Goal: Task Accomplishment & Management: Complete application form

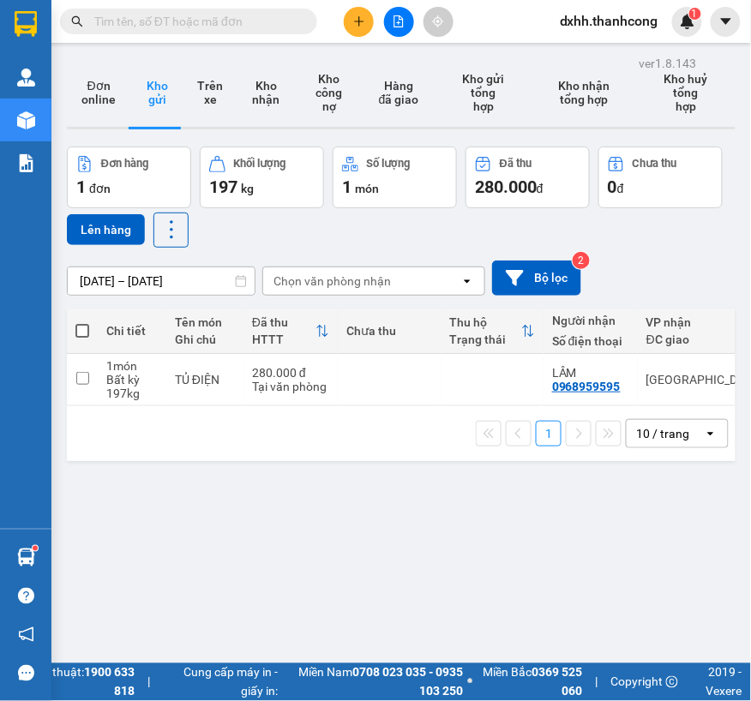
click at [129, 547] on div "ver 1.8.143 Đơn online Kho gửi Trên xe Kho nhận Kho công nợ Hàng đã giao Kho gử…" at bounding box center [401, 401] width 682 height 701
click at [354, 28] on button at bounding box center [359, 22] width 30 height 30
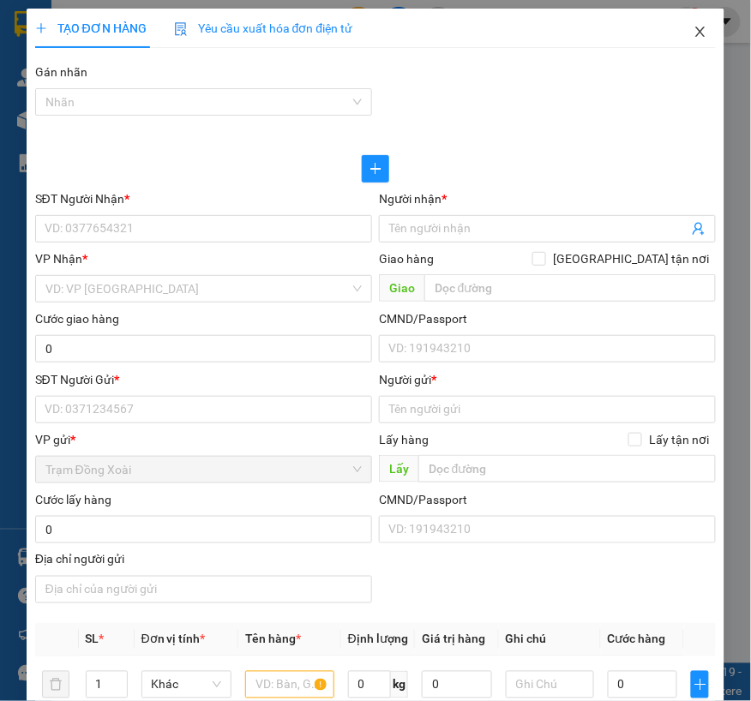
click at [696, 29] on icon "close" at bounding box center [700, 32] width 9 height 10
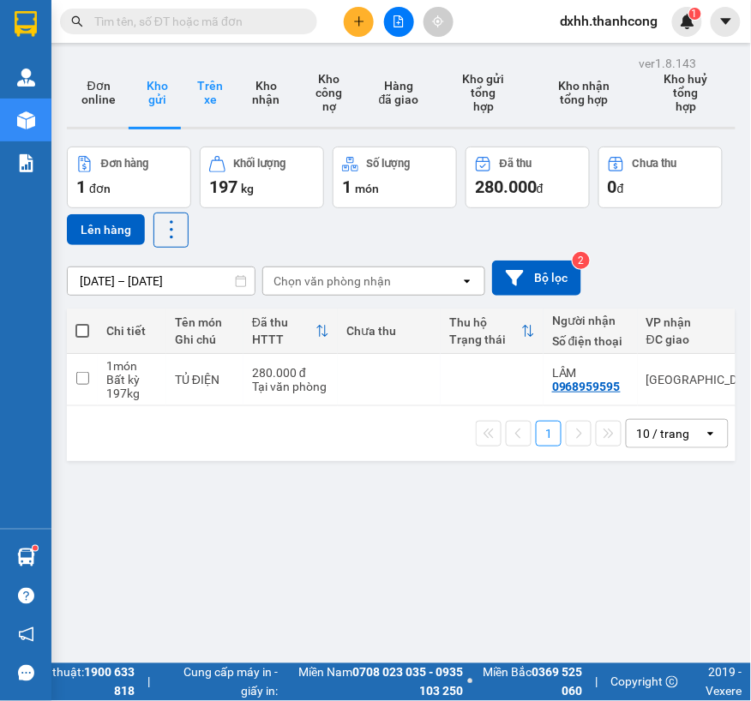
click at [203, 97] on button "Trên xe" at bounding box center [209, 92] width 53 height 69
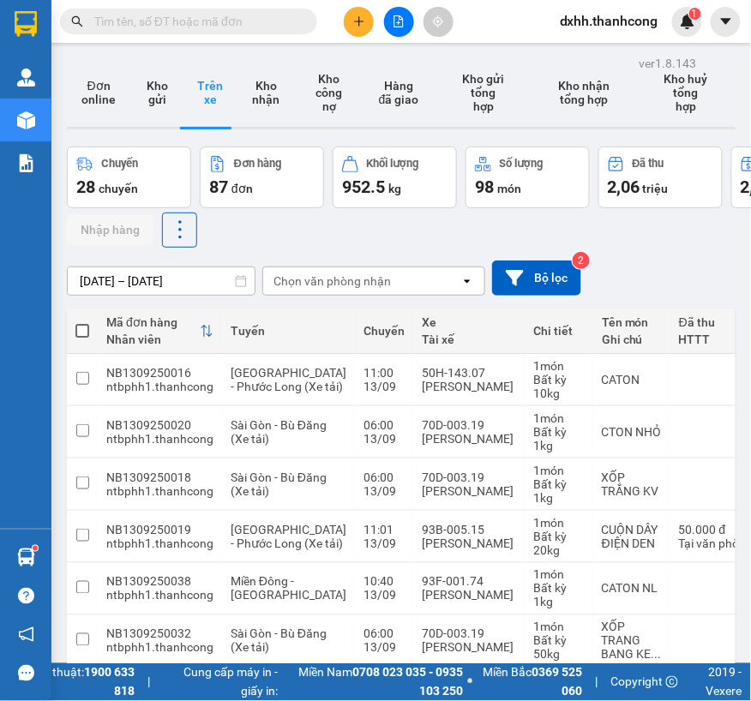
click at [319, 280] on div "Chọn văn phòng nhận" at bounding box center [331, 281] width 117 height 17
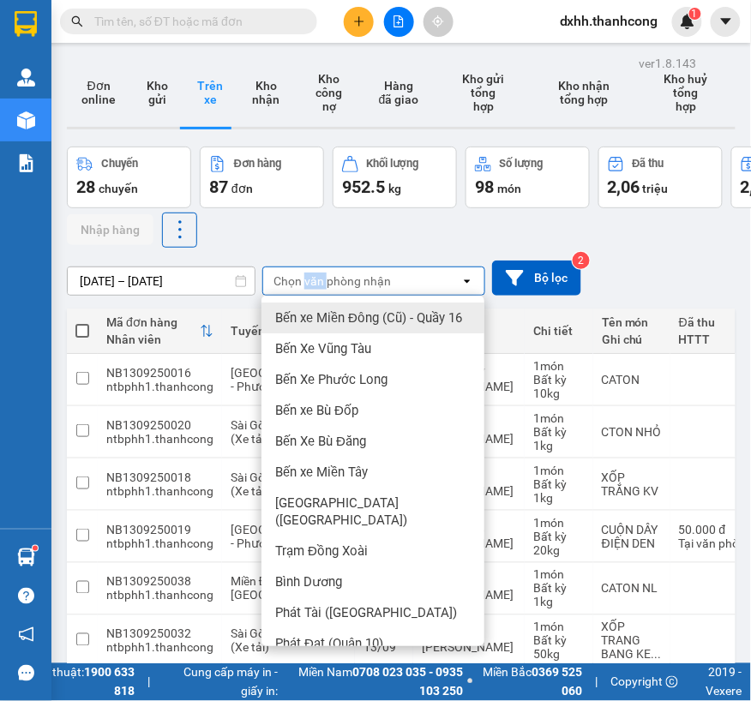
click at [319, 280] on div "Chọn văn phòng nhận" at bounding box center [331, 281] width 117 height 17
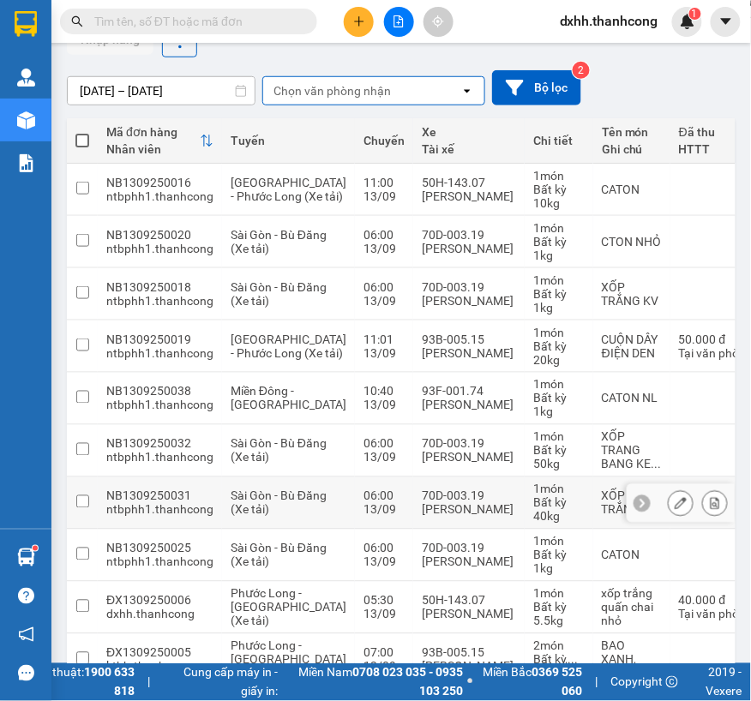
scroll to position [306, 0]
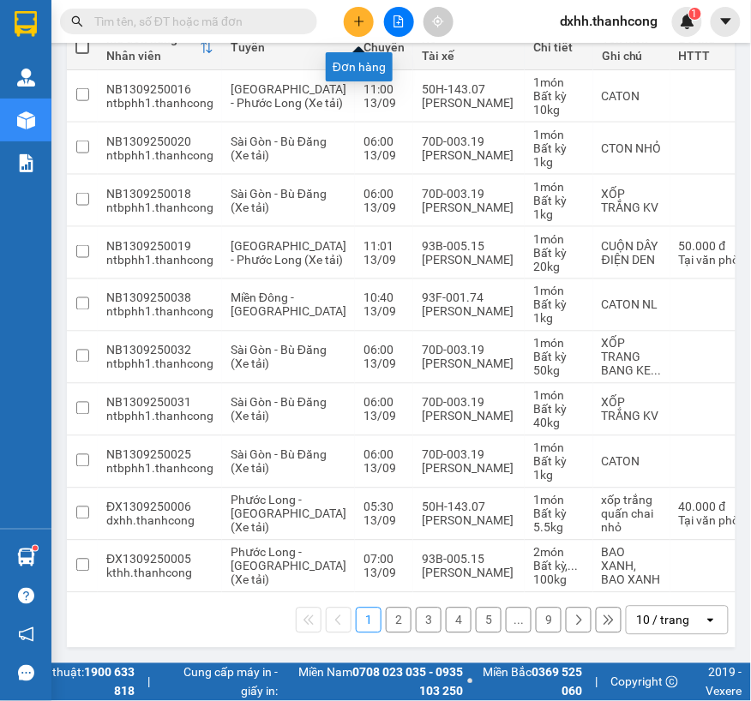
click at [353, 17] on icon "plus" at bounding box center [359, 21] width 12 height 12
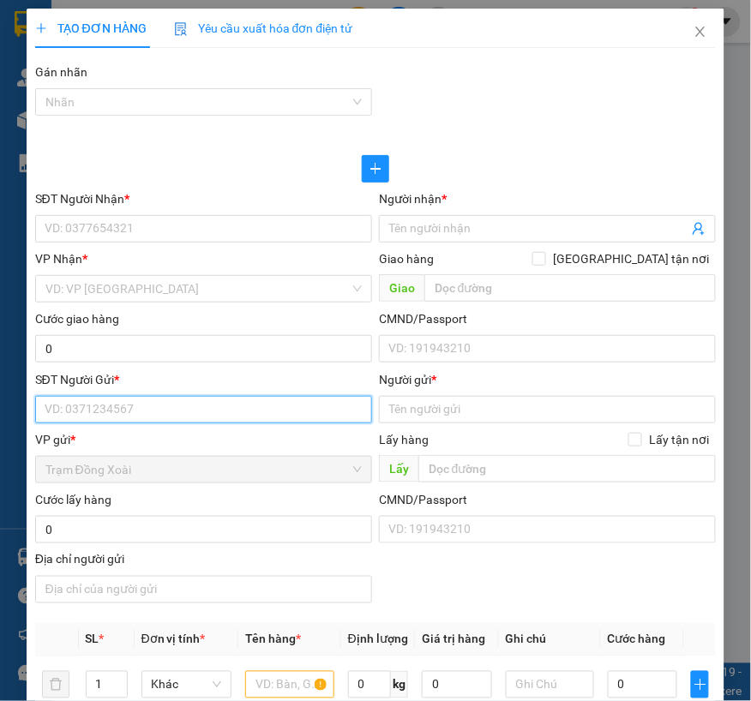
click at [127, 405] on input "SĐT Người Gửi *" at bounding box center [203, 409] width 337 height 27
paste input "PHÙNG HỮU BỀN/0846088080"
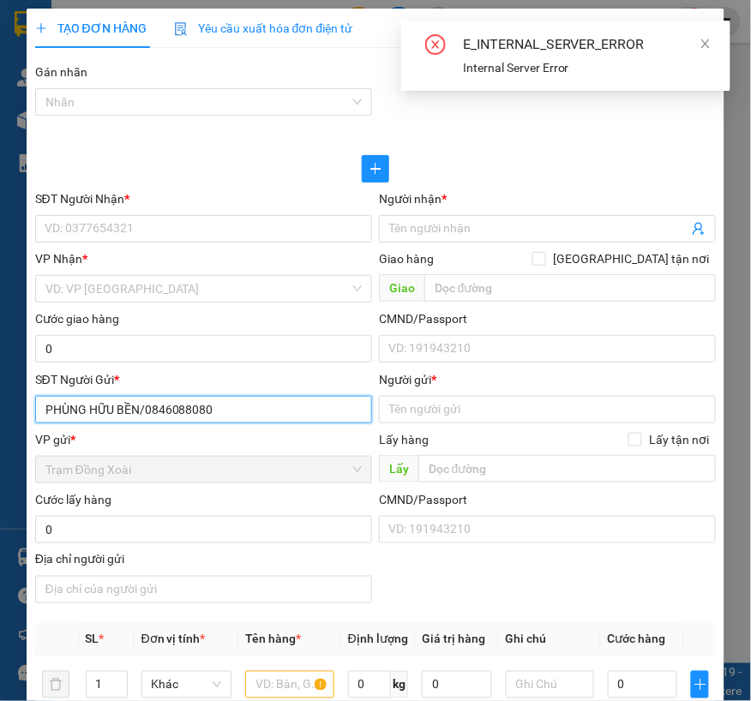
drag, startPoint x: 146, startPoint y: 407, endPoint x: 32, endPoint y: 409, distance: 114.0
click at [32, 409] on div "SĐT Người Gửi * PHÙNG HỮU BỀN/0846088080 PHÙNG HỮU BỀN/0846088080" at bounding box center [204, 400] width 344 height 60
type input "0846088080"
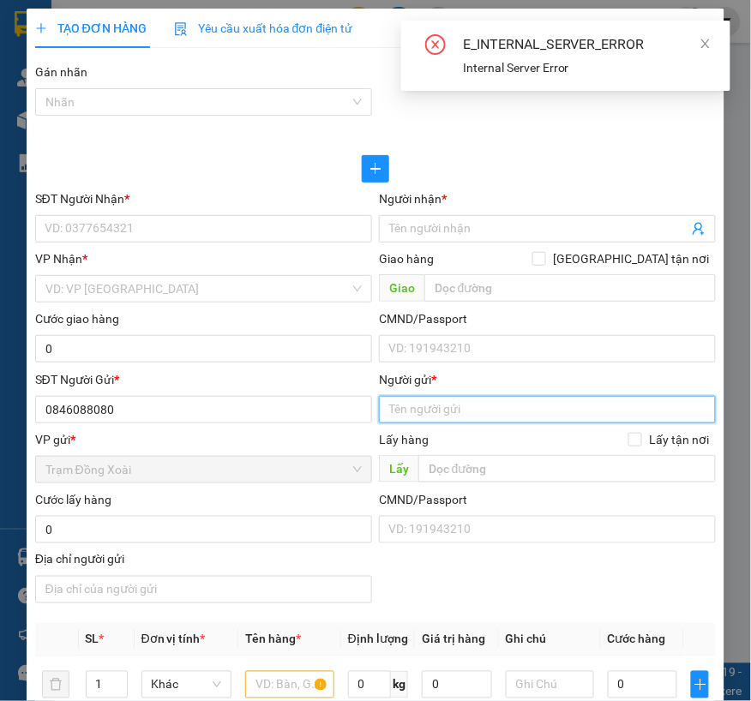
click at [443, 412] on input "Người gửi *" at bounding box center [547, 409] width 337 height 27
paste input "PHÙNG HỮU BỀN/"
type input "PHÙNG HỮU BỀN"
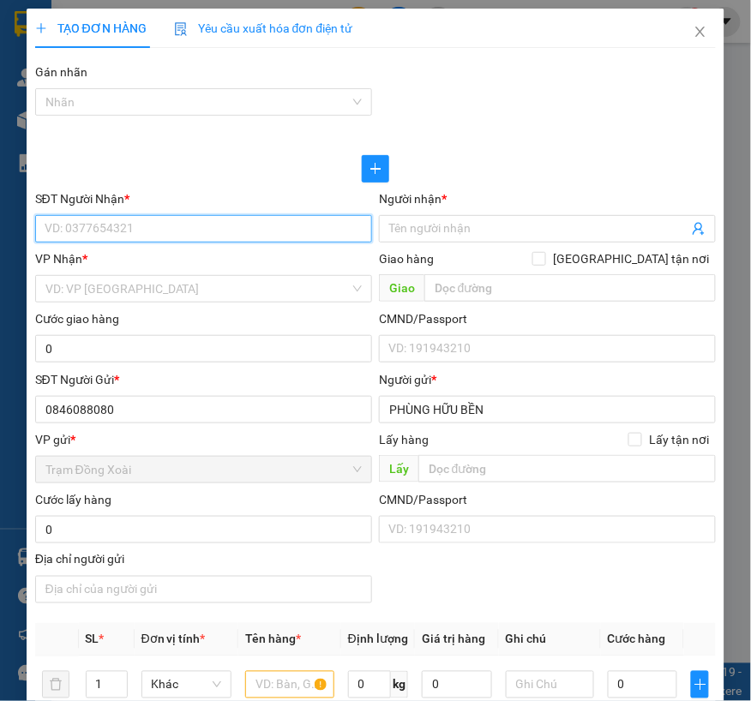
click at [261, 233] on input "SĐT Người Nhận *" at bounding box center [203, 228] width 337 height 27
paste input "PHÙNG HỮU TÀI/0973352392"
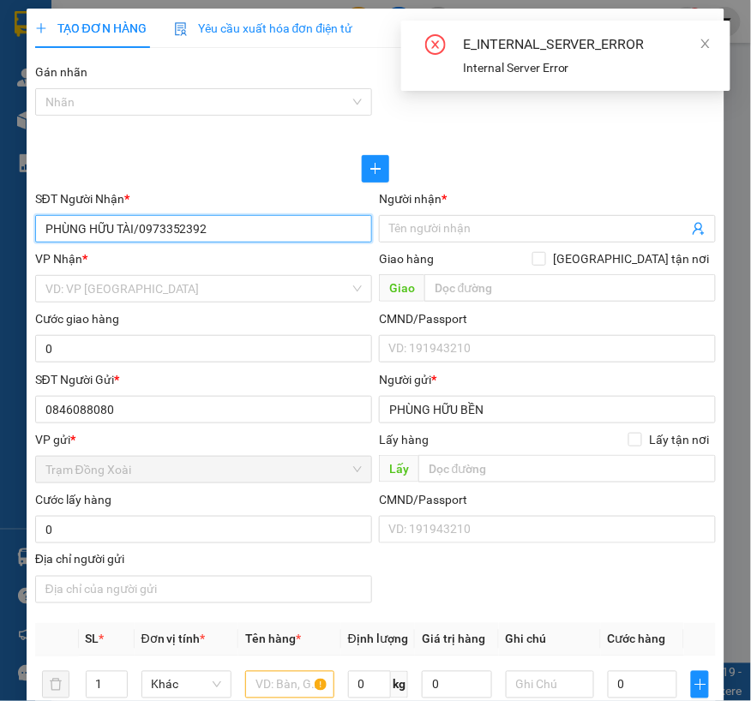
drag, startPoint x: 139, startPoint y: 228, endPoint x: 27, endPoint y: 226, distance: 112.3
click at [27, 226] on div "TẠO ĐƠN HÀNG Yêu cầu xuất hóa đơn điện tử Transit Pickup Surcharge Ids Transit …" at bounding box center [376, 633] width 699 height 1248
type input "0973352392"
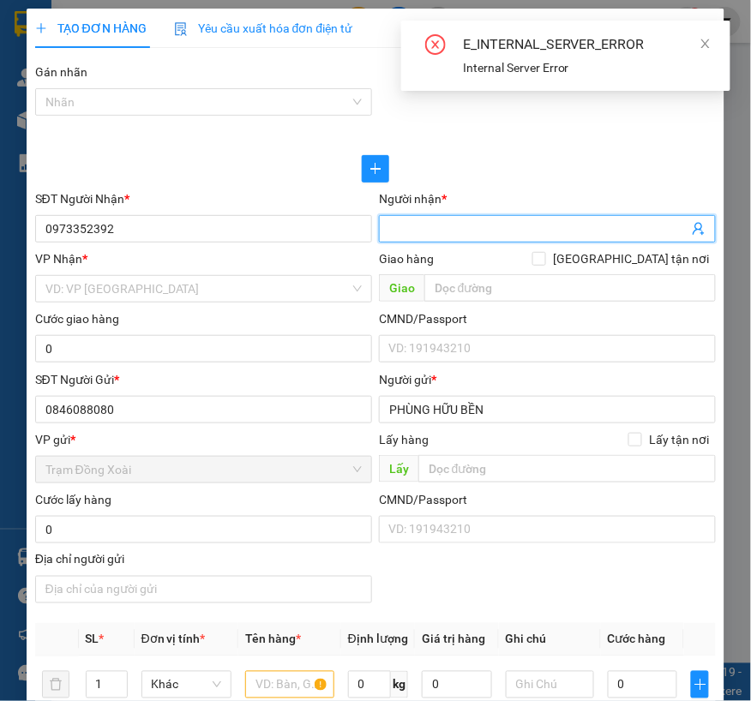
click at [454, 236] on input "Người nhận *" at bounding box center [538, 228] width 299 height 19
paste input "[PERSON_NAME]/"
type input "[PERSON_NAME]"
click at [165, 295] on input "search" at bounding box center [197, 289] width 304 height 26
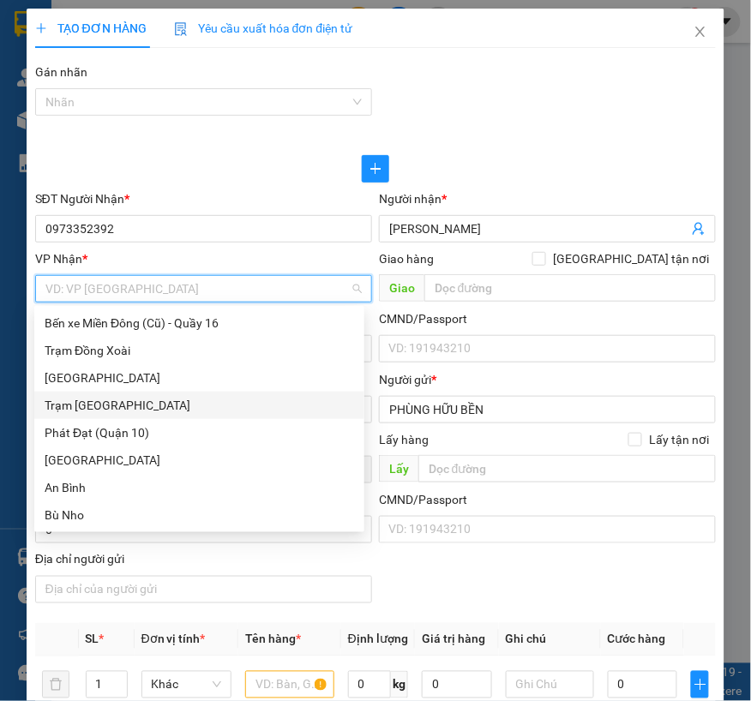
type input "p"
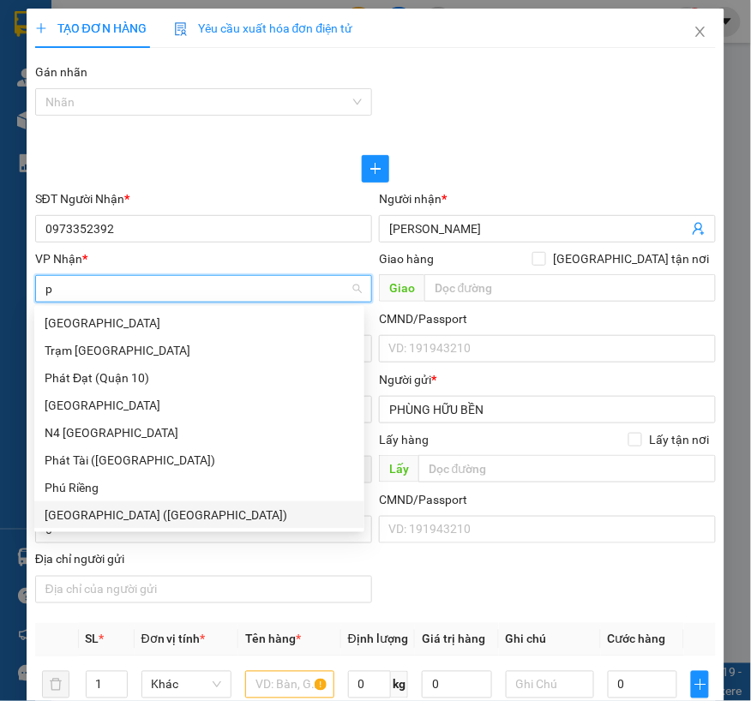
click at [95, 509] on div "[GEOGRAPHIC_DATA] ([GEOGRAPHIC_DATA])" at bounding box center [199, 515] width 309 height 19
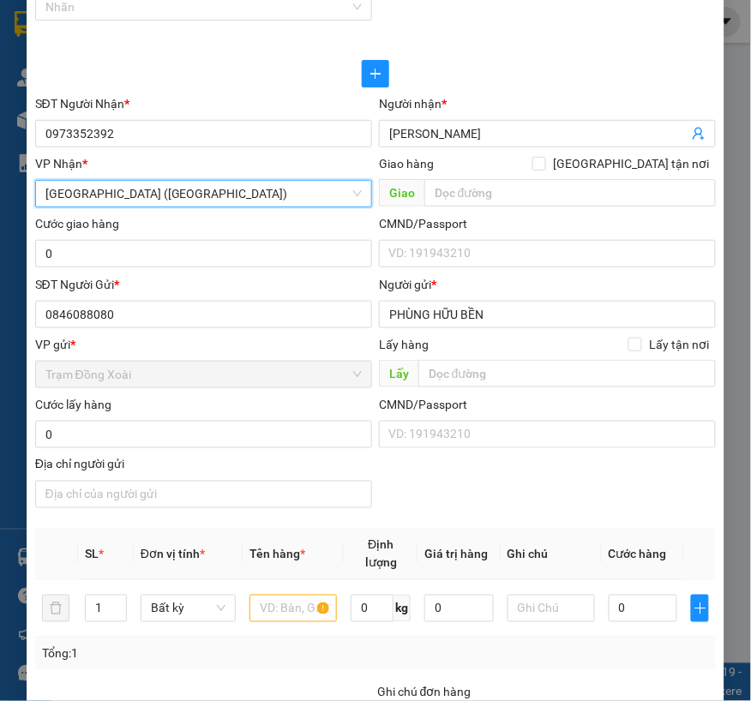
scroll to position [190, 0]
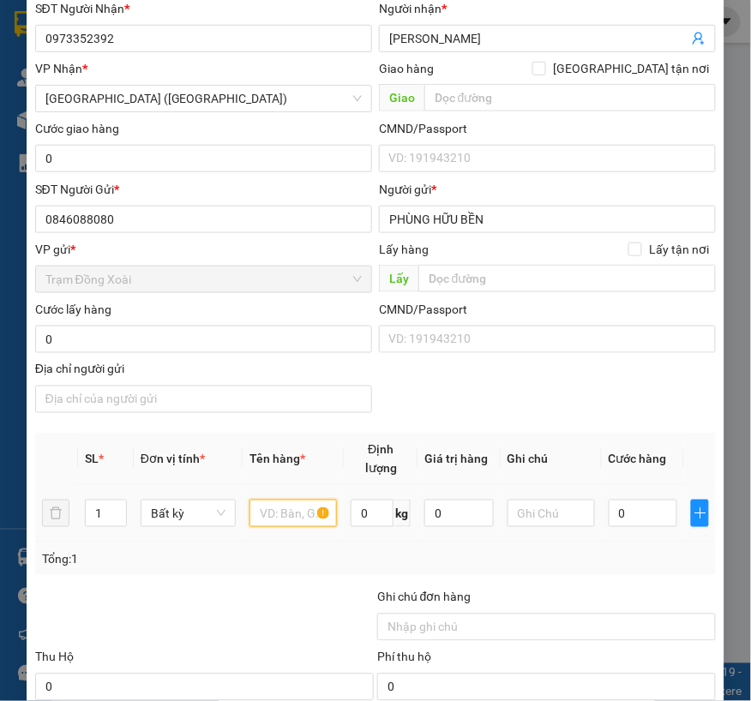
click at [268, 512] on input "text" at bounding box center [292, 513] width 87 height 27
type input "túi xanh lavie đồ ăn"
click at [361, 509] on input "0" at bounding box center [372, 513] width 43 height 27
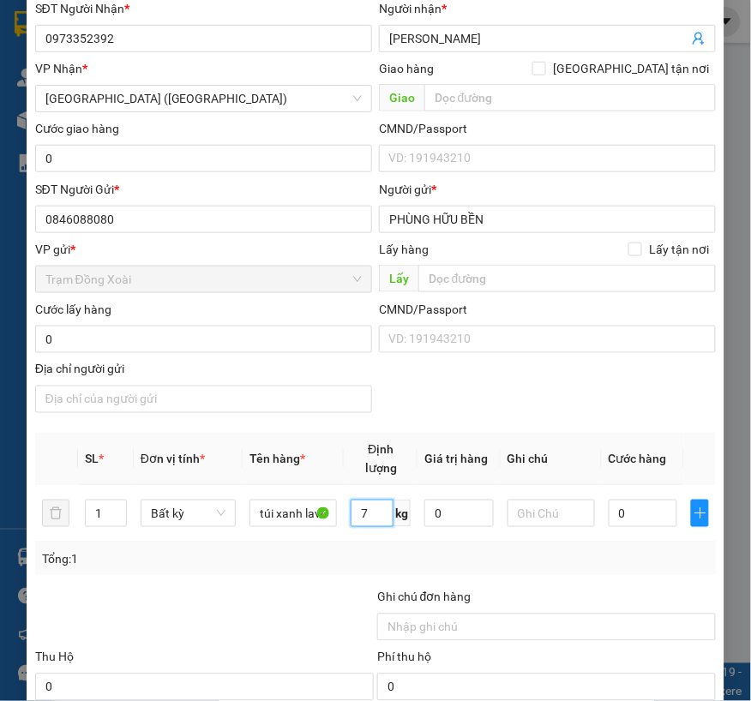
type input "7"
click at [245, 595] on div at bounding box center [204, 618] width 342 height 60
type input "40.000"
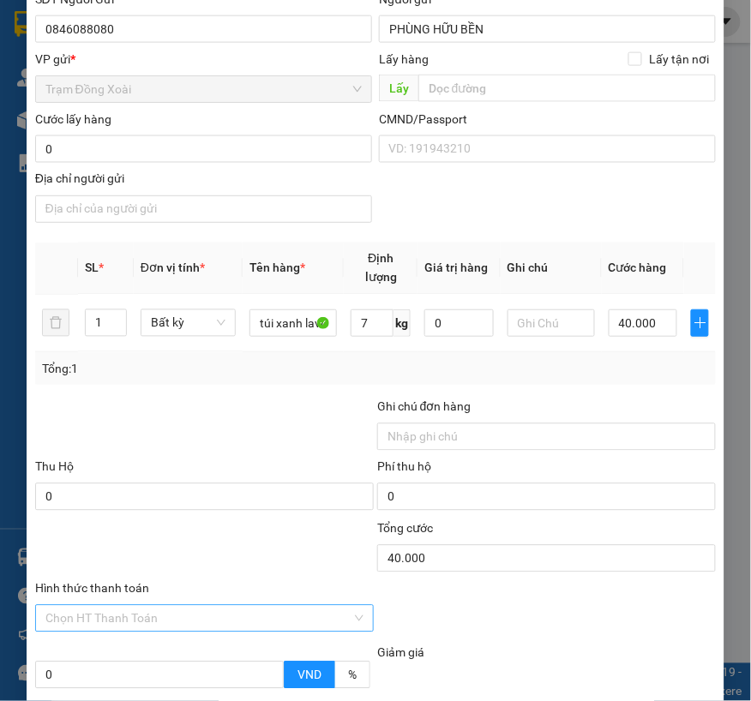
click at [172, 626] on input "Hình thức thanh toán" at bounding box center [198, 619] width 306 height 26
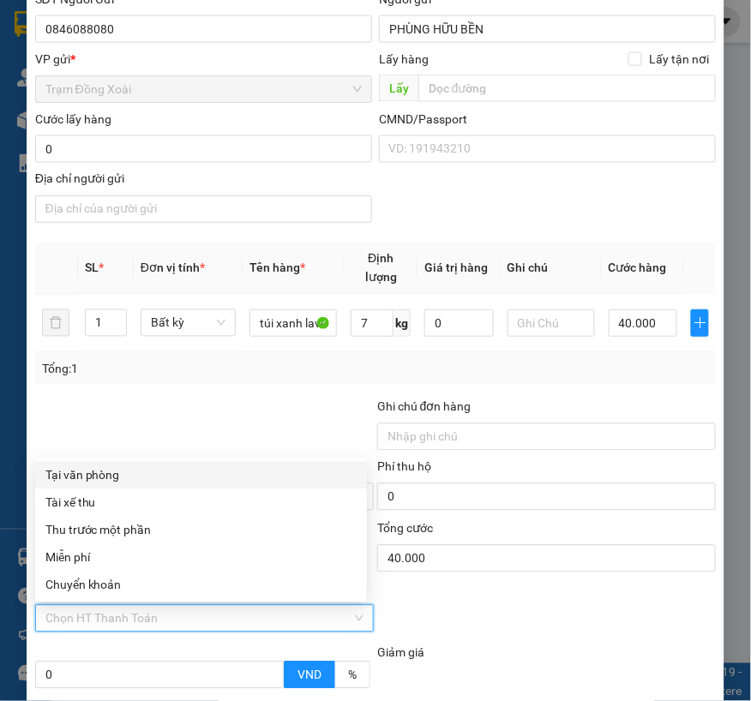
click at [161, 477] on div "Tại văn phòng" at bounding box center [200, 475] width 311 height 19
type input "0"
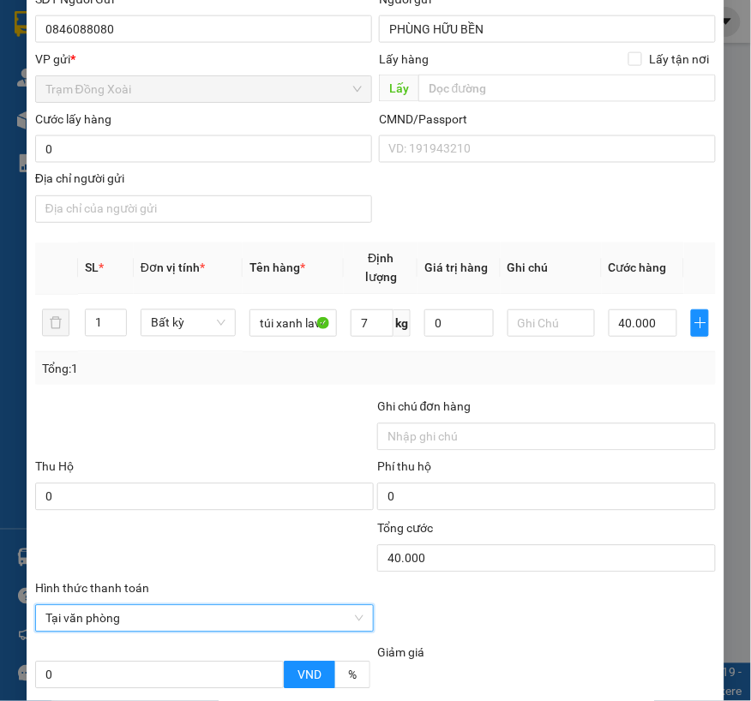
scroll to position [0, 0]
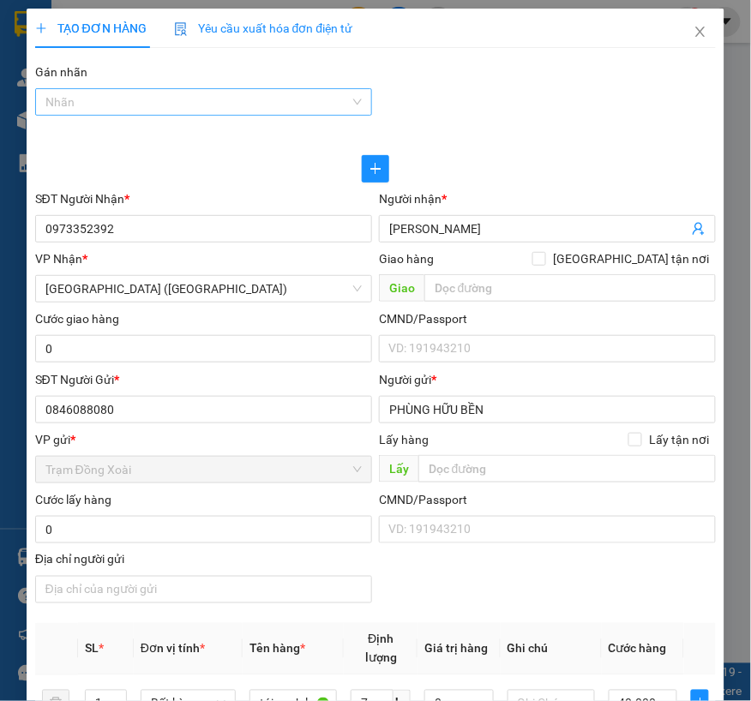
click at [159, 104] on div at bounding box center [194, 102] width 311 height 21
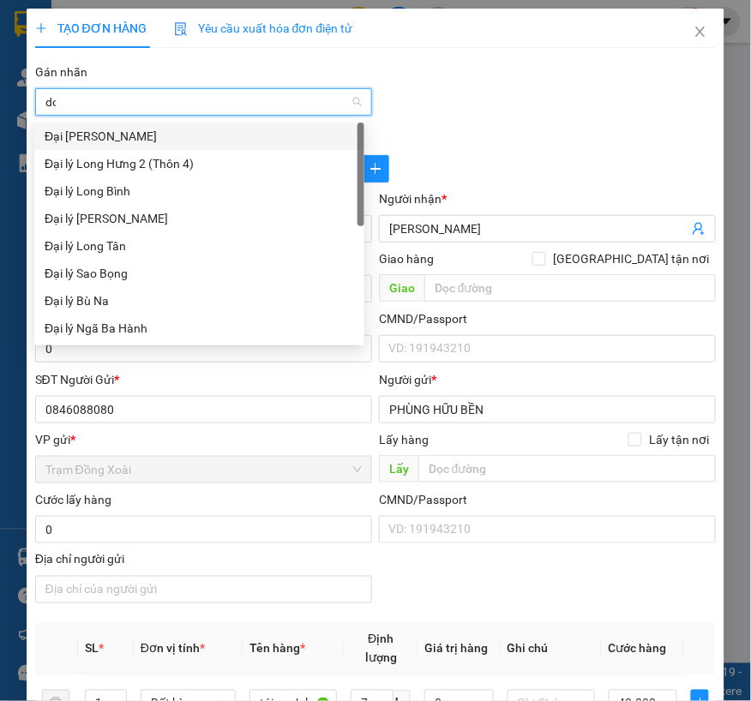
type input "d"
type input "đô"
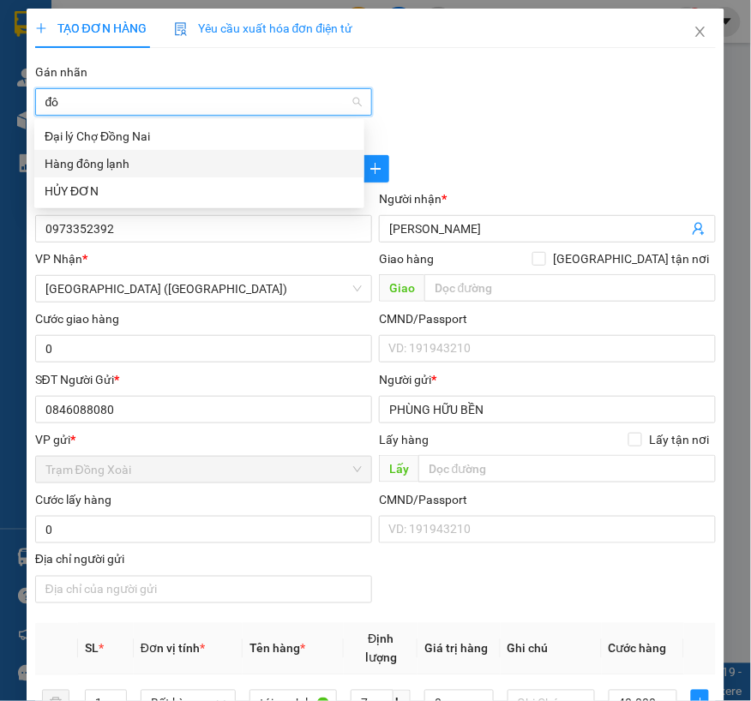
click at [124, 160] on div "Hàng đông lạnh" at bounding box center [199, 163] width 309 height 19
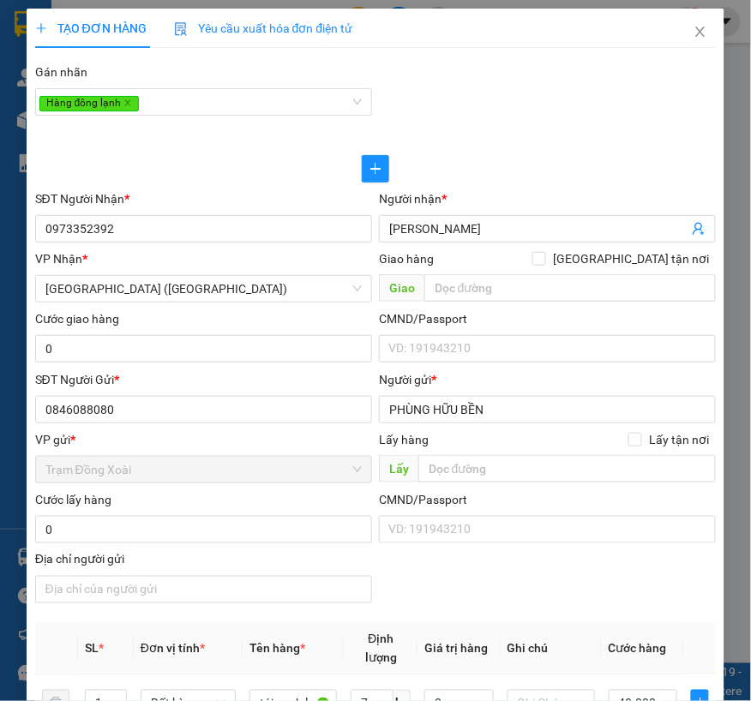
click at [464, 587] on div "SĐT Người Gửi * 0846088080 Người gửi * PHÙNG HỮU BỀN VP gửi * Trạm Đồng Xoài Lấ…" at bounding box center [376, 490] width 688 height 240
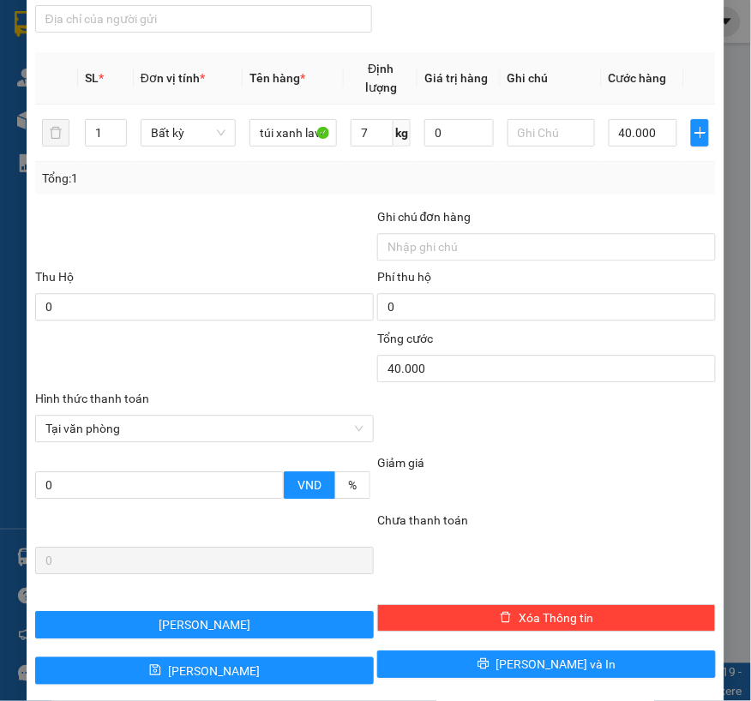
scroll to position [595, 0]
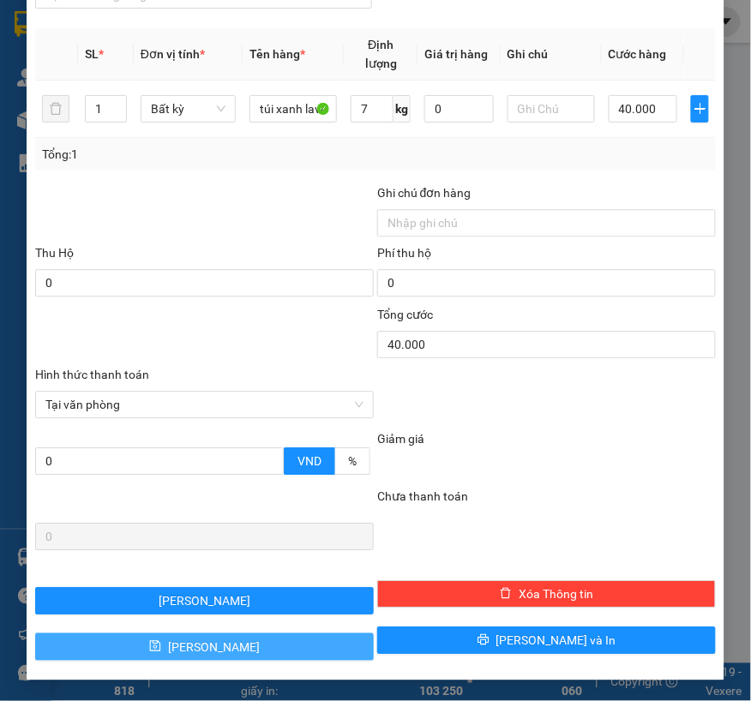
click at [279, 646] on button "[PERSON_NAME]" at bounding box center [204, 646] width 339 height 27
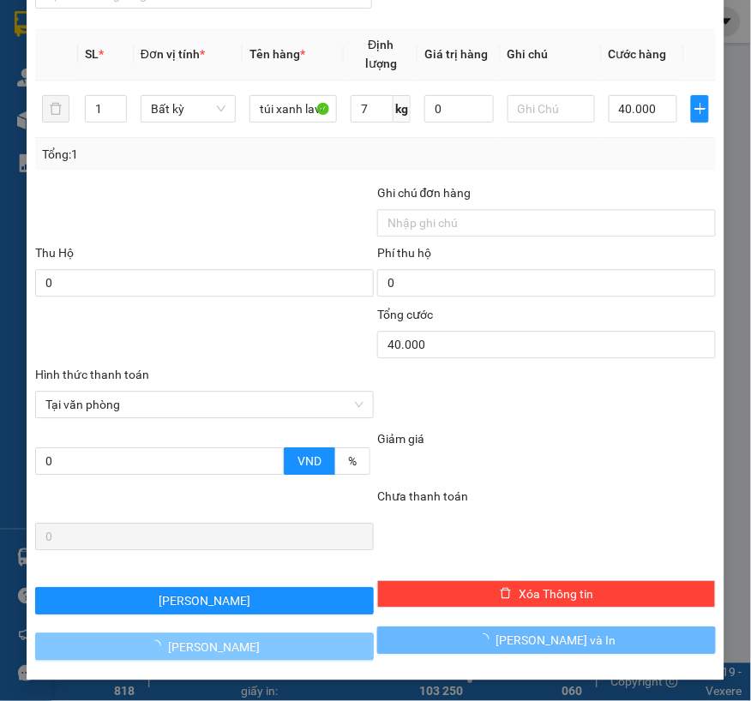
type input "0"
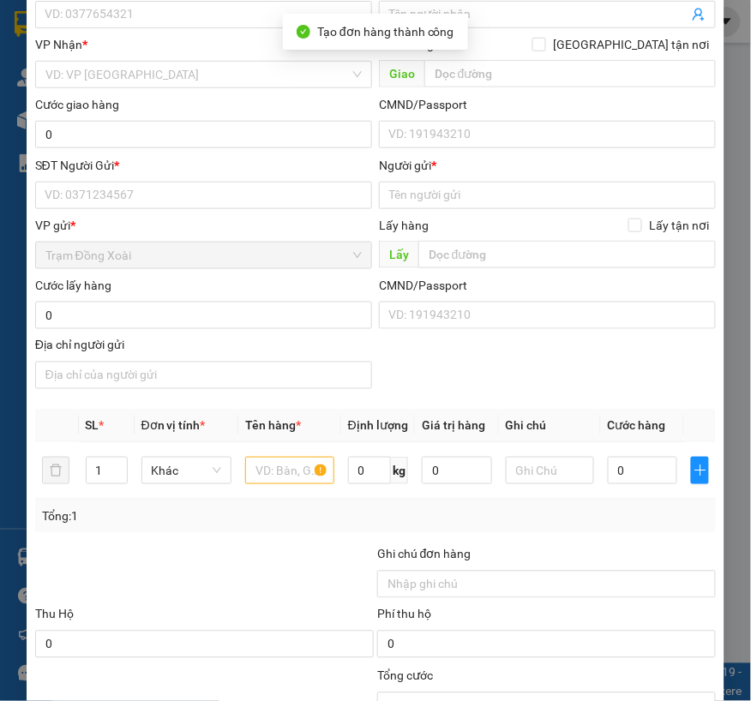
scroll to position [0, 0]
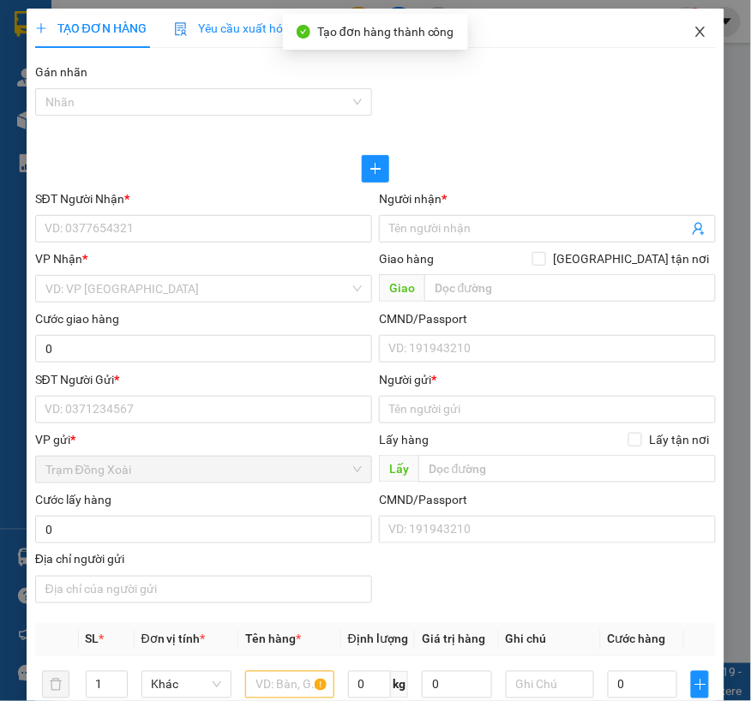
click at [694, 36] on icon "close" at bounding box center [701, 32] width 14 height 14
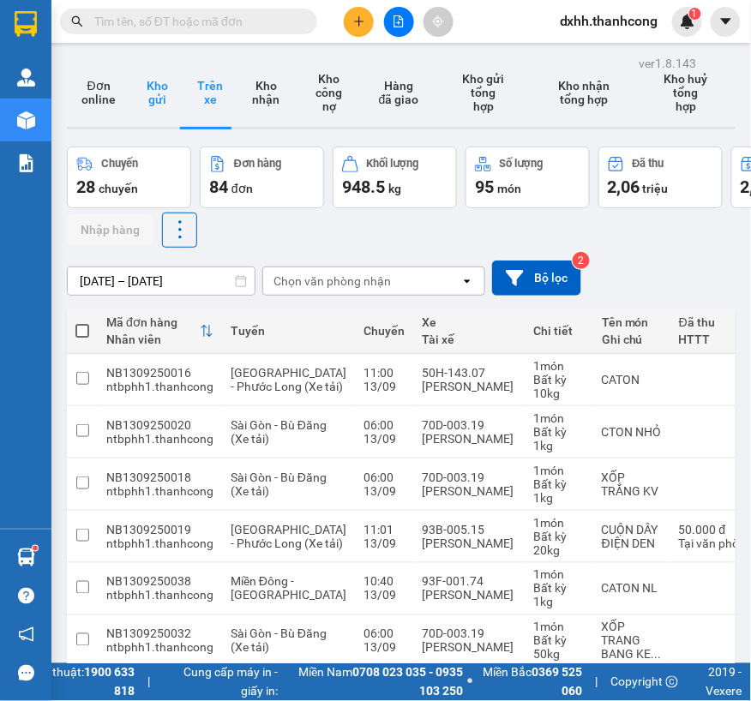
click at [149, 94] on button "Kho gửi" at bounding box center [157, 92] width 53 height 69
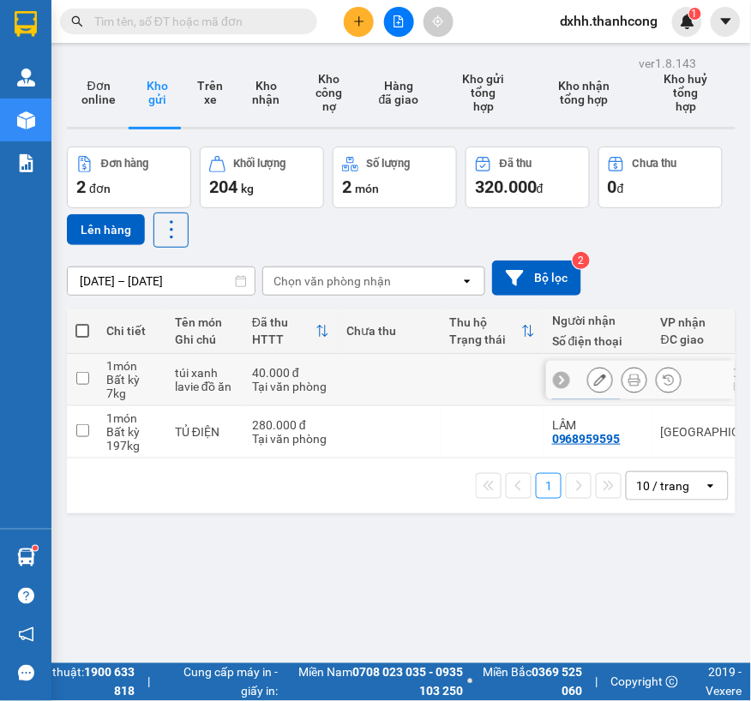
click at [82, 381] on input "checkbox" at bounding box center [82, 378] width 13 height 13
checkbox input "true"
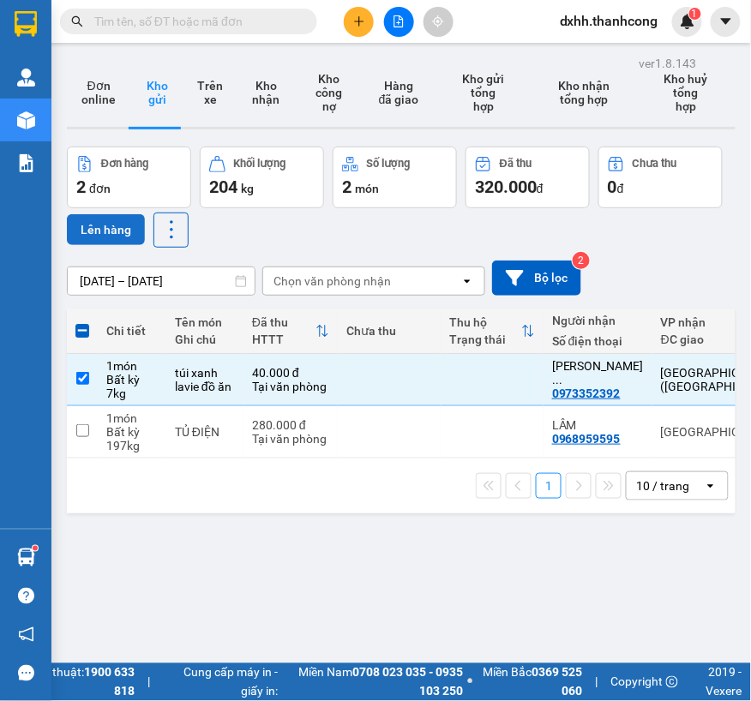
click at [117, 232] on button "Lên hàng" at bounding box center [106, 229] width 78 height 31
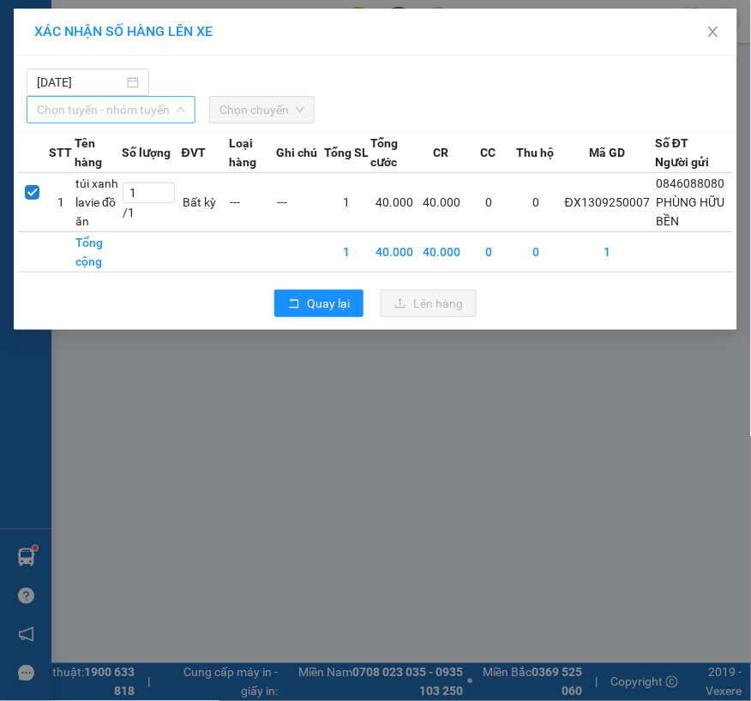
click at [144, 105] on span "Chọn tuyến - nhóm tuyến" at bounding box center [111, 110] width 148 height 26
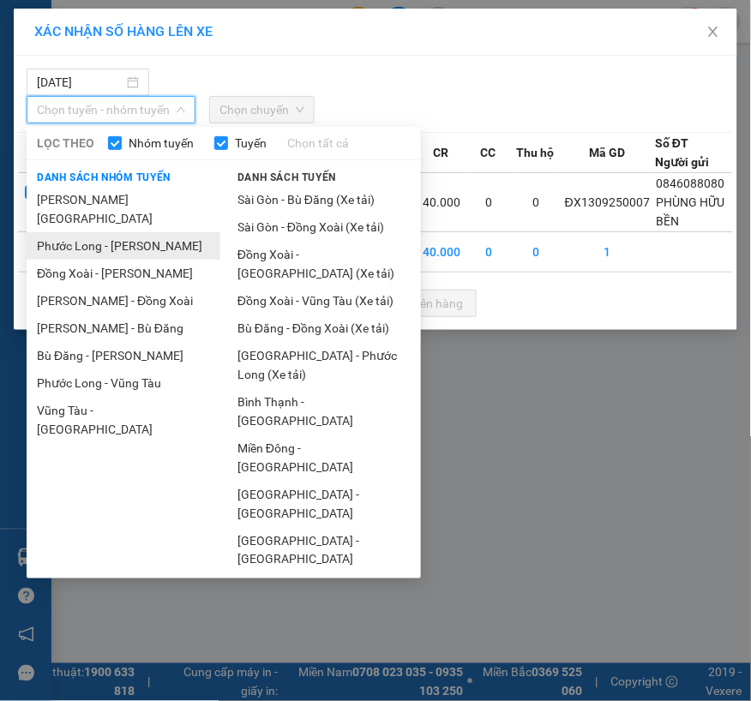
click at [91, 232] on li "Phước Long - [PERSON_NAME]" at bounding box center [124, 245] width 194 height 27
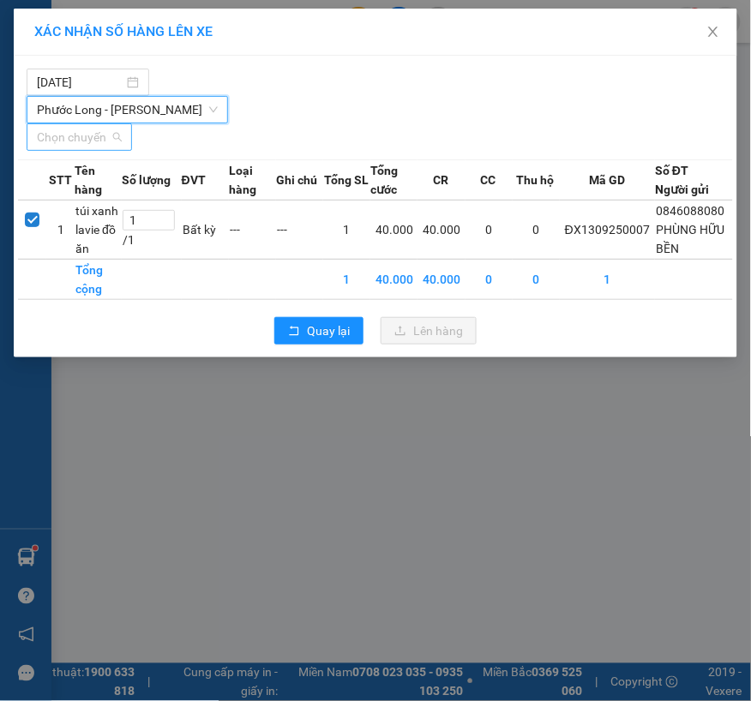
click at [126, 147] on div "Chọn chuyến" at bounding box center [79, 136] width 105 height 27
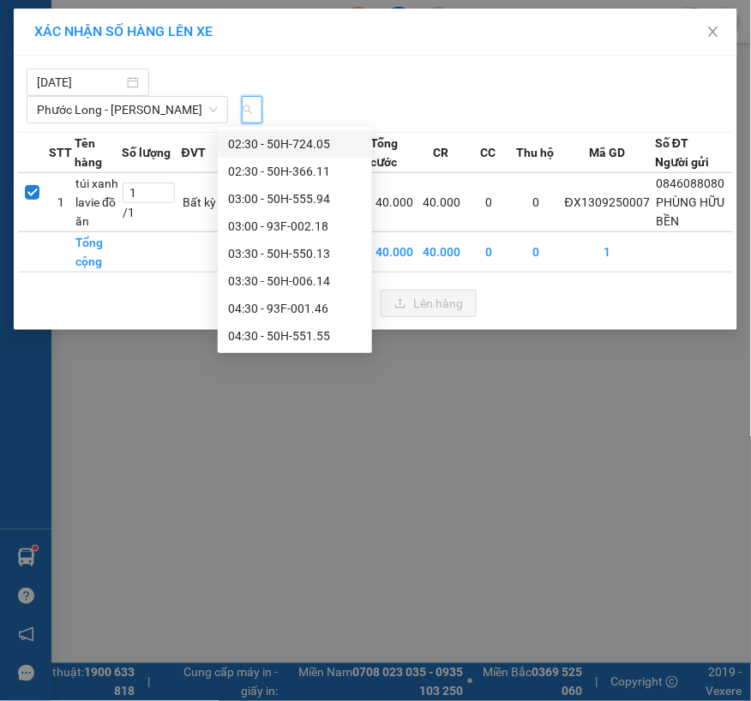
type input "307"
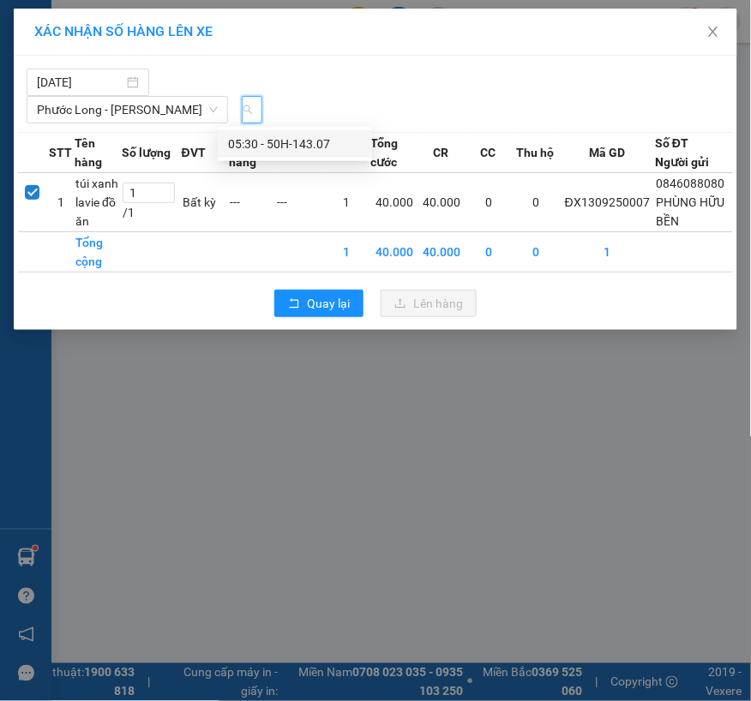
click at [270, 143] on div "05:30 - 50H-143.07" at bounding box center [295, 144] width 134 height 19
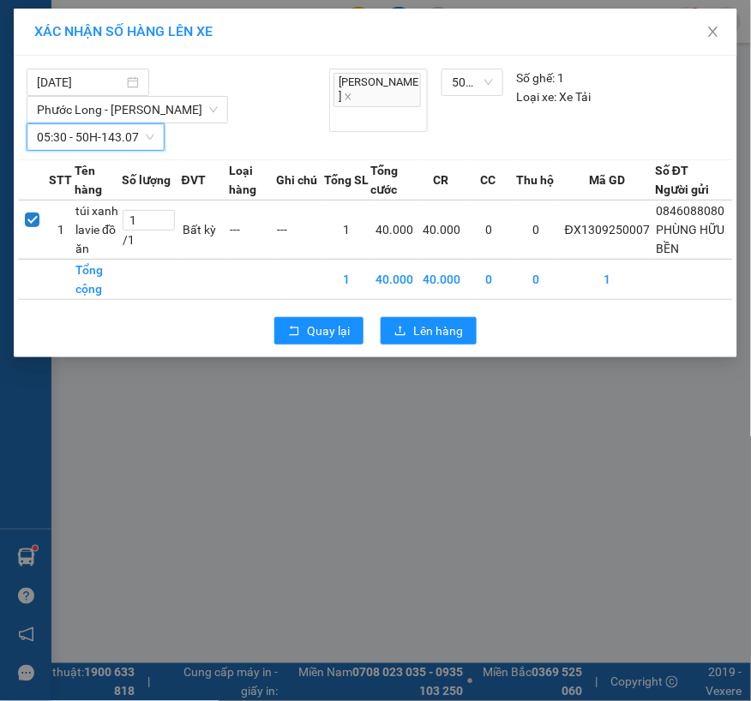
scroll to position [0, 0]
click at [416, 322] on span "Lên hàng" at bounding box center [438, 330] width 50 height 19
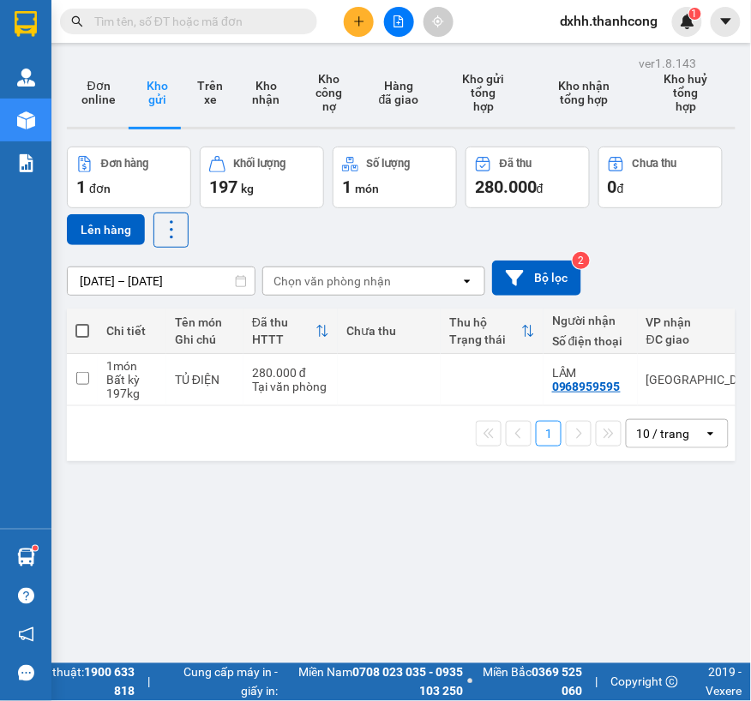
click at [354, 13] on button at bounding box center [359, 22] width 30 height 30
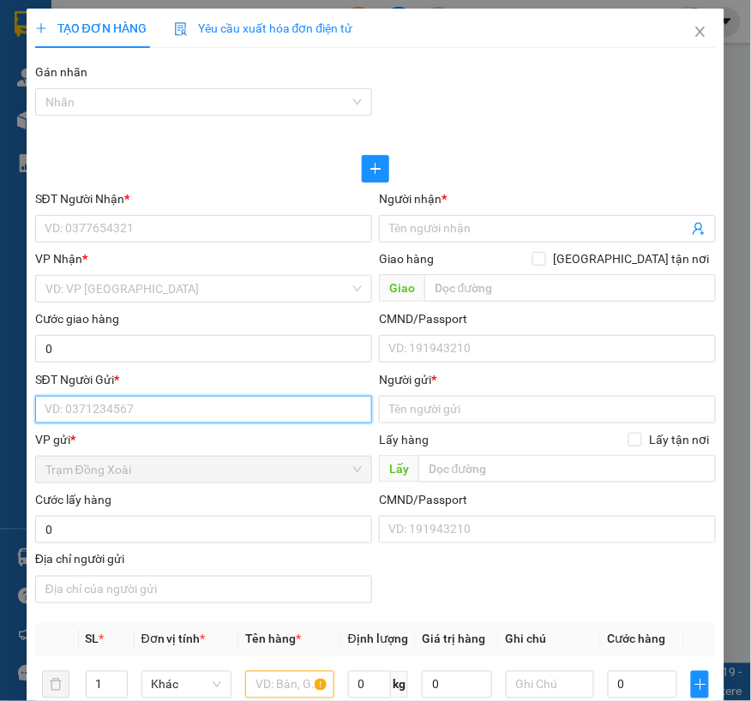
click at [107, 396] on input "SĐT Người Gửi *" at bounding box center [203, 409] width 337 height 27
paste input "[PERSON_NAME]/0812.528579"
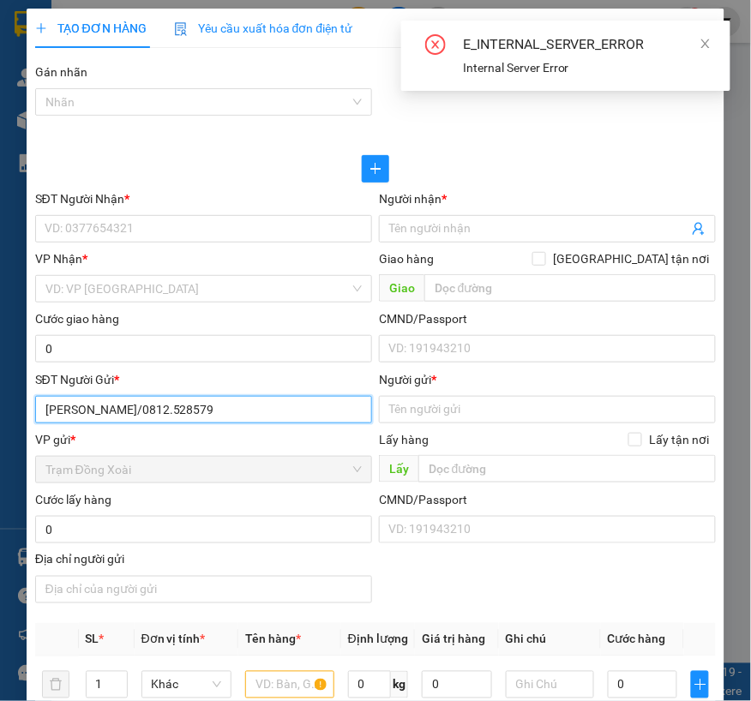
drag, startPoint x: 160, startPoint y: 411, endPoint x: 141, endPoint y: 412, distance: 19.7
click at [141, 412] on input "[PERSON_NAME]/0812.528579" at bounding box center [203, 409] width 337 height 27
click at [159, 412] on input "[PERSON_NAME]/0812.528579" at bounding box center [203, 409] width 337 height 27
drag, startPoint x: 156, startPoint y: 416, endPoint x: 31, endPoint y: 421, distance: 125.3
click at [32, 421] on div "SĐT Người Gửi * [PERSON_NAME]/0812.528579 [PERSON_NAME]/0812.528579" at bounding box center [204, 400] width 344 height 60
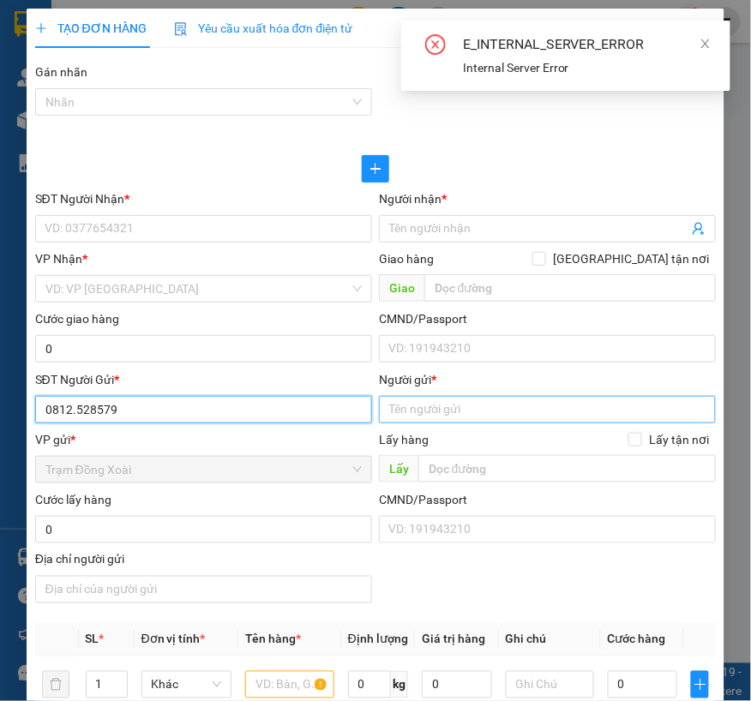
type input "0812.528579"
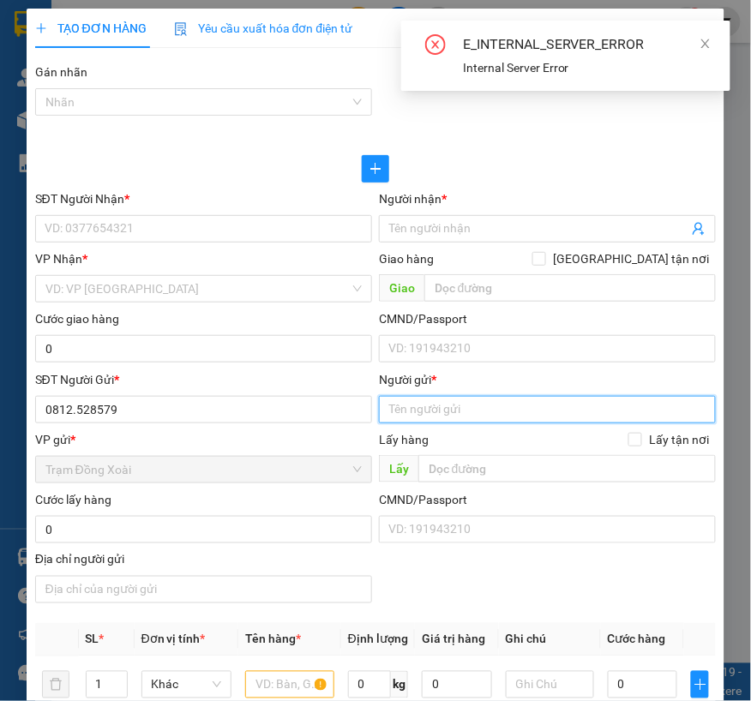
click at [438, 405] on input "Người gửi *" at bounding box center [547, 409] width 337 height 27
paste input "[PERSON_NAME]/"
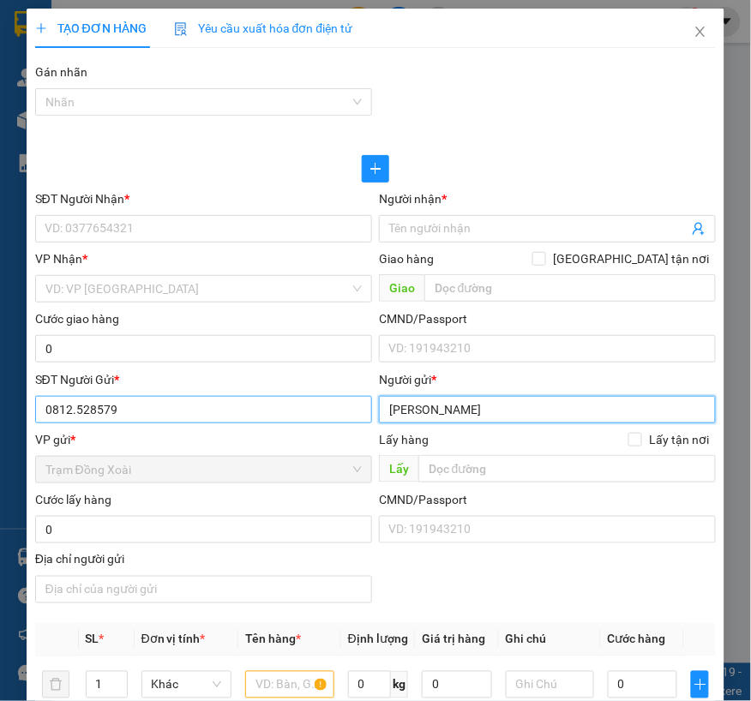
type input "[PERSON_NAME]"
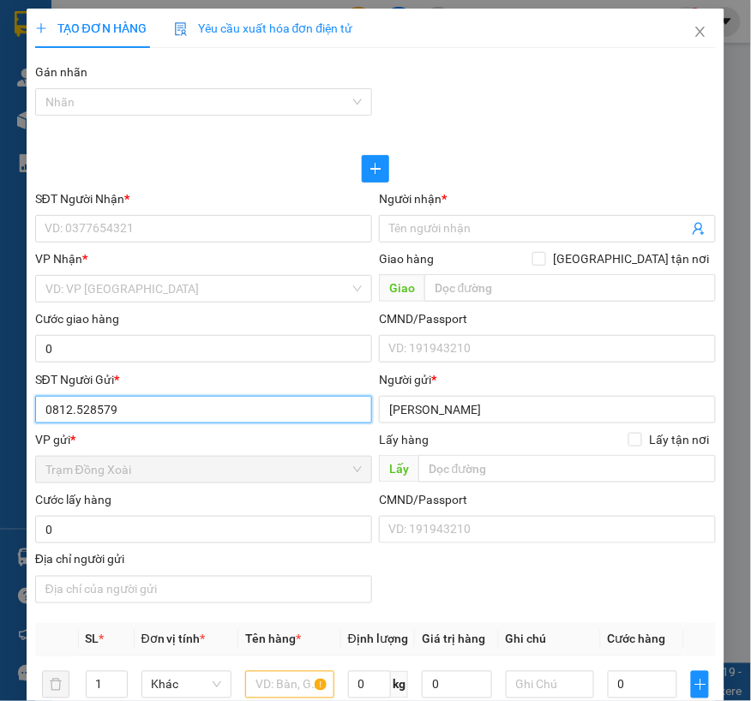
click at [73, 412] on input "0812.528579" at bounding box center [203, 409] width 337 height 27
type input "0812528579"
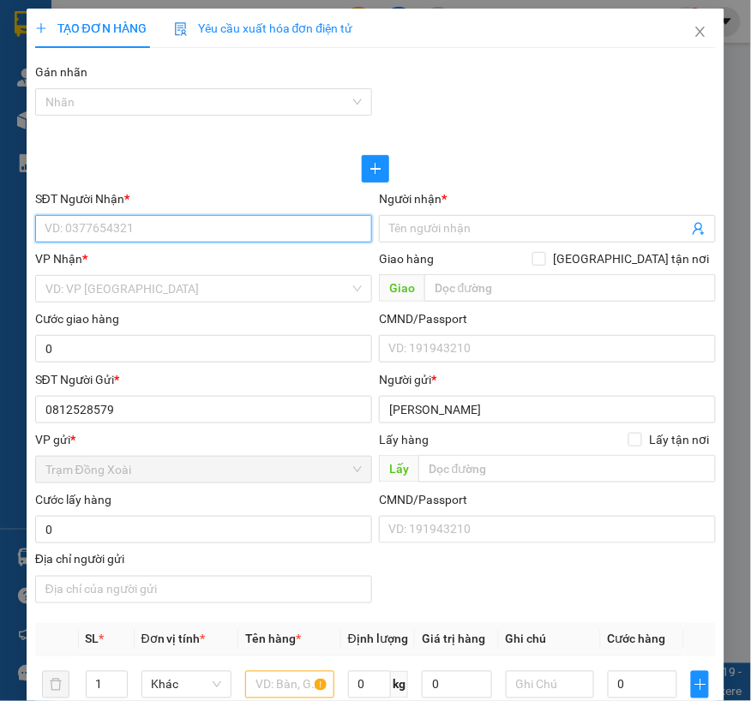
drag, startPoint x: 199, startPoint y: 224, endPoint x: 189, endPoint y: 224, distance: 10.3
click at [199, 224] on input "SĐT Người Nhận *" at bounding box center [203, 228] width 337 height 27
paste input "PHỤNG/0768.402.480"
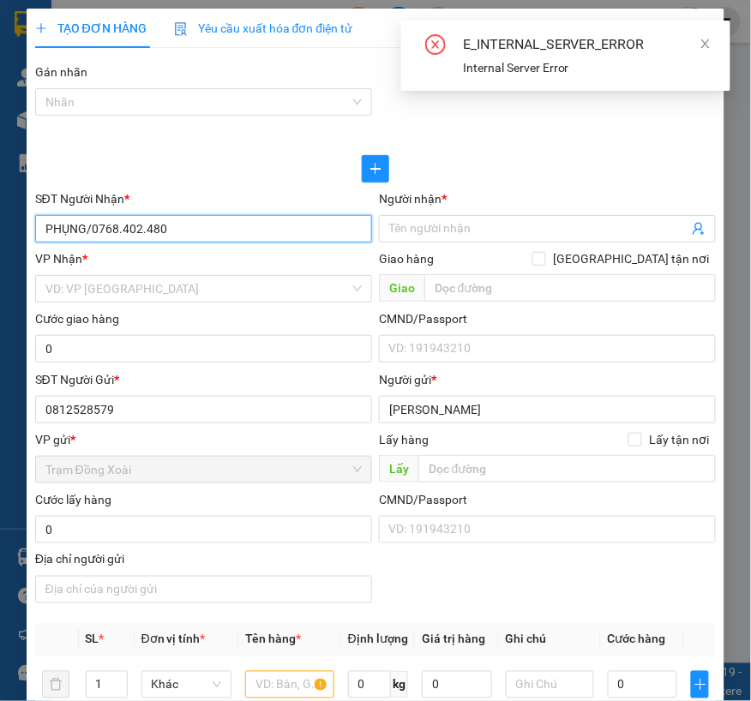
drag, startPoint x: 88, startPoint y: 233, endPoint x: 43, endPoint y: 233, distance: 45.4
click at [43, 233] on input "PHỤNG/0768.402.480" at bounding box center [203, 228] width 337 height 27
type input "0768.402.480"
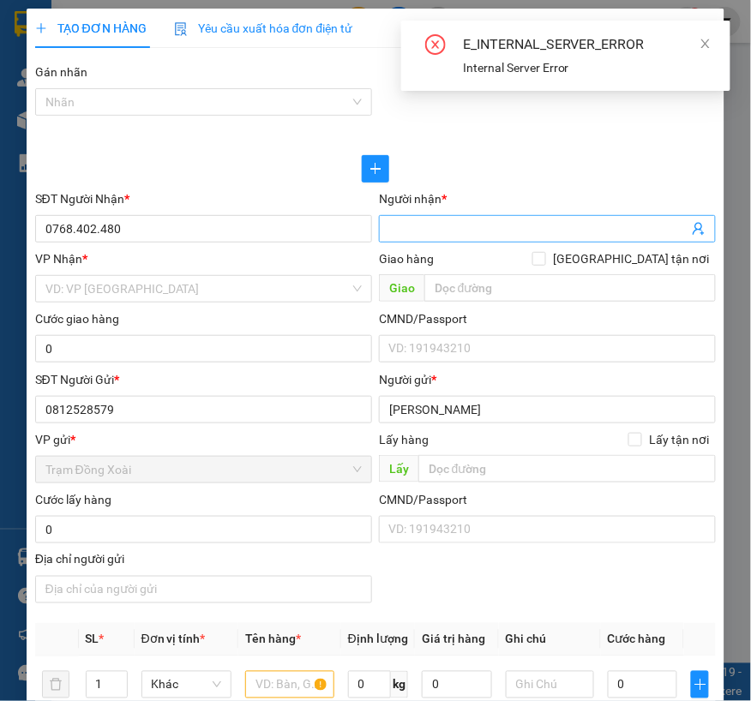
click at [466, 225] on input "Người nhận *" at bounding box center [538, 228] width 299 height 19
paste input "PHỤNG/"
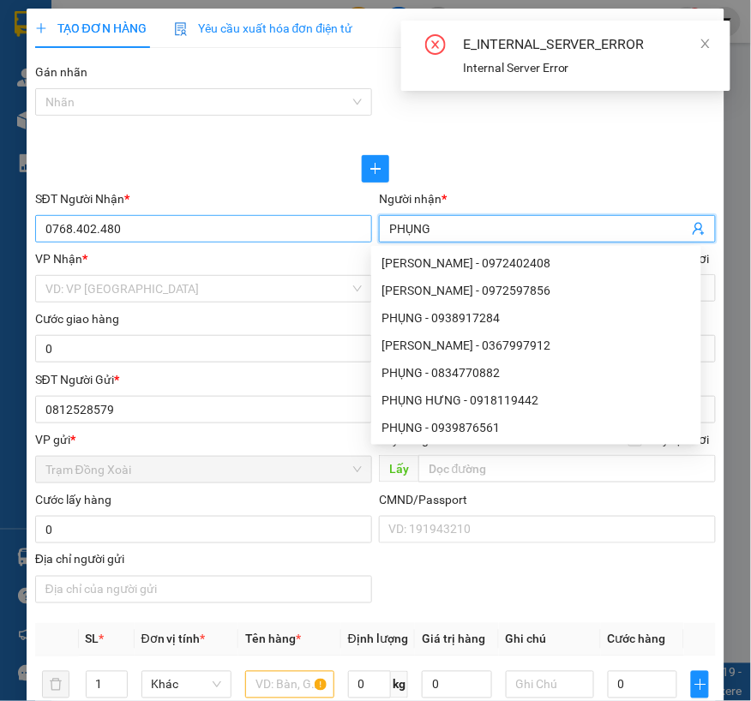
type input "PHỤNG"
click at [75, 221] on input "0768.402.480" at bounding box center [203, 228] width 337 height 27
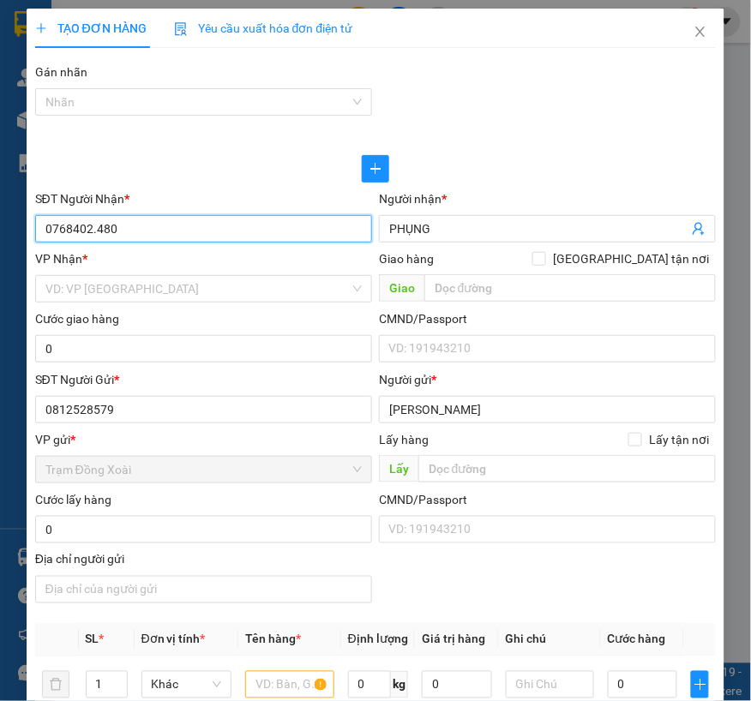
click at [95, 232] on input "0768402.480" at bounding box center [203, 228] width 337 height 27
type input "0768402480"
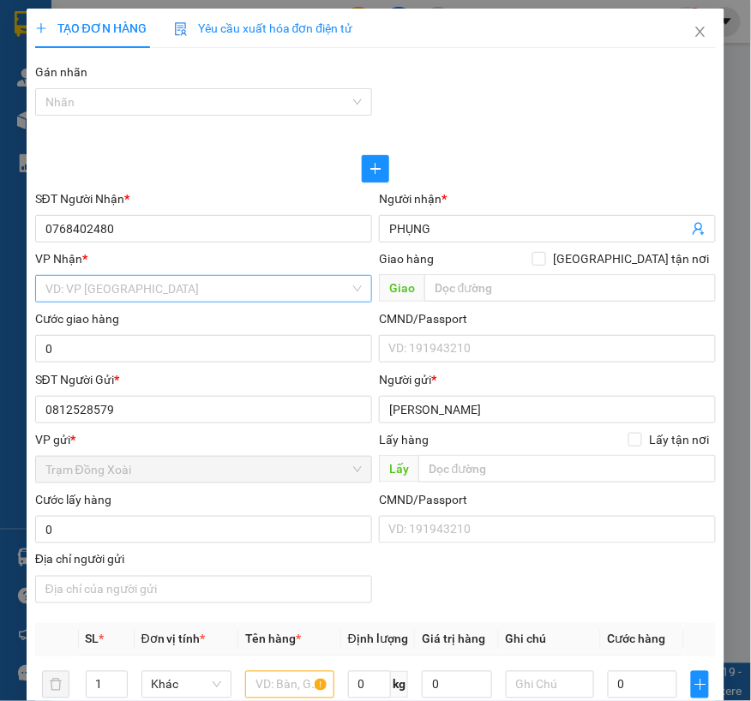
click at [100, 293] on input "search" at bounding box center [197, 289] width 304 height 26
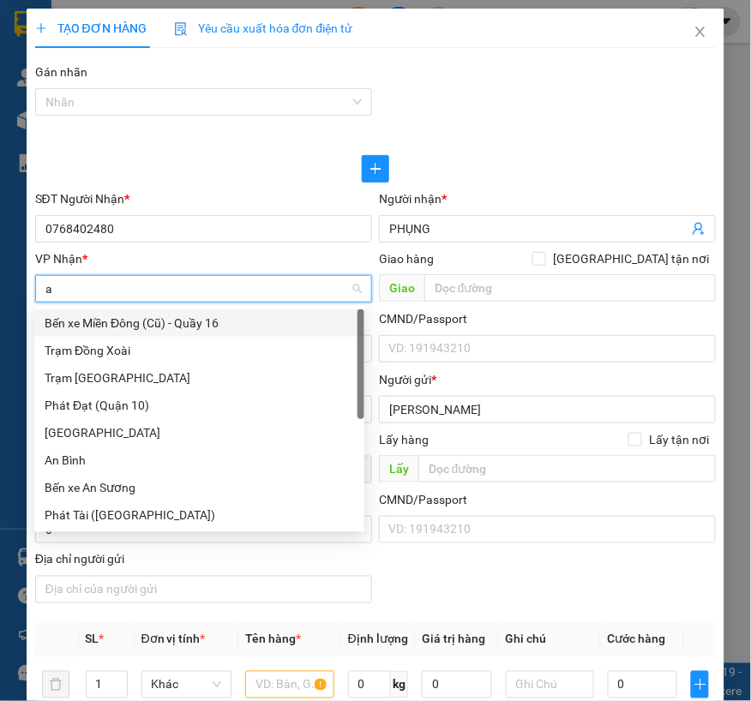
type input "an"
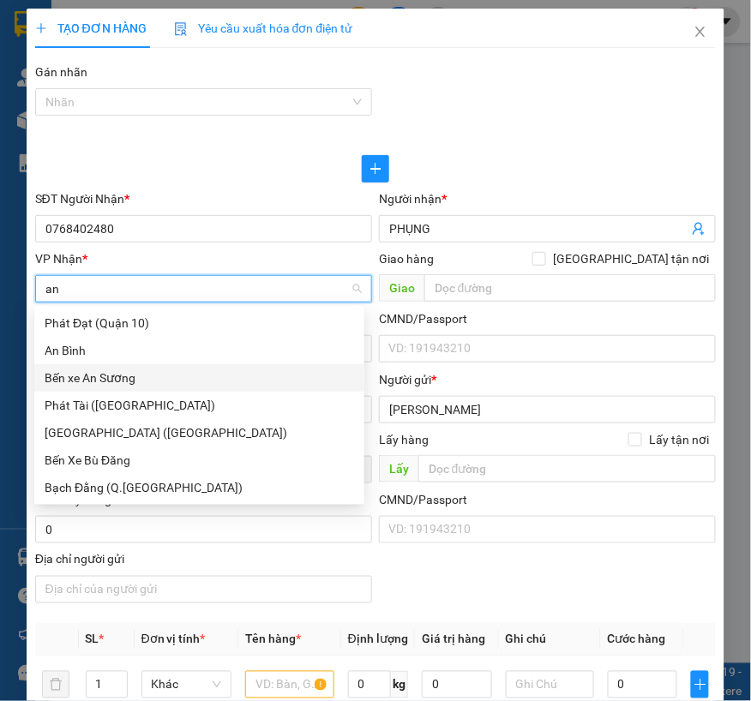
click at [165, 377] on div "Bến xe An Sương" at bounding box center [199, 378] width 309 height 19
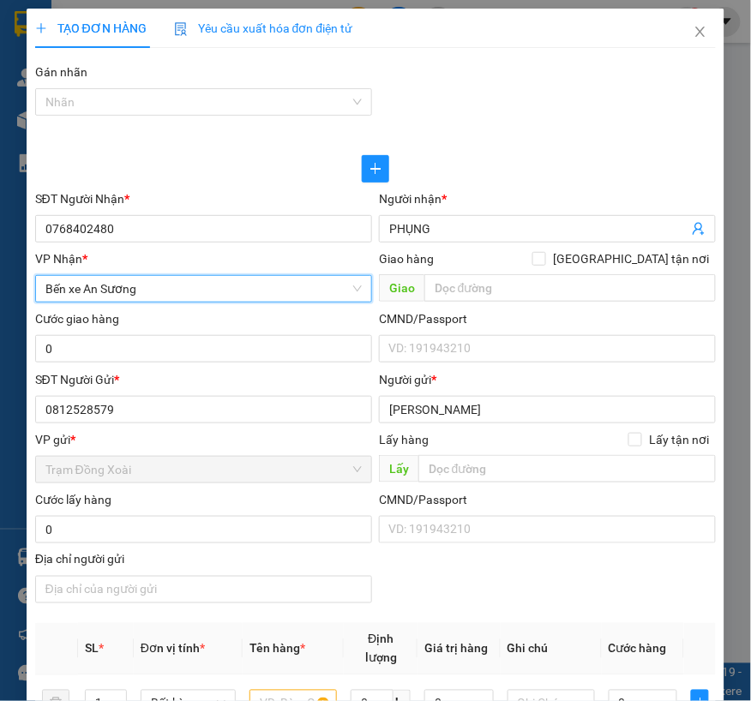
scroll to position [190, 0]
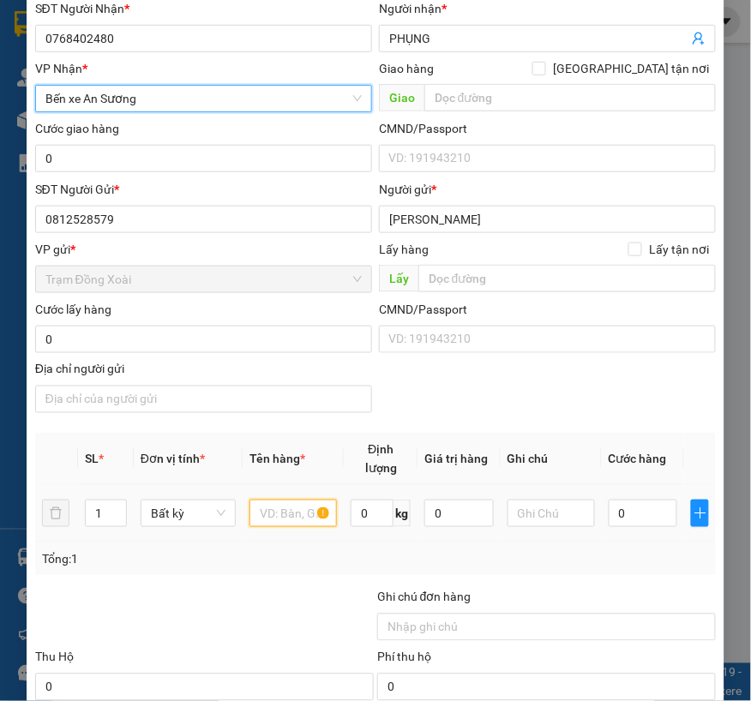
click at [284, 510] on input "text" at bounding box center [292, 513] width 87 height 27
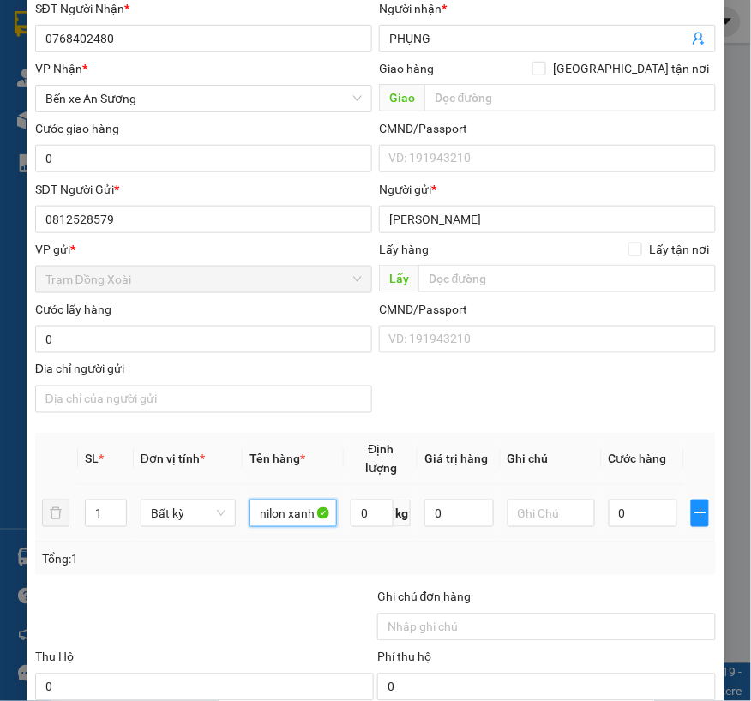
type input "nilon xanh"
type input "5"
click at [278, 559] on div "Tổng: 1" at bounding box center [208, 558] width 333 height 19
type input "40.000"
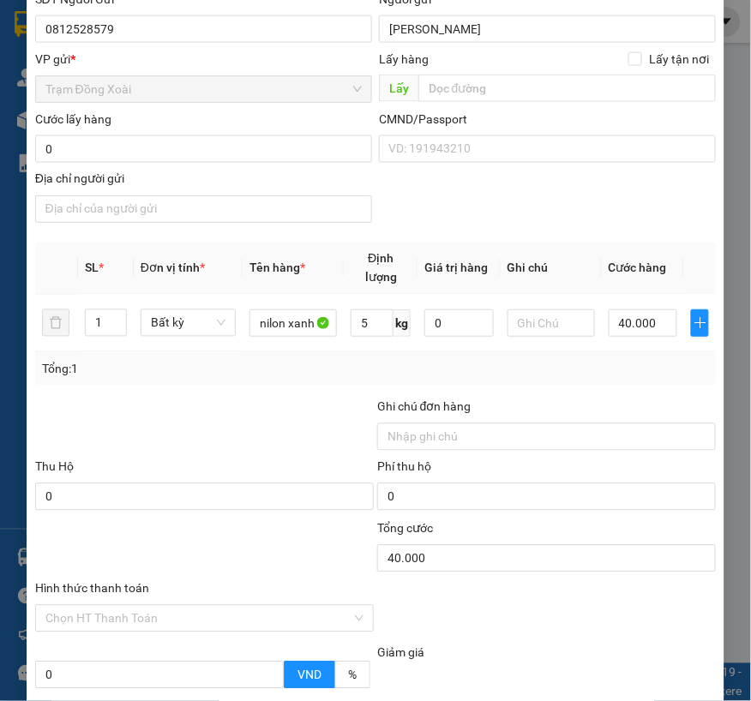
scroll to position [571, 0]
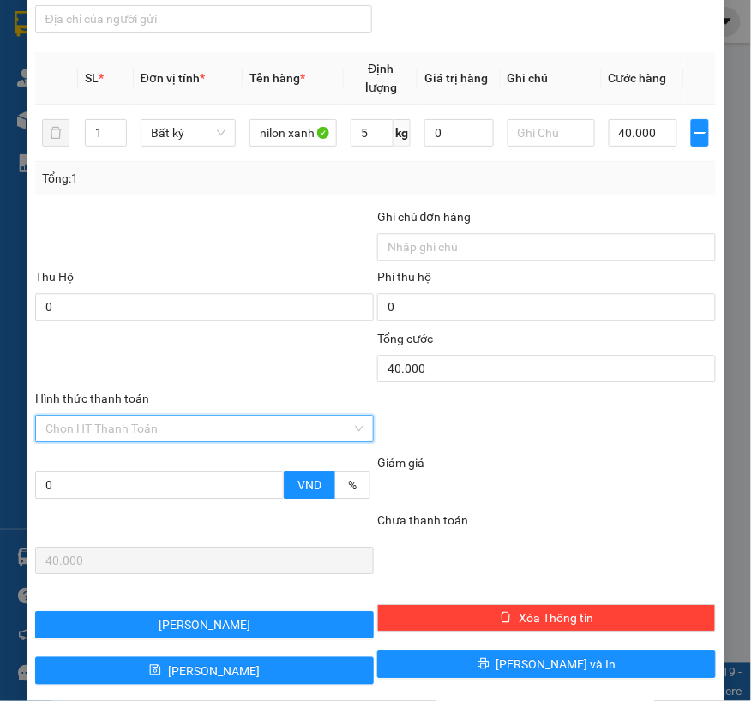
click at [151, 433] on input "Hình thức thanh toán" at bounding box center [198, 429] width 306 height 26
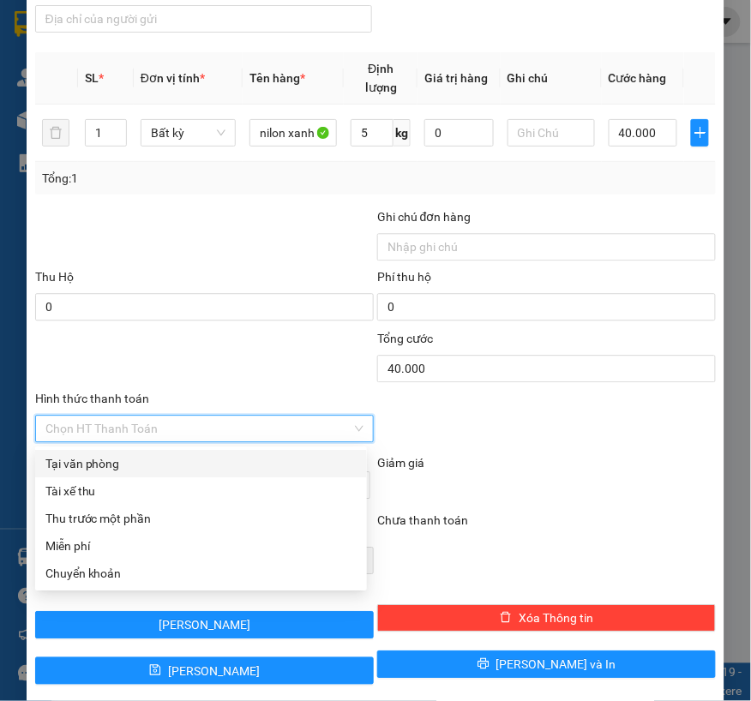
click at [123, 463] on div "Tại văn phòng" at bounding box center [200, 463] width 311 height 19
type input "0"
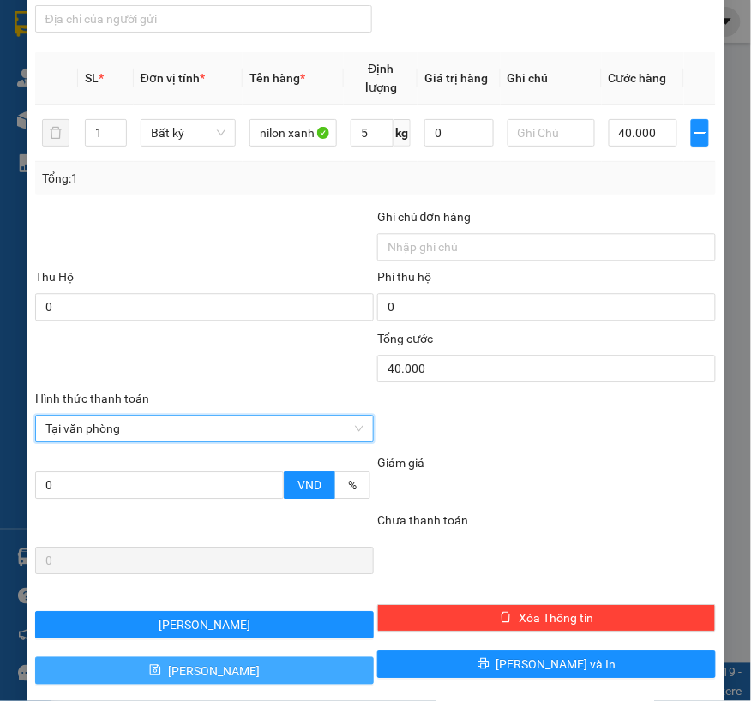
click at [161, 670] on icon "save" at bounding box center [155, 670] width 11 height 11
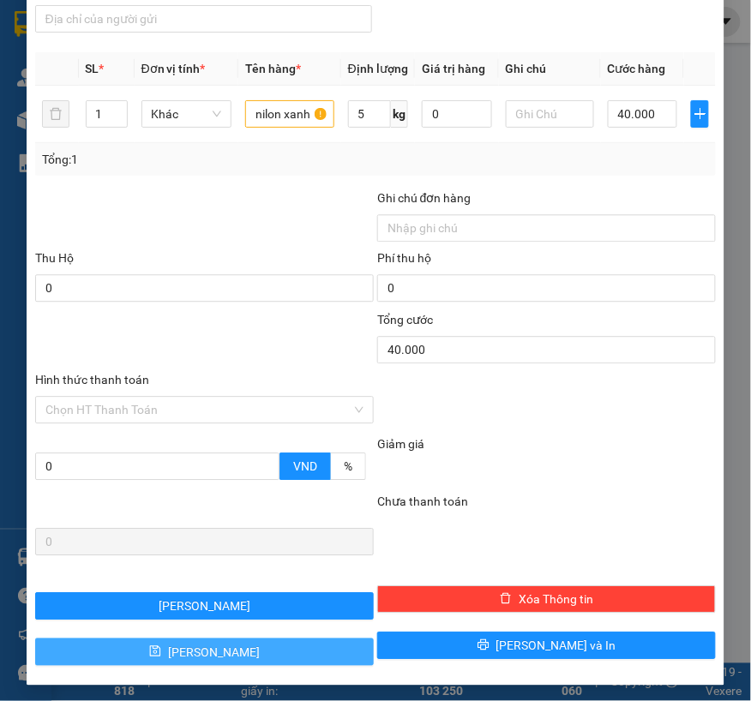
type input "0"
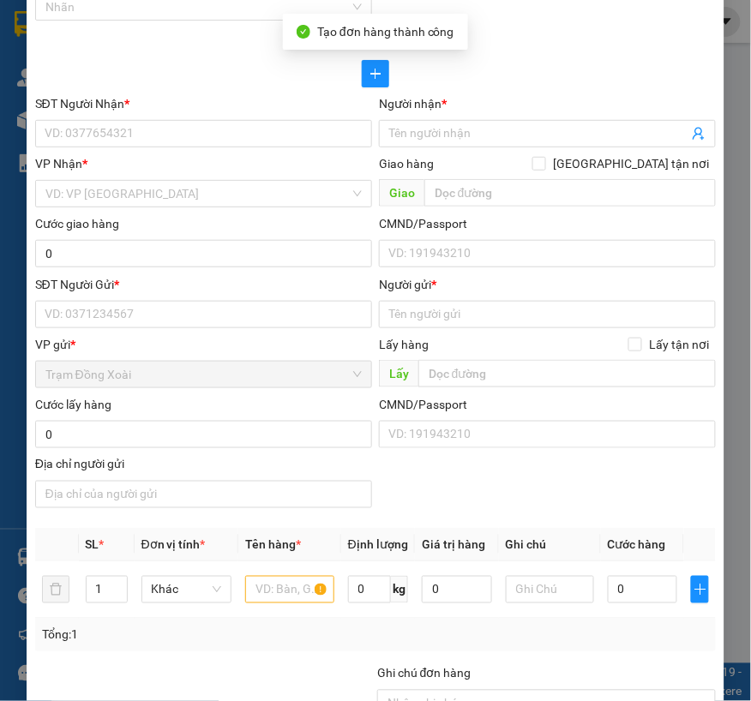
scroll to position [0, 0]
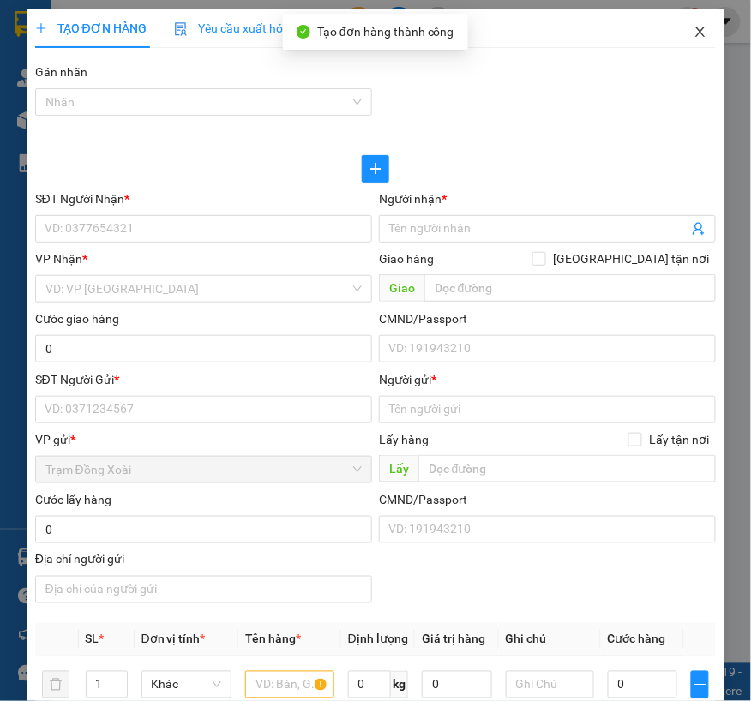
click at [694, 35] on icon "close" at bounding box center [701, 32] width 14 height 14
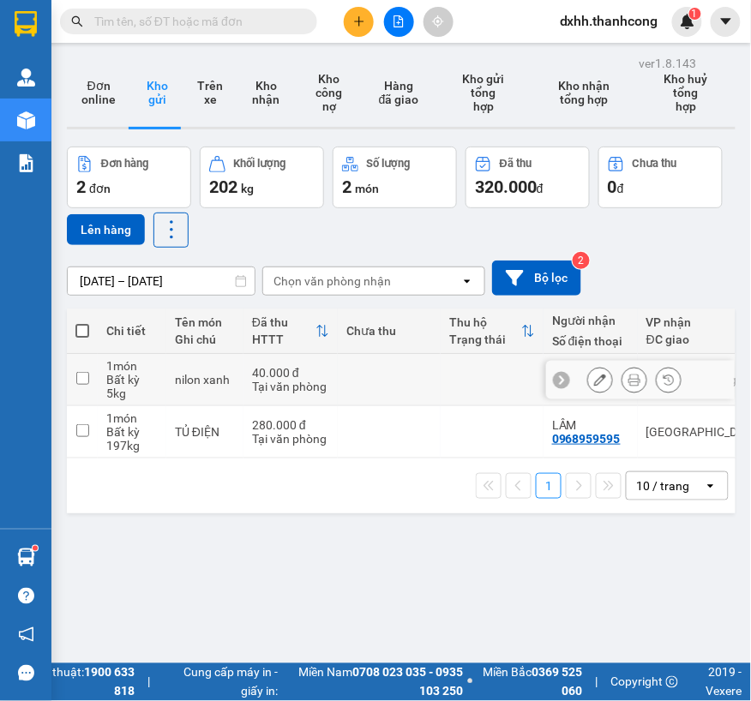
click at [81, 381] on input "checkbox" at bounding box center [82, 378] width 13 height 13
checkbox input "true"
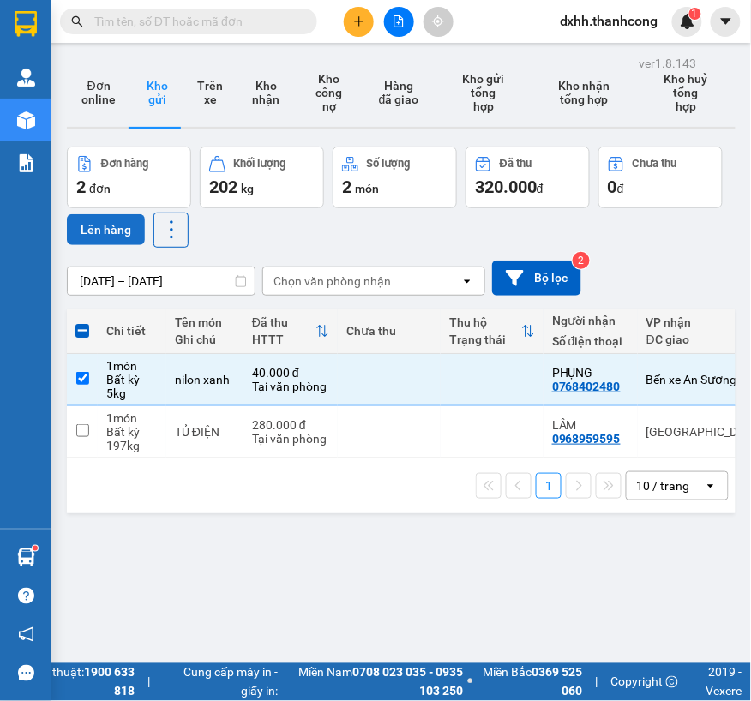
click at [112, 236] on button "Lên hàng" at bounding box center [106, 229] width 78 height 31
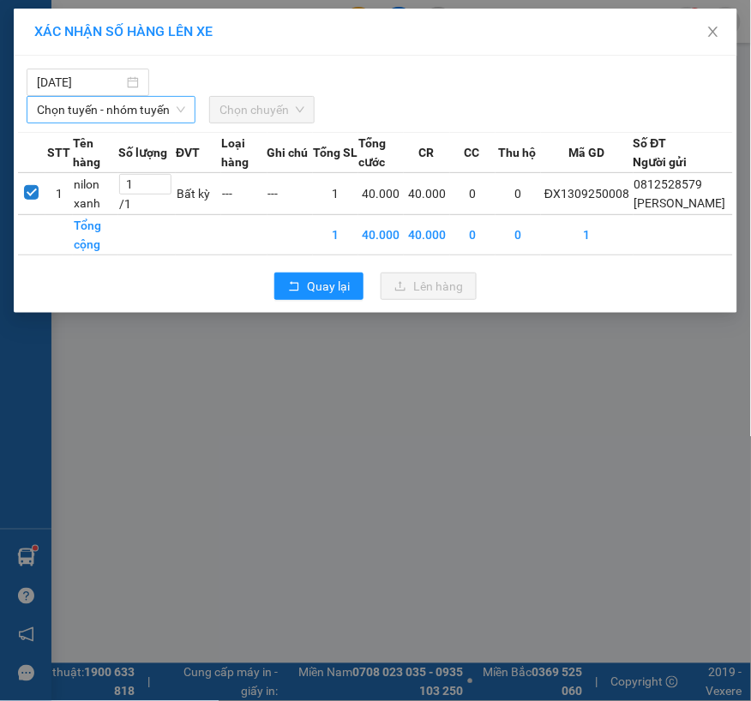
click at [110, 109] on span "Chọn tuyến - nhóm tuyến" at bounding box center [111, 110] width 148 height 26
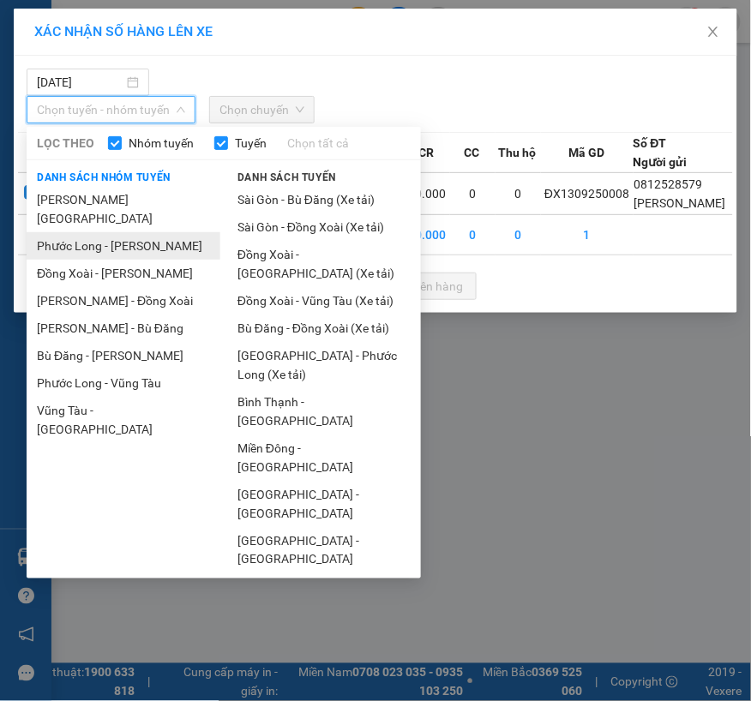
click at [121, 232] on li "Phước Long - [PERSON_NAME]" at bounding box center [124, 245] width 194 height 27
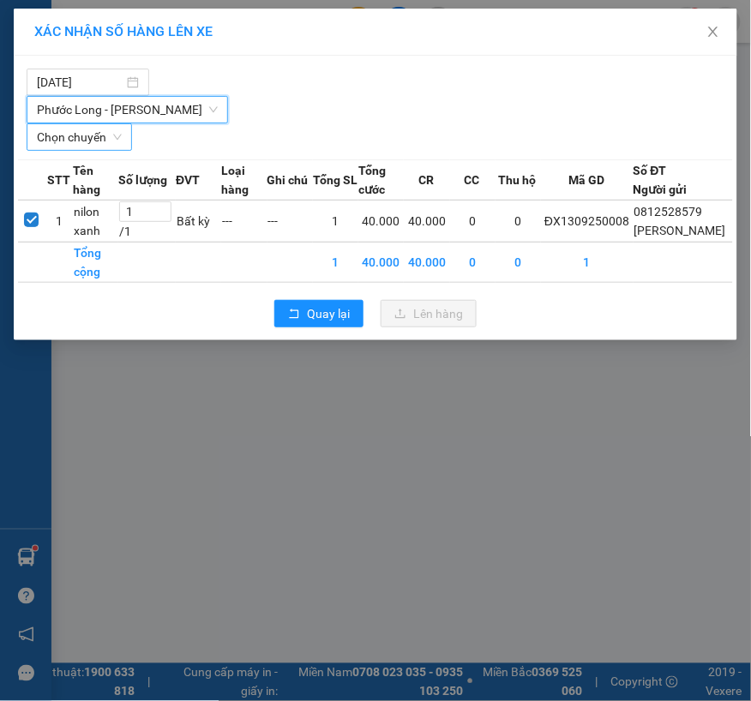
click at [99, 141] on span "Chọn chuyến" at bounding box center [79, 137] width 85 height 26
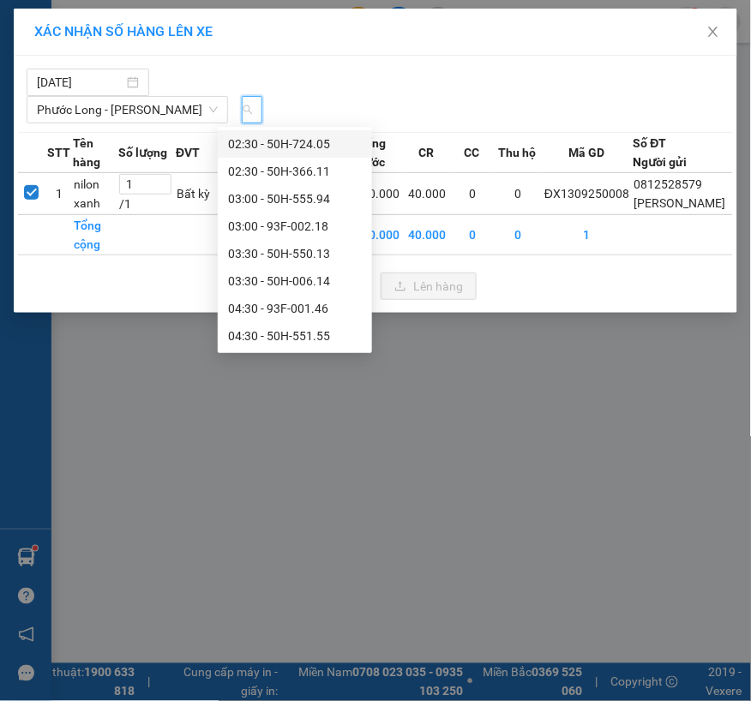
type input "307"
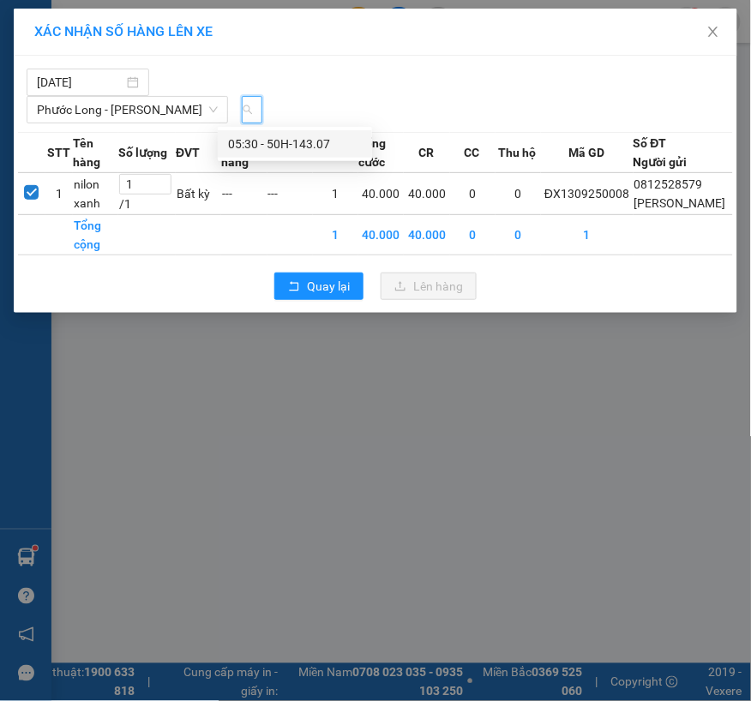
click at [279, 142] on div "05:30 - 50H-143.07" at bounding box center [295, 144] width 134 height 19
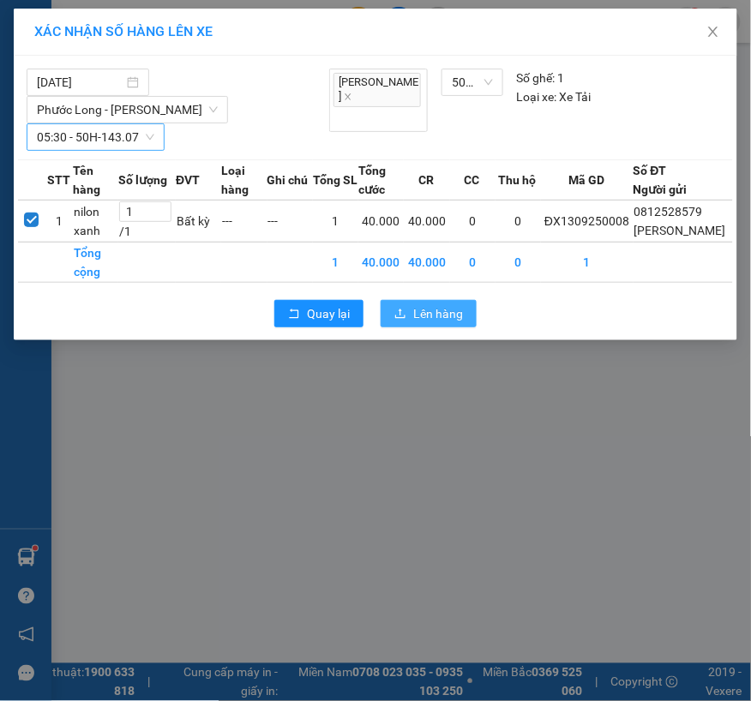
click at [415, 323] on span "Lên hàng" at bounding box center [438, 313] width 50 height 19
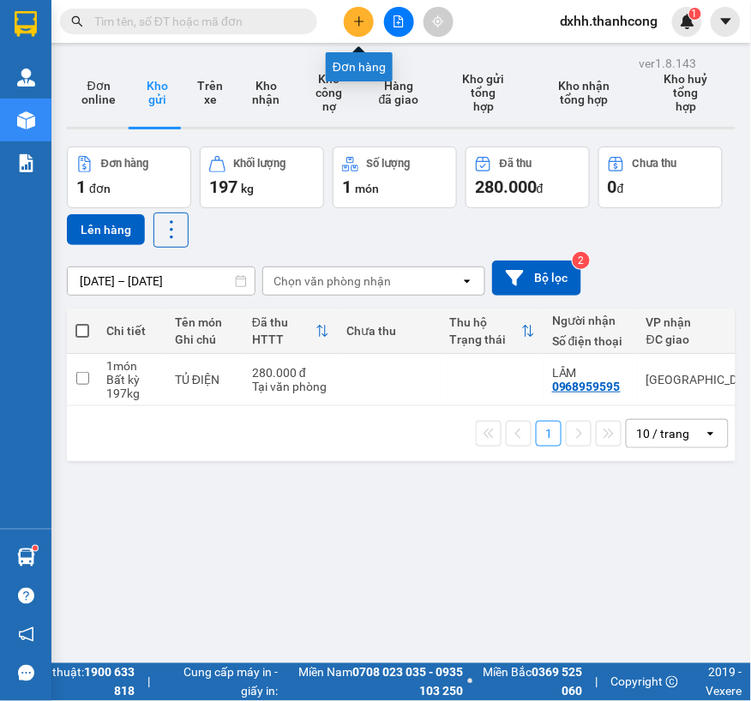
click at [353, 19] on icon "plus" at bounding box center [359, 21] width 12 height 12
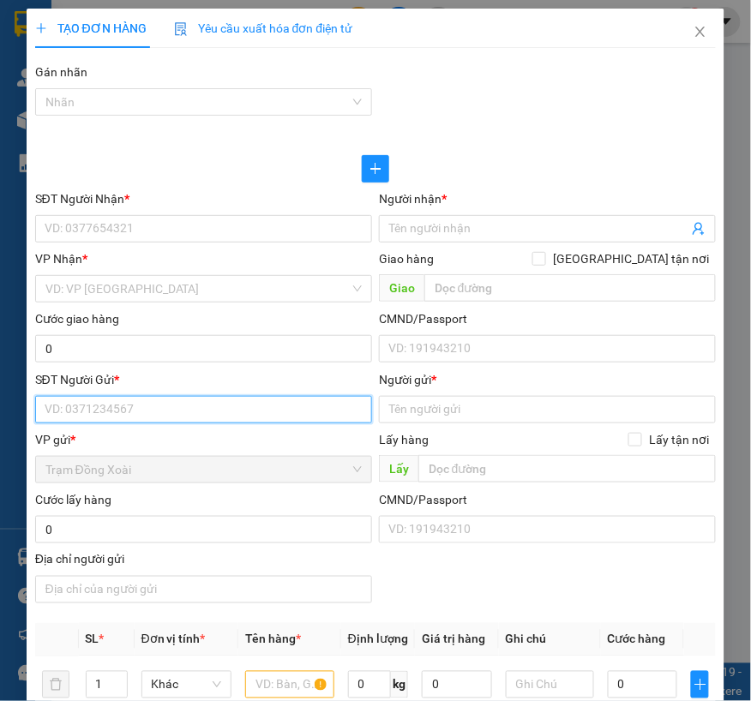
click at [123, 407] on input "SĐT Người Gửi *" at bounding box center [203, 409] width 337 height 27
paste input "[PERSON_NAME] LÀ/0973662117"
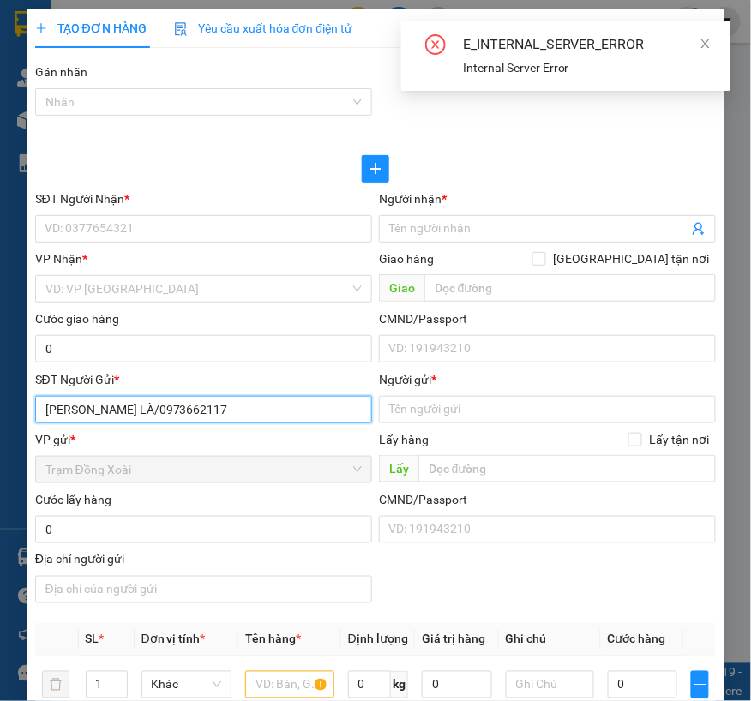
drag, startPoint x: 120, startPoint y: 406, endPoint x: 37, endPoint y: 406, distance: 83.2
click at [37, 406] on input "[PERSON_NAME] LÀ/0973662117" at bounding box center [203, 409] width 337 height 27
type input "0973662117"
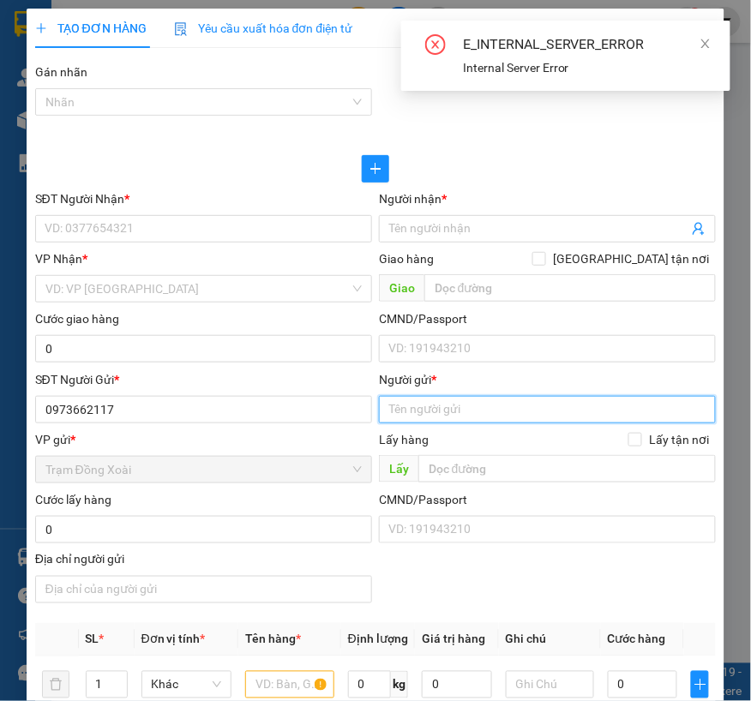
click at [438, 413] on input "Người gửi *" at bounding box center [547, 409] width 337 height 27
paste input "[PERSON_NAME] LÀ/"
type input "[PERSON_NAME] LÀ"
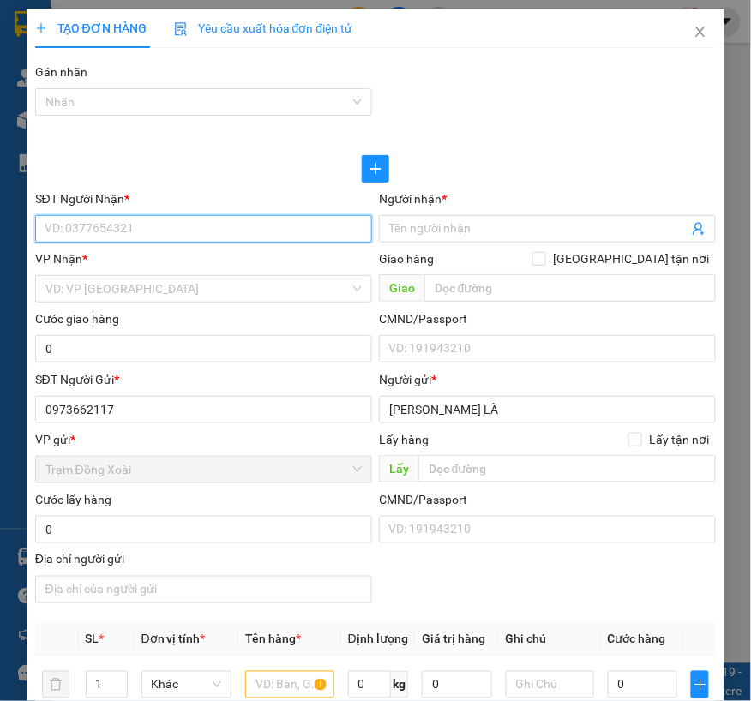
click at [135, 226] on input "SĐT Người Nhận *" at bounding box center [203, 228] width 337 height 27
paste input "PONA/0933330384"
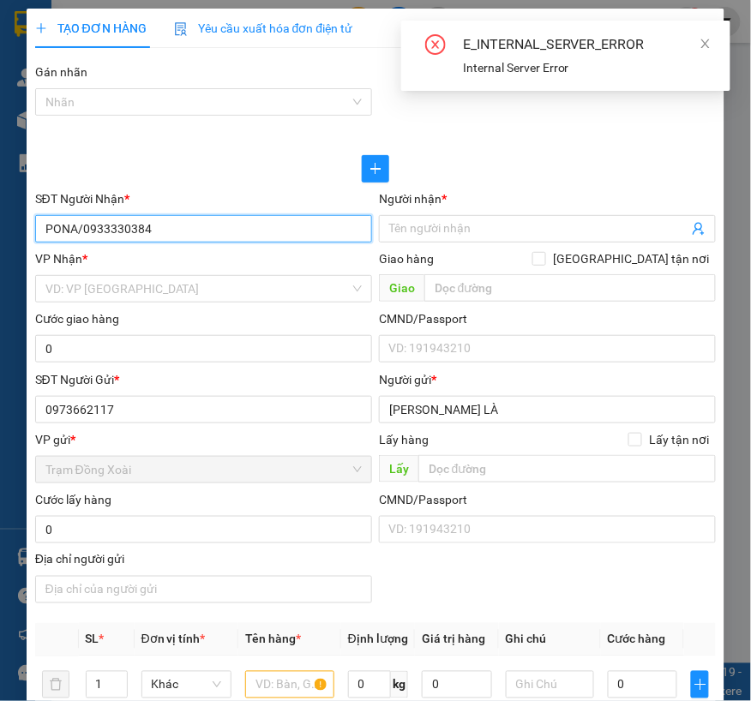
drag, startPoint x: 80, startPoint y: 232, endPoint x: 19, endPoint y: 231, distance: 60.9
click at [19, 231] on div "TẠO ĐƠN HÀNG Yêu cầu xuất hóa đơn điện tử Transit Pickup Surcharge Ids Transit …" at bounding box center [375, 350] width 751 height 701
type input "0933330384"
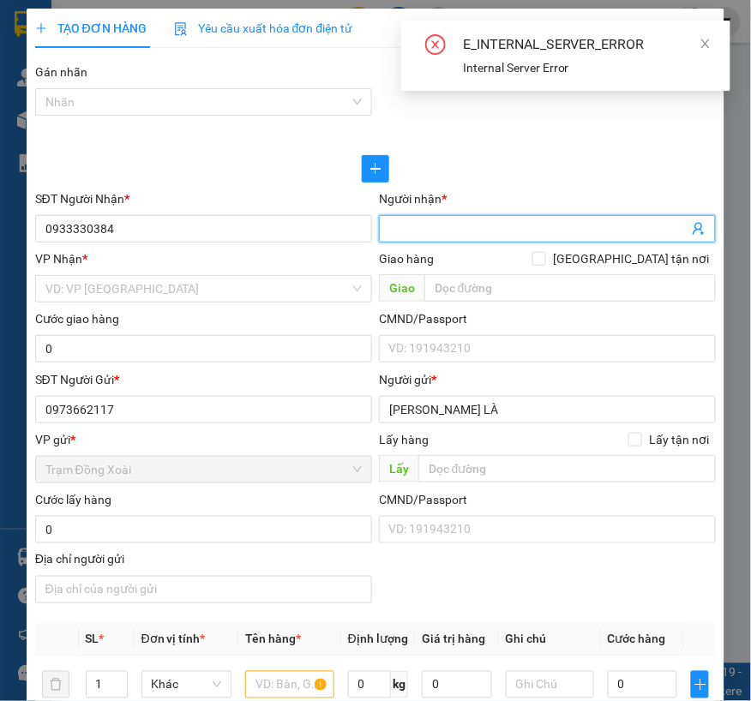
click at [400, 232] on input "Người nhận *" at bounding box center [538, 228] width 299 height 19
paste input "PONA/"
type input "PONA"
click at [235, 296] on input "search" at bounding box center [197, 289] width 304 height 26
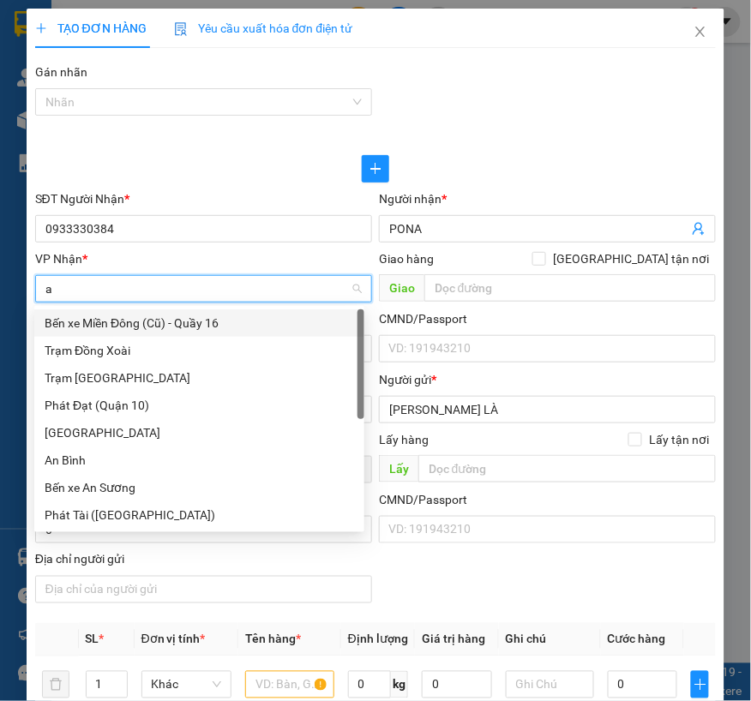
type input "an"
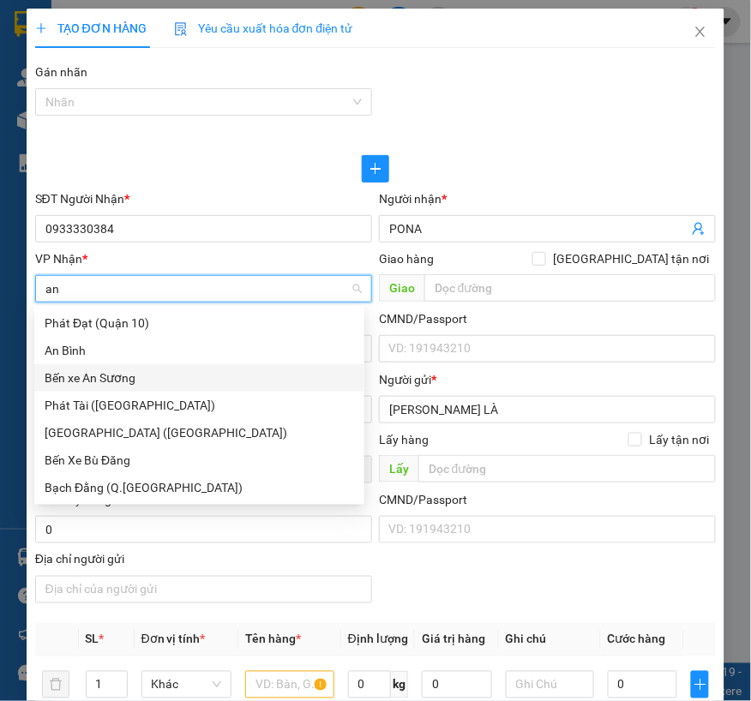
click at [130, 381] on div "Bến xe An Sương" at bounding box center [199, 378] width 309 height 19
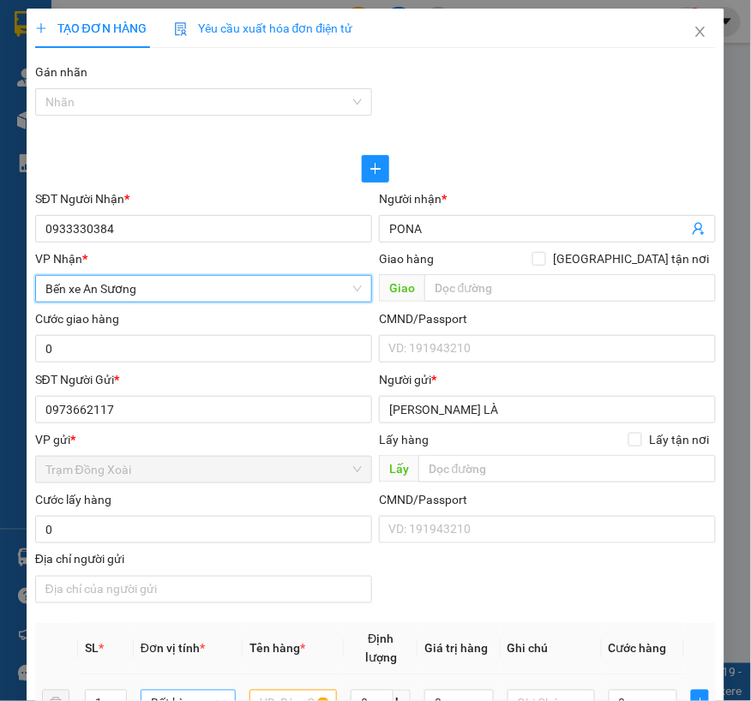
scroll to position [190, 0]
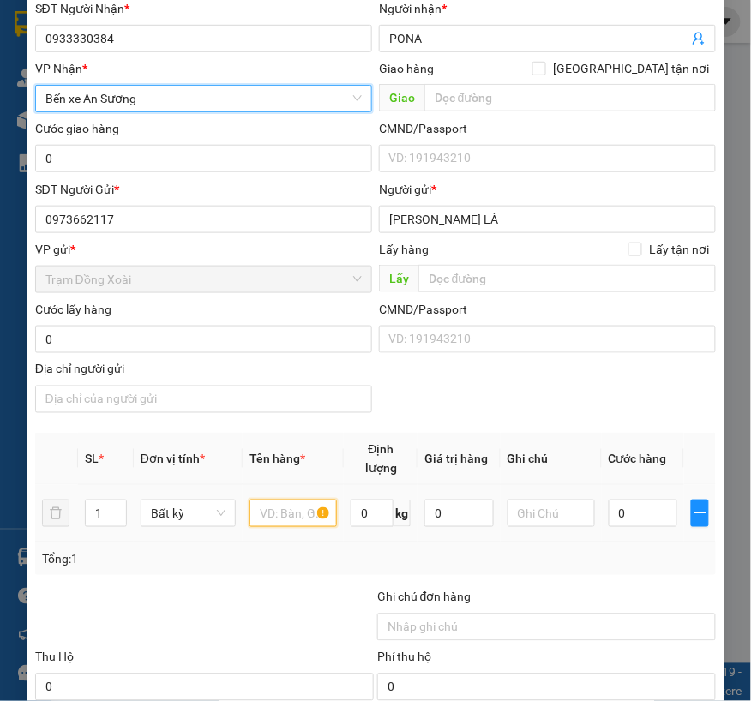
click at [276, 515] on input "text" at bounding box center [292, 513] width 87 height 27
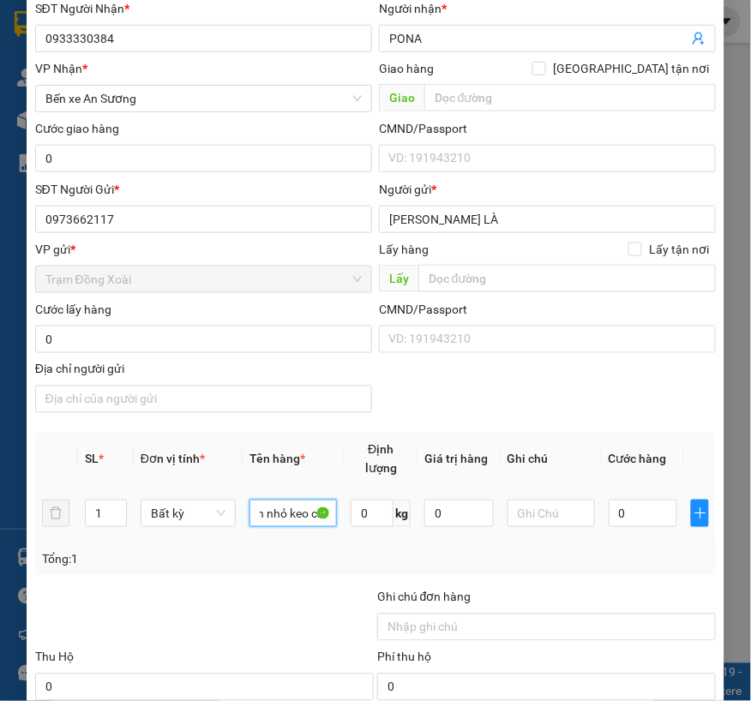
scroll to position [0, 34]
type input "caton nhỏ keo chữ"
click at [361, 527] on input "0" at bounding box center [372, 513] width 43 height 27
type input "1"
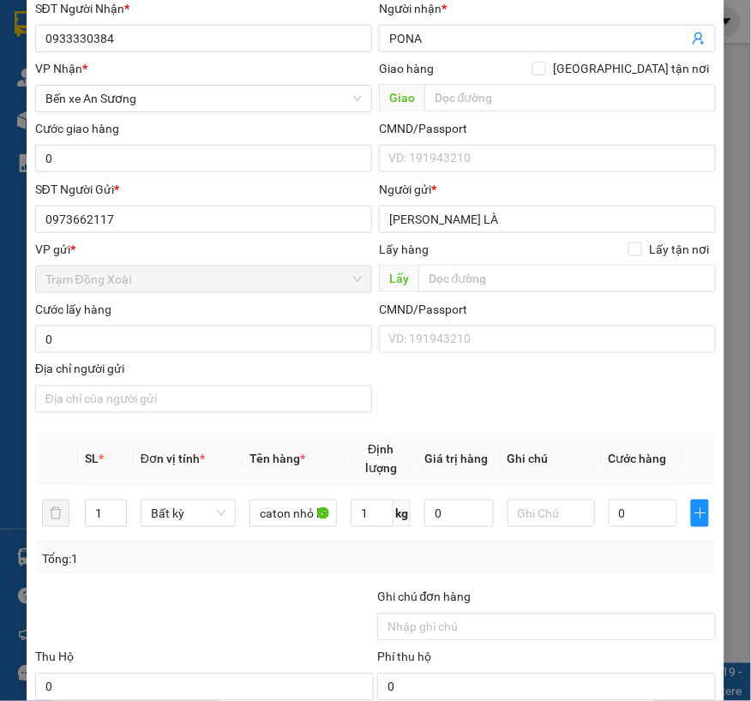
click at [288, 612] on div at bounding box center [204, 618] width 342 height 60
type input "30.000"
click at [400, 559] on div "Tổng: 1" at bounding box center [376, 558] width 668 height 19
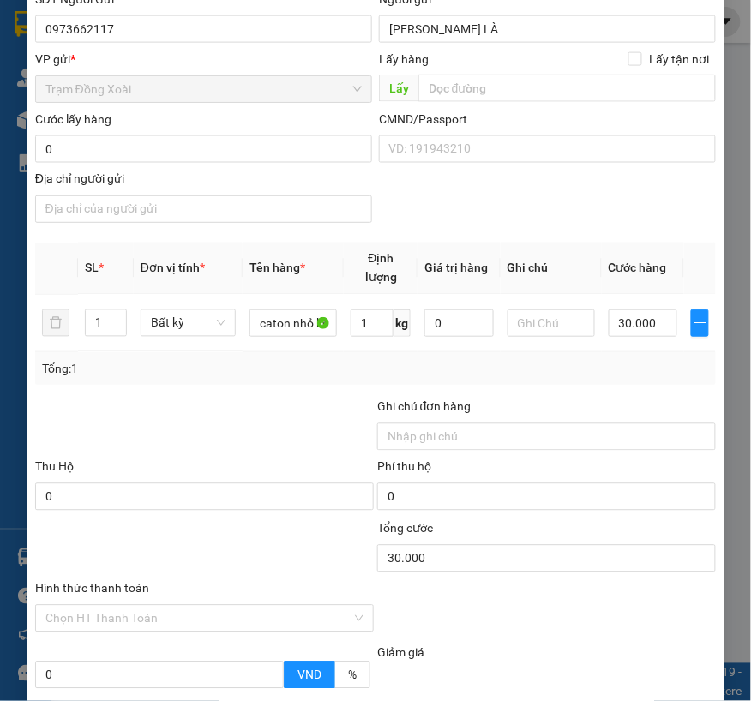
scroll to position [571, 0]
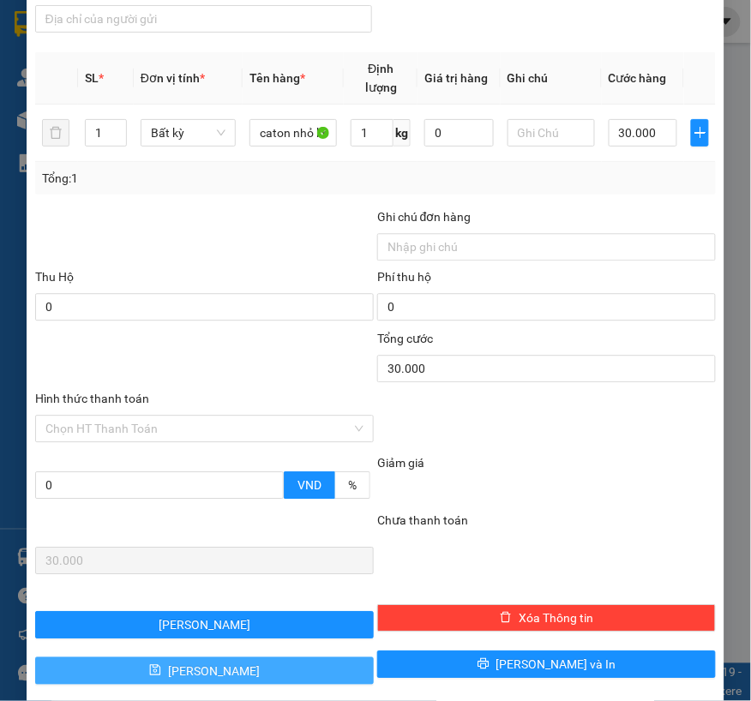
click at [226, 665] on button "[PERSON_NAME]" at bounding box center [204, 670] width 339 height 27
type input "0"
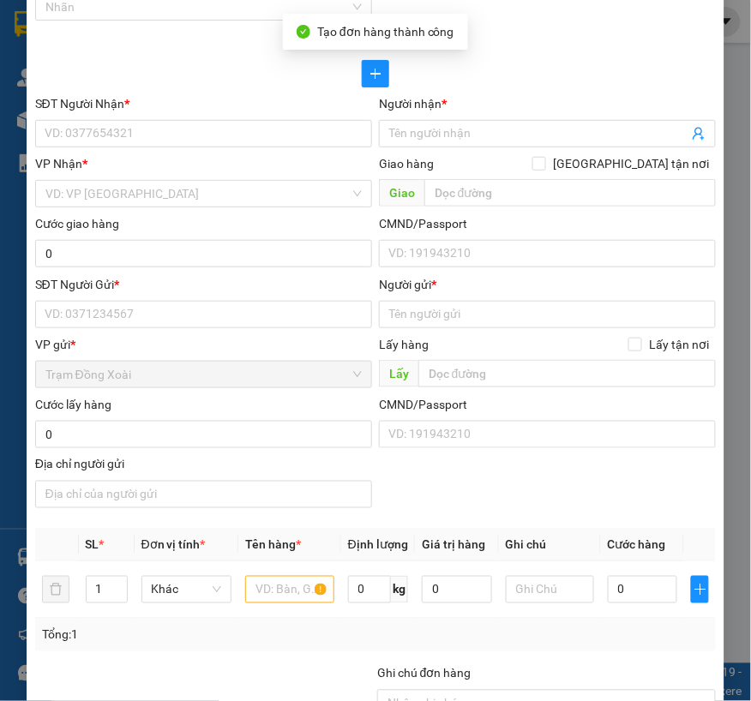
scroll to position [0, 0]
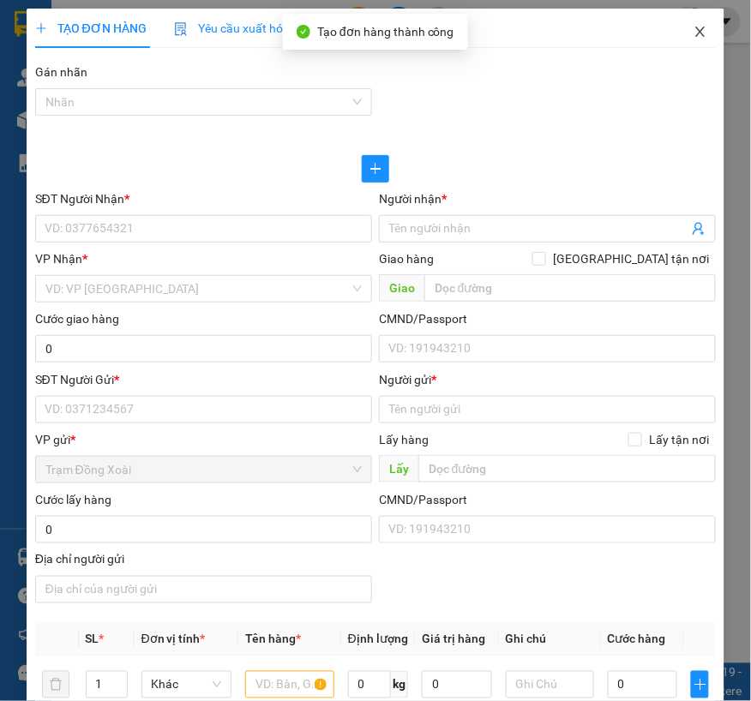
click at [694, 33] on icon "close" at bounding box center [701, 32] width 14 height 14
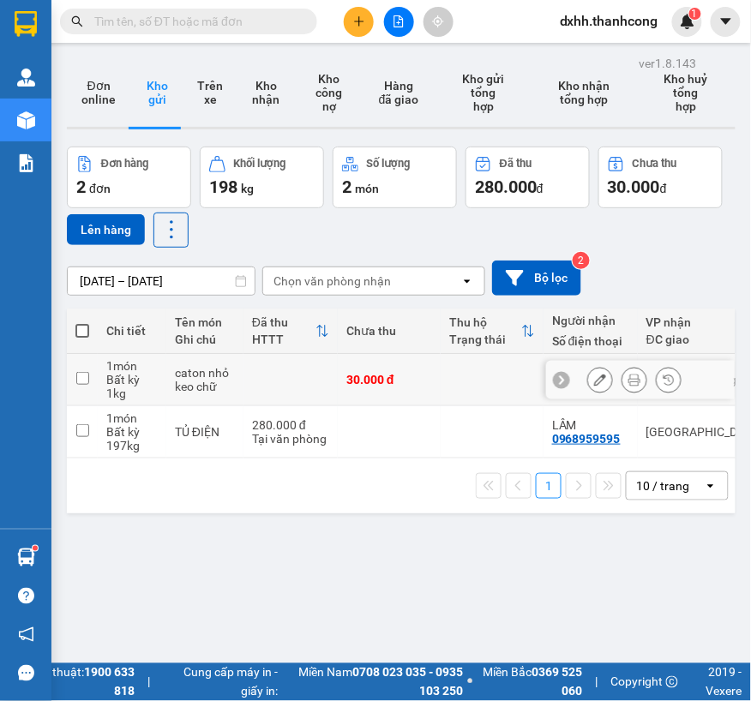
click at [83, 380] on input "checkbox" at bounding box center [82, 378] width 13 height 13
checkbox input "true"
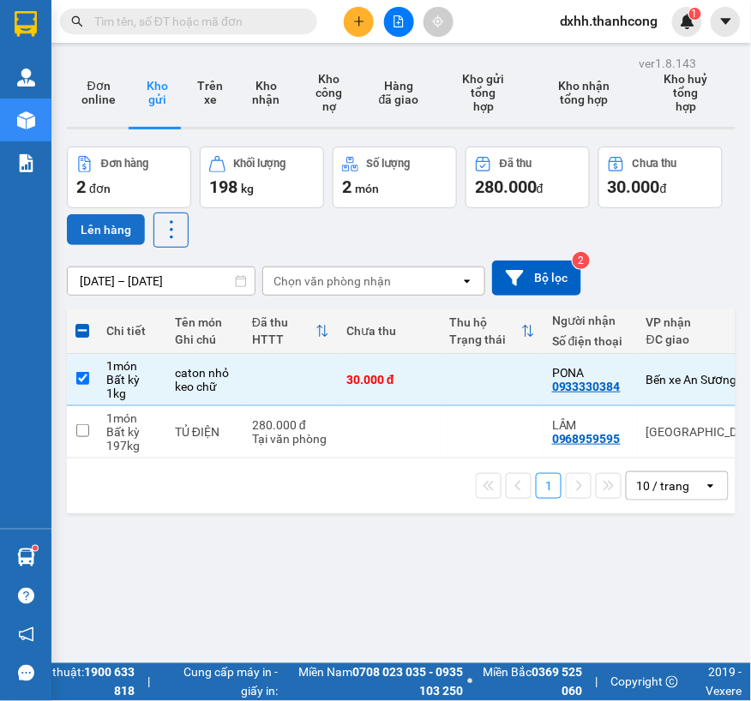
click at [120, 226] on button "Lên hàng" at bounding box center [106, 229] width 78 height 31
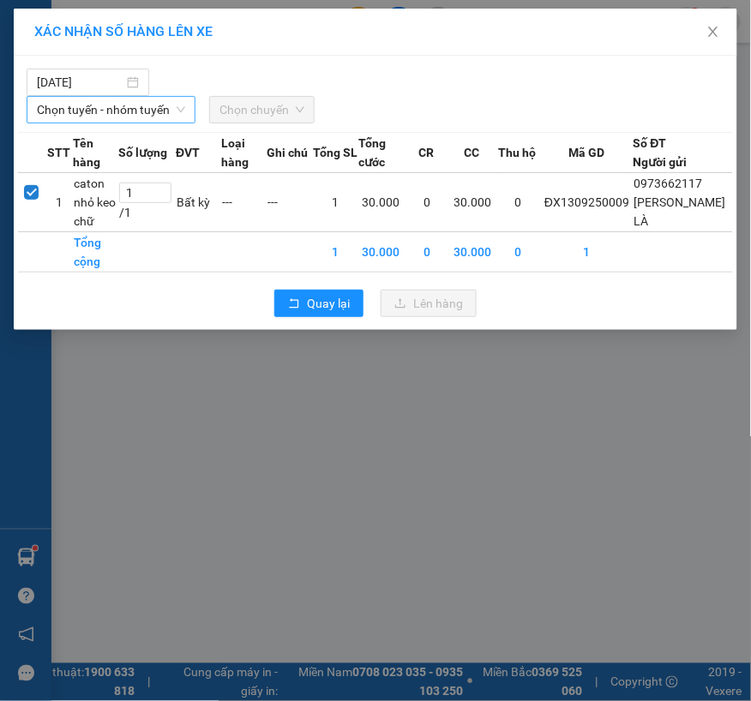
click at [140, 111] on span "Chọn tuyến - nhóm tuyến" at bounding box center [111, 110] width 148 height 26
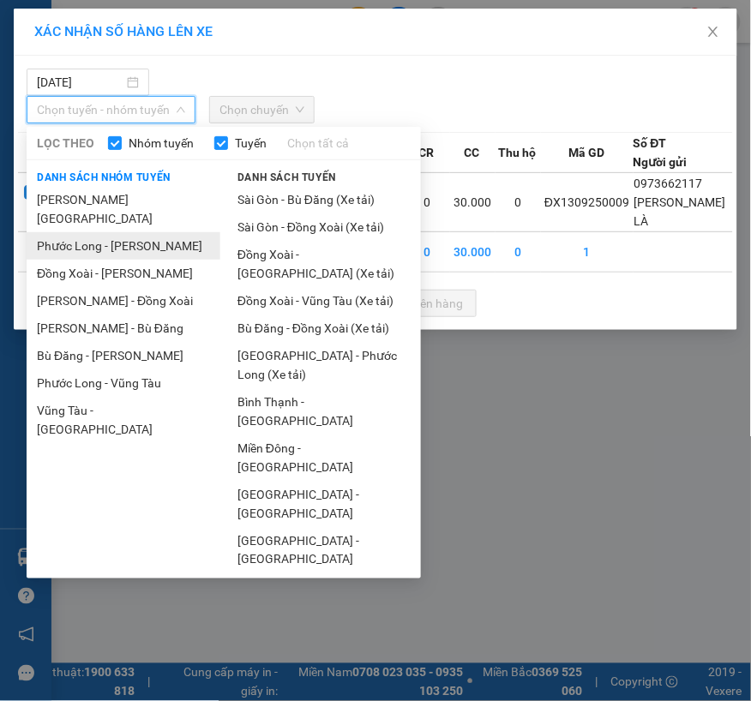
click at [110, 232] on li "Phước Long - [PERSON_NAME]" at bounding box center [124, 245] width 194 height 27
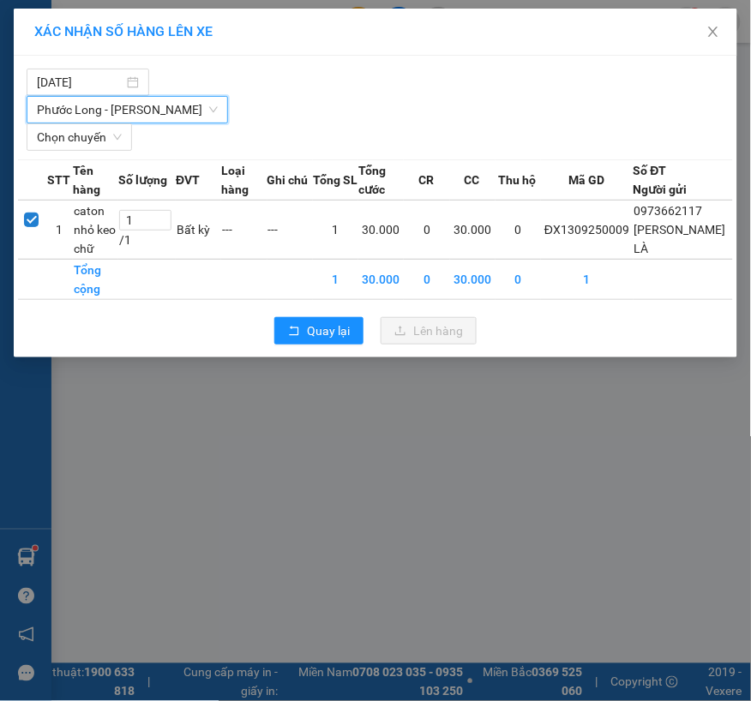
click at [104, 151] on div "[DATE] [GEOGRAPHIC_DATA] - [GEOGRAPHIC_DATA] [GEOGRAPHIC_DATA] - [PERSON_NAME] …" at bounding box center [376, 207] width 724 height 302
click at [104, 149] on span "Chọn chuyến" at bounding box center [79, 137] width 85 height 26
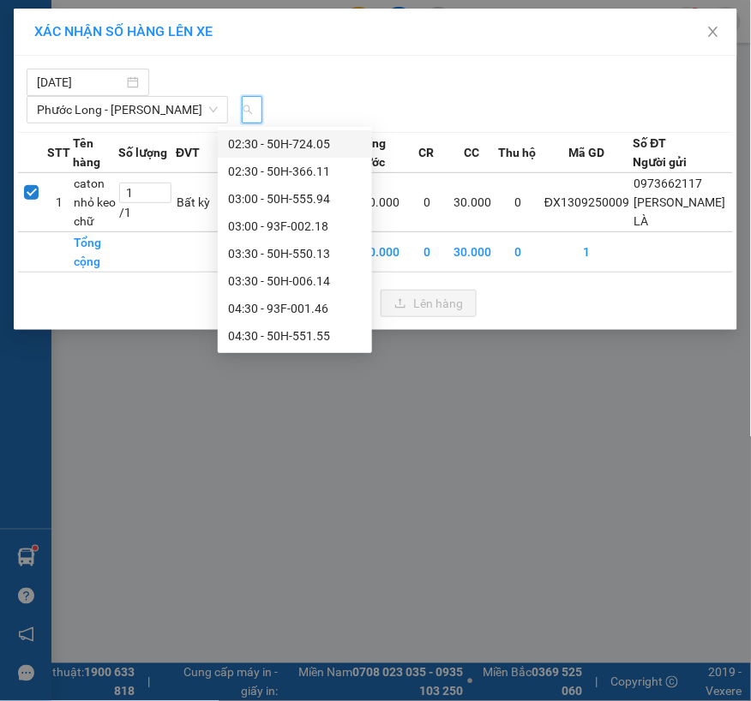
scroll to position [0, 18]
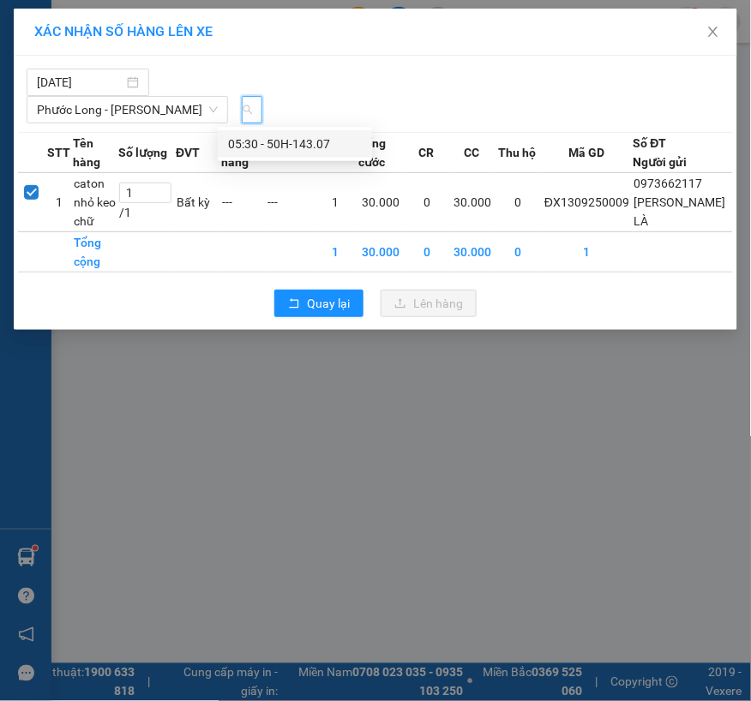
click at [277, 143] on div "05:30 - 50H-143.07" at bounding box center [295, 144] width 134 height 19
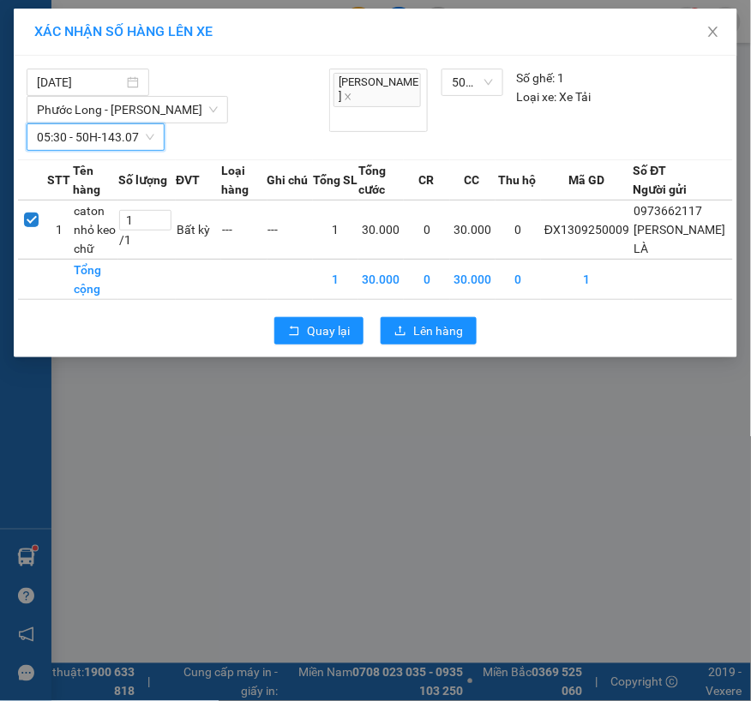
scroll to position [0, 0]
click at [407, 327] on button "Lên hàng" at bounding box center [429, 330] width 96 height 27
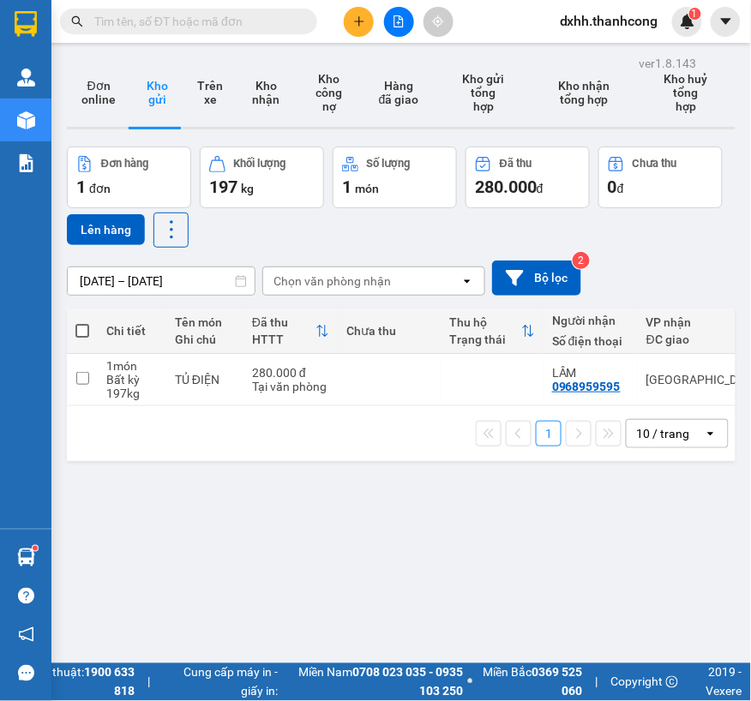
click at [361, 22] on icon "plus" at bounding box center [359, 21] width 12 height 12
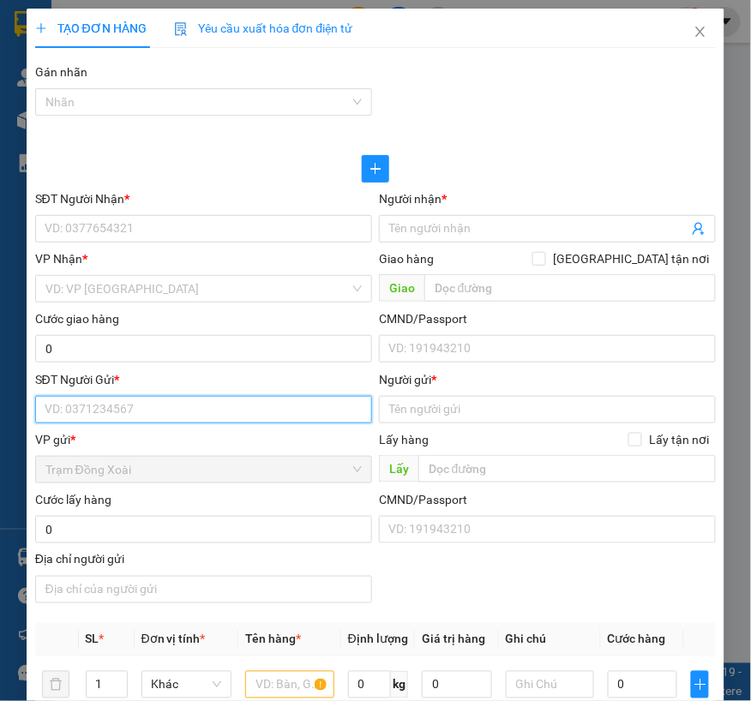
click at [173, 417] on input "SĐT Người Gửi *" at bounding box center [203, 409] width 337 height 27
paste input "[PERSON_NAME]/0947.705.178"
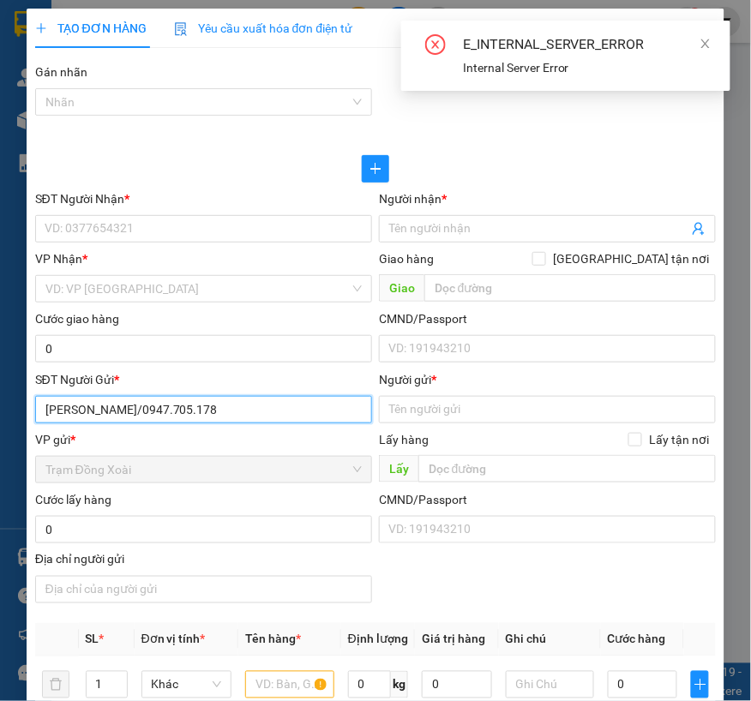
drag, startPoint x: 168, startPoint y: 411, endPoint x: 39, endPoint y: 420, distance: 129.7
click at [39, 420] on input "[PERSON_NAME]/0947.705.178" at bounding box center [203, 409] width 337 height 27
type input "0947.705.178"
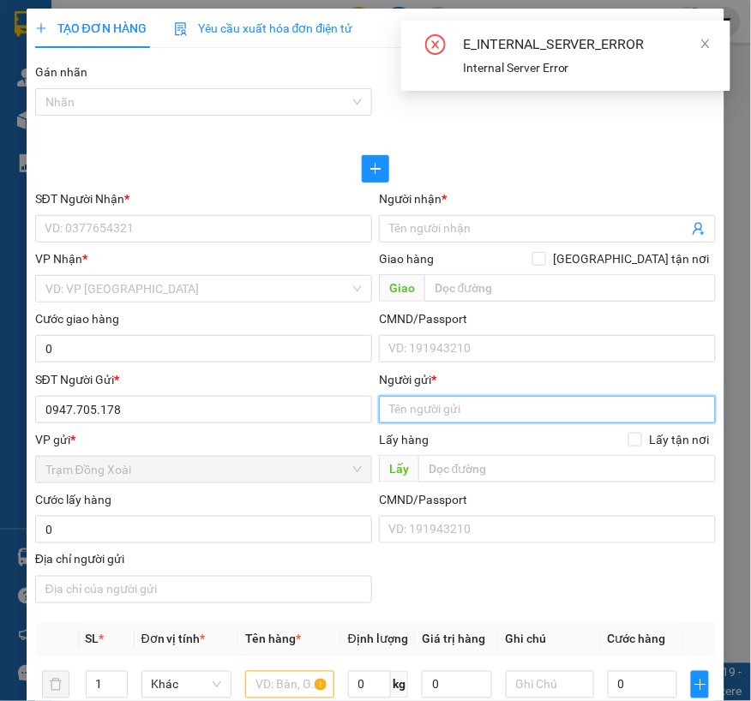
click at [412, 406] on input "Người gửi *" at bounding box center [547, 409] width 337 height 27
paste input "[PERSON_NAME]/"
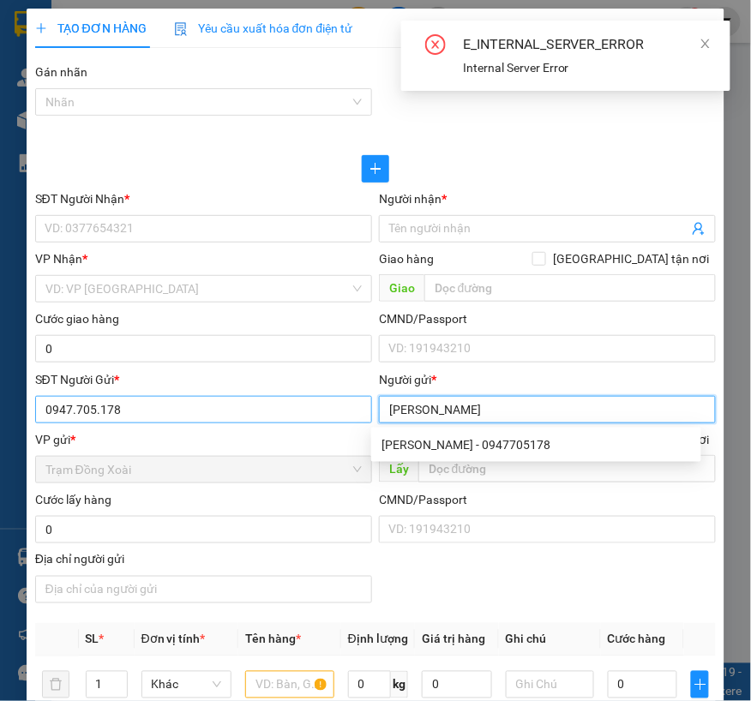
type input "[PERSON_NAME]"
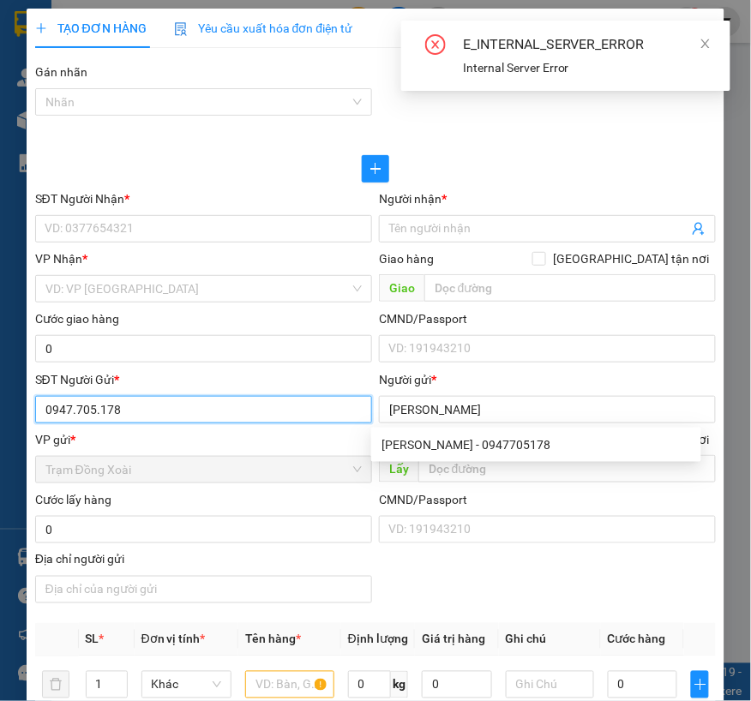
click at [93, 410] on input "0947.705.178" at bounding box center [203, 409] width 337 height 27
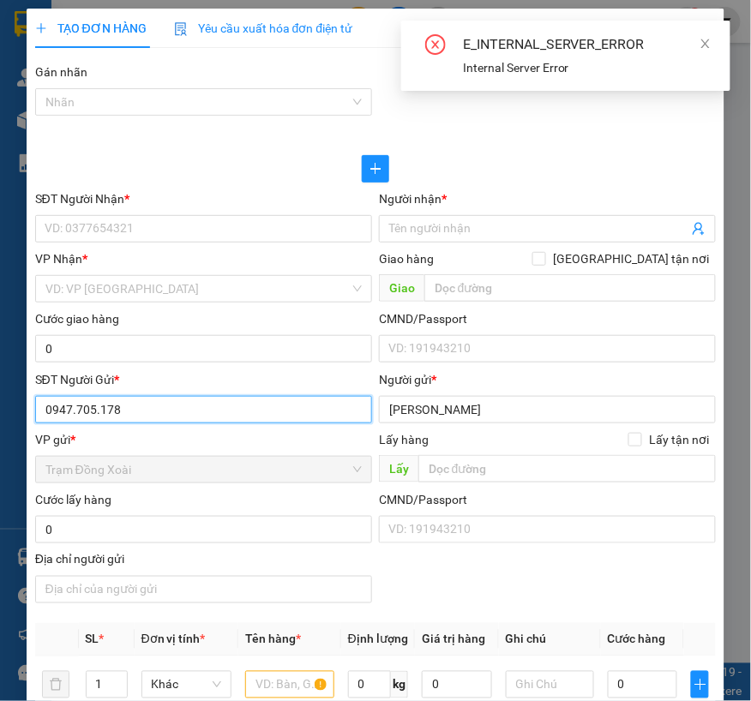
click at [95, 409] on input "0947.705.178" at bounding box center [203, 409] width 337 height 27
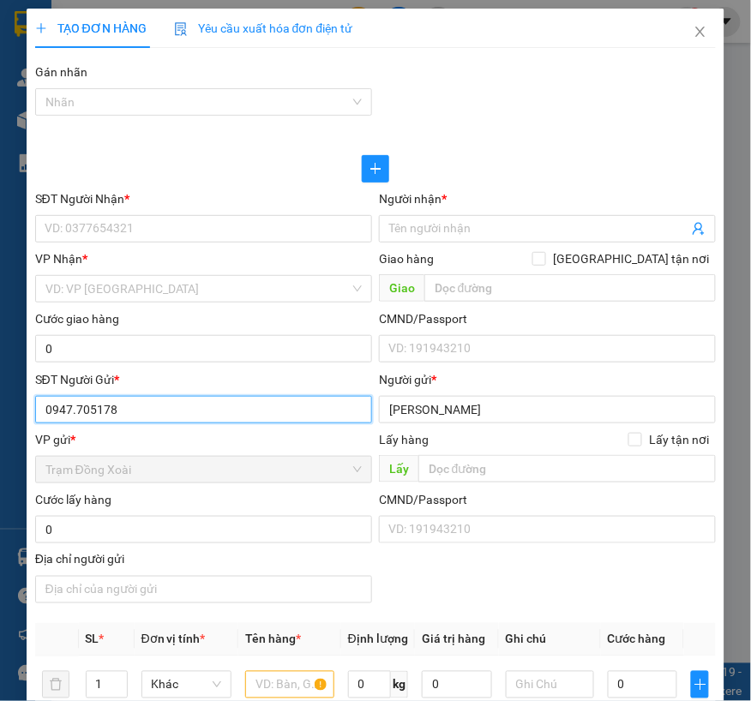
click at [72, 406] on input "0947.705178" at bounding box center [203, 409] width 337 height 27
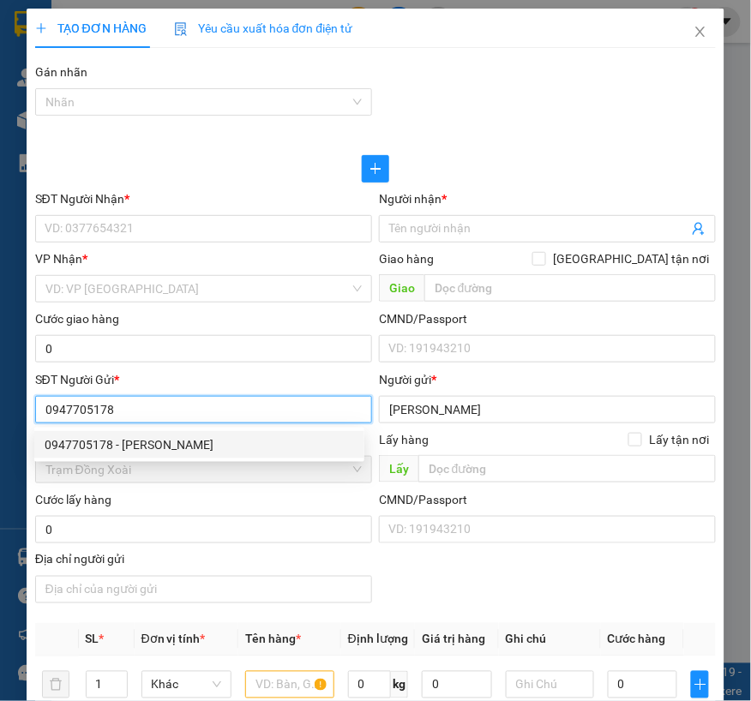
type input "0947705178"
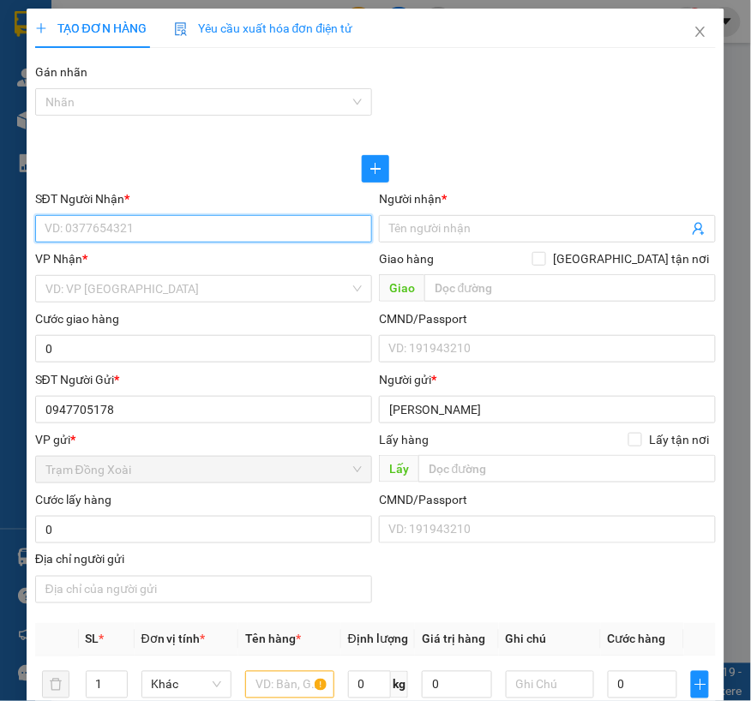
click at [130, 235] on input "SĐT Người Nhận *" at bounding box center [203, 228] width 337 height 27
paste input "THƠ/0975333978"
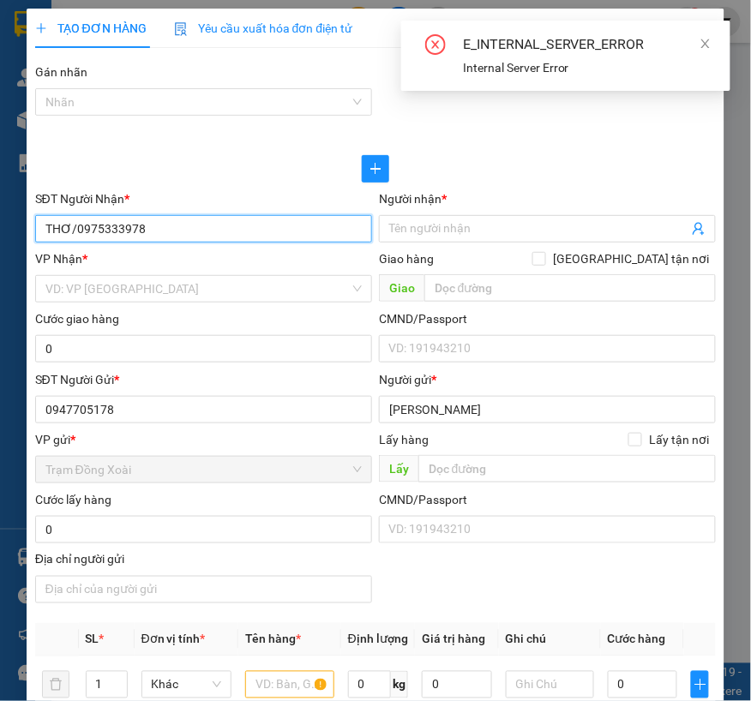
drag, startPoint x: 72, startPoint y: 230, endPoint x: 48, endPoint y: 229, distance: 24.0
click at [48, 229] on input "THƠ/0975333978" at bounding box center [203, 228] width 337 height 27
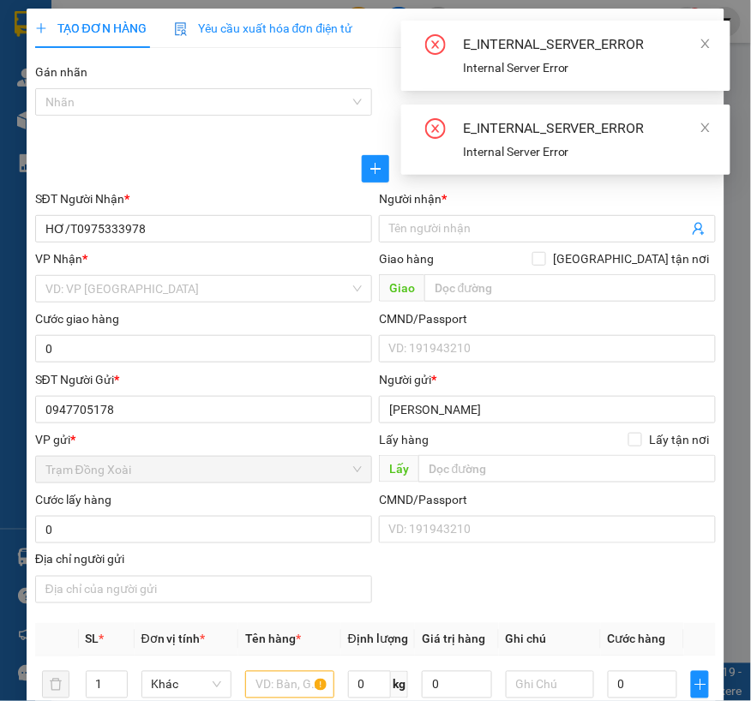
drag, startPoint x: 165, startPoint y: 261, endPoint x: 138, endPoint y: 260, distance: 27.5
click at [164, 261] on div "VP Nhận *" at bounding box center [203, 258] width 337 height 19
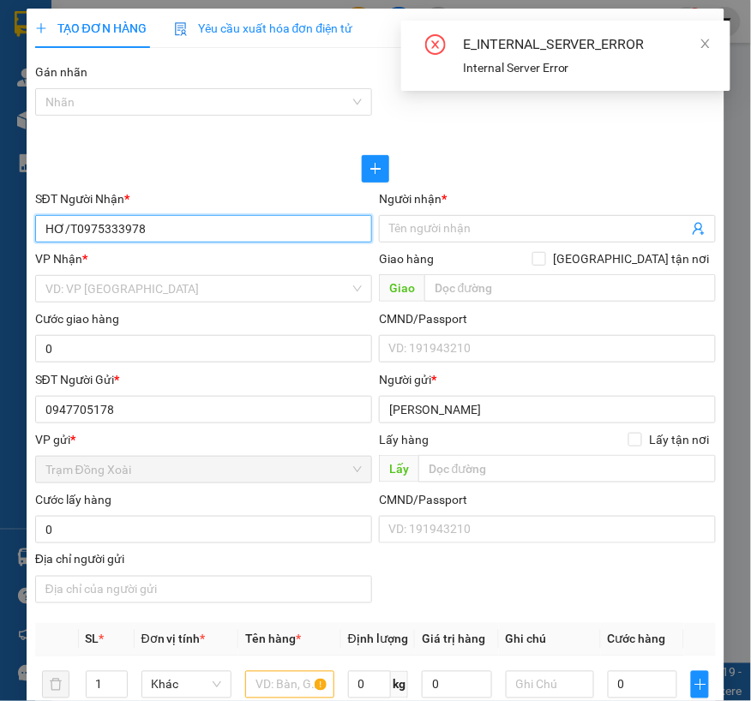
drag, startPoint x: 73, startPoint y: 230, endPoint x: 39, endPoint y: 229, distance: 34.3
click at [39, 229] on input "HƠ/T0975333978" at bounding box center [203, 228] width 337 height 27
type input "0975333978"
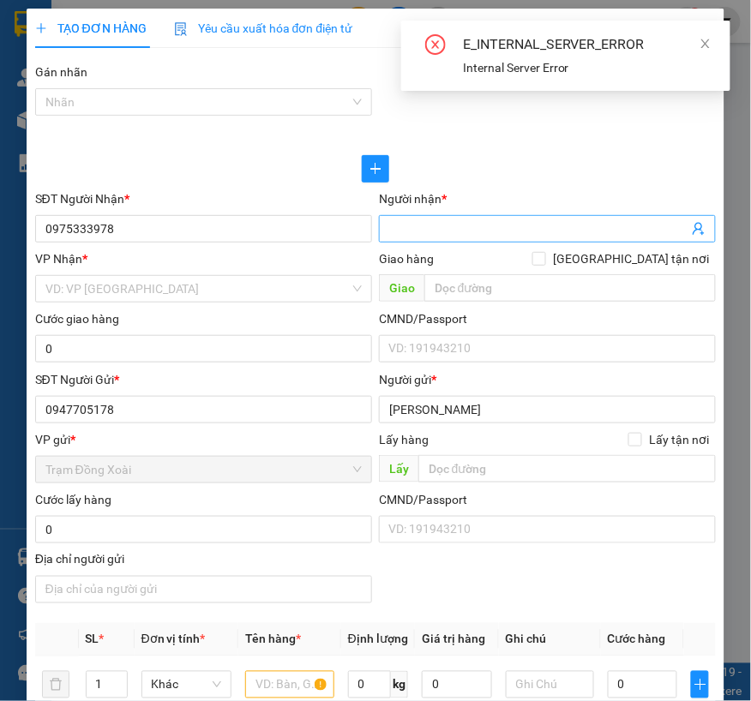
click at [423, 221] on input "Người nhận *" at bounding box center [538, 228] width 299 height 19
paste input "HƠ/T"
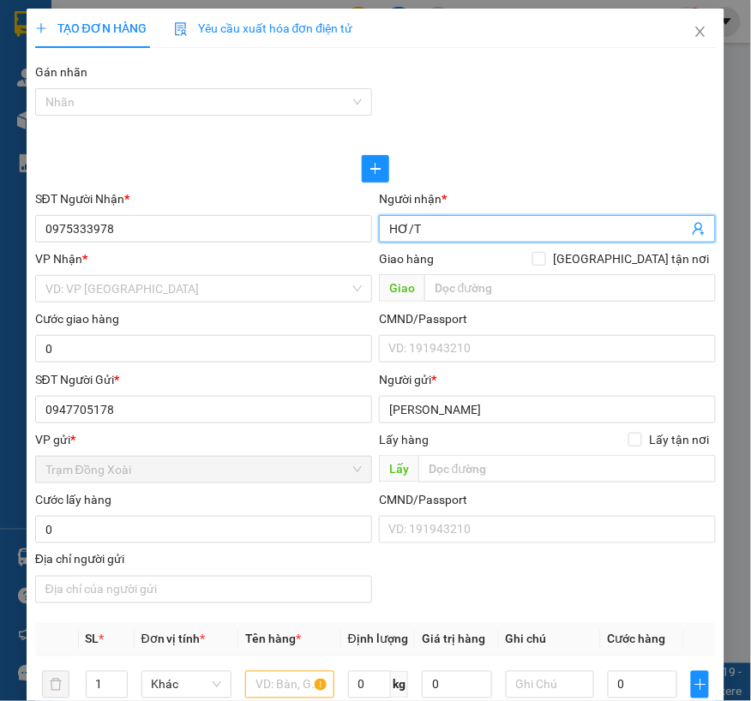
click at [403, 234] on input "HƠ/T" at bounding box center [538, 228] width 299 height 19
type input "HƠT"
click at [161, 283] on input "search" at bounding box center [197, 289] width 304 height 26
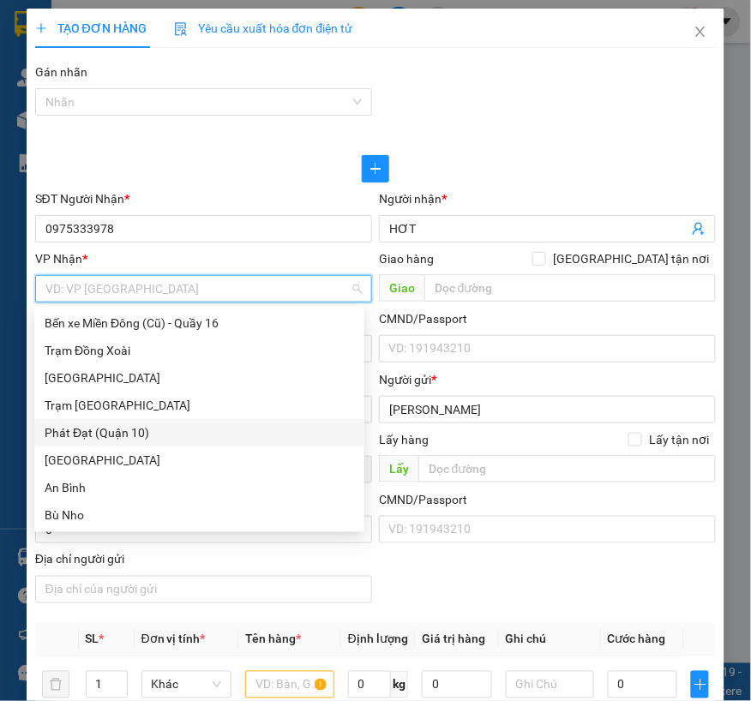
drag, startPoint x: 112, startPoint y: 435, endPoint x: 43, endPoint y: 435, distance: 69.4
click at [113, 435] on div "Phát Đạt (Quận 10)" at bounding box center [199, 432] width 309 height 19
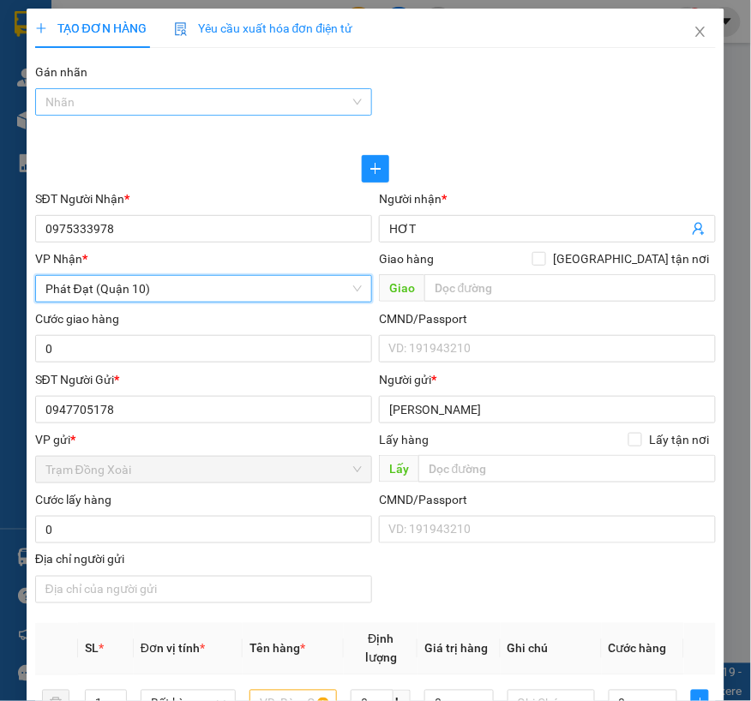
click at [152, 99] on div at bounding box center [194, 102] width 311 height 21
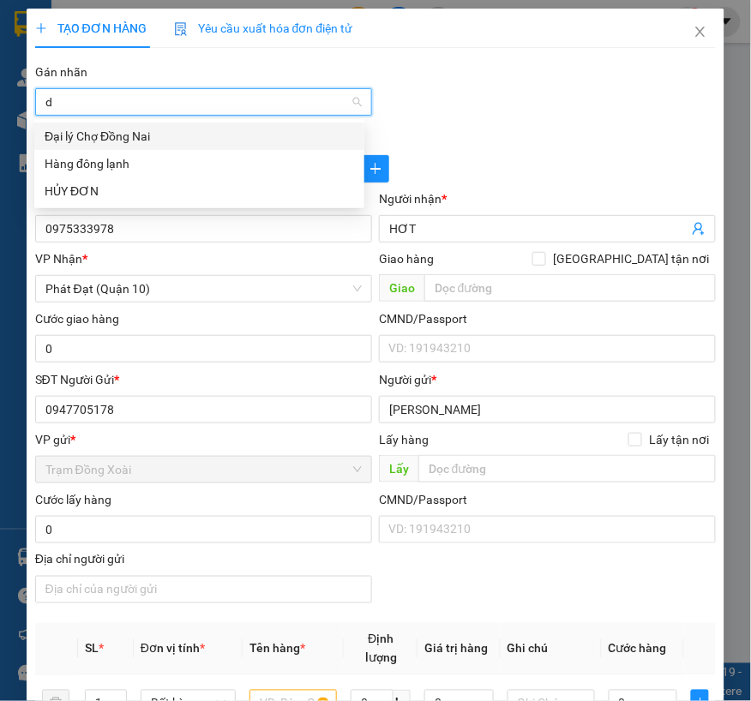
type input "dô"
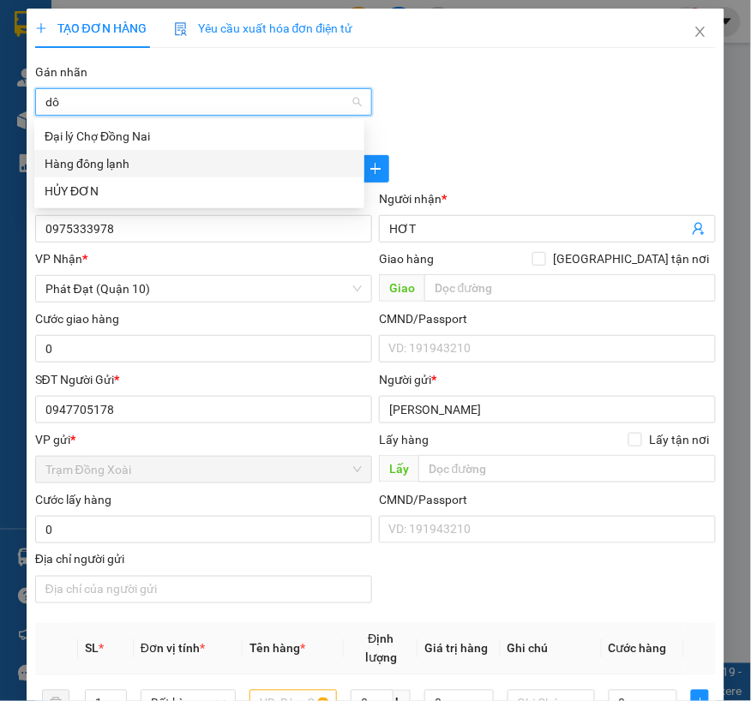
click at [118, 158] on div "Hàng đông lạnh" at bounding box center [199, 163] width 309 height 19
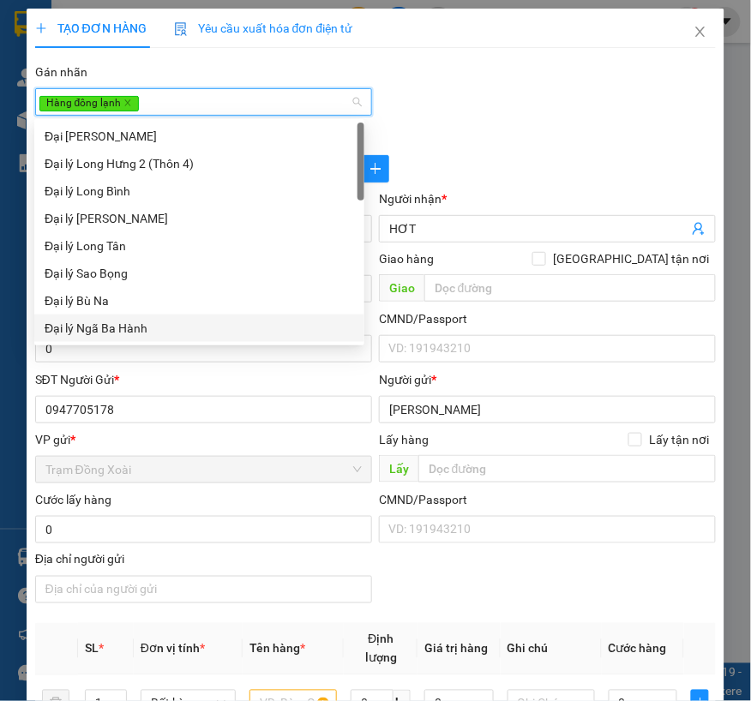
click at [551, 168] on div at bounding box center [376, 168] width 682 height 27
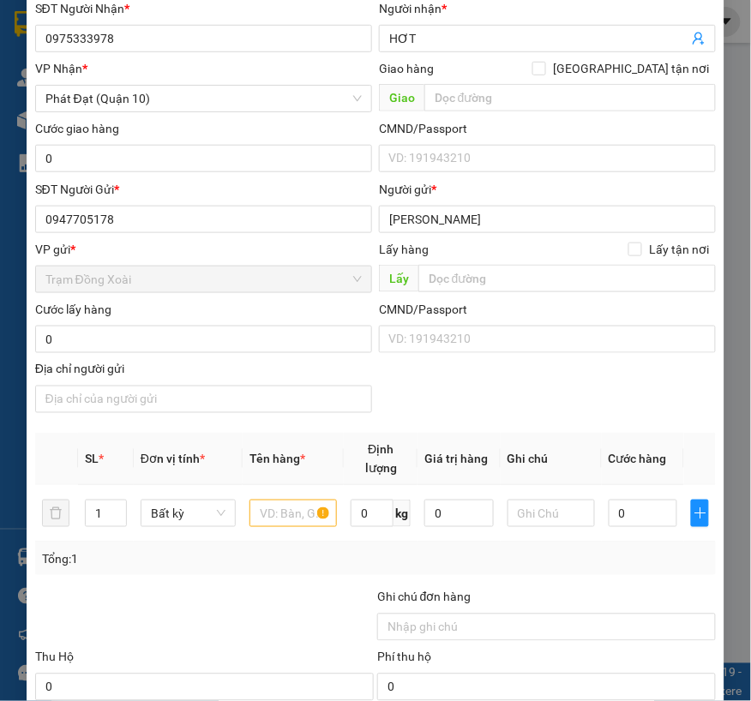
scroll to position [285, 0]
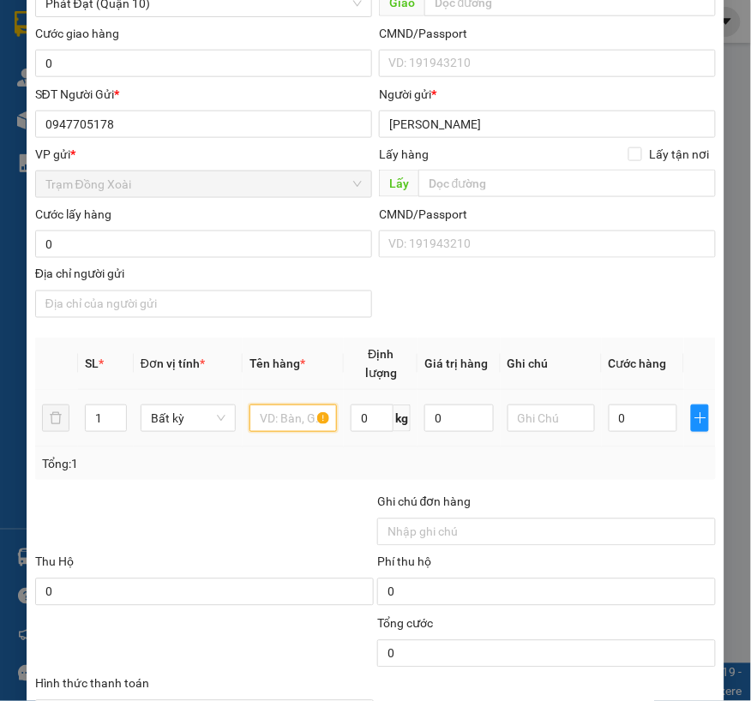
click at [264, 415] on input "text" at bounding box center [292, 418] width 87 height 27
type input "caton máy in kv"
click at [351, 414] on input "0" at bounding box center [372, 418] width 43 height 27
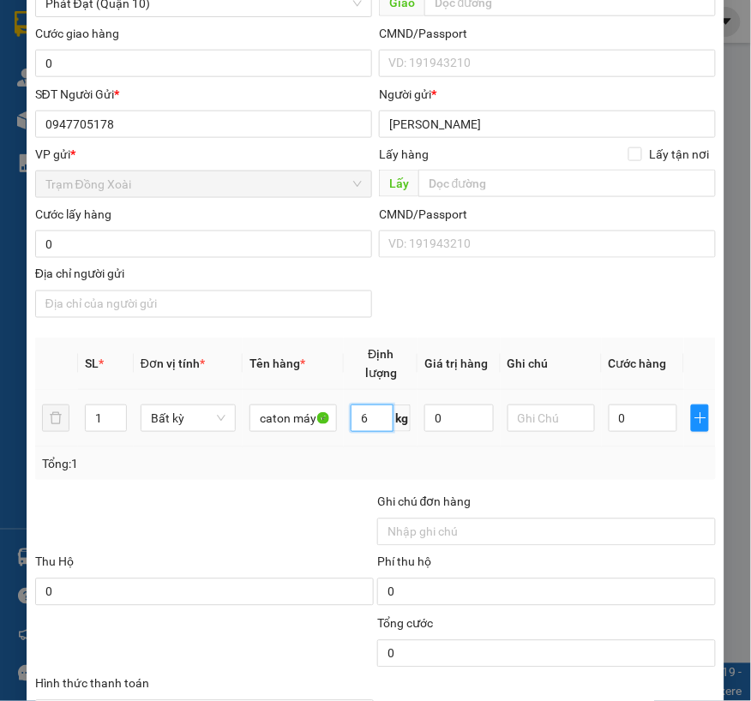
type input "6"
click at [312, 474] on div "Tổng: 1" at bounding box center [376, 463] width 682 height 33
type input "40.000"
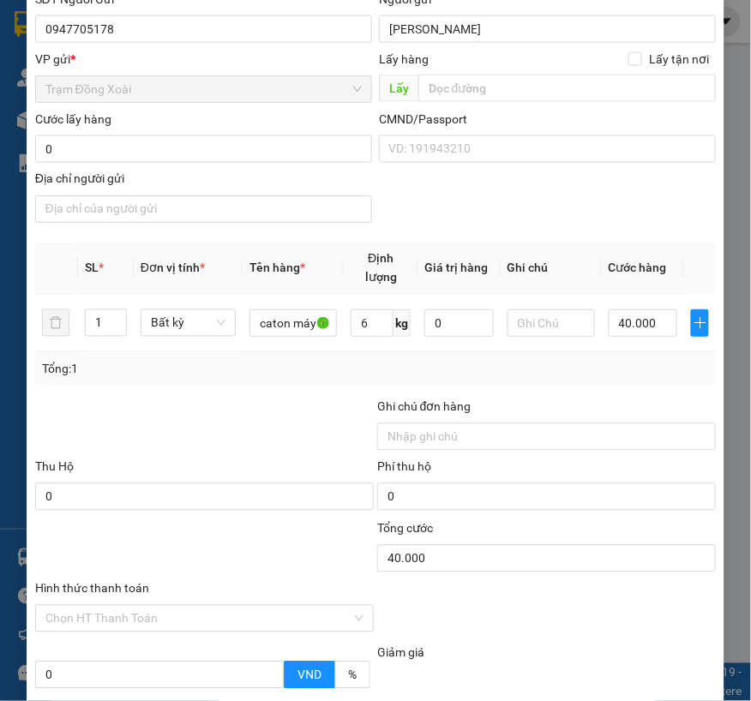
scroll to position [476, 0]
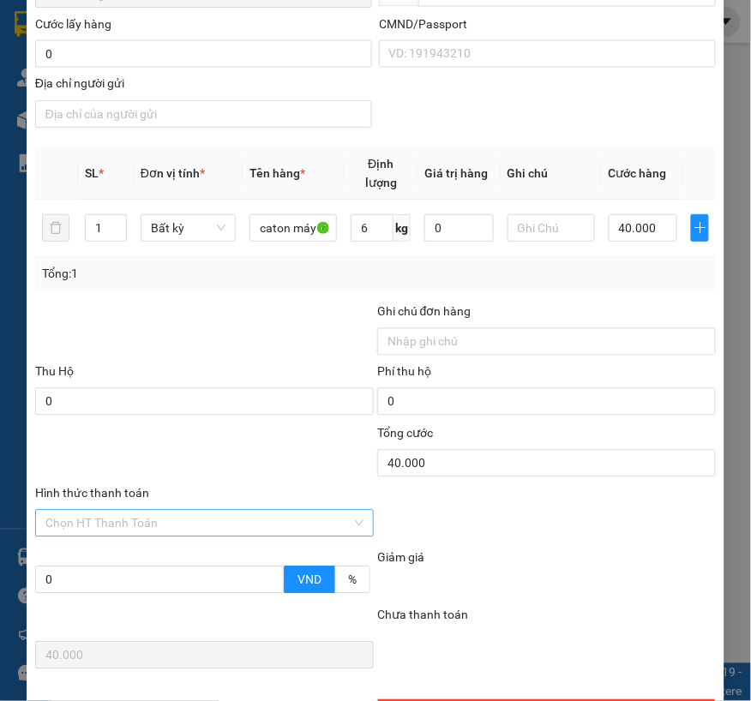
click at [173, 523] on input "Hình thức thanh toán" at bounding box center [198, 524] width 306 height 26
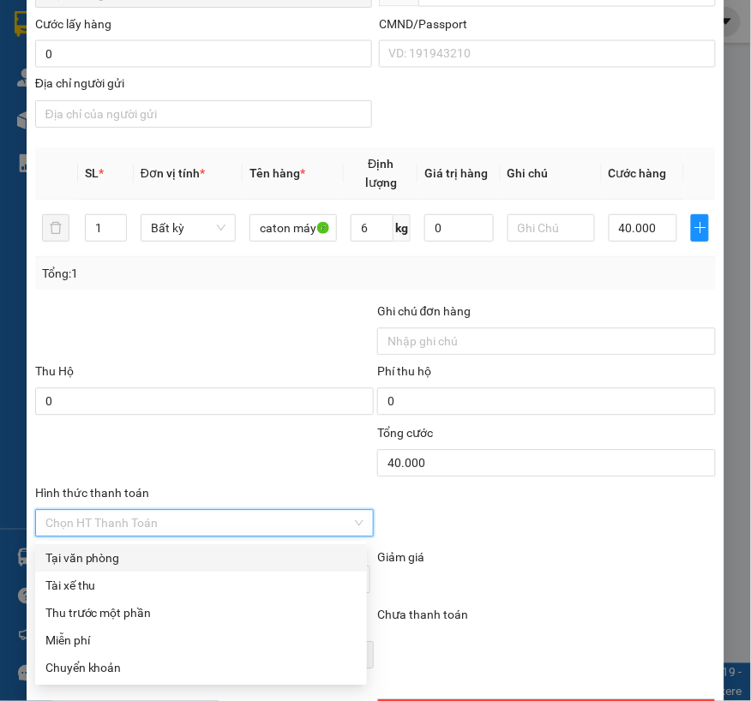
click at [126, 559] on div "Tại văn phòng" at bounding box center [200, 558] width 311 height 19
type input "0"
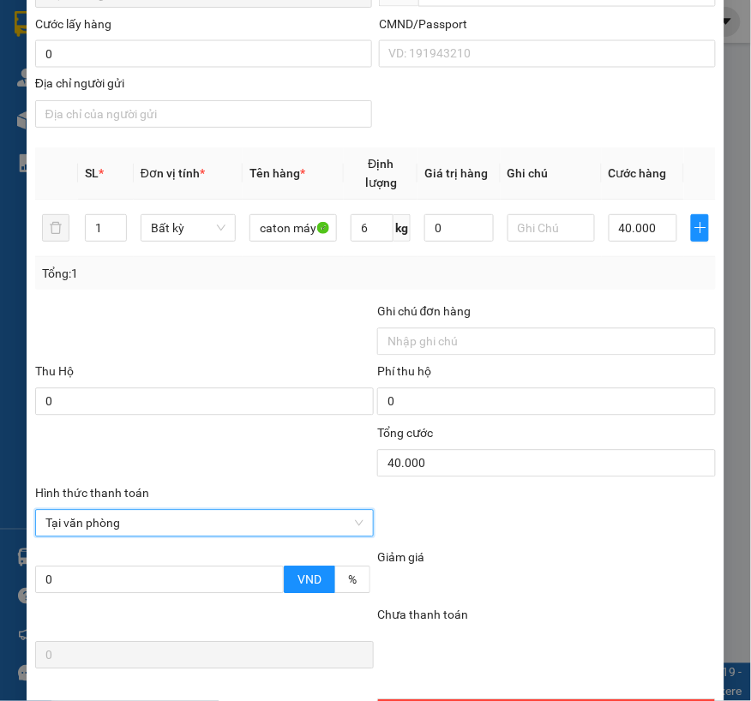
scroll to position [595, 0]
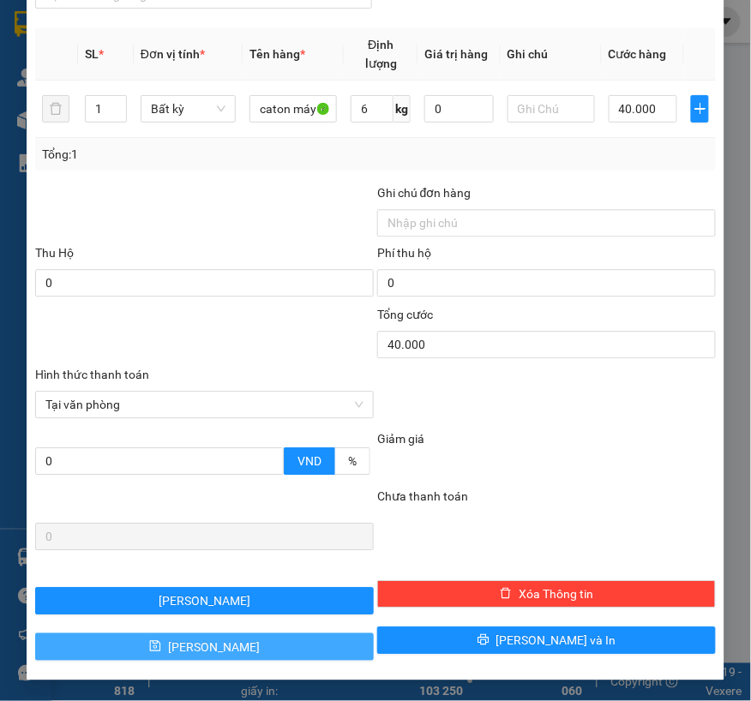
click at [161, 648] on icon "save" at bounding box center [155, 646] width 11 height 11
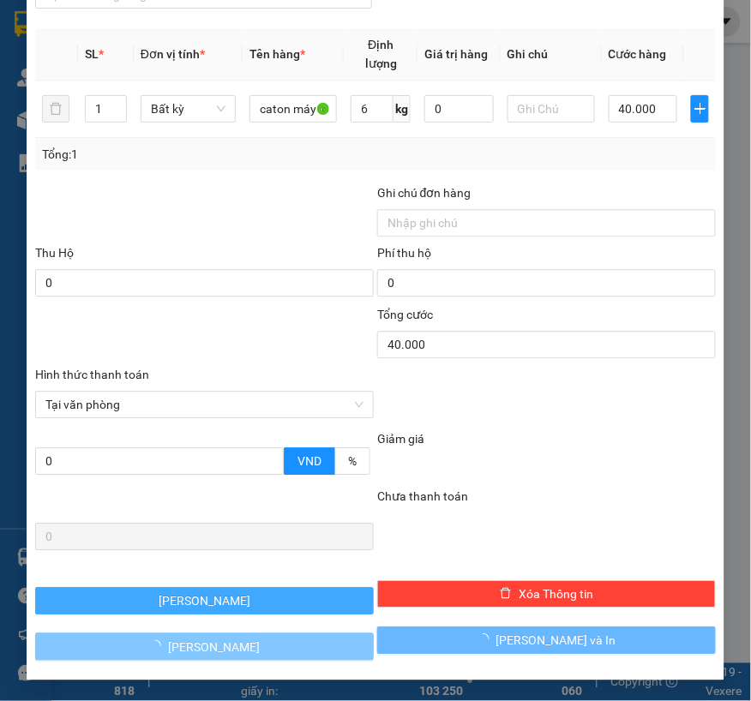
type input "0"
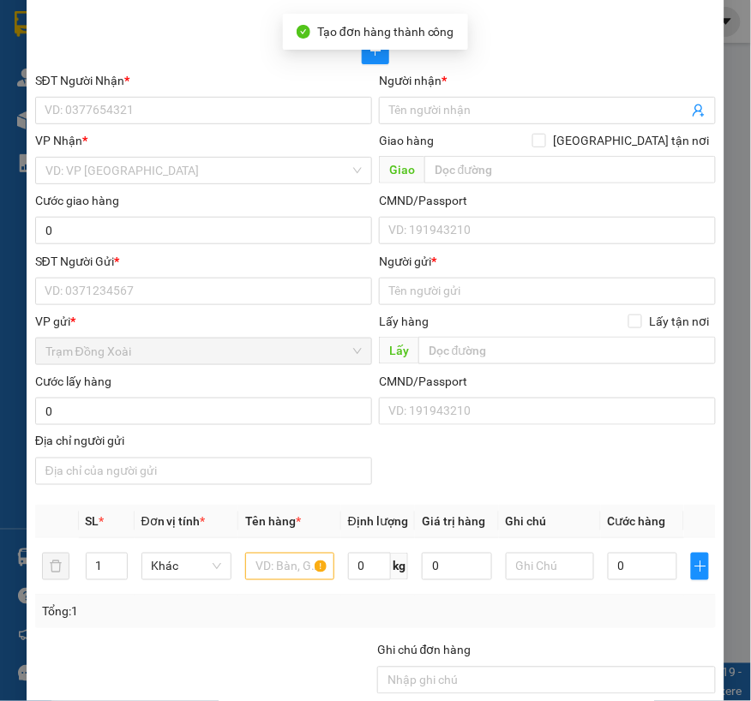
scroll to position [0, 0]
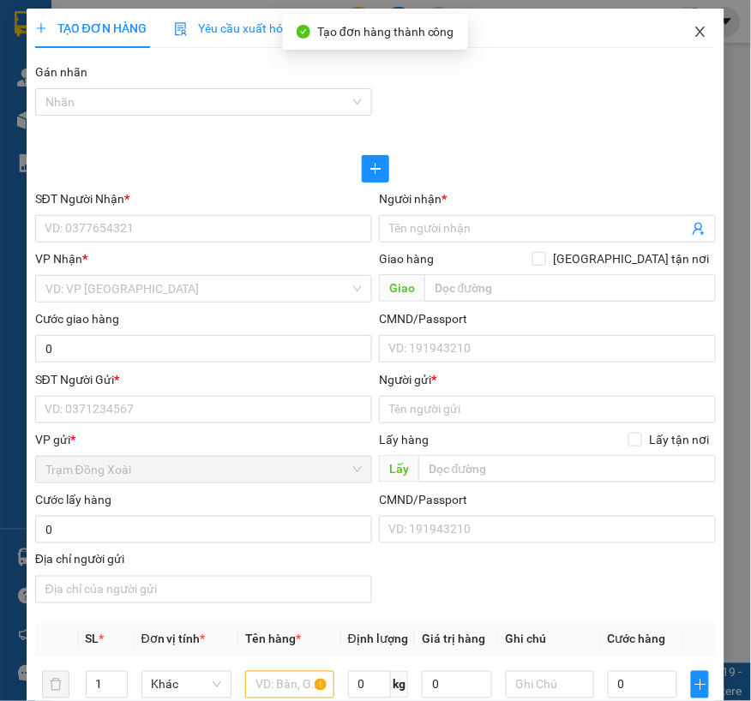
click at [694, 39] on icon "close" at bounding box center [701, 32] width 14 height 14
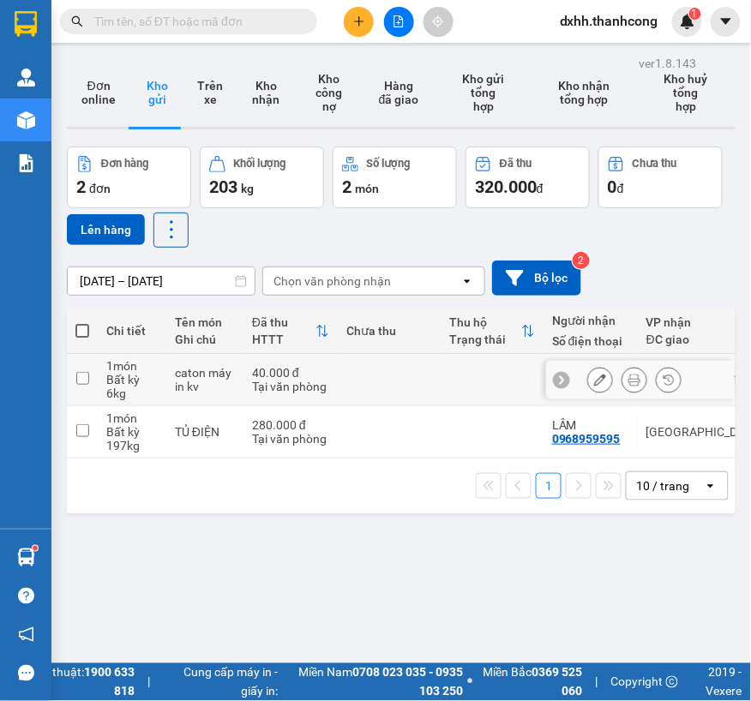
click at [87, 377] on input "checkbox" at bounding box center [82, 378] width 13 height 13
checkbox input "true"
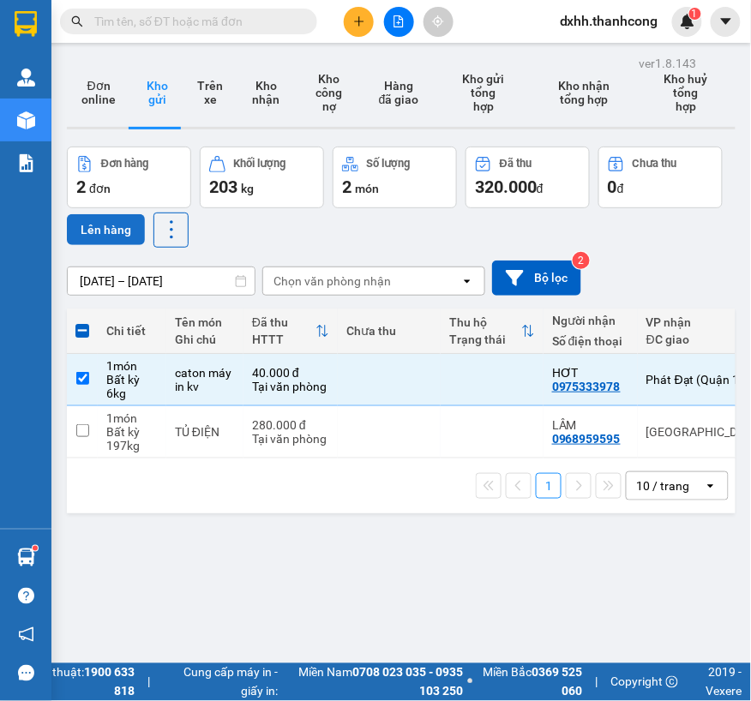
click at [112, 232] on button "Lên hàng" at bounding box center [106, 229] width 78 height 31
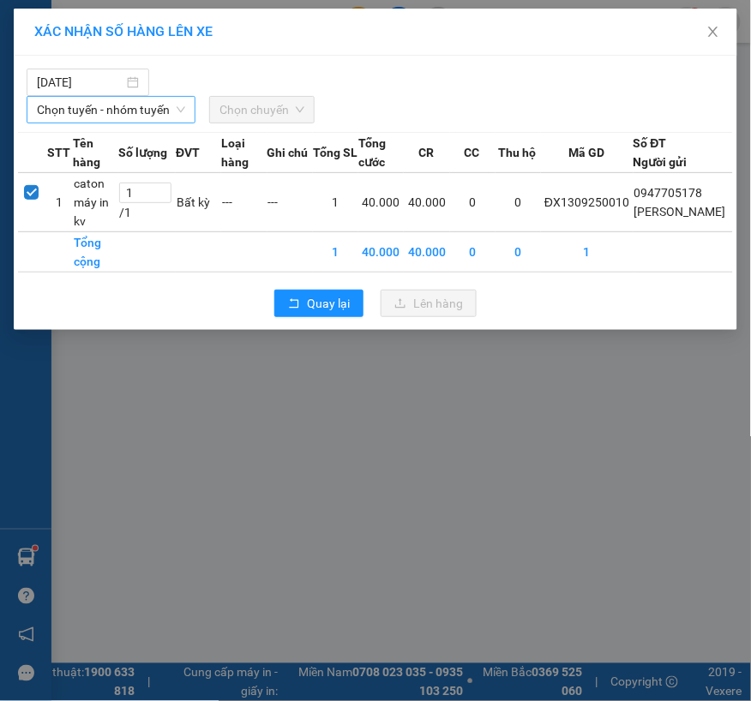
click at [117, 107] on span "Chọn tuyến - nhóm tuyến" at bounding box center [111, 110] width 148 height 26
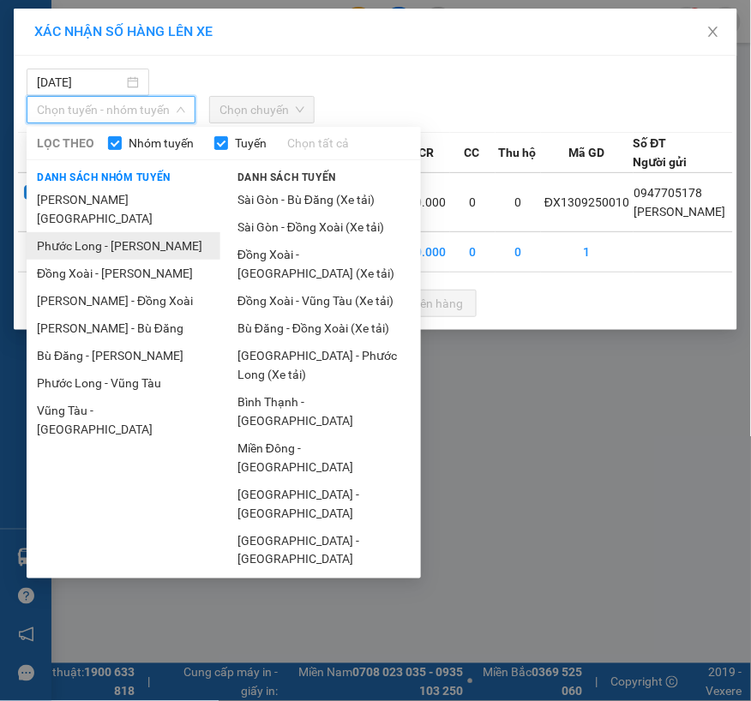
click at [118, 232] on li "Phước Long - [PERSON_NAME]" at bounding box center [124, 245] width 194 height 27
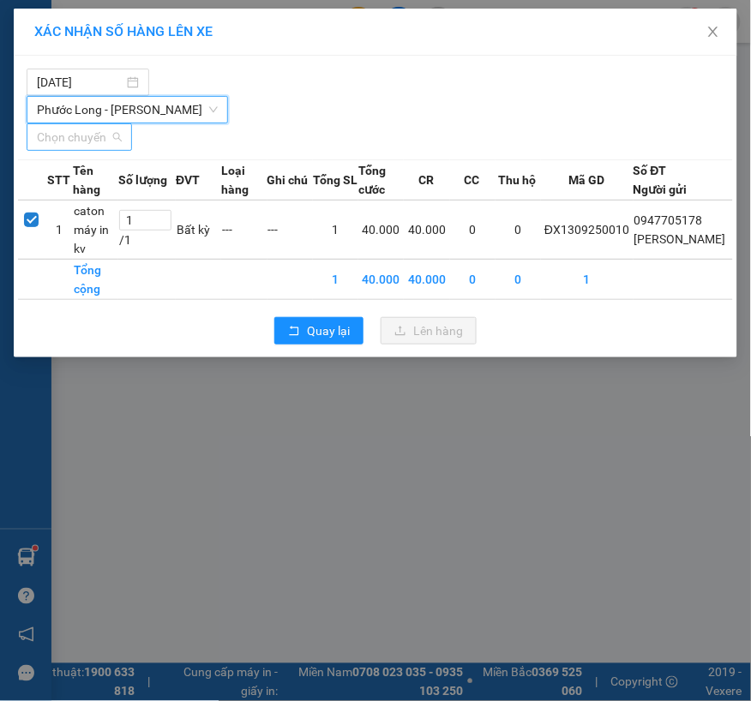
click at [115, 130] on span "Chọn chuyến" at bounding box center [79, 137] width 85 height 26
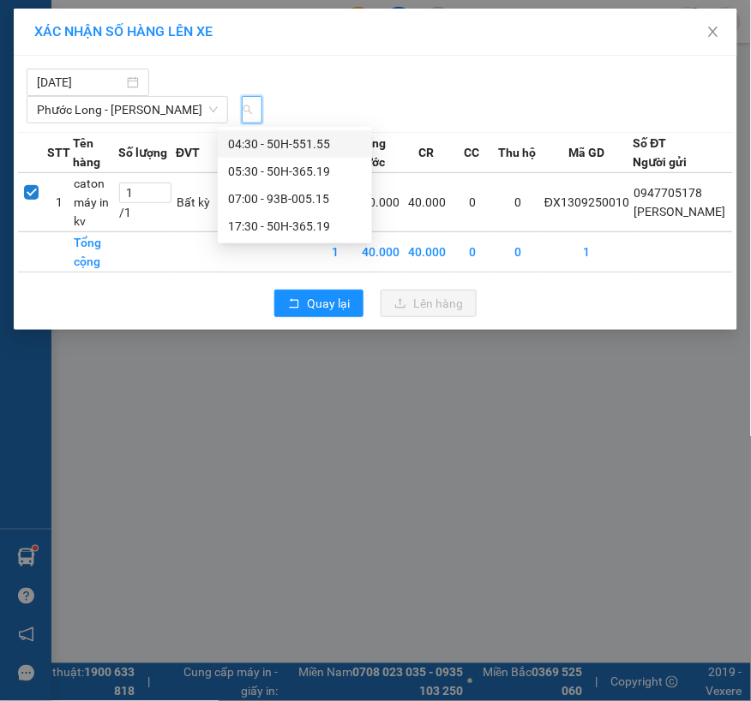
scroll to position [0, 18]
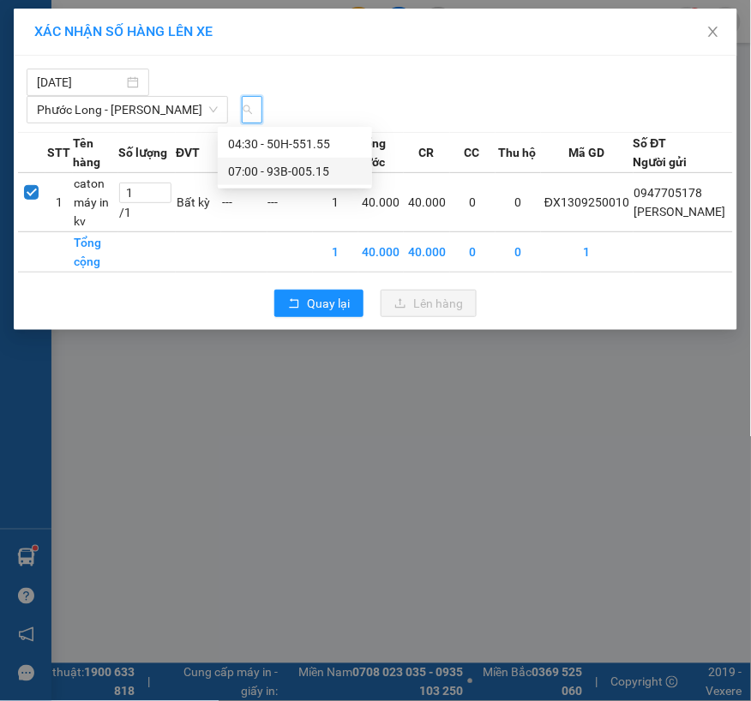
click at [295, 173] on div "07:00 - 93B-005.15" at bounding box center [295, 171] width 134 height 19
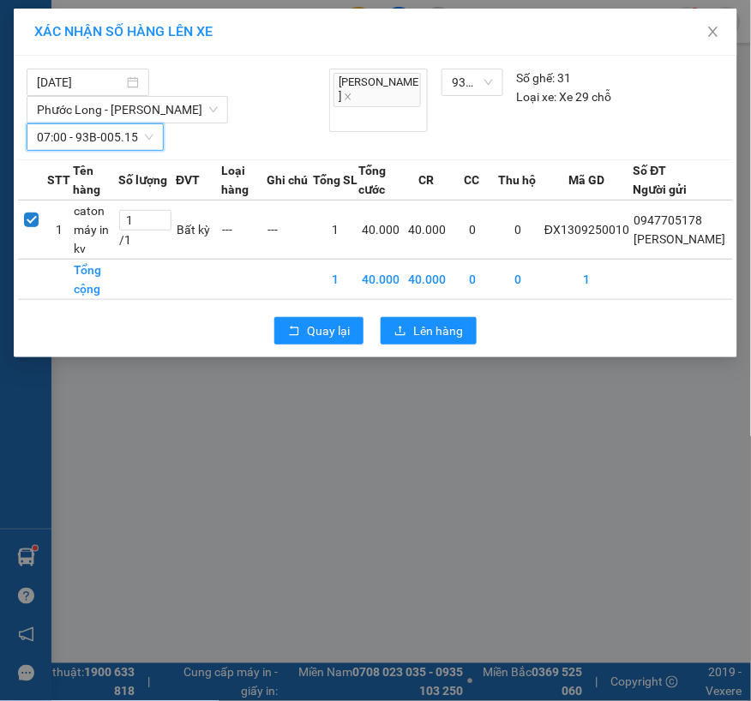
scroll to position [0, 0]
click at [406, 327] on icon "upload" at bounding box center [400, 331] width 12 height 12
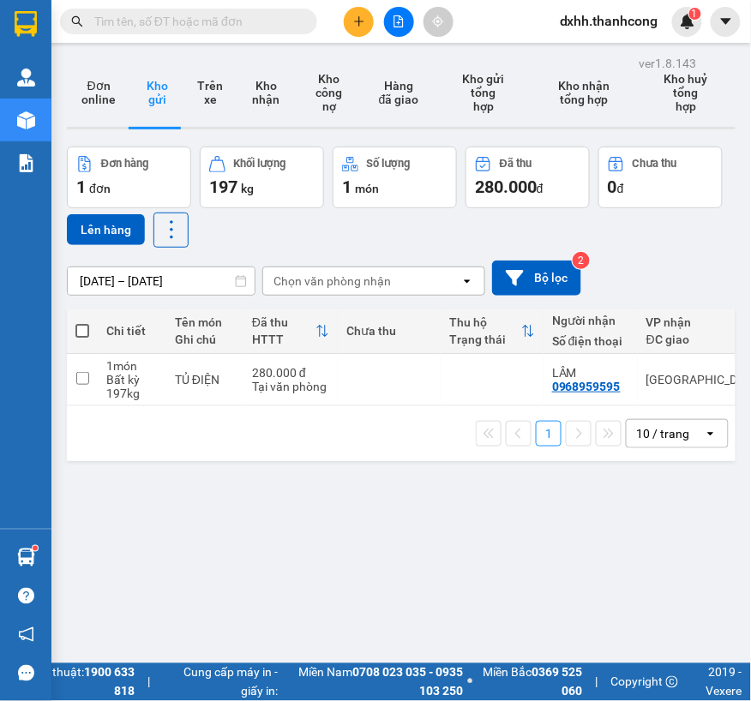
click at [364, 15] on icon "plus" at bounding box center [359, 21] width 12 height 12
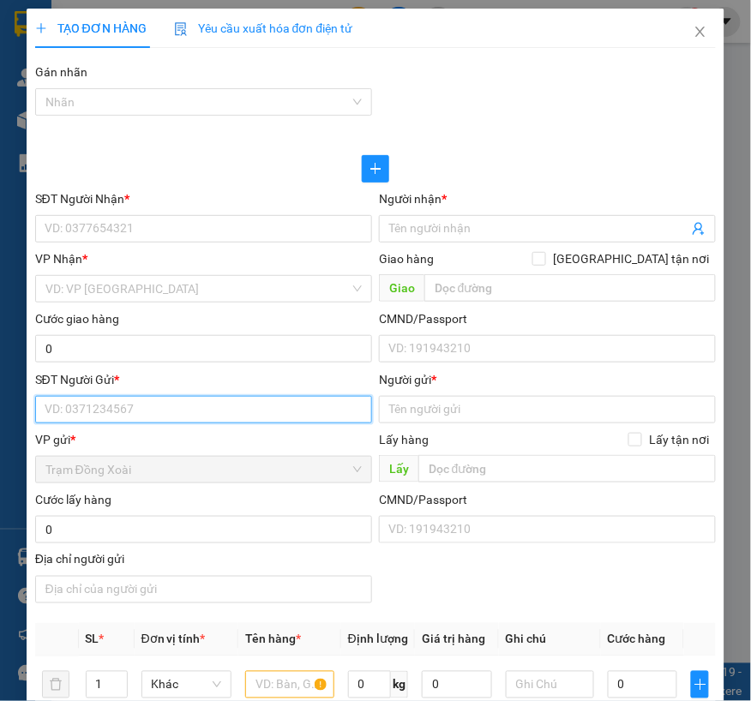
click at [149, 410] on input "SĐT Người Gửi *" at bounding box center [203, 409] width 337 height 27
paste input "[PERSON_NAME]/0904.606.465"
drag, startPoint x: 123, startPoint y: 414, endPoint x: 36, endPoint y: 413, distance: 86.6
click at [36, 413] on input "[PERSON_NAME]/0904.606.465" at bounding box center [203, 409] width 337 height 27
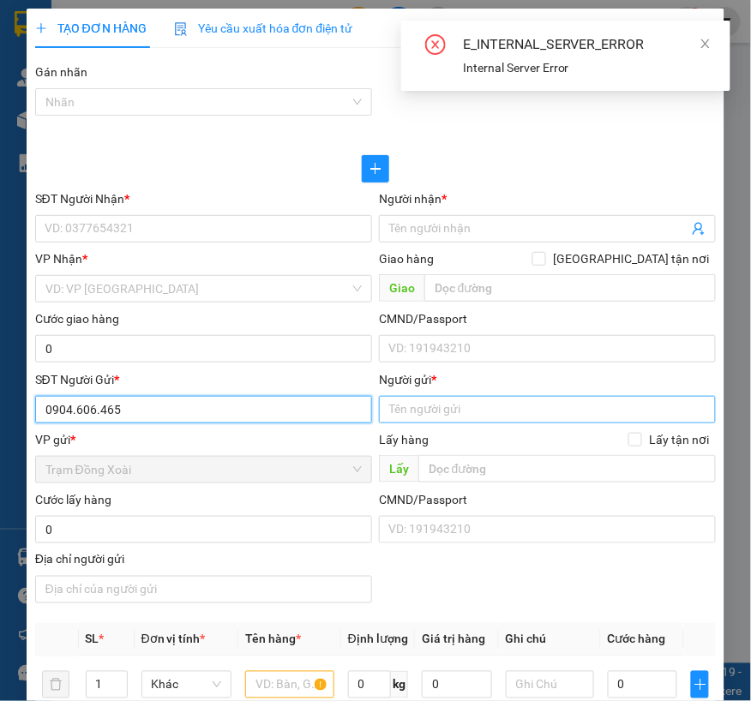
type input "0904.606.465"
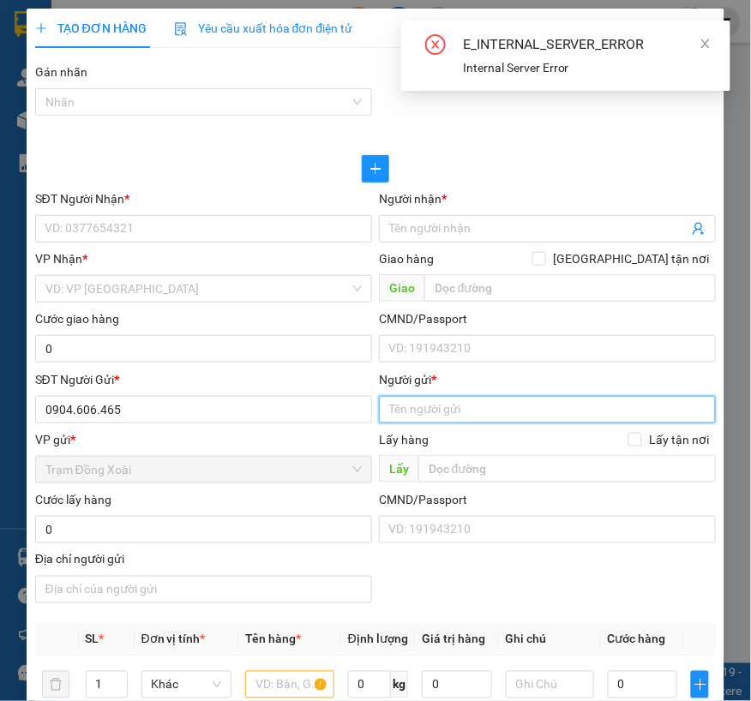
click at [434, 418] on input "Người gửi *" at bounding box center [547, 409] width 337 height 27
paste input "[PERSON_NAME]/"
type input "[PERSON_NAME]/"
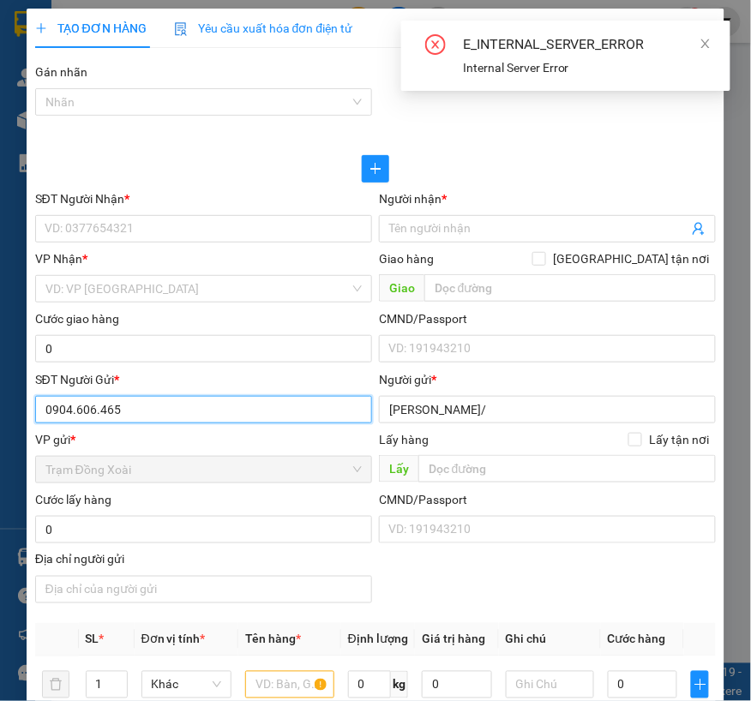
click at [99, 404] on input "0904.606.465" at bounding box center [203, 409] width 337 height 27
click at [95, 405] on input "0904.606.465" at bounding box center [203, 409] width 337 height 27
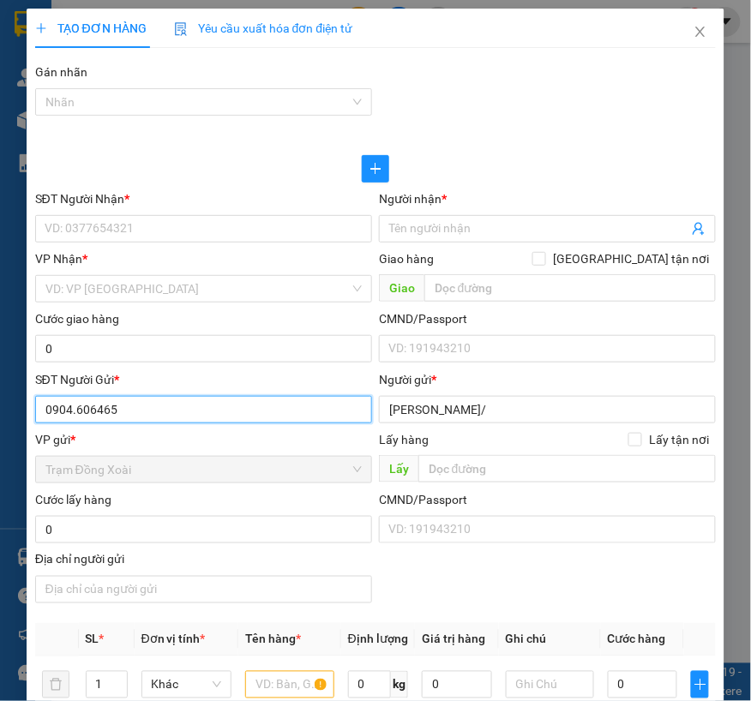
click at [73, 414] on input "0904.606465" at bounding box center [203, 409] width 337 height 27
type input "0904606465"
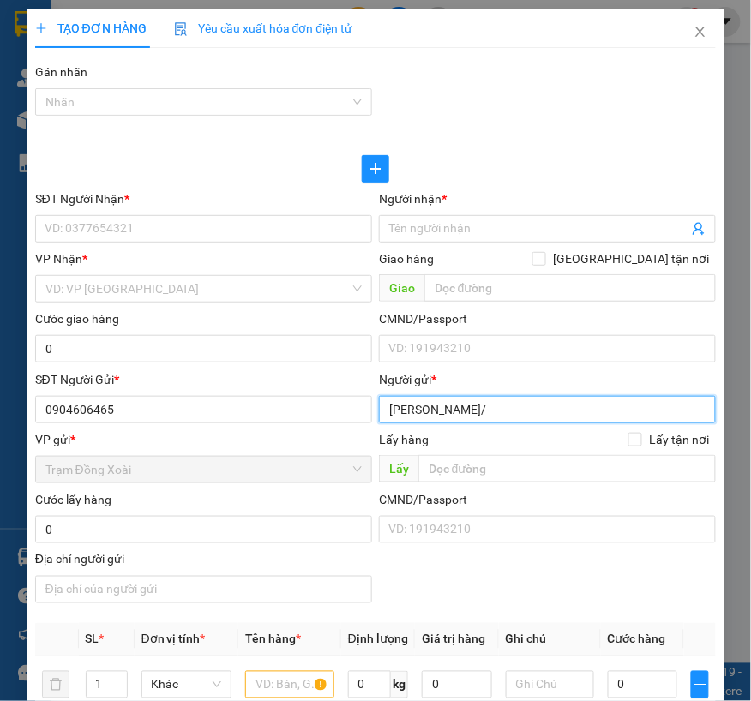
click at [489, 414] on input "[PERSON_NAME]/" at bounding box center [547, 409] width 337 height 27
type input "[PERSON_NAME]"
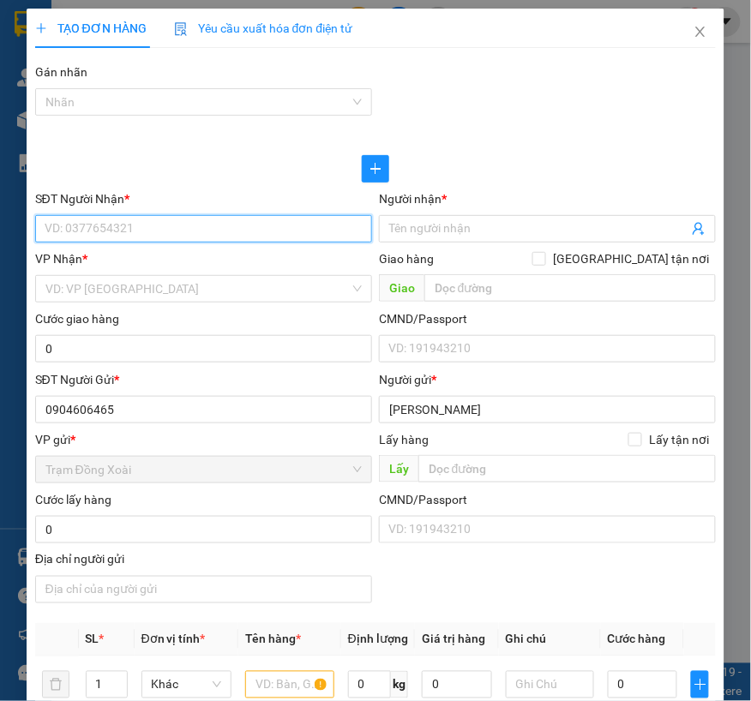
click at [110, 237] on input "SĐT Người Nhận *" at bounding box center [203, 228] width 337 height 27
paste input "LÂM/0962905848"
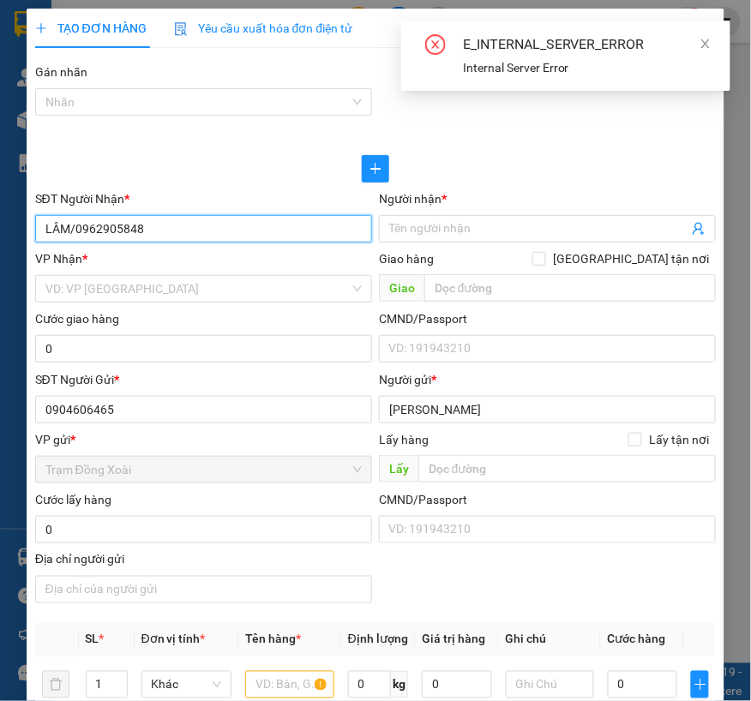
drag, startPoint x: 73, startPoint y: 227, endPoint x: 38, endPoint y: 227, distance: 35.1
click at [38, 227] on input "LÂM/0962905848" at bounding box center [203, 228] width 337 height 27
type input "0962905848"
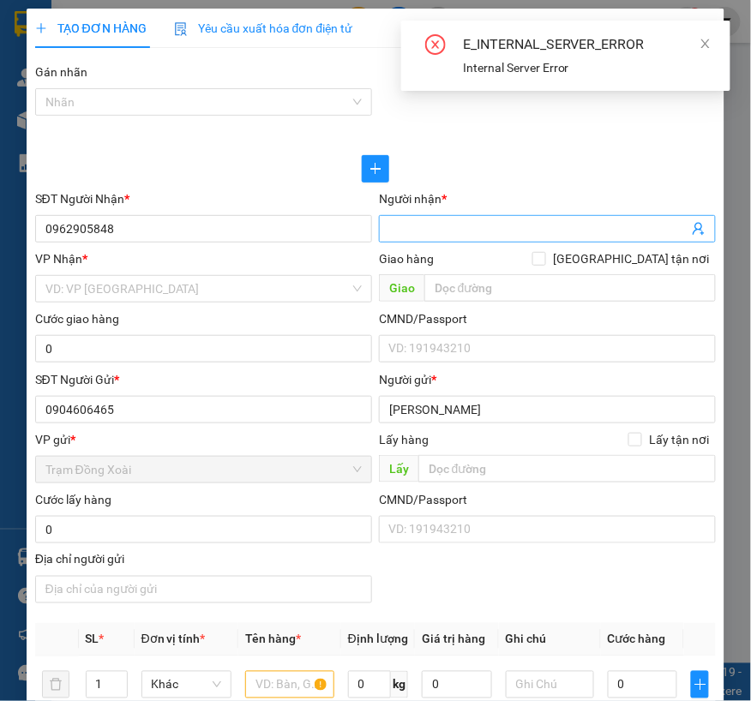
click at [435, 232] on input "Người nhận *" at bounding box center [538, 228] width 299 height 19
paste input "LÂM/"
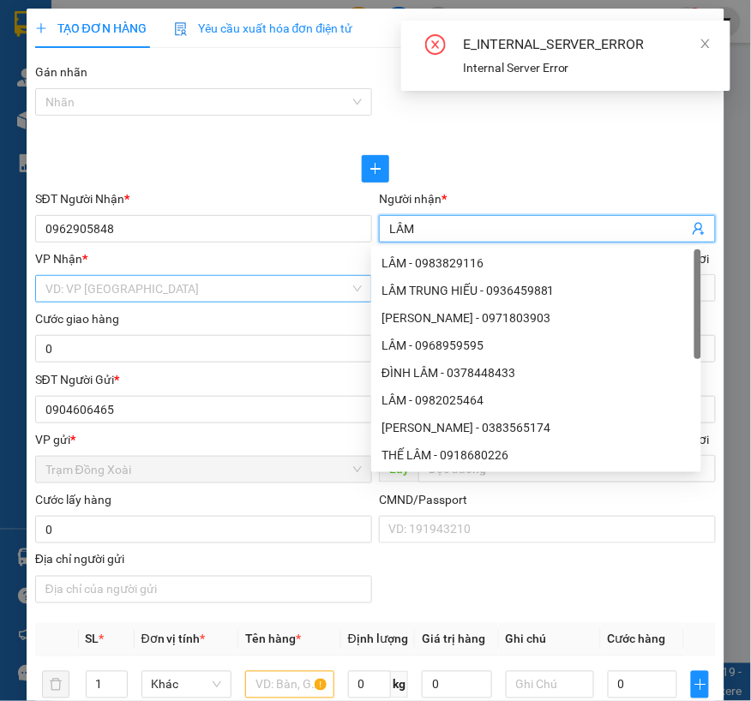
type input "LÂM"
click at [140, 288] on input "search" at bounding box center [197, 289] width 304 height 26
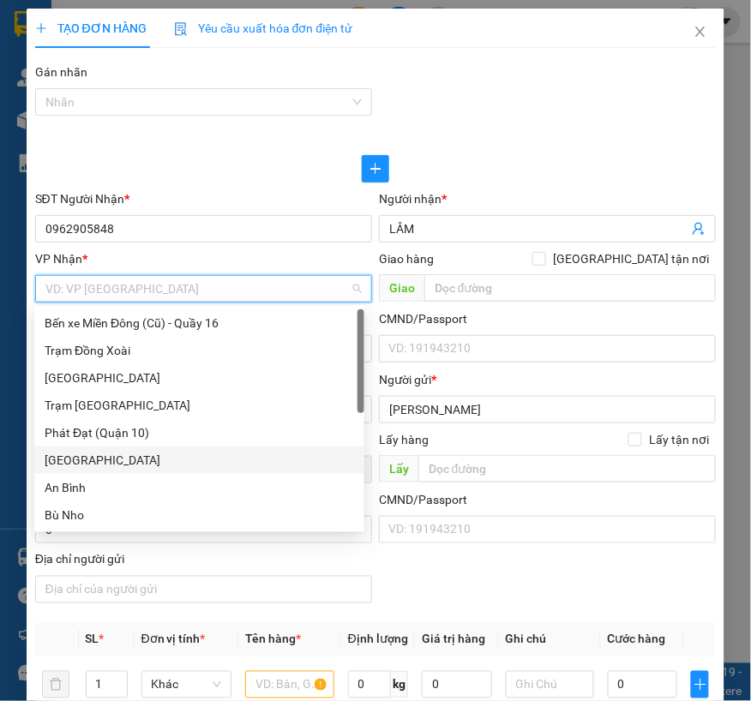
click at [87, 454] on div "[GEOGRAPHIC_DATA]" at bounding box center [199, 460] width 309 height 19
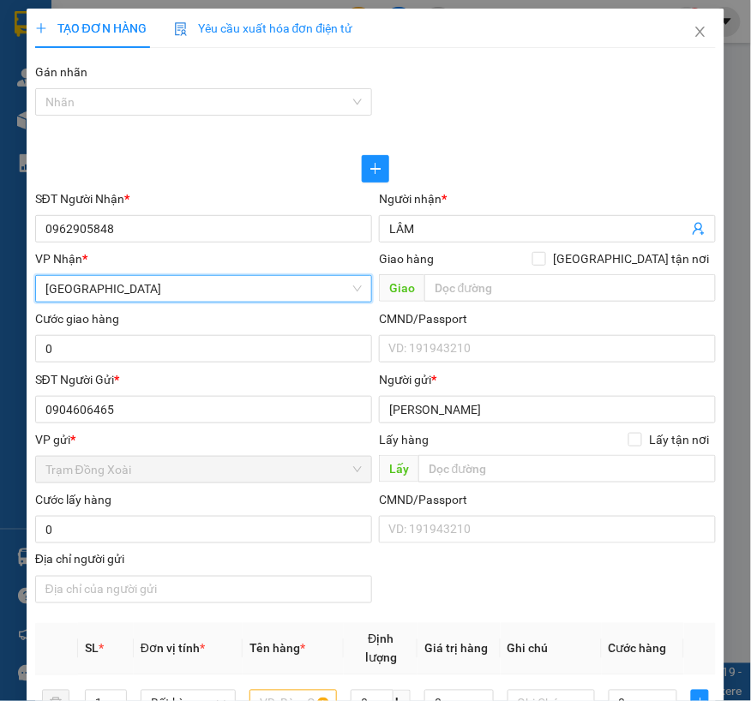
scroll to position [95, 0]
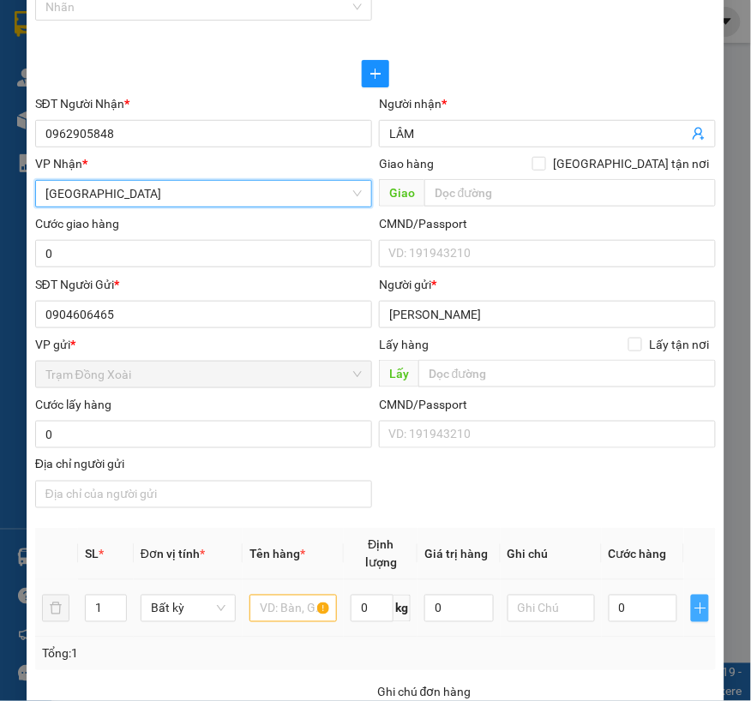
click at [694, 609] on icon "plus" at bounding box center [701, 609] width 14 height 14
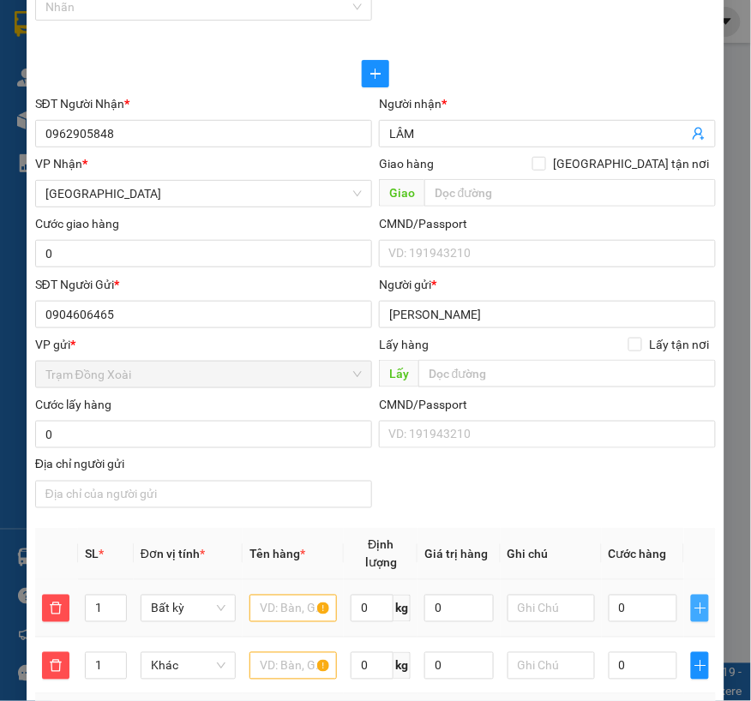
scroll to position [285, 0]
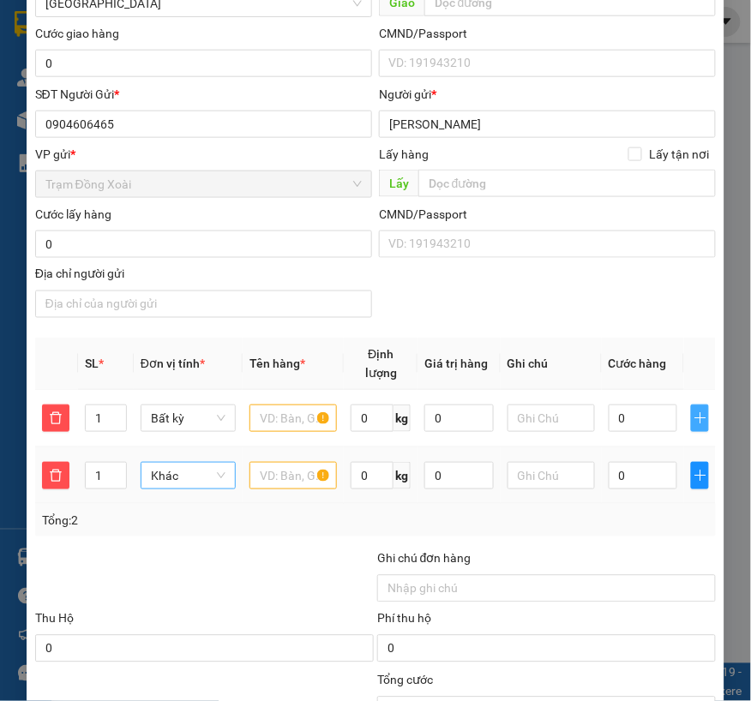
click at [180, 471] on span "Khác" at bounding box center [188, 476] width 75 height 26
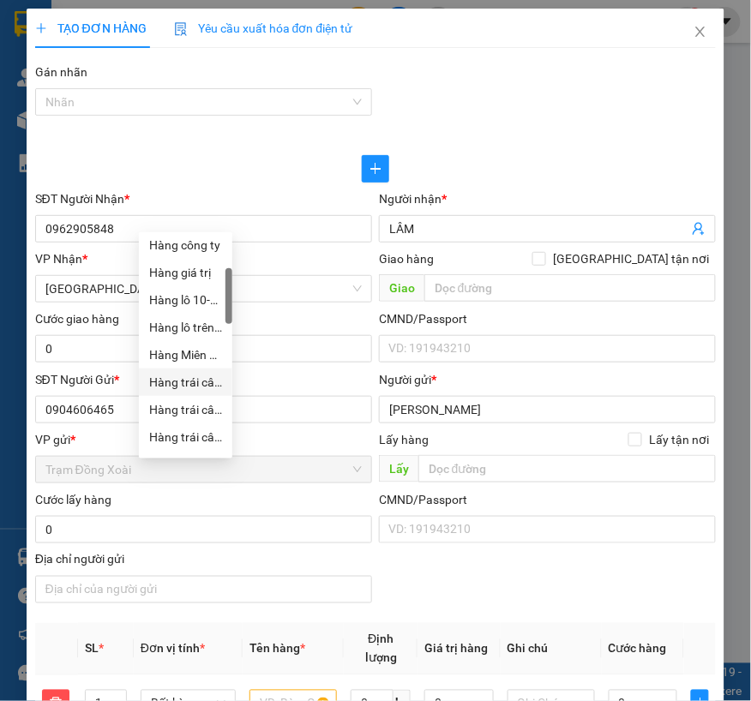
scroll to position [0, 0]
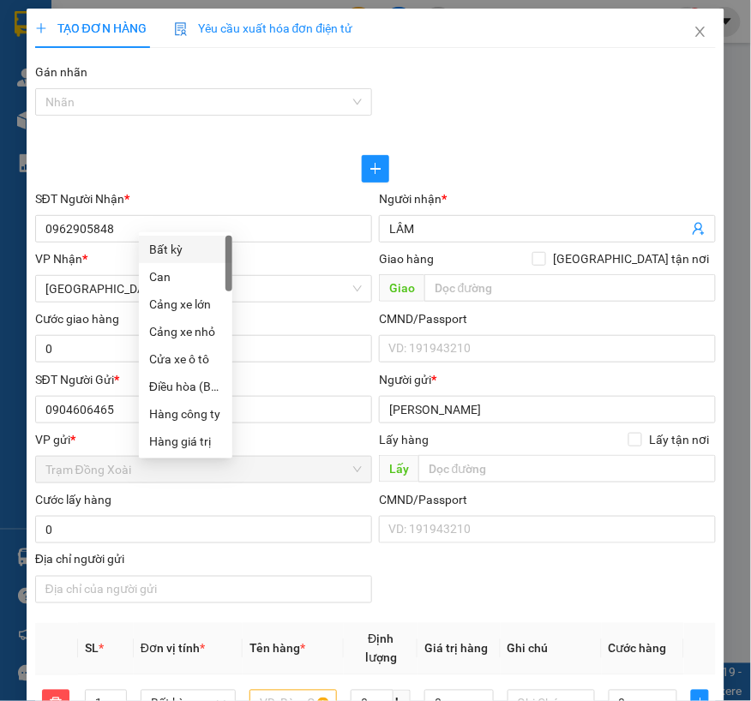
click at [178, 252] on div "Bất kỳ" at bounding box center [185, 249] width 73 height 19
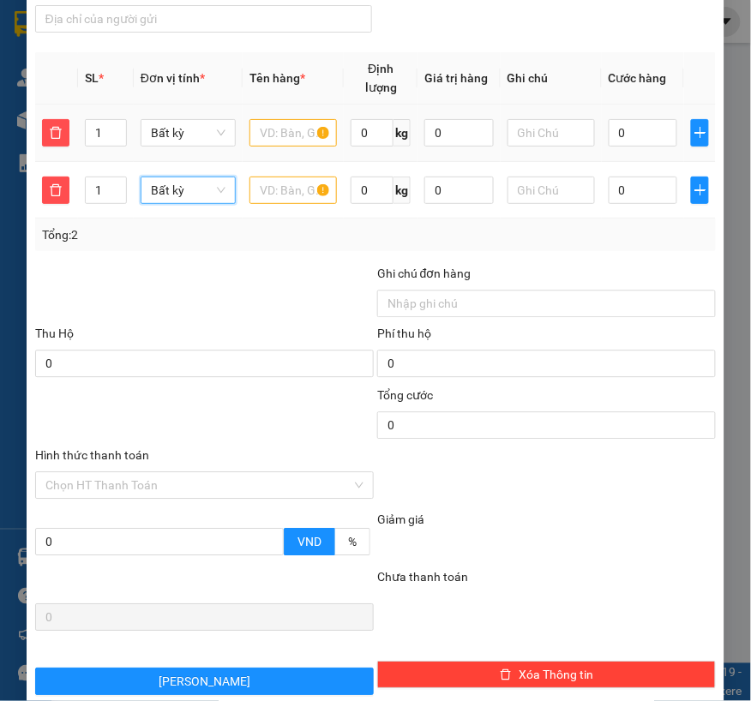
scroll to position [381, 0]
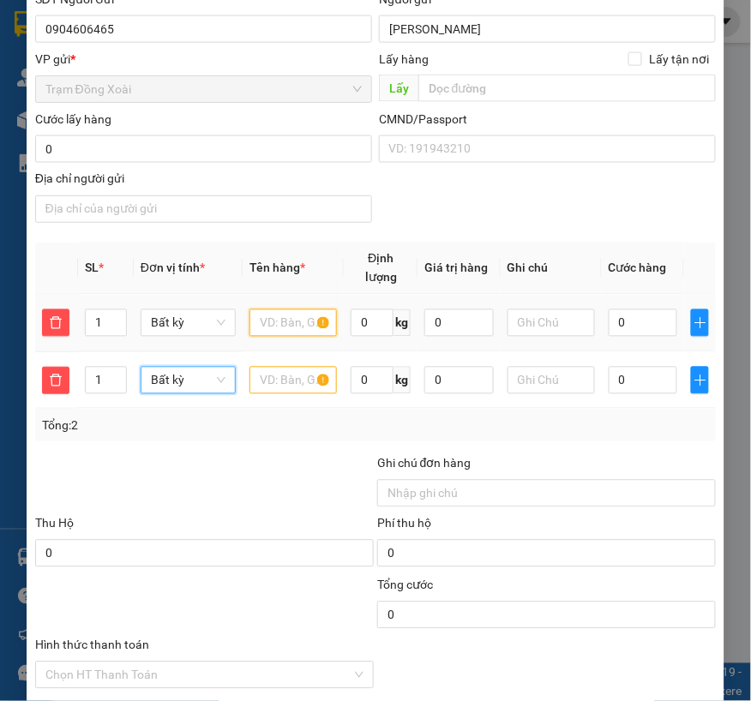
click at [262, 324] on input "text" at bounding box center [292, 322] width 87 height 27
type input "xốp trắng"
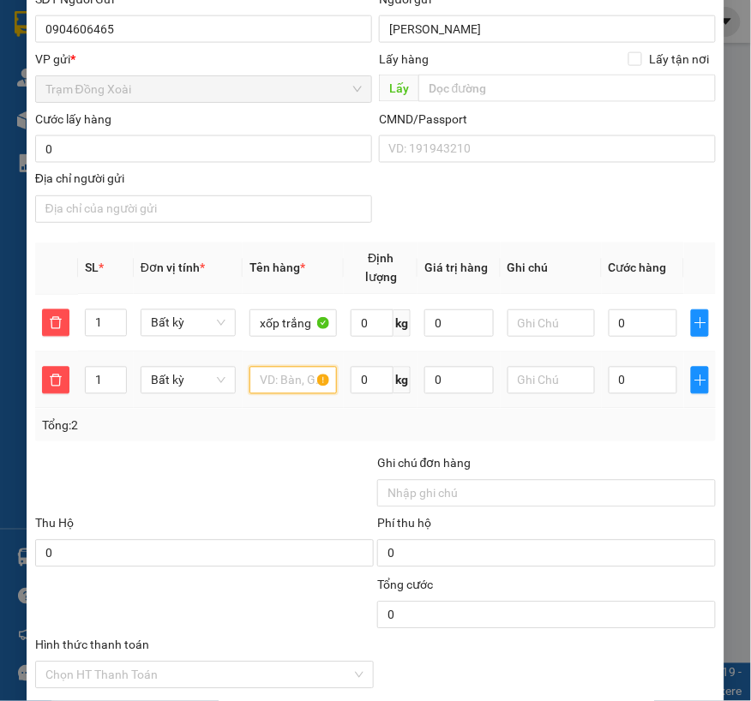
click at [309, 387] on input "text" at bounding box center [292, 380] width 87 height 27
type input "nl trắng trứng"
click at [369, 320] on input "0" at bounding box center [372, 322] width 43 height 27
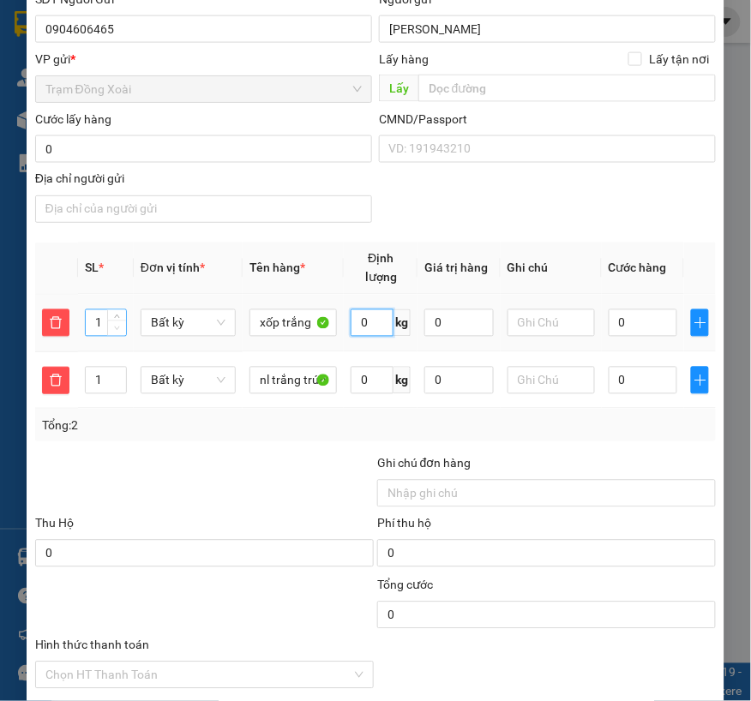
click at [115, 330] on icon "down" at bounding box center [117, 328] width 5 height 3
click at [114, 319] on icon "up" at bounding box center [117, 319] width 6 height 6
click at [116, 317] on icon "up" at bounding box center [117, 319] width 6 height 6
type input "1"
click at [116, 328] on icon "down" at bounding box center [117, 328] width 5 height 3
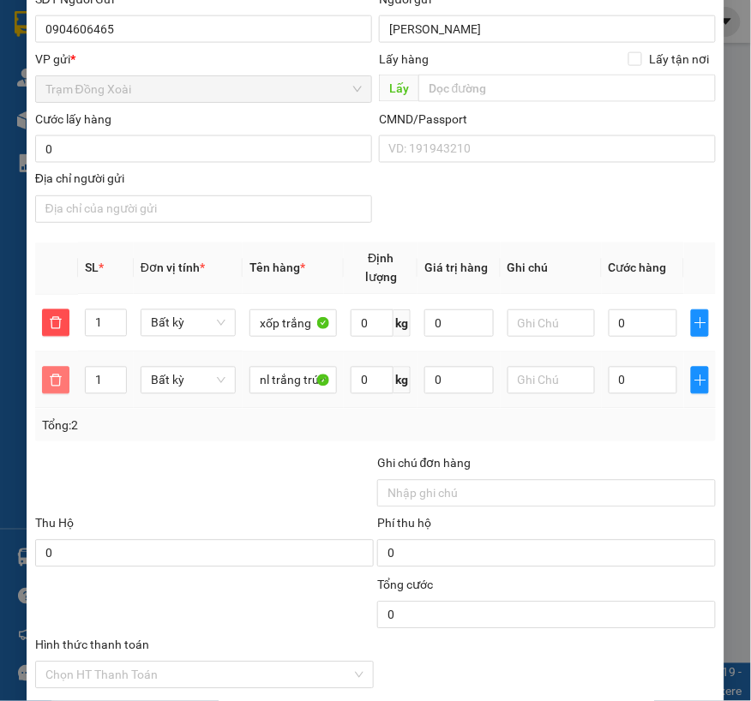
click at [57, 381] on icon "delete" at bounding box center [56, 381] width 14 height 14
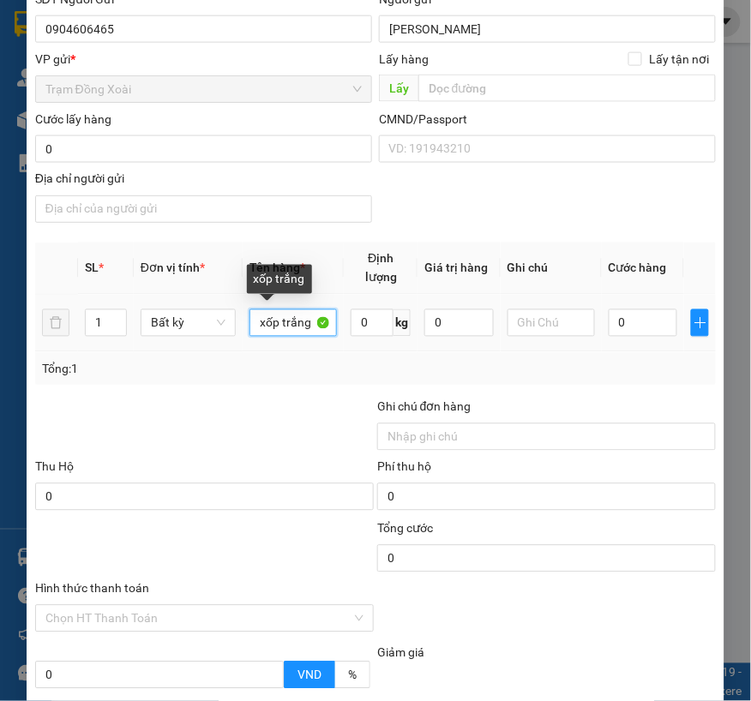
click at [306, 320] on input "xốp trắng" at bounding box center [292, 322] width 87 height 27
type input "xốp trắng, nl trắng trứng"
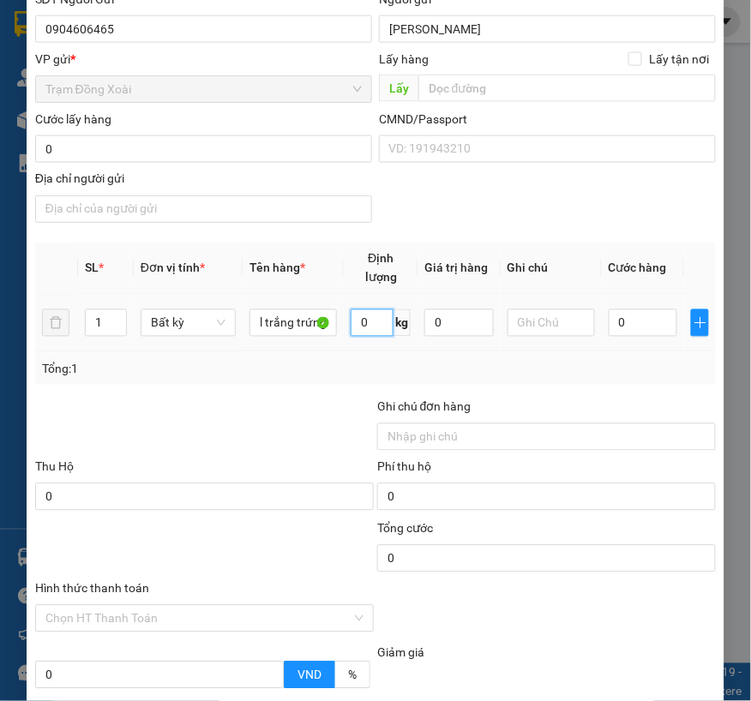
click at [360, 322] on input "0" at bounding box center [372, 322] width 43 height 27
type input "30"
click at [341, 375] on div "Tổng: 1" at bounding box center [208, 368] width 333 height 19
type input "60.000"
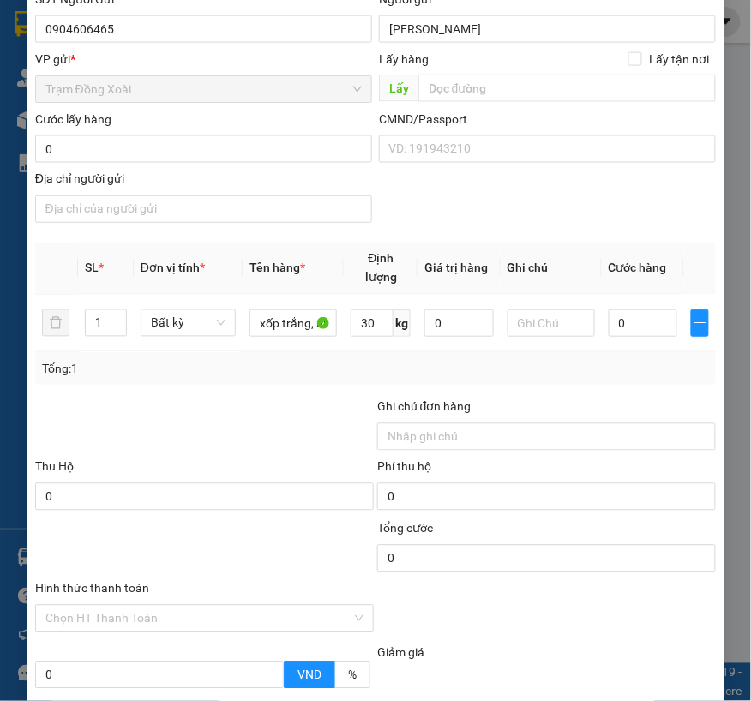
type input "60.000"
type input "2"
click at [118, 319] on span "up" at bounding box center [117, 319] width 10 height 10
click at [142, 395] on div "Transit Pickup Surcharge Ids Transit Deliver Surcharge Ids Transit Deliver Surc…" at bounding box center [376, 281] width 682 height 1201
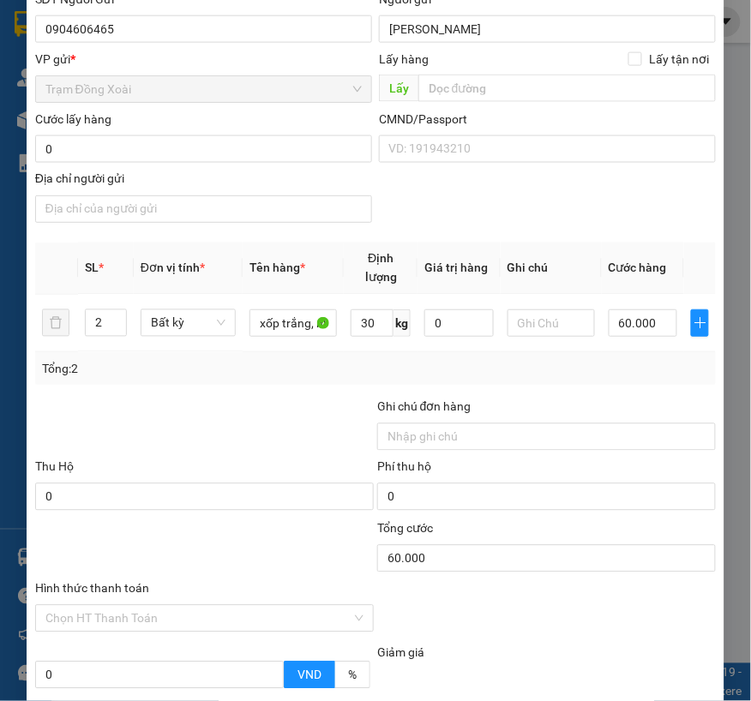
type input "120.000"
type input "1"
click at [114, 326] on icon "down" at bounding box center [117, 329] width 6 height 6
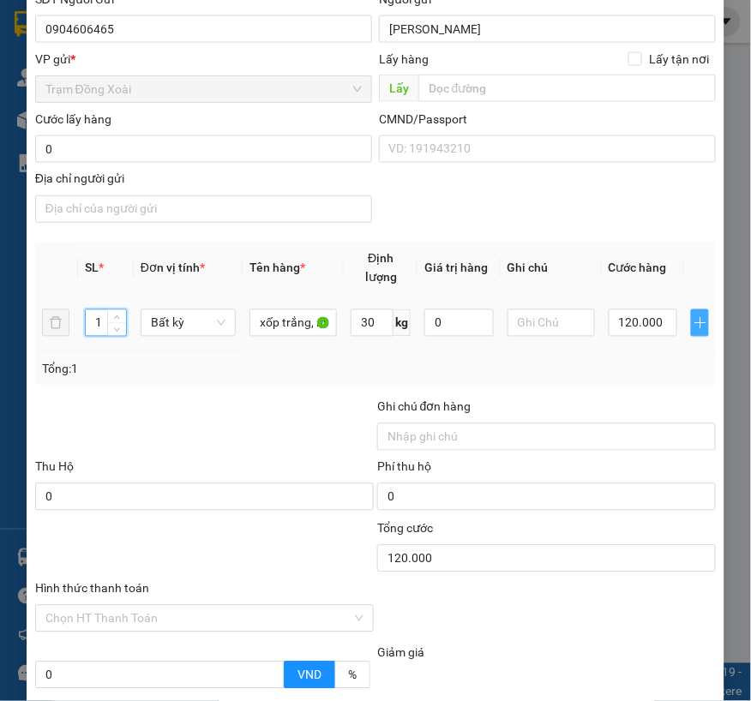
click at [694, 321] on icon "plus" at bounding box center [701, 323] width 14 height 14
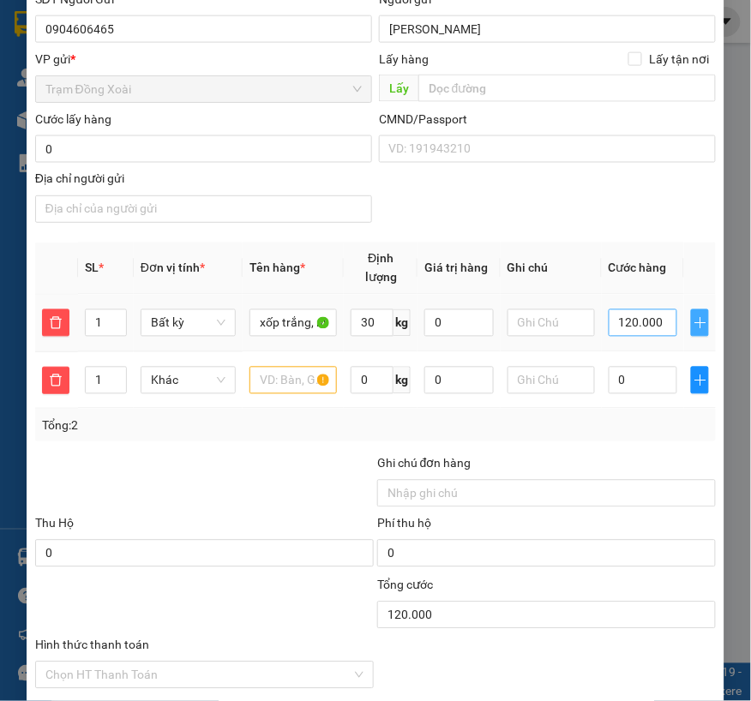
type input "60.000"
click at [267, 452] on div "Transit Pickup Surcharge Ids Transit Deliver Surcharge Ids Transit Deliver Surc…" at bounding box center [376, 310] width 682 height 1258
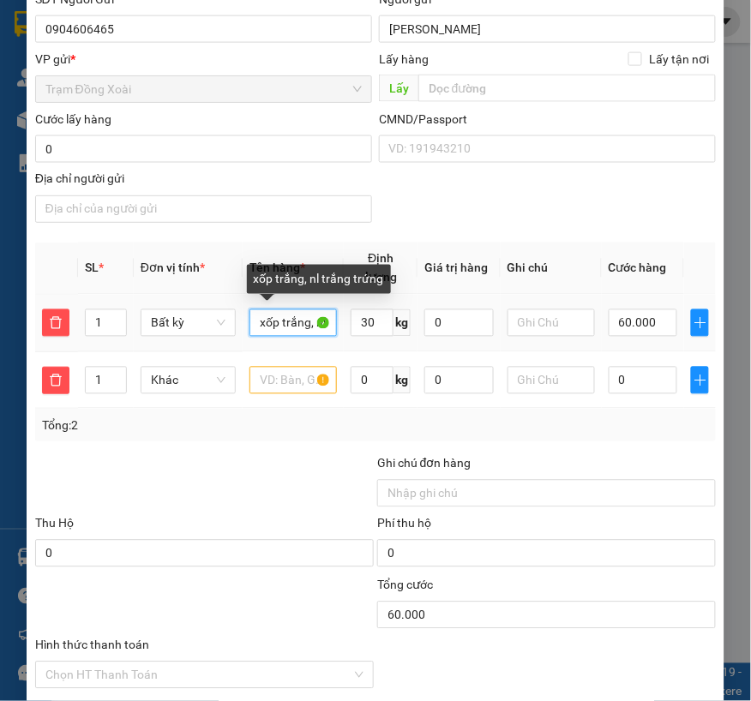
scroll to position [0, 65]
drag, startPoint x: 306, startPoint y: 321, endPoint x: 336, endPoint y: 321, distance: 30.0
click at [336, 321] on td "xốp trắng, nl trắng trứng" at bounding box center [293, 323] width 101 height 57
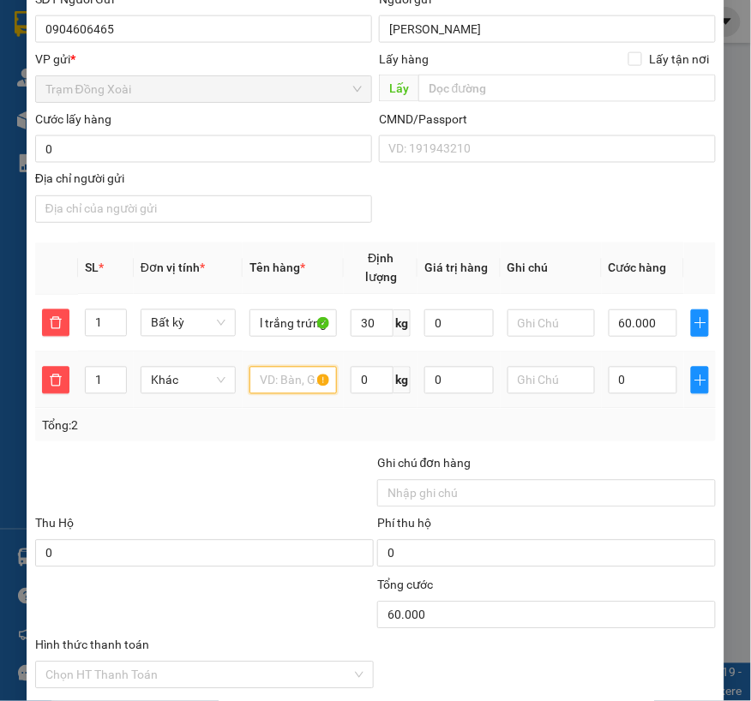
click at [266, 378] on input "text" at bounding box center [292, 380] width 87 height 27
paste input ", nl trắng trứng"
click at [182, 377] on span "Khác" at bounding box center [188, 381] width 75 height 26
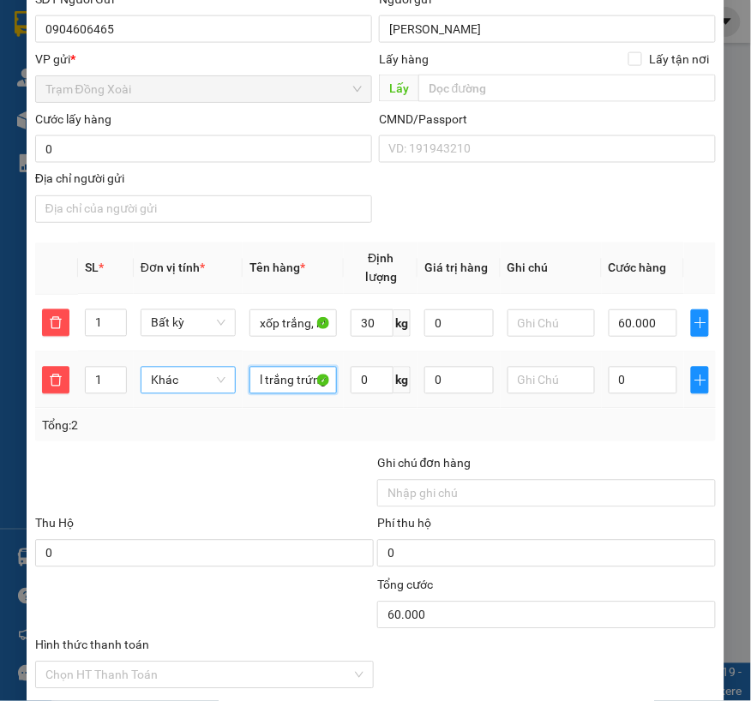
type input ", nl trắng trứng"
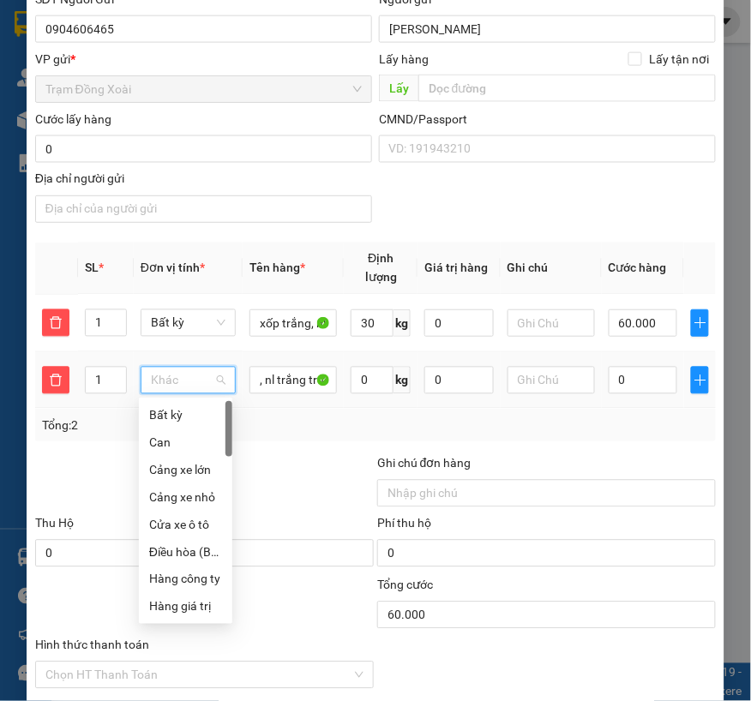
scroll to position [190, 0]
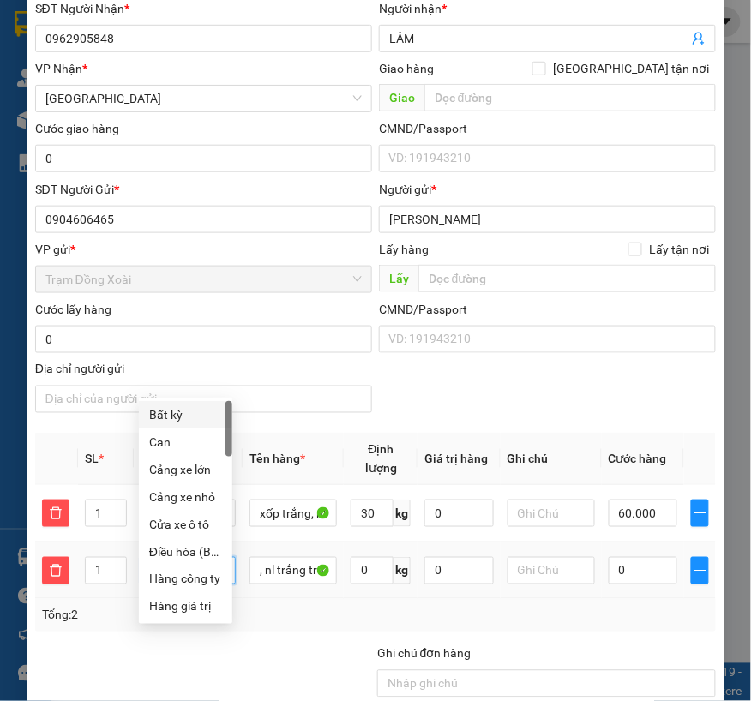
click at [186, 415] on div "Bất kỳ" at bounding box center [185, 414] width 73 height 19
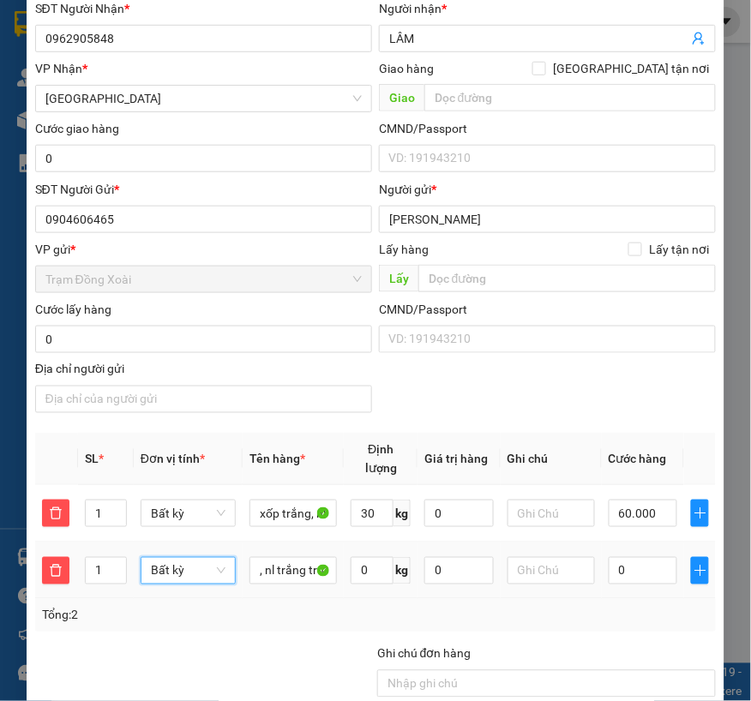
scroll to position [476, 0]
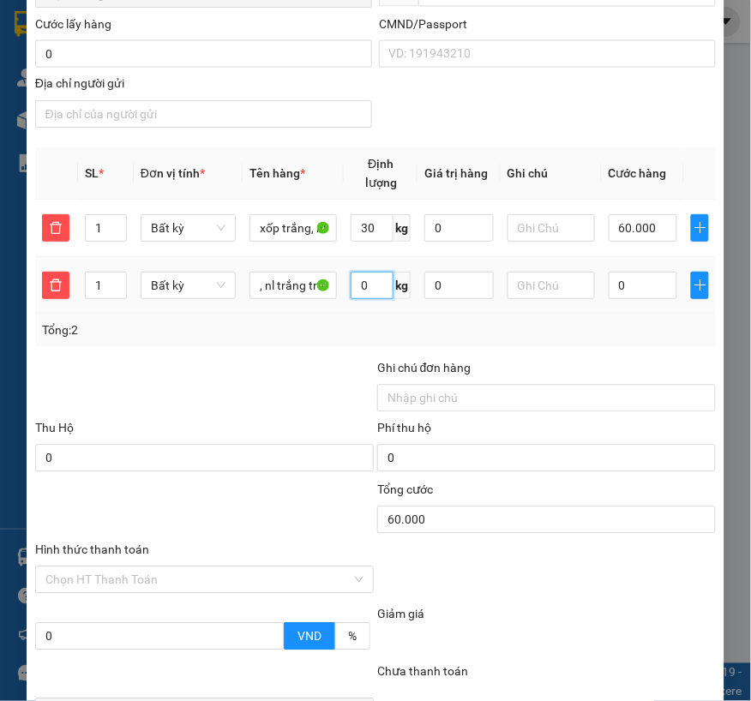
click at [369, 291] on input "0" at bounding box center [372, 285] width 43 height 27
type input "1"
click at [279, 372] on div at bounding box center [204, 389] width 342 height 60
type input "90.000"
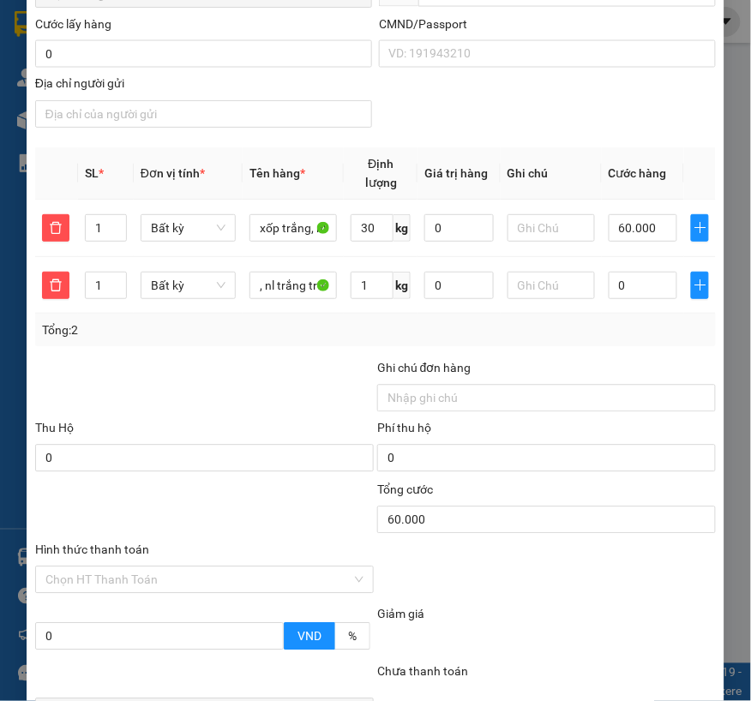
type input "30.000"
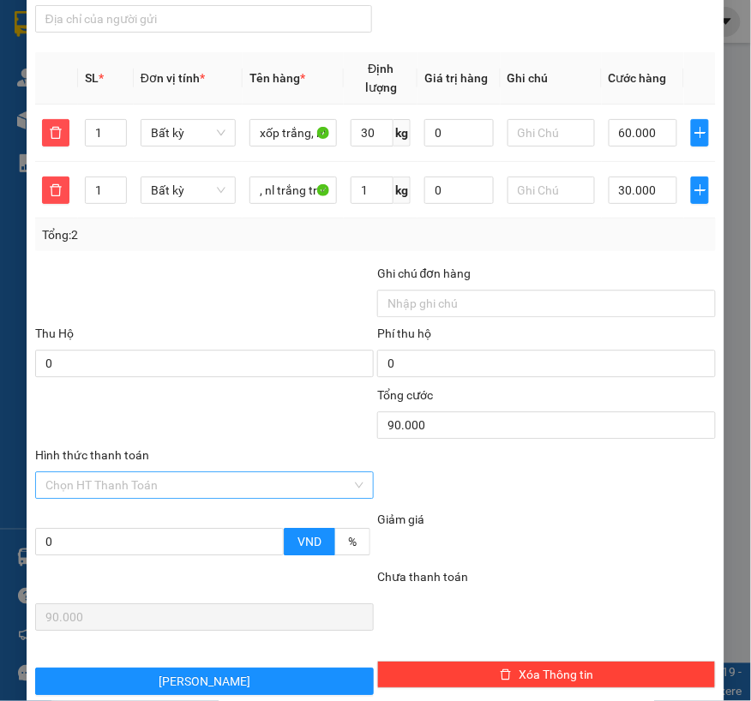
click at [172, 482] on input "Hình thức thanh toán" at bounding box center [198, 485] width 306 height 26
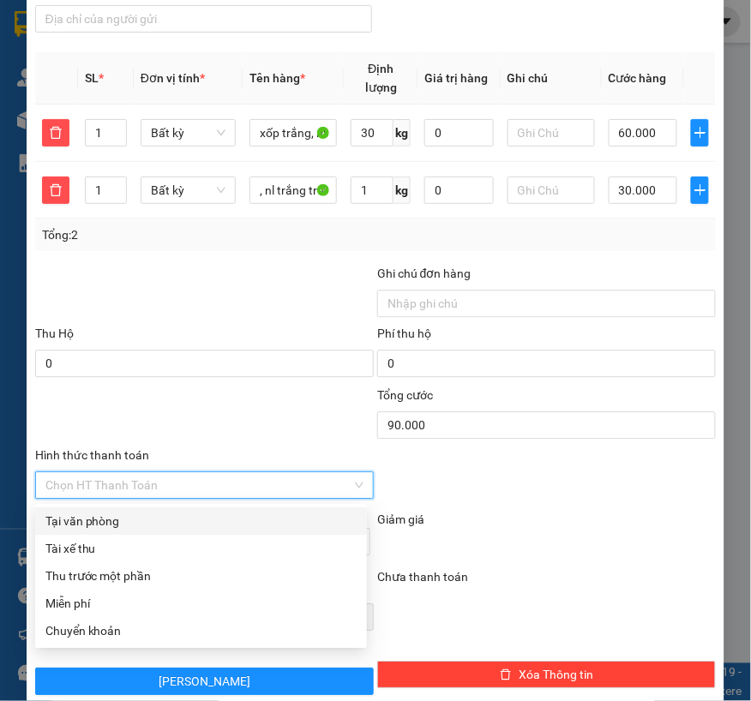
click at [92, 520] on div "Tại văn phòng" at bounding box center [200, 521] width 311 height 19
type input "0"
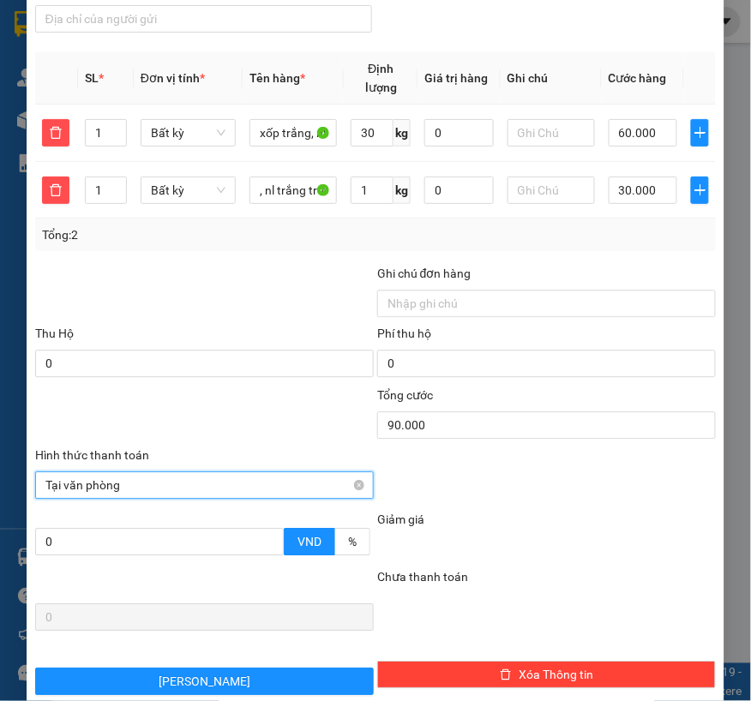
scroll to position [652, 0]
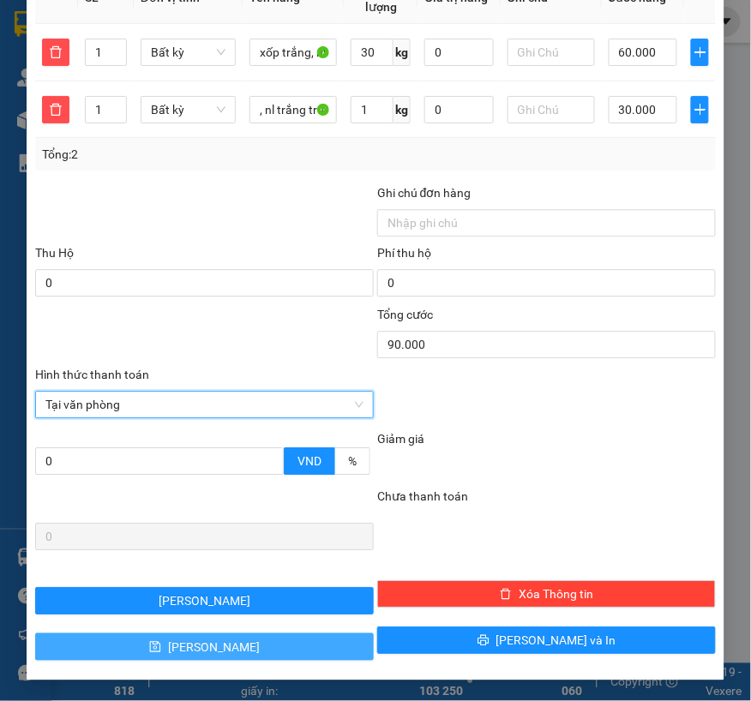
click at [207, 644] on span "[PERSON_NAME]" at bounding box center [214, 647] width 92 height 19
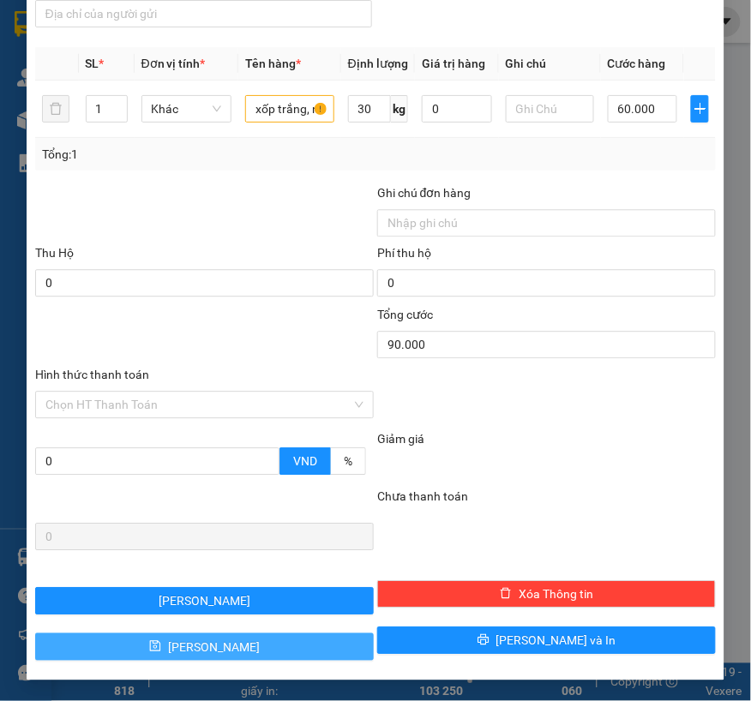
type input "0"
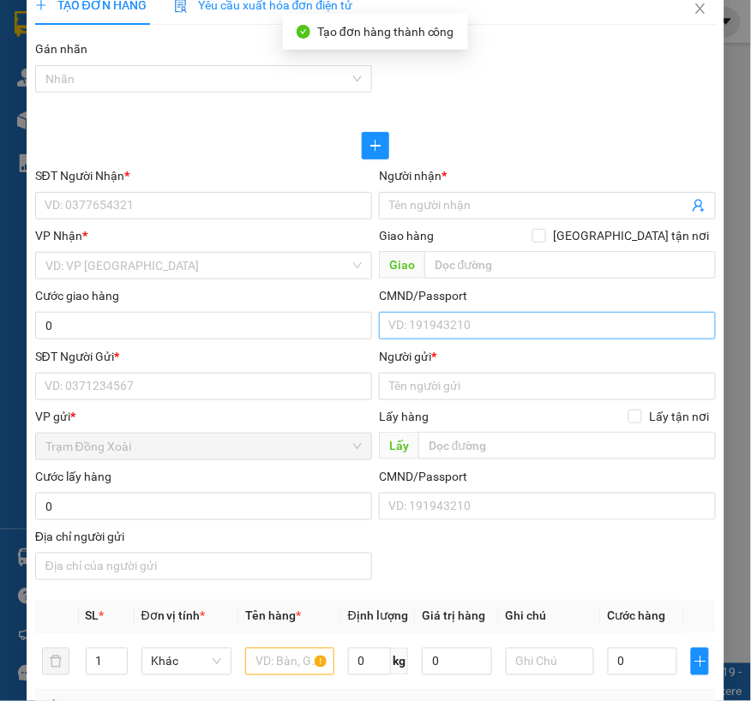
scroll to position [0, 0]
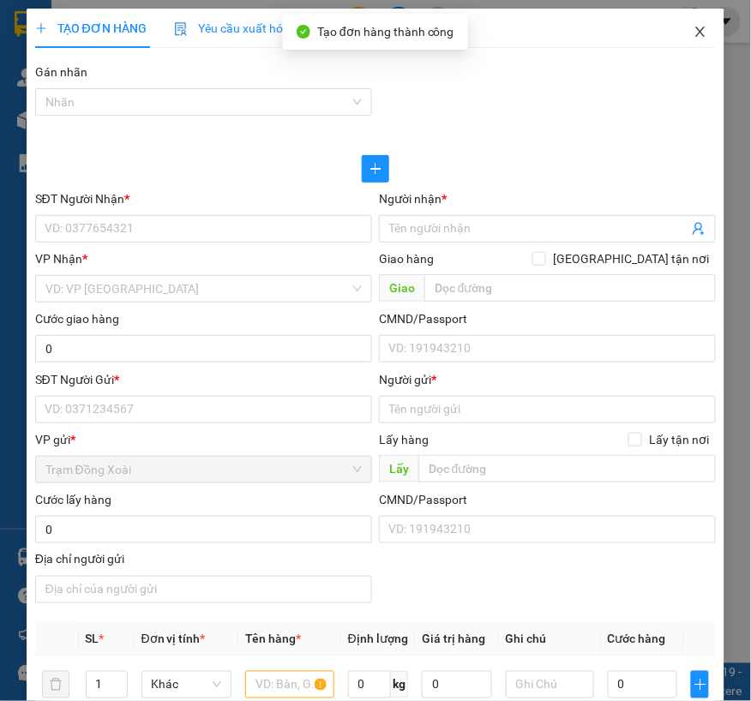
click at [676, 36] on span "Close" at bounding box center [700, 33] width 48 height 48
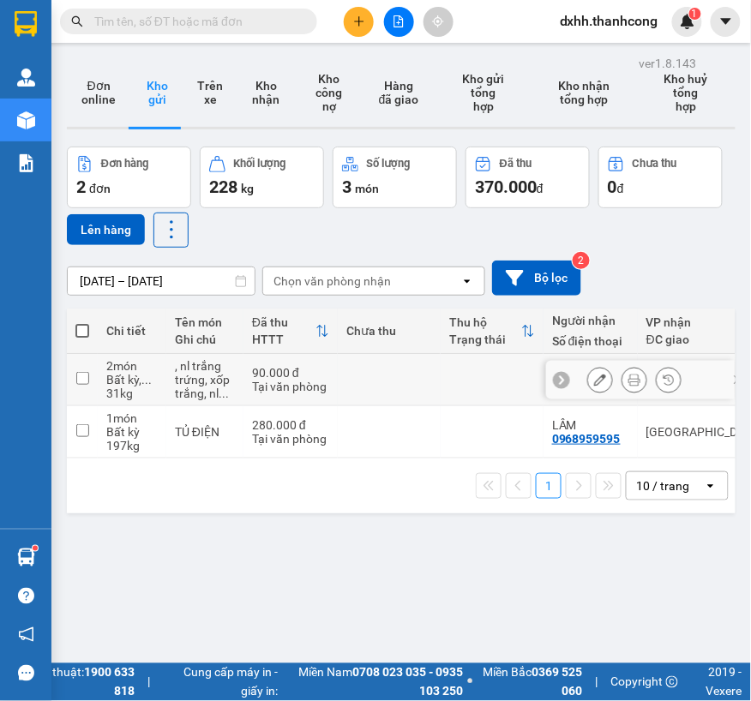
click at [86, 382] on input "checkbox" at bounding box center [82, 378] width 13 height 13
checkbox input "true"
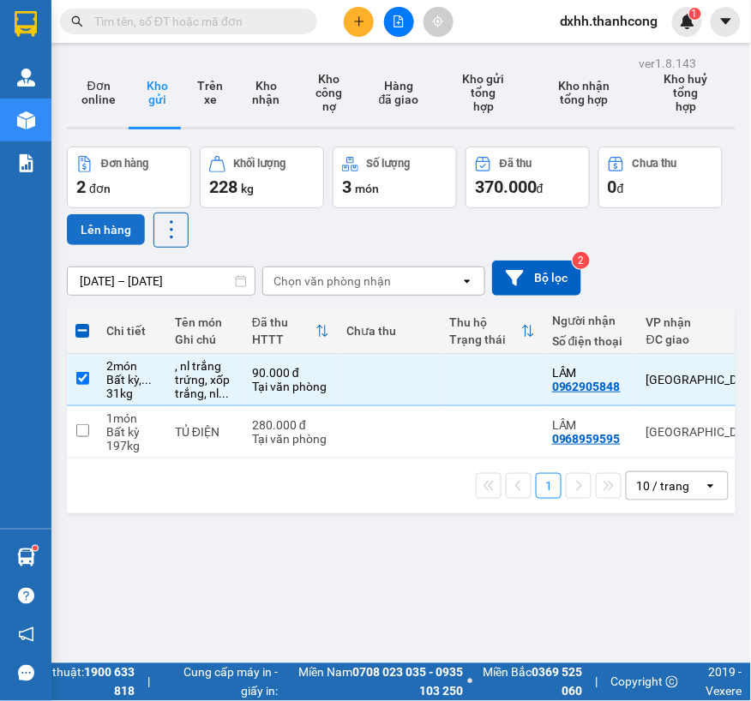
click at [123, 223] on button "Lên hàng" at bounding box center [106, 229] width 78 height 31
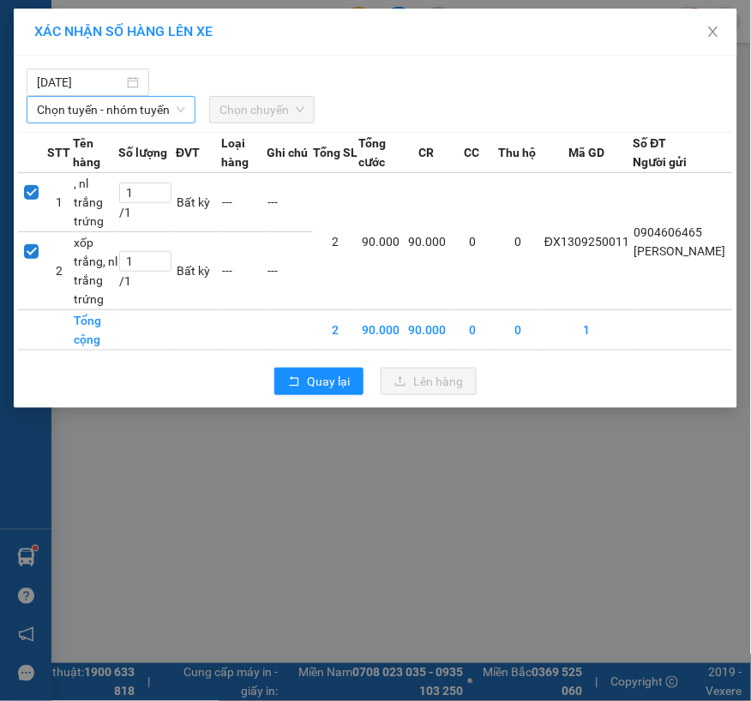
click at [141, 107] on span "Chọn tuyến - nhóm tuyến" at bounding box center [111, 110] width 148 height 26
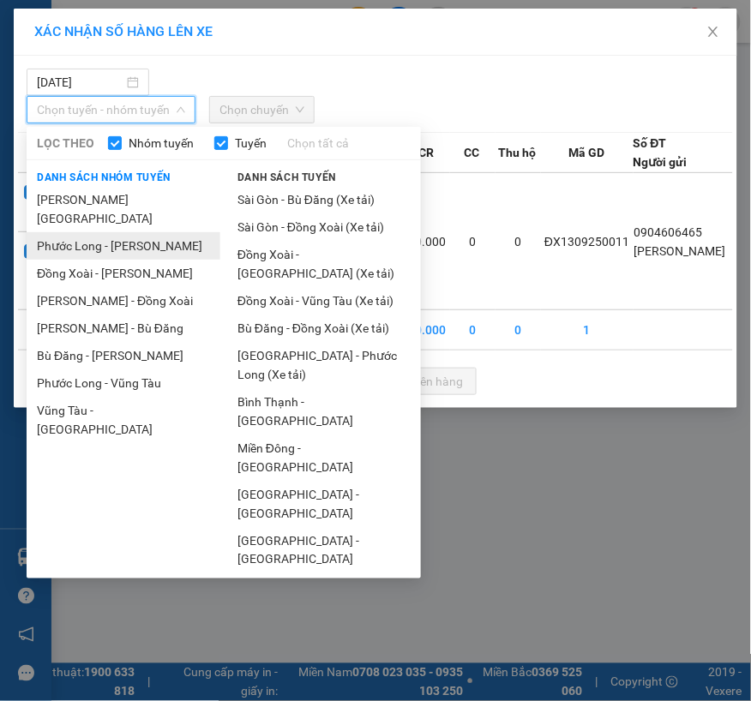
click at [105, 232] on li "Phước Long - [PERSON_NAME]" at bounding box center [124, 245] width 194 height 27
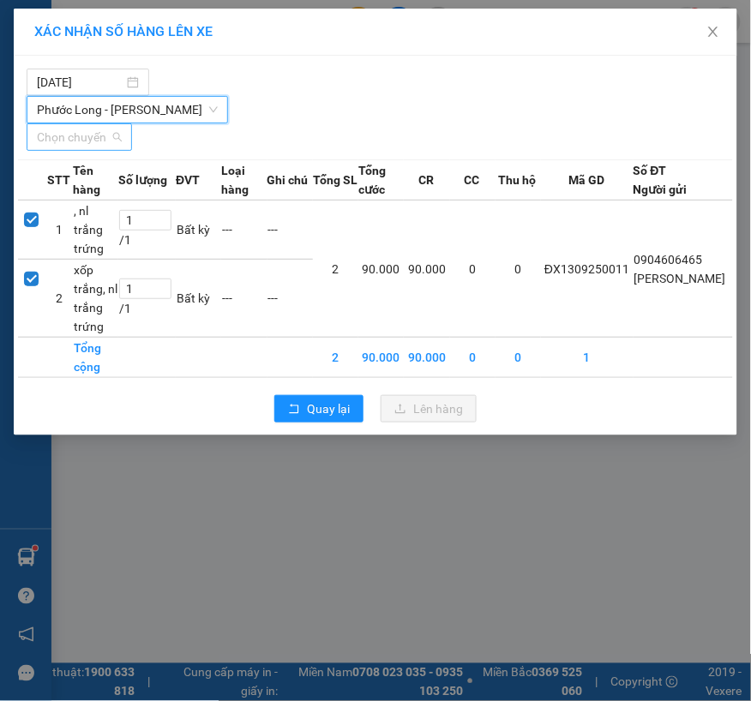
click at [114, 143] on span "Chọn chuyến" at bounding box center [79, 137] width 85 height 26
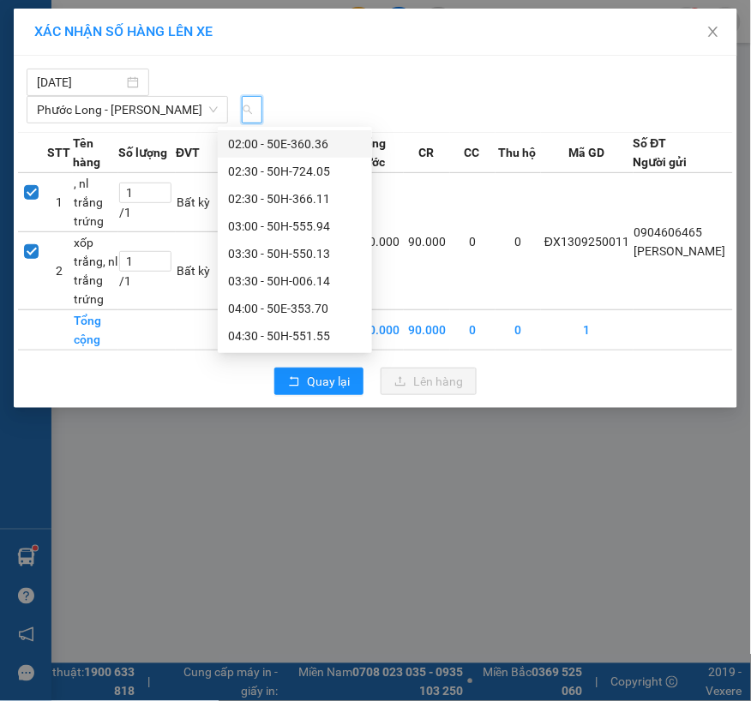
type input "515"
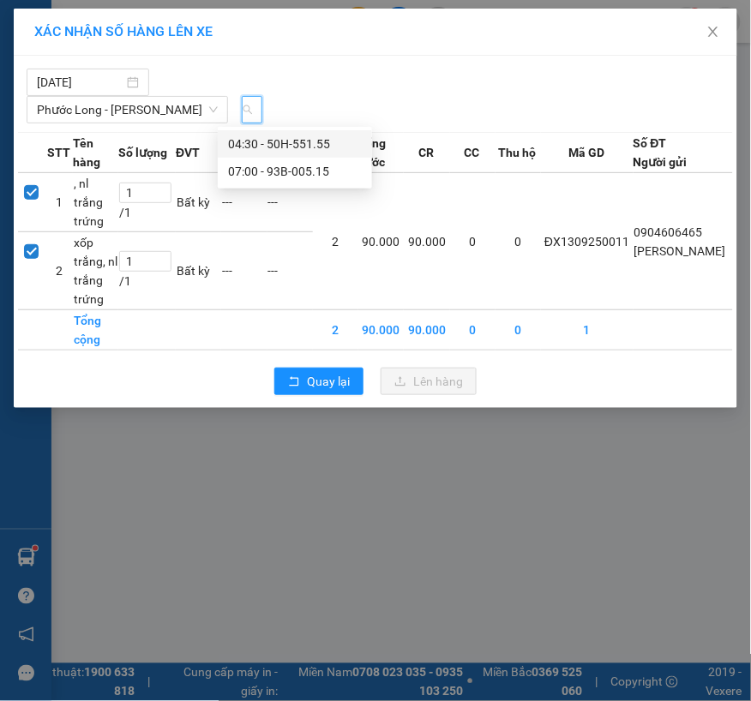
scroll to position [0, 18]
click at [262, 167] on div "07:00 - 93B-005.15" at bounding box center [295, 171] width 134 height 19
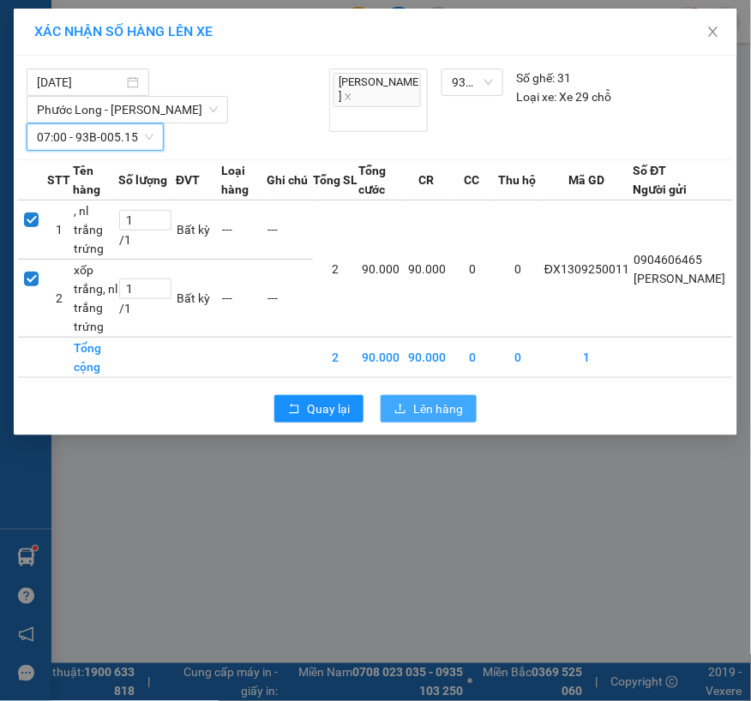
click at [418, 403] on span "Lên hàng" at bounding box center [438, 408] width 50 height 19
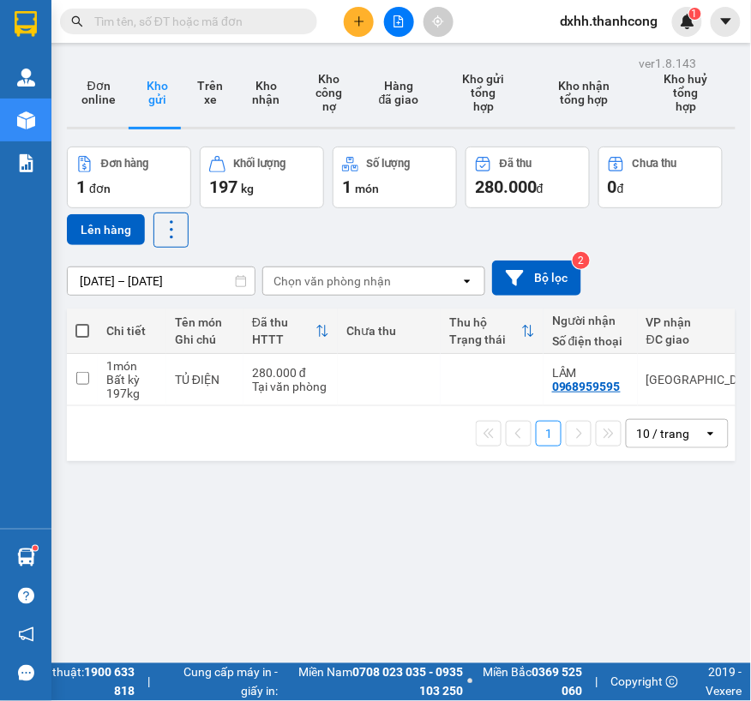
click at [350, 22] on button at bounding box center [359, 22] width 30 height 30
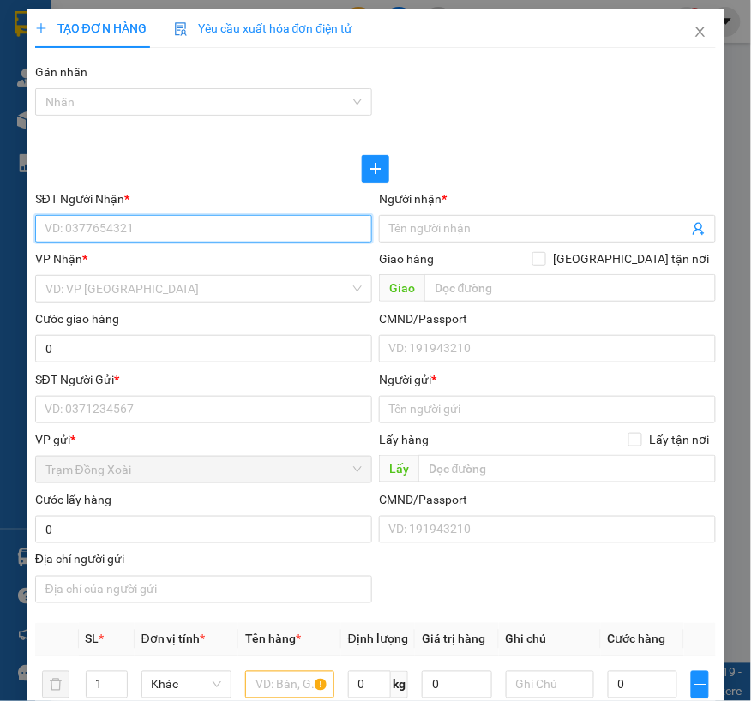
click at [210, 225] on input "SĐT Người Nhận *" at bounding box center [203, 228] width 337 height 27
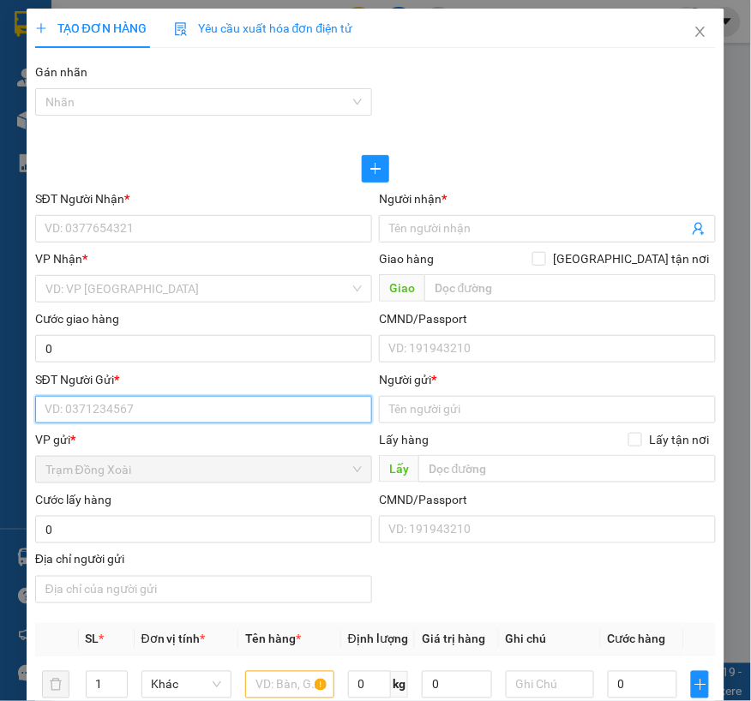
click at [173, 416] on input "SĐT Người Gửi *" at bounding box center [203, 409] width 337 height 27
paste input "[PERSON_NAME]/[PHONE_NUMBER]"
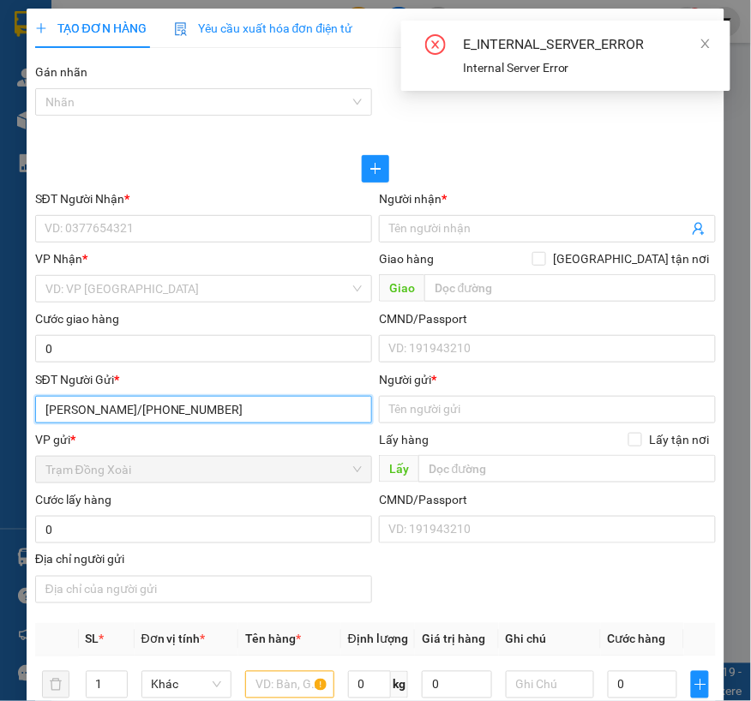
drag, startPoint x: 130, startPoint y: 410, endPoint x: 43, endPoint y: 410, distance: 87.4
click at [43, 410] on input "[PERSON_NAME]/[PHONE_NUMBER]" at bounding box center [203, 409] width 337 height 27
type input "[PHONE_NUMBER]"
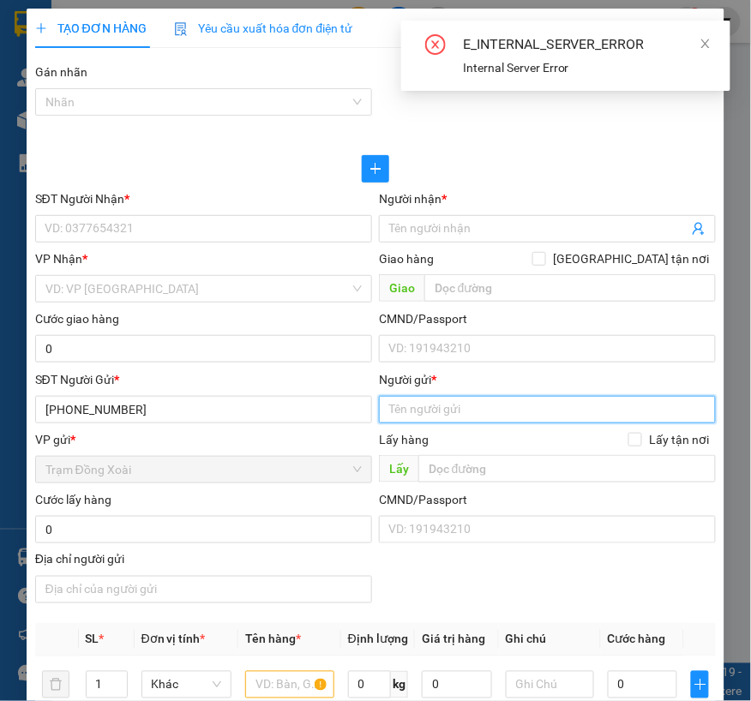
click at [424, 409] on input "Người gửi *" at bounding box center [547, 409] width 337 height 27
paste input "[PERSON_NAME]/"
type input "[PERSON_NAME]"
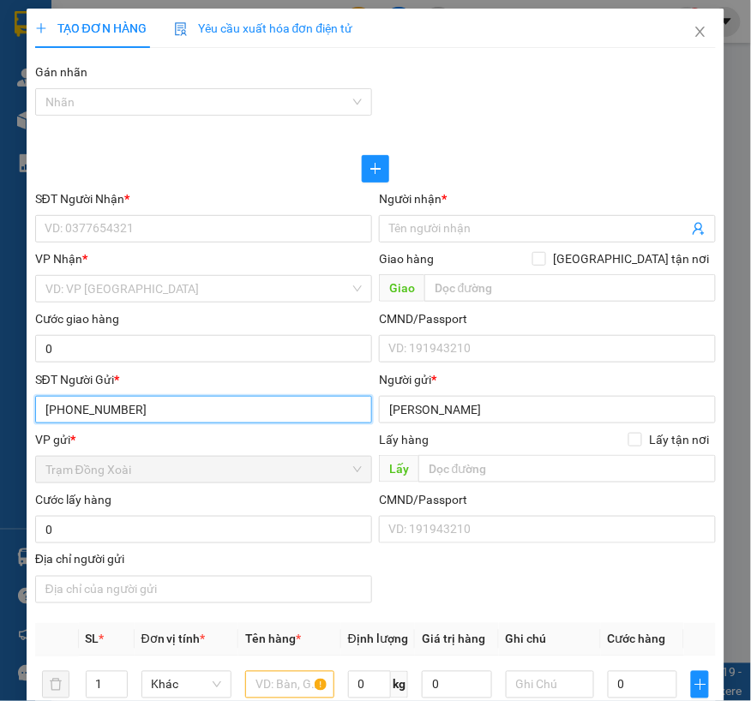
click at [105, 407] on input "[PHONE_NUMBER]" at bounding box center [203, 409] width 337 height 27
click at [88, 413] on input "0389.86.9676" at bounding box center [203, 409] width 337 height 27
click at [74, 405] on input "0389.869676" at bounding box center [203, 409] width 337 height 27
type input "0389869676"
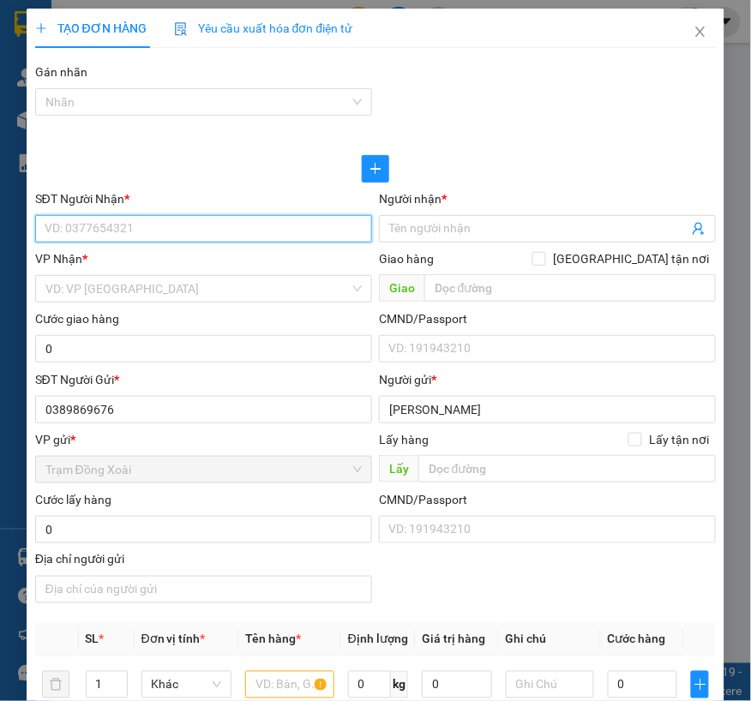
click at [118, 226] on input "SĐT Người Nhận *" at bounding box center [203, 228] width 337 height 27
click at [180, 227] on input "SĐT Người Nhận *" at bounding box center [203, 228] width 337 height 27
paste input "[PERSON_NAME]/0913.155.701"
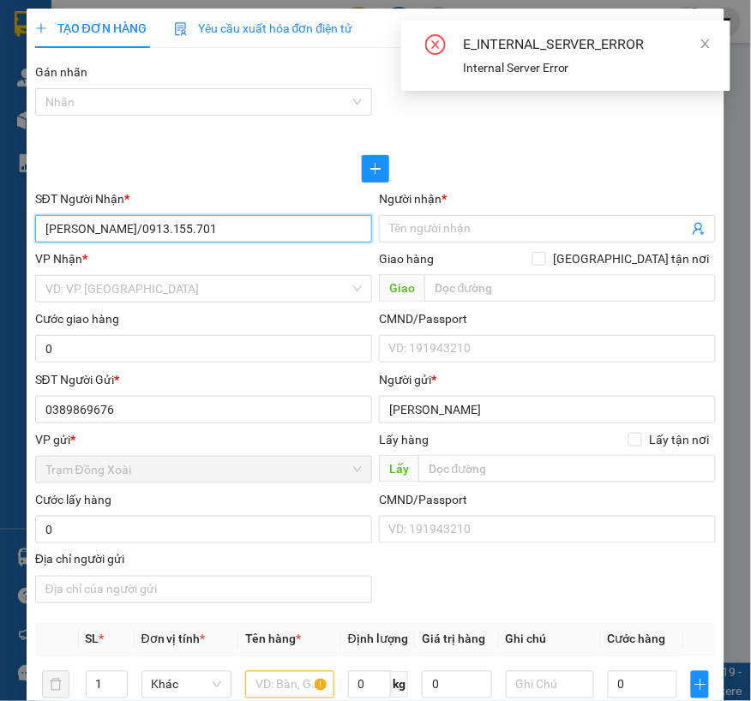
drag, startPoint x: 117, startPoint y: 229, endPoint x: 9, endPoint y: 232, distance: 108.9
click at [9, 232] on div "TẠO ĐƠN HÀNG Yêu cầu xuất hóa đơn điện tử Transit Pickup Surcharge Ids Transit …" at bounding box center [375, 350] width 751 height 701
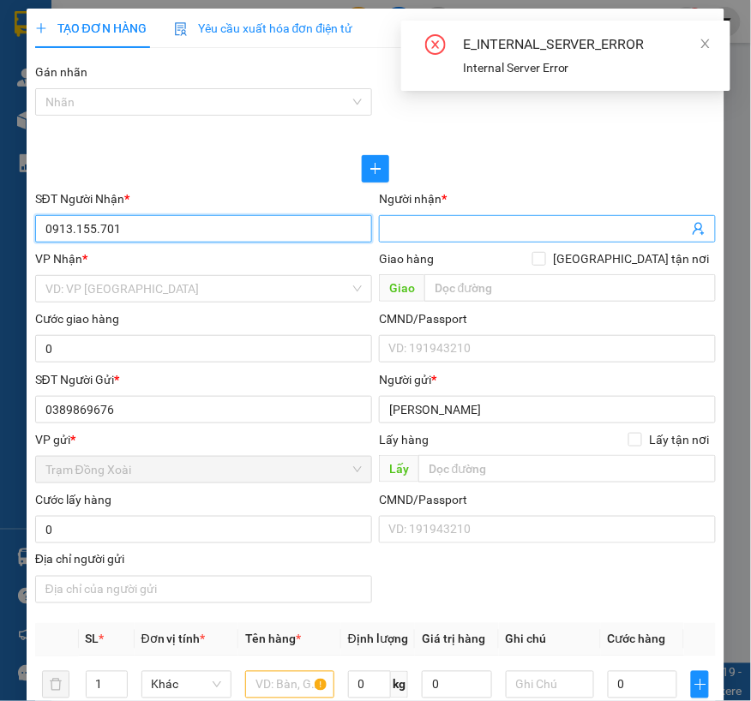
type input "0913.155.701"
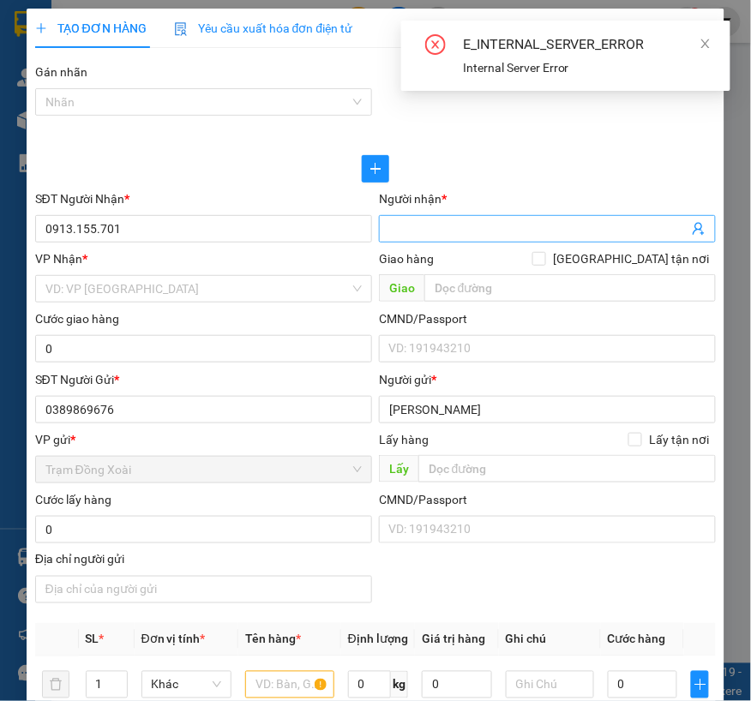
click at [466, 235] on input "Người nhận *" at bounding box center [538, 228] width 299 height 19
paste input "[PERSON_NAME]/"
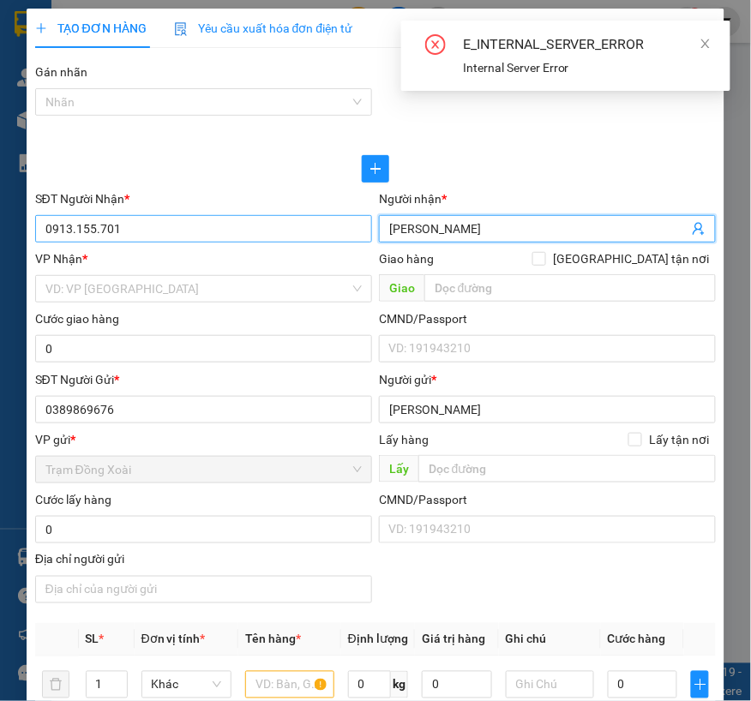
type input "[PERSON_NAME]"
click at [94, 232] on input "0913.155.701" at bounding box center [203, 228] width 337 height 27
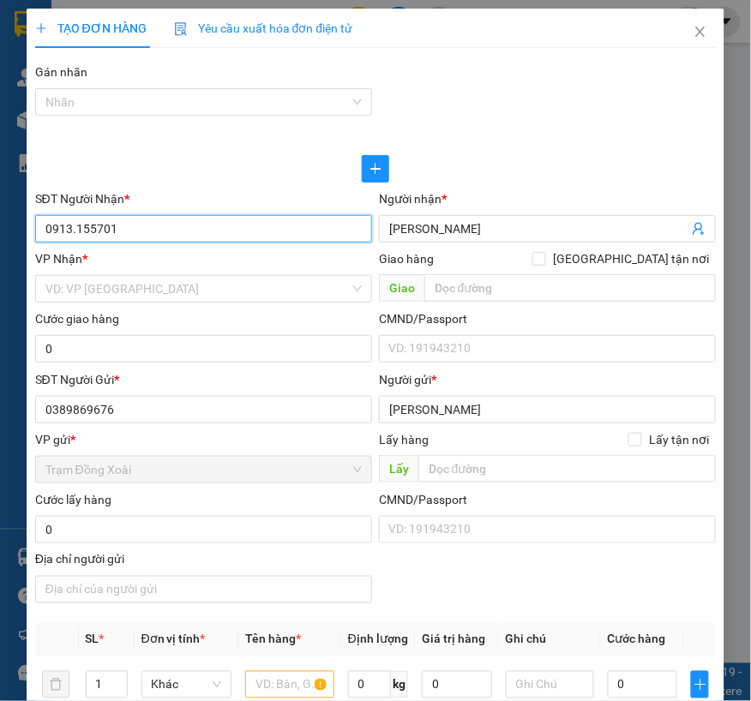
click at [74, 232] on input "0913.155701" at bounding box center [203, 228] width 337 height 27
type input "0913155701"
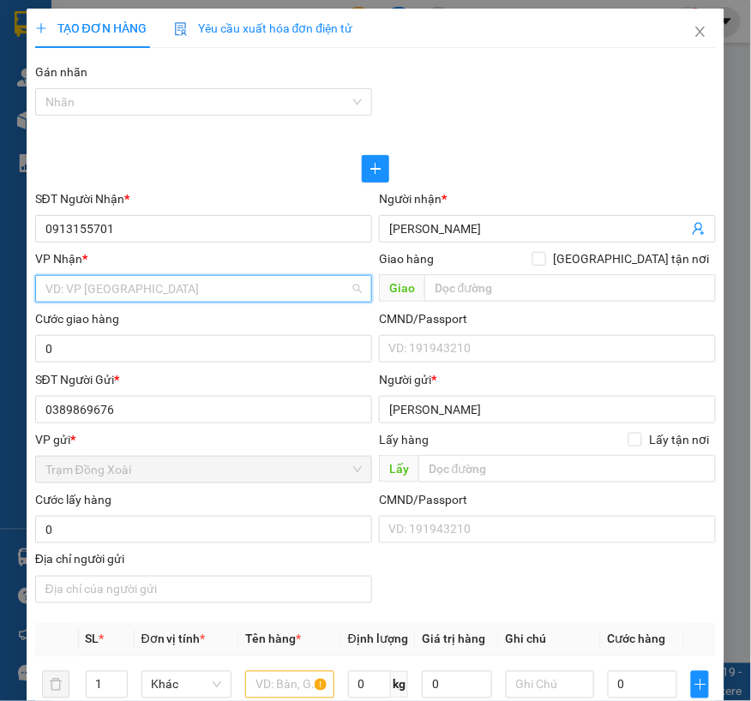
click at [109, 279] on input "search" at bounding box center [197, 289] width 304 height 26
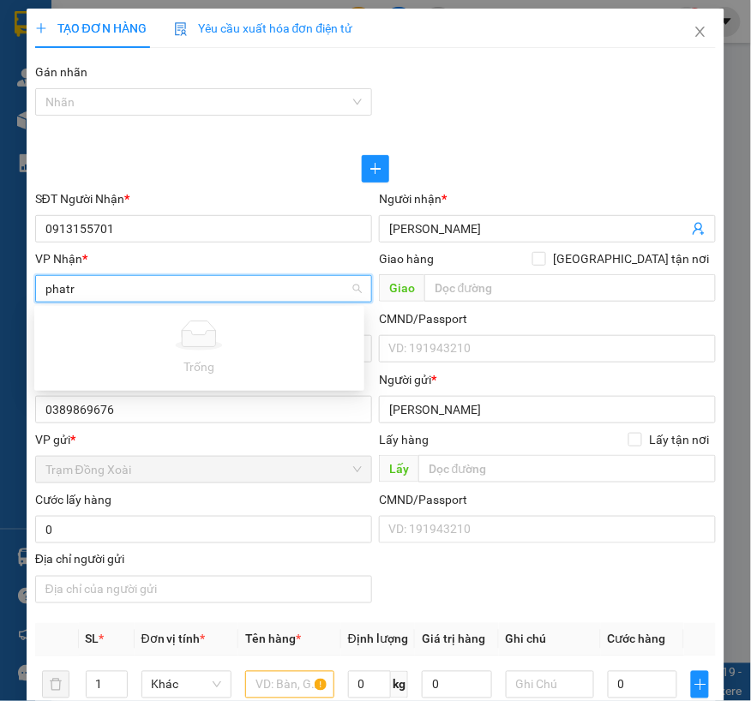
type input "phat"
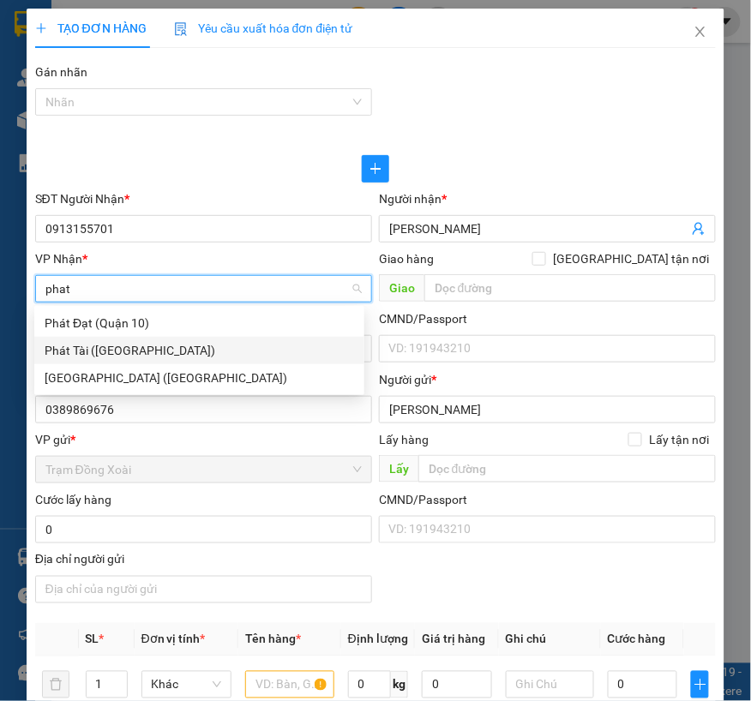
click at [132, 344] on div "Phát Tài ([GEOGRAPHIC_DATA])" at bounding box center [199, 350] width 309 height 19
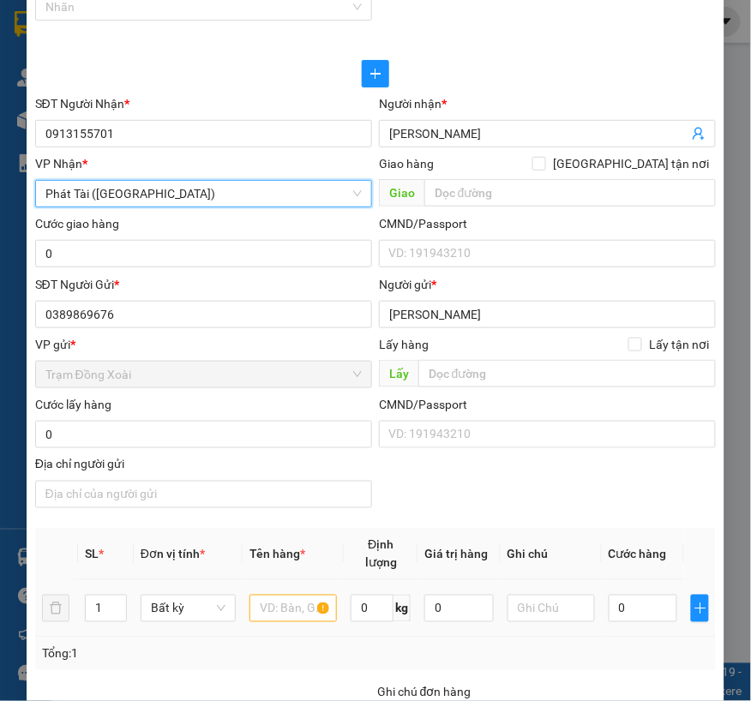
scroll to position [285, 0]
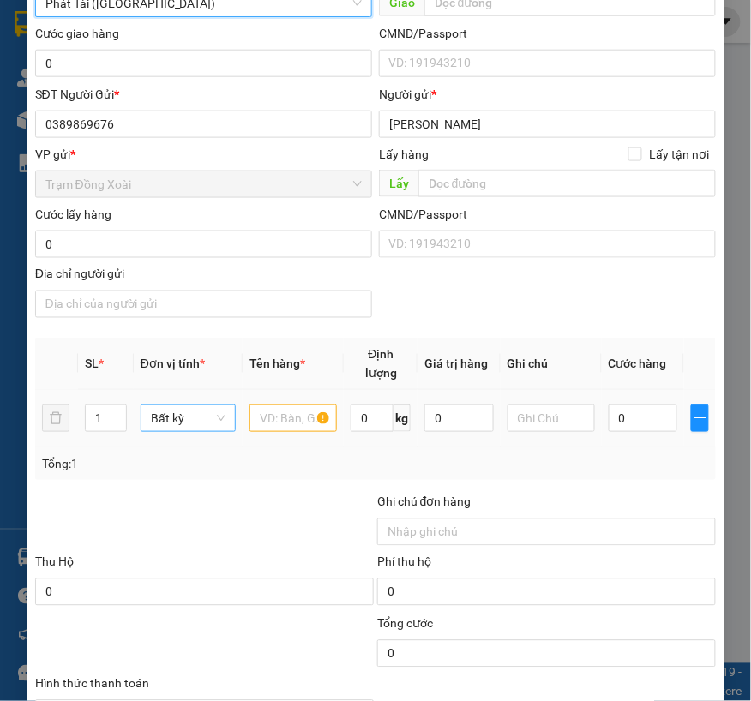
click at [177, 423] on span "Bất kỳ" at bounding box center [188, 418] width 75 height 26
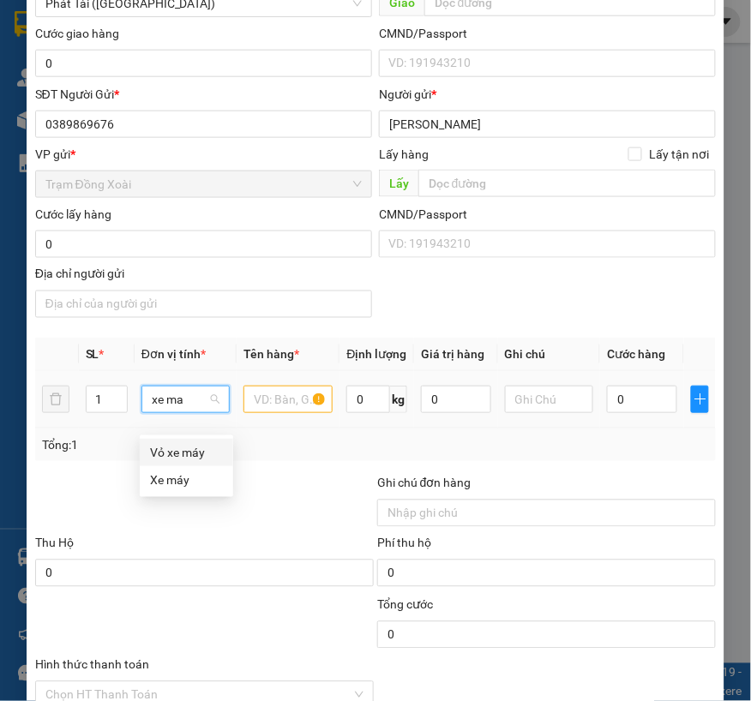
scroll to position [0, 0]
type input "xe máy"
click at [172, 480] on div "Xe máy" at bounding box center [186, 480] width 73 height 19
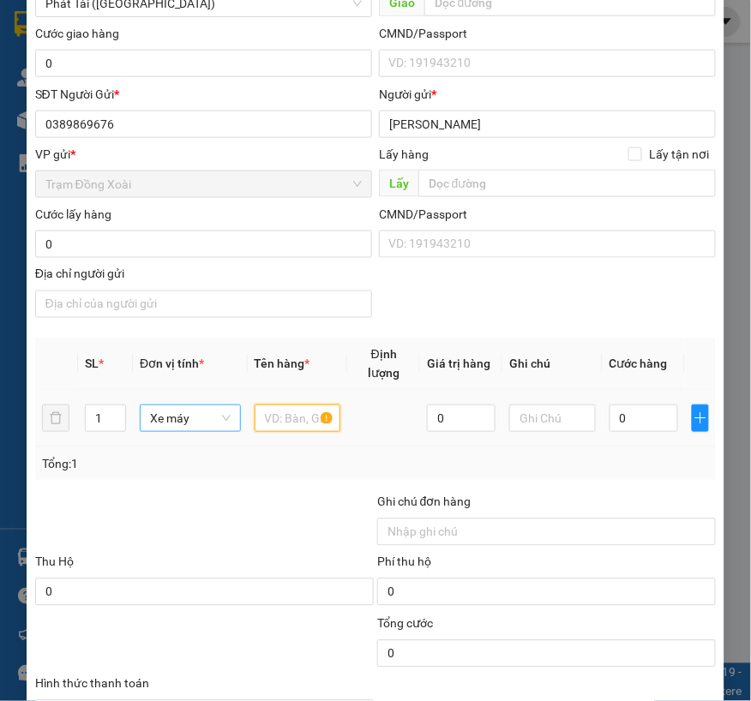
click at [305, 423] on input "text" at bounding box center [298, 418] width 87 height 27
type input "300.000"
type input "b"
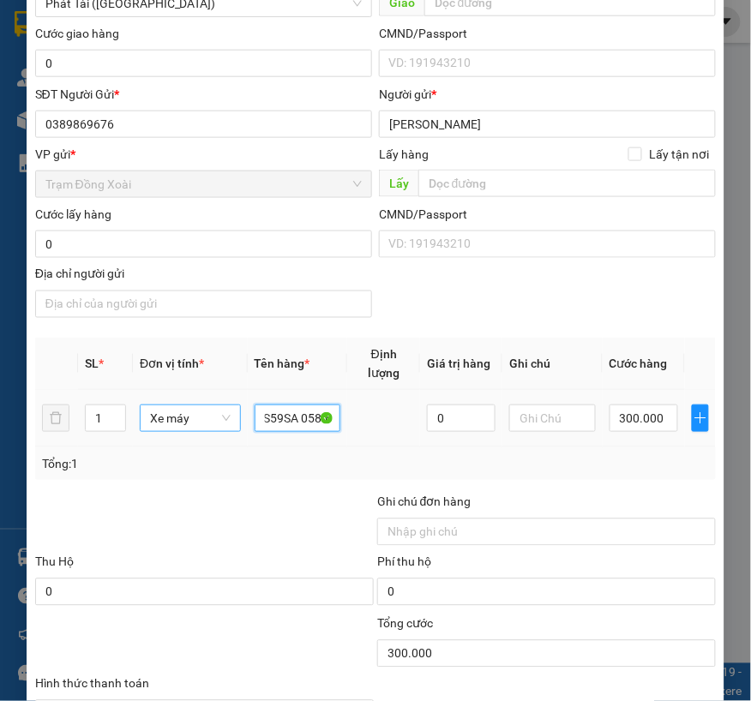
scroll to position [0, 15]
type input "BS59SA 058.63"
click at [322, 483] on div "Transit Pickup Surcharge Ids Transit Deliver Surcharge Ids Transit Deliver Surc…" at bounding box center [376, 376] width 682 height 1201
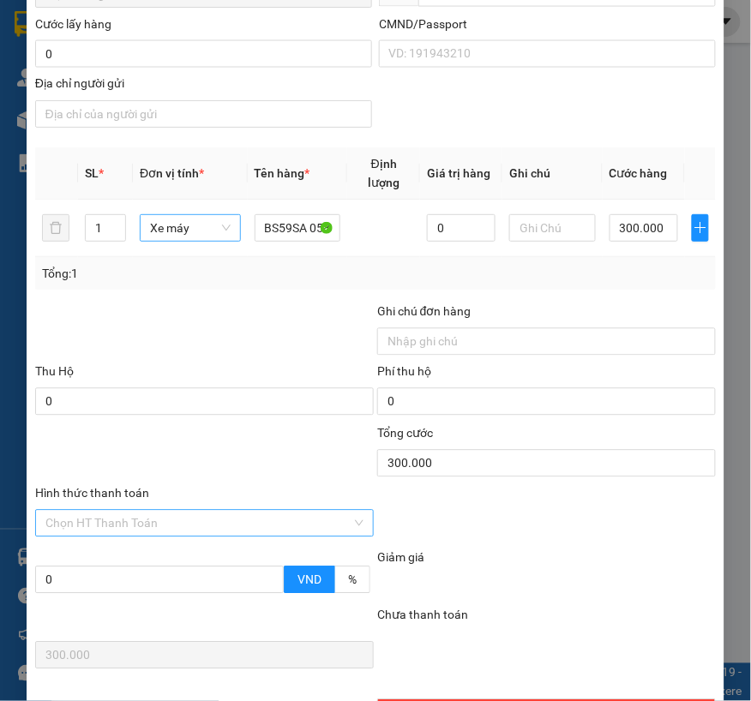
scroll to position [571, 0]
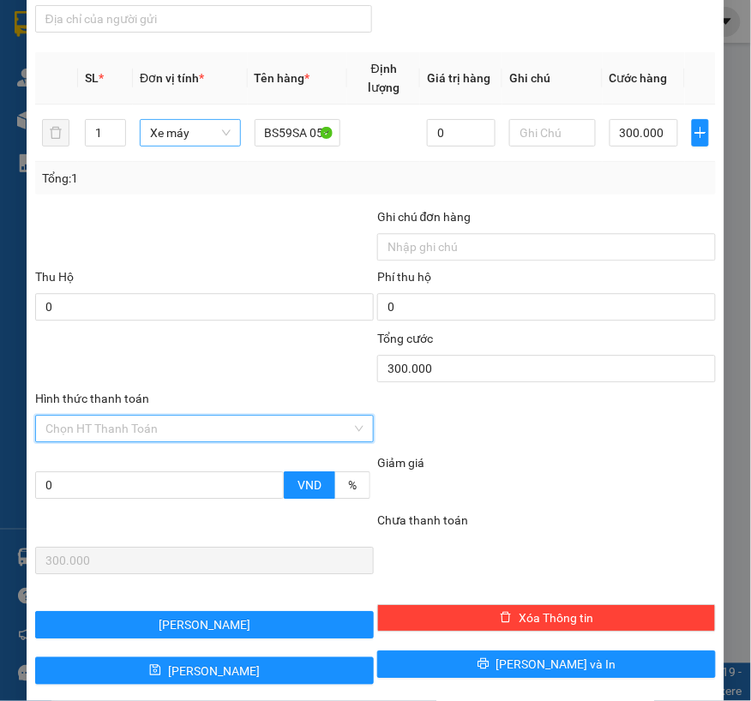
click at [167, 434] on input "Hình thức thanh toán" at bounding box center [198, 429] width 306 height 26
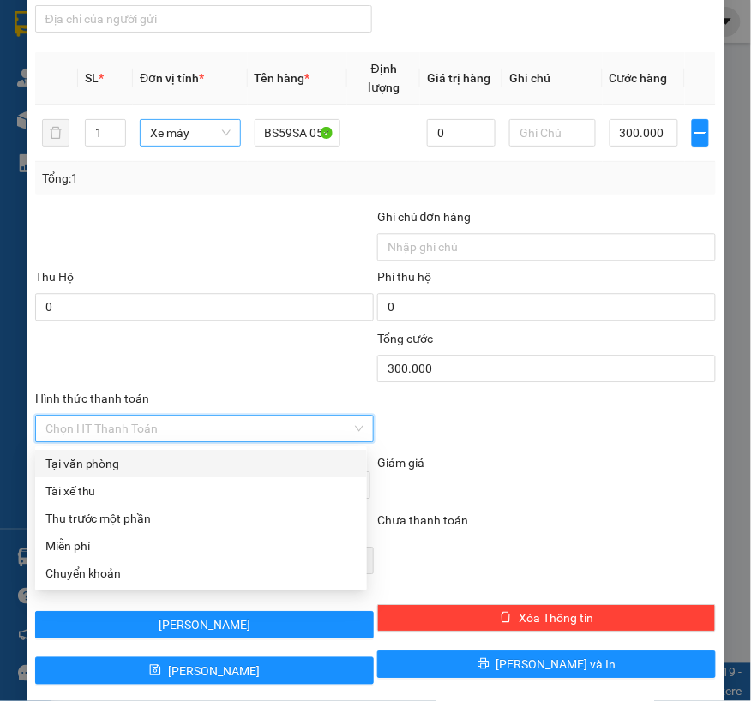
click at [132, 460] on div "Tại văn phòng" at bounding box center [200, 463] width 311 height 19
type input "0"
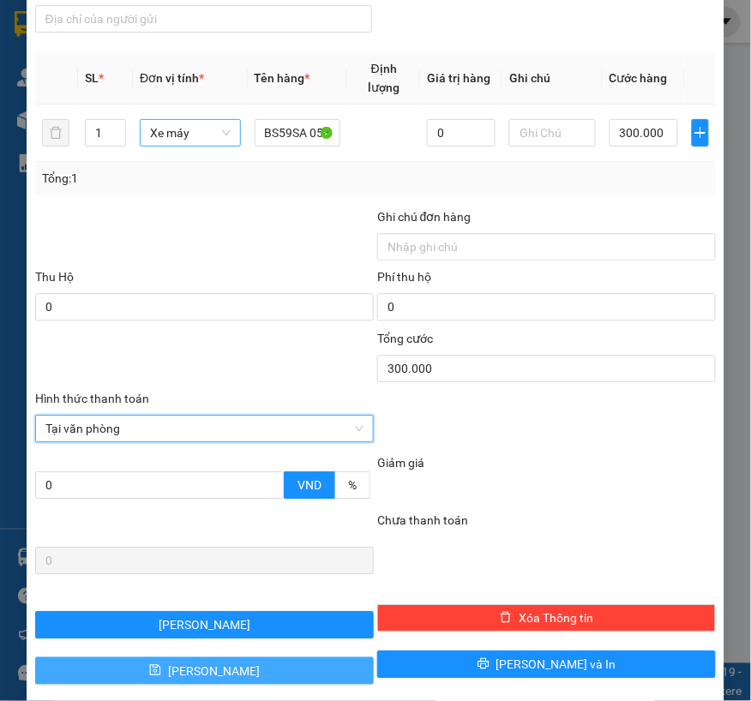
click at [204, 667] on span "[PERSON_NAME]" at bounding box center [214, 671] width 92 height 19
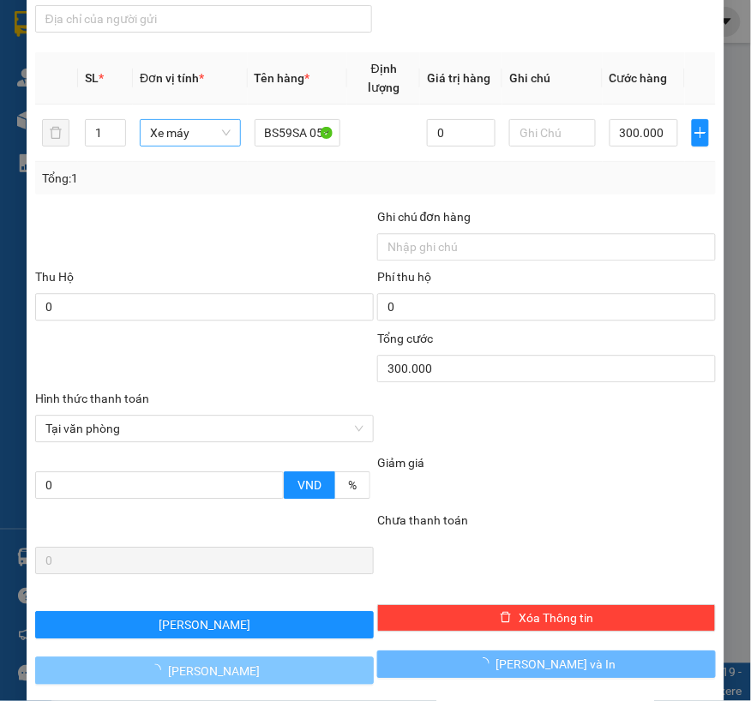
type input "0"
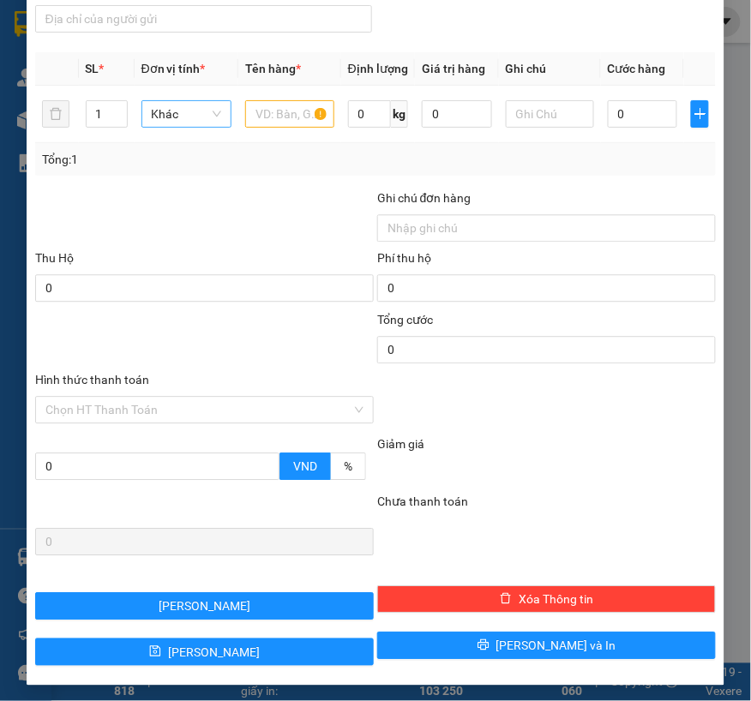
click at [306, 210] on div at bounding box center [204, 219] width 342 height 60
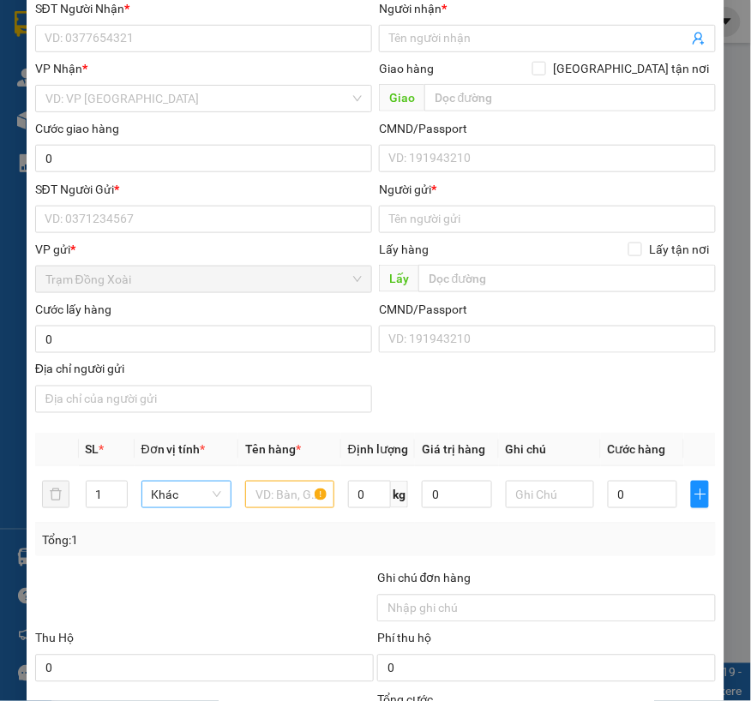
scroll to position [0, 0]
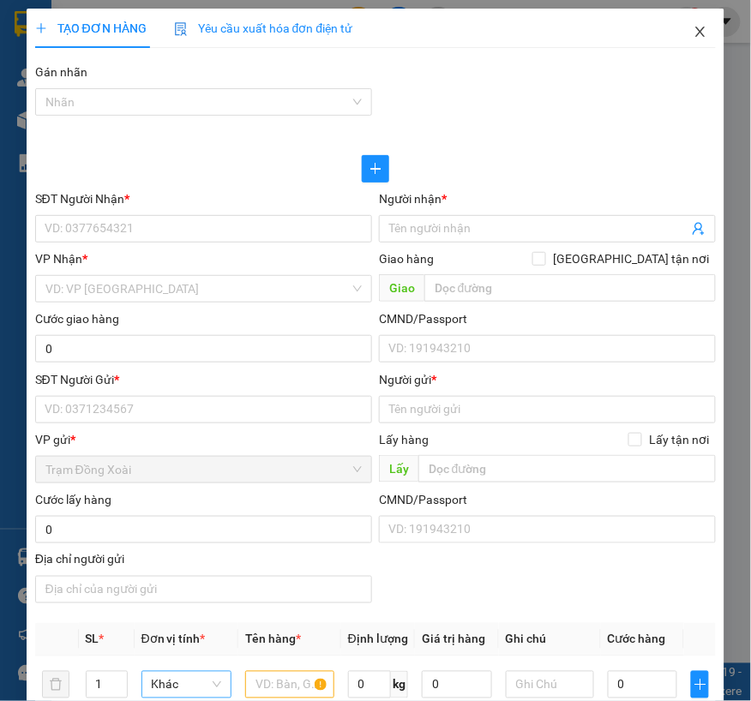
click at [694, 32] on icon "close" at bounding box center [701, 32] width 14 height 14
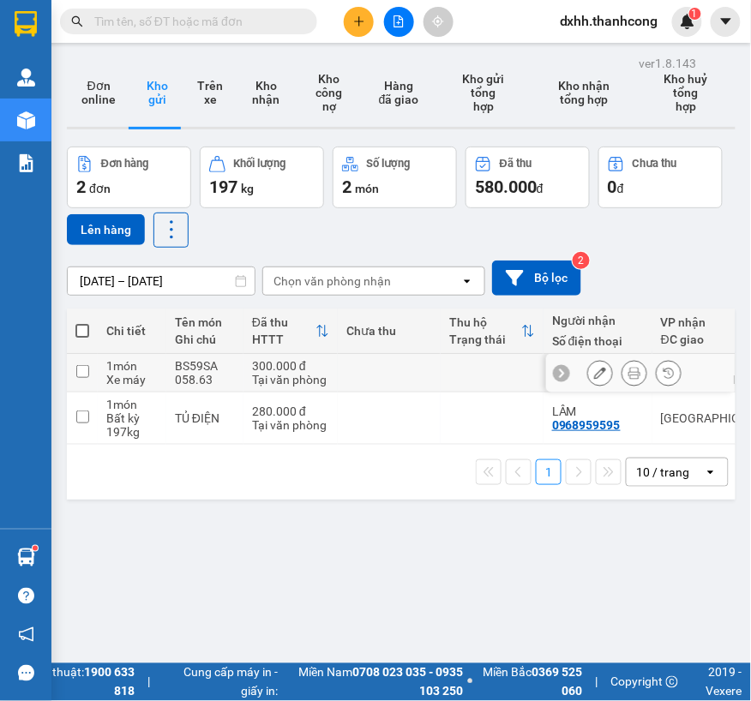
click at [79, 375] on input "checkbox" at bounding box center [82, 371] width 13 height 13
checkbox input "true"
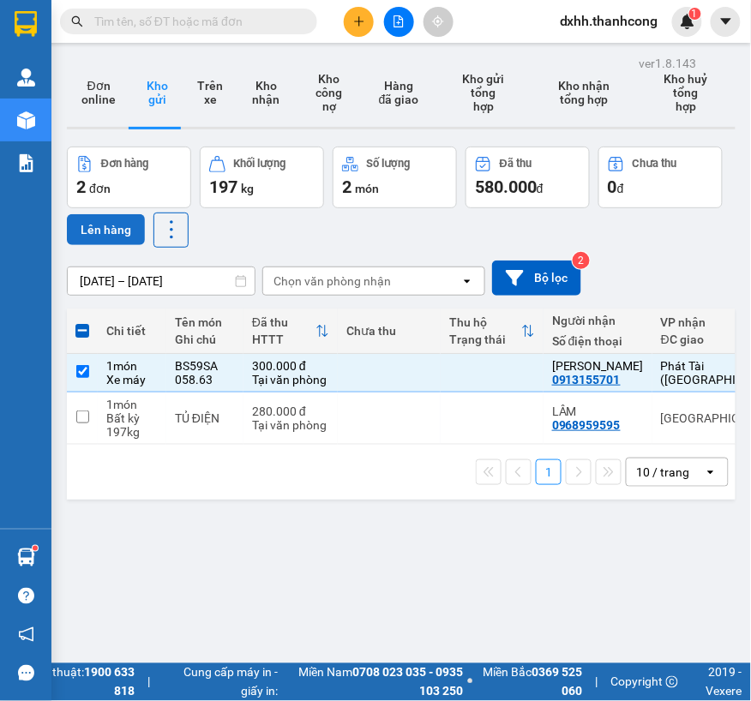
click at [113, 227] on button "Lên hàng" at bounding box center [106, 229] width 78 height 31
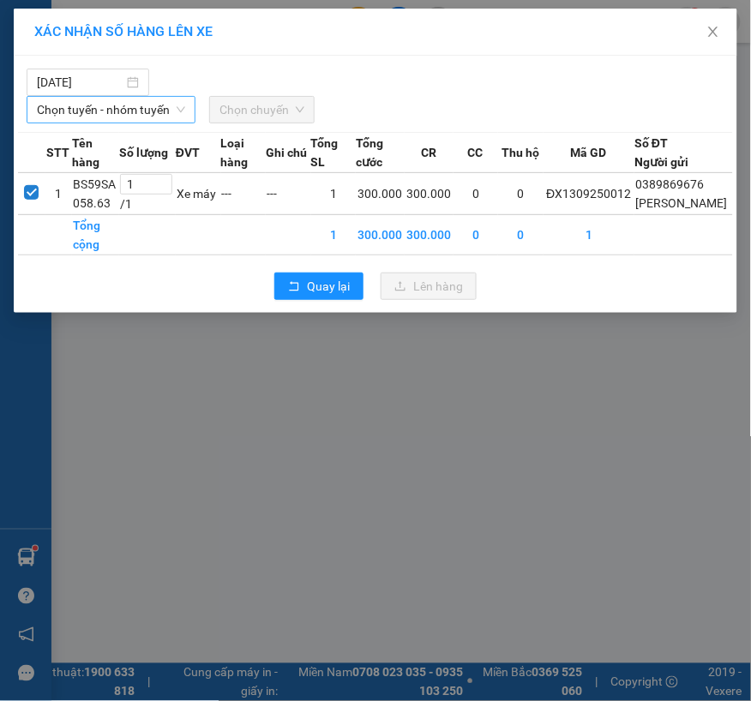
click at [140, 117] on span "Chọn tuyến - nhóm tuyến" at bounding box center [111, 110] width 148 height 26
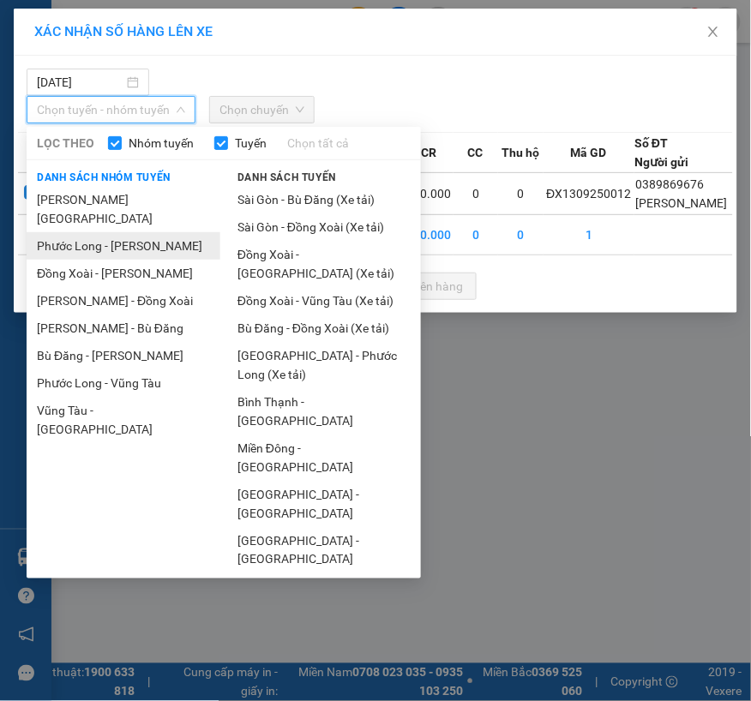
click at [105, 232] on li "Phước Long - [PERSON_NAME]" at bounding box center [124, 245] width 194 height 27
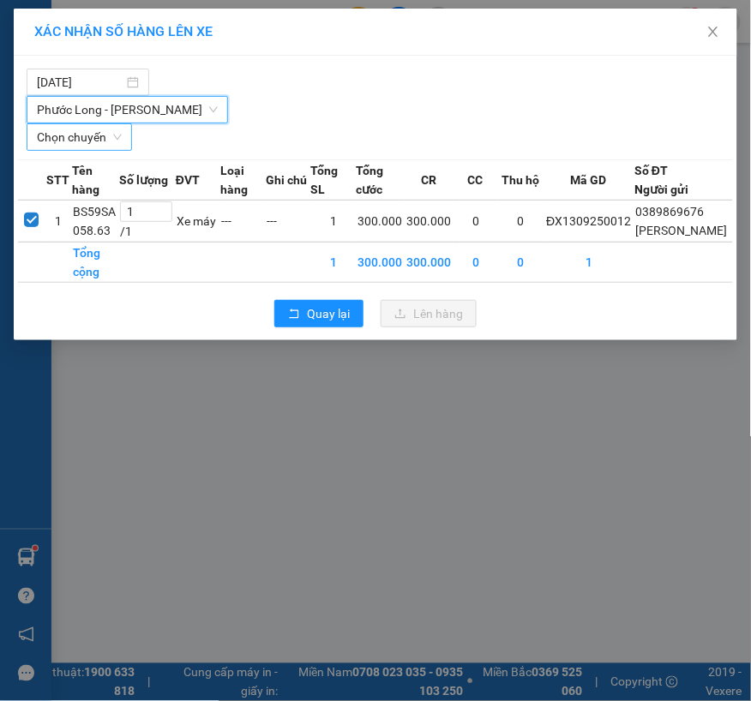
click at [114, 141] on span "Chọn chuyến" at bounding box center [79, 137] width 85 height 26
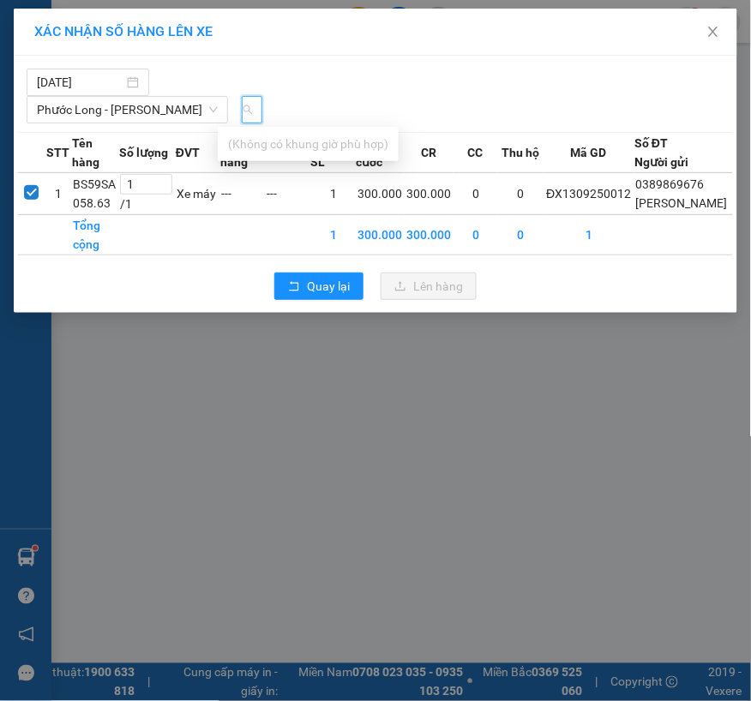
scroll to position [0, 21]
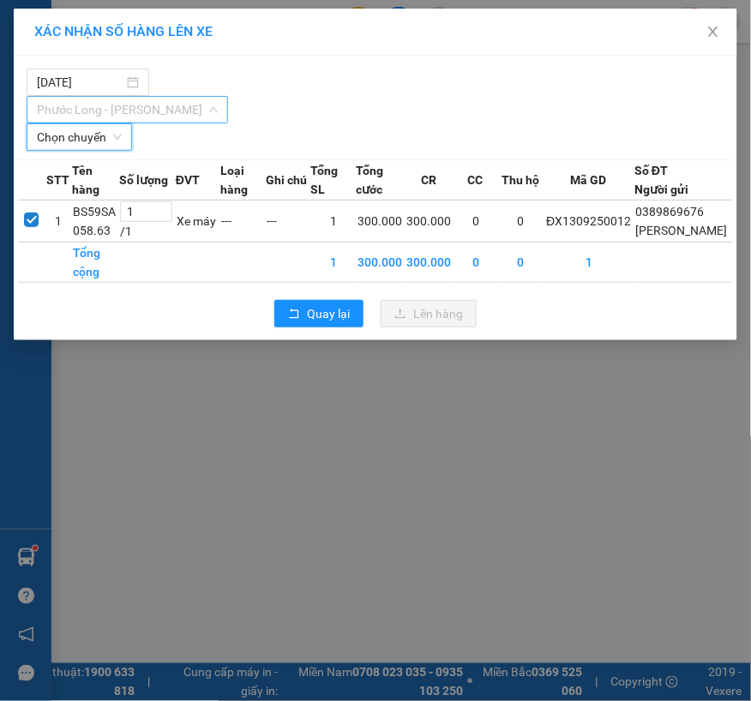
click at [143, 115] on span "Phước Long - [PERSON_NAME]" at bounding box center [127, 110] width 181 height 26
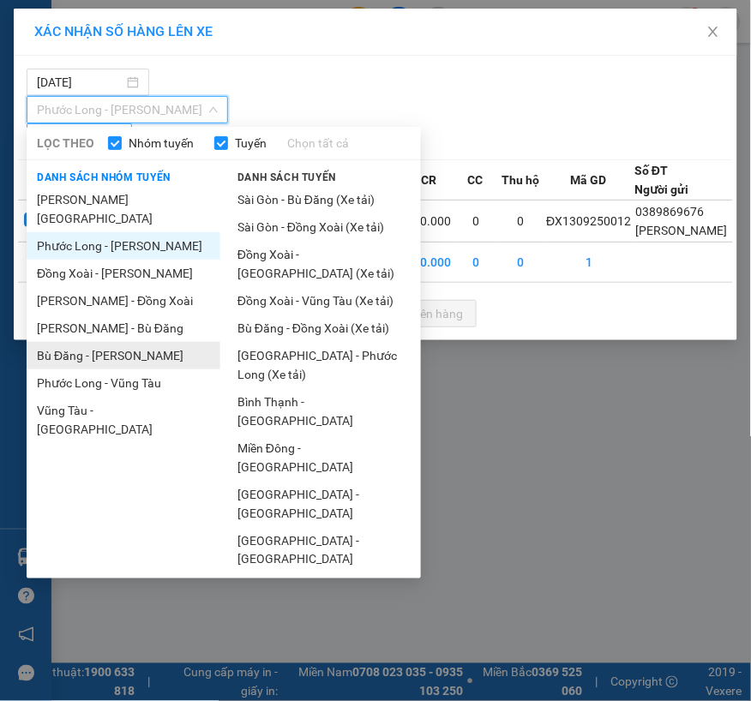
click at [97, 342] on li "Bù Đăng - [PERSON_NAME]" at bounding box center [124, 355] width 194 height 27
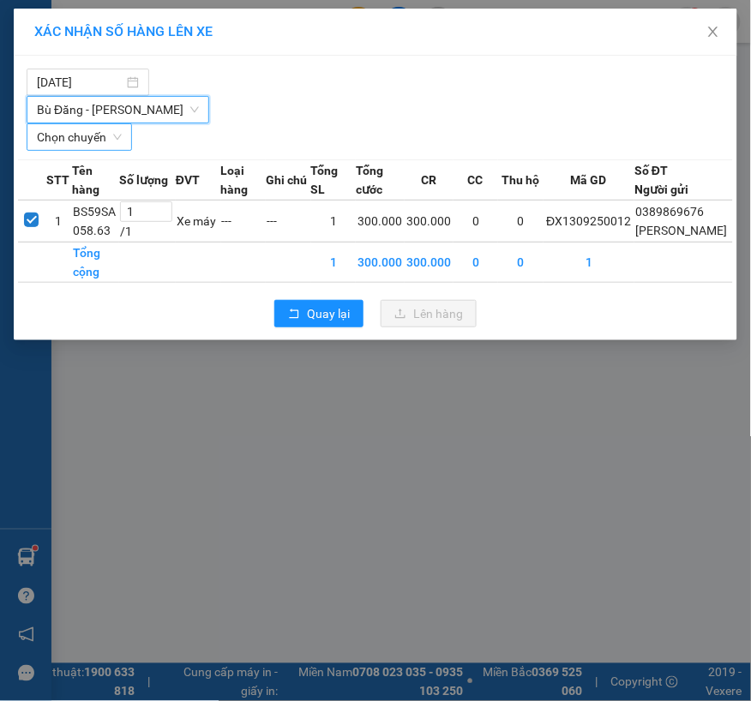
click at [122, 124] on span "Chọn chuyến" at bounding box center [79, 137] width 85 height 26
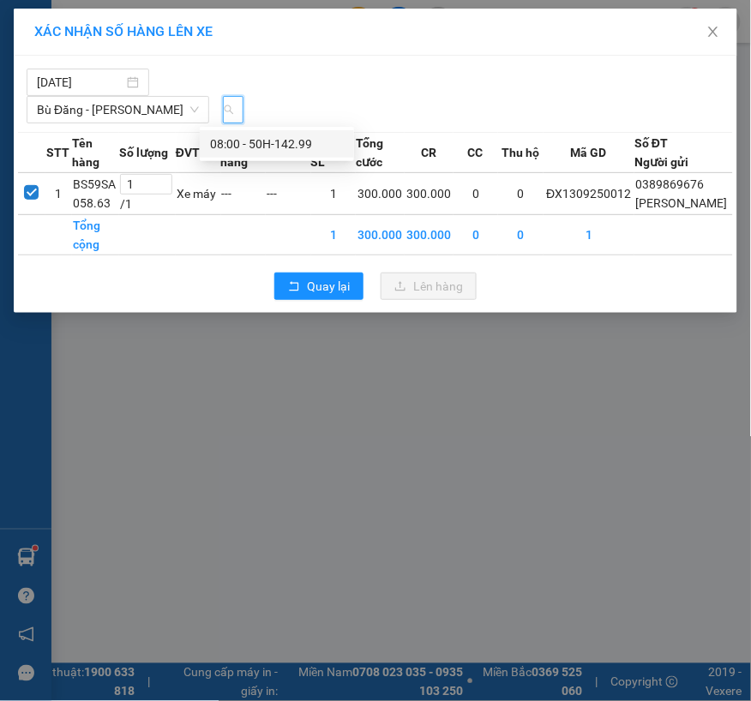
scroll to position [0, 20]
click at [261, 141] on div "08:00 - 50H-142.99" at bounding box center [277, 144] width 134 height 19
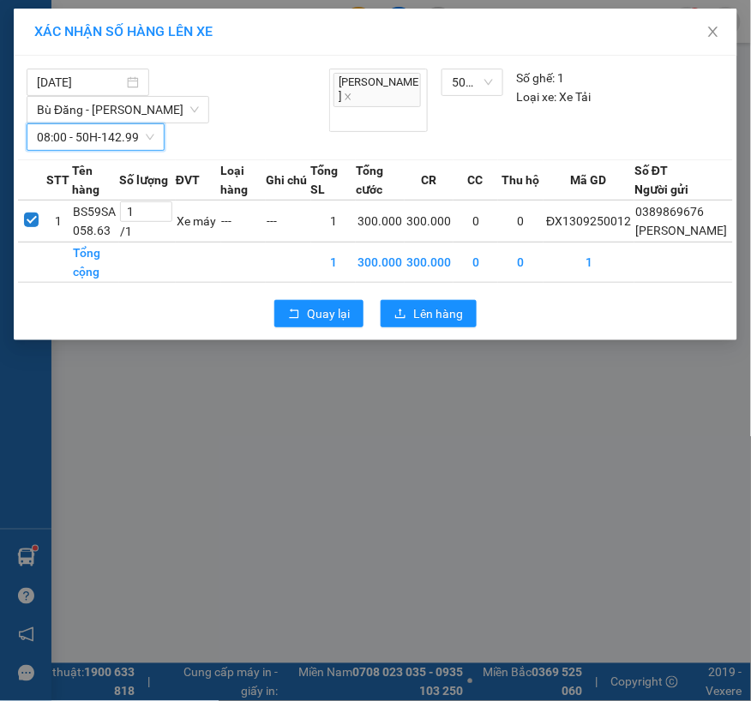
scroll to position [0, 0]
click at [423, 323] on span "Lên hàng" at bounding box center [438, 313] width 50 height 19
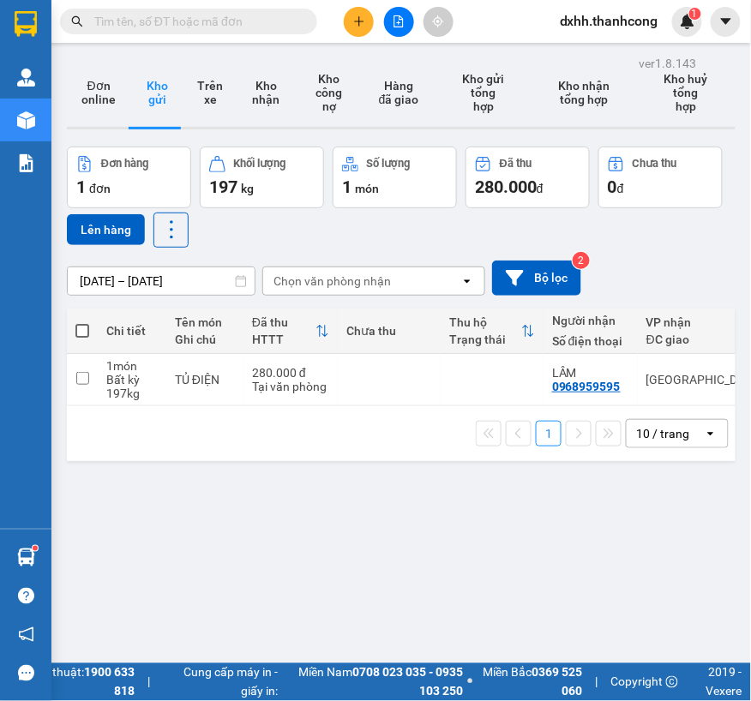
click at [159, 579] on div "ver 1.8.143 Đơn online Kho gửi Trên xe Kho nhận Kho công nợ Hàng đã giao Kho gử…" at bounding box center [401, 401] width 682 height 701
click at [364, 26] on icon "plus" at bounding box center [359, 21] width 12 height 12
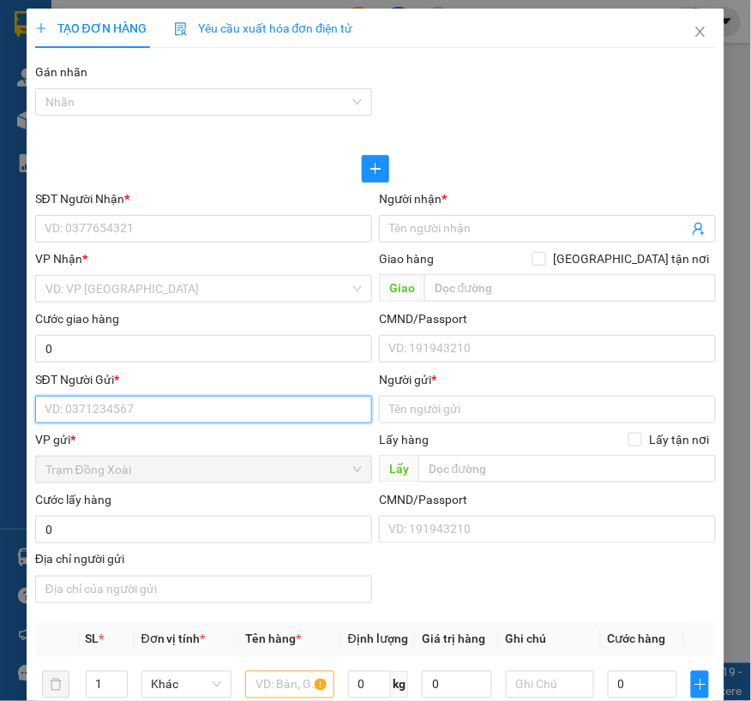
click at [107, 397] on input "SĐT Người Gửi *" at bounding box center [203, 409] width 337 height 27
paste input "[PERSON_NAME]/0388.649.730"
drag, startPoint x: 148, startPoint y: 413, endPoint x: 37, endPoint y: 407, distance: 111.6
click at [37, 407] on input "[PERSON_NAME]/0388.649.730" at bounding box center [203, 409] width 337 height 27
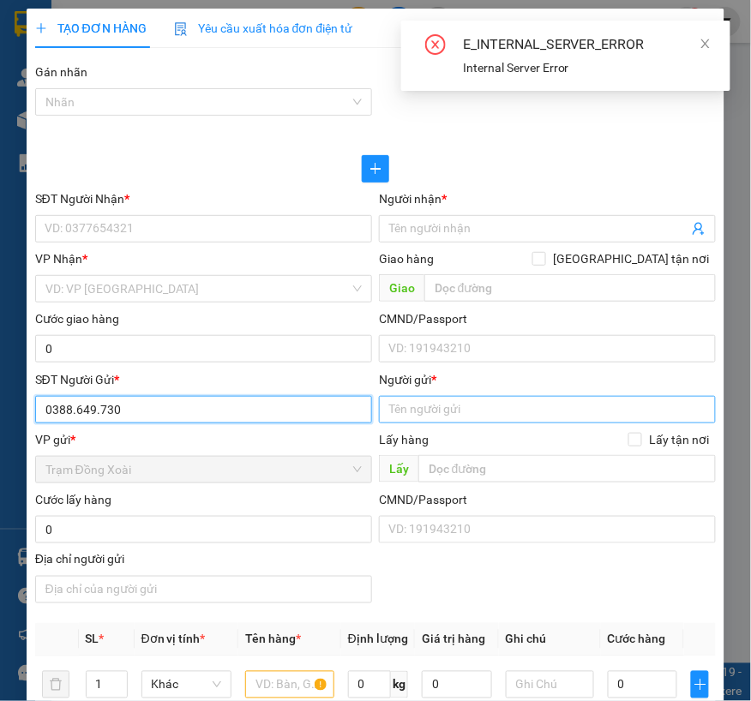
type input "0388.649.730"
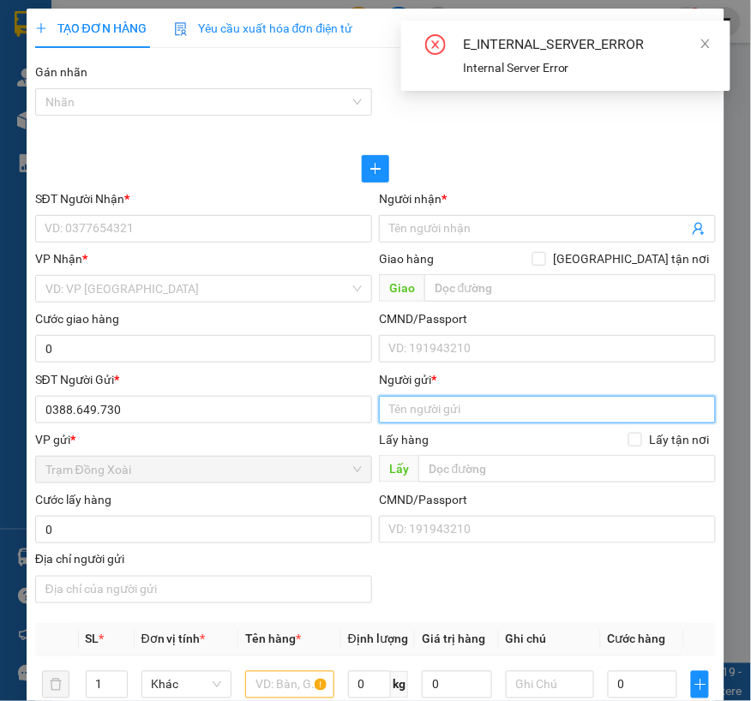
click at [452, 417] on input "Người gửi *" at bounding box center [547, 409] width 337 height 27
paste input "[PERSON_NAME]/"
type input "[PERSON_NAME]"
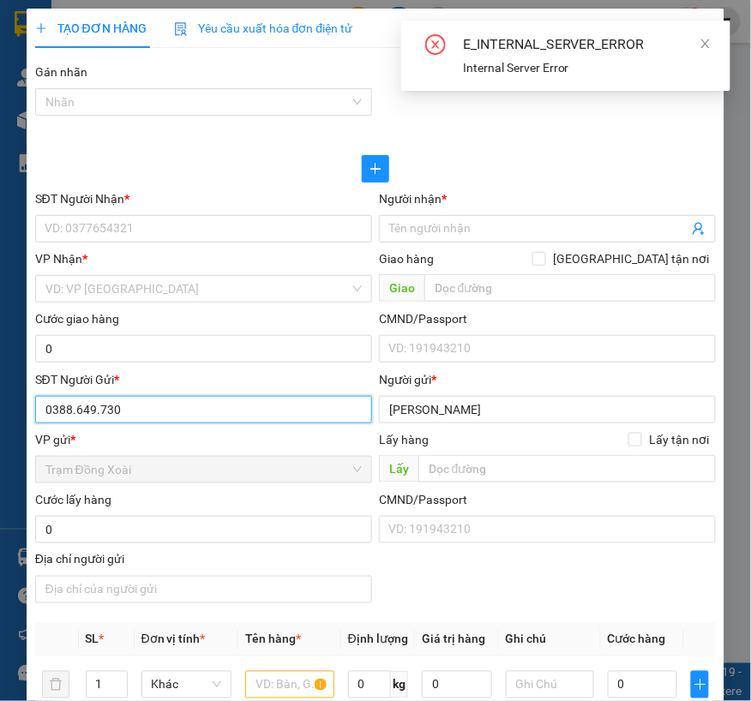
click at [96, 414] on input "0388.649.730" at bounding box center [203, 409] width 337 height 27
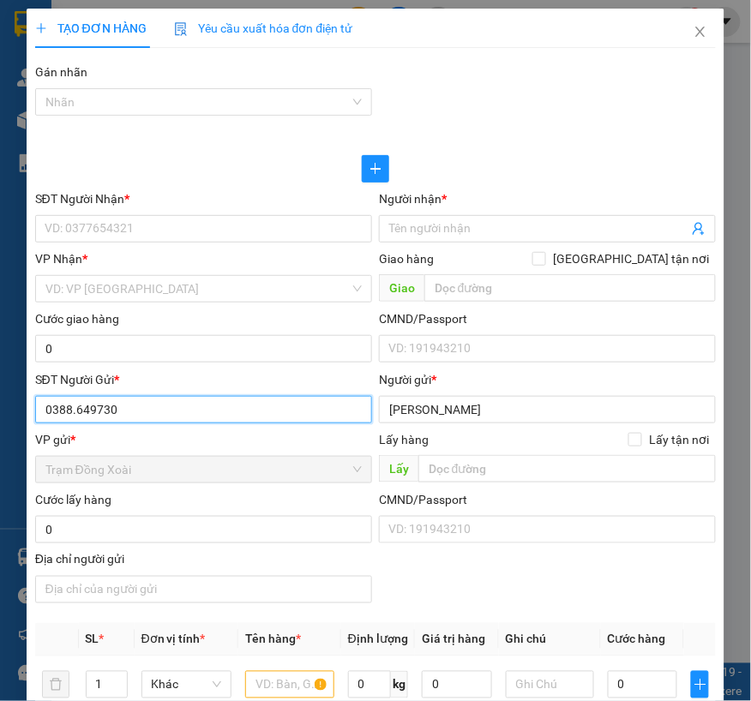
click at [77, 408] on input "0388.649730" at bounding box center [203, 409] width 337 height 27
click at [74, 409] on input "0388.649730" at bounding box center [203, 409] width 337 height 27
type input "0388649730"
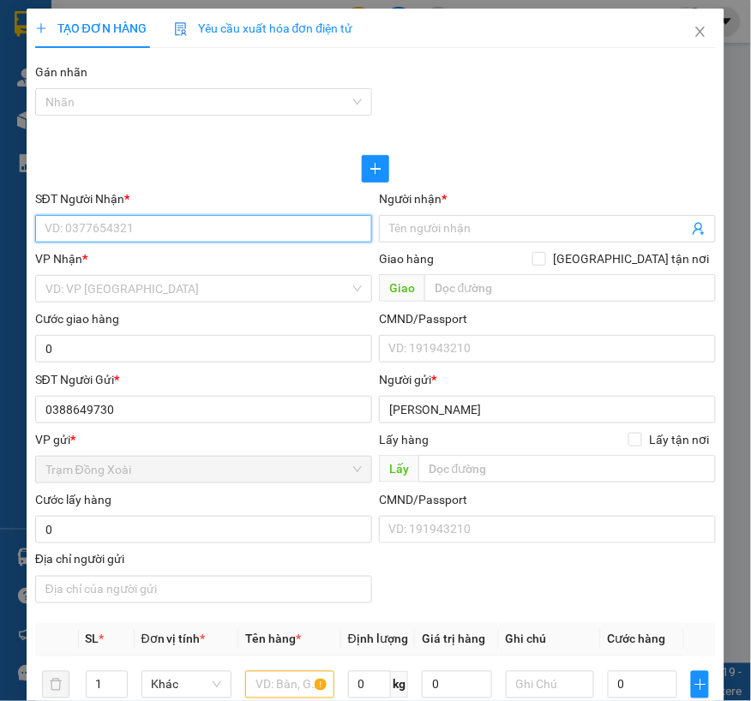
click at [201, 233] on input "SĐT Người Nhận *" at bounding box center [203, 228] width 337 height 27
paste input "THUÝ/0349.681.246"
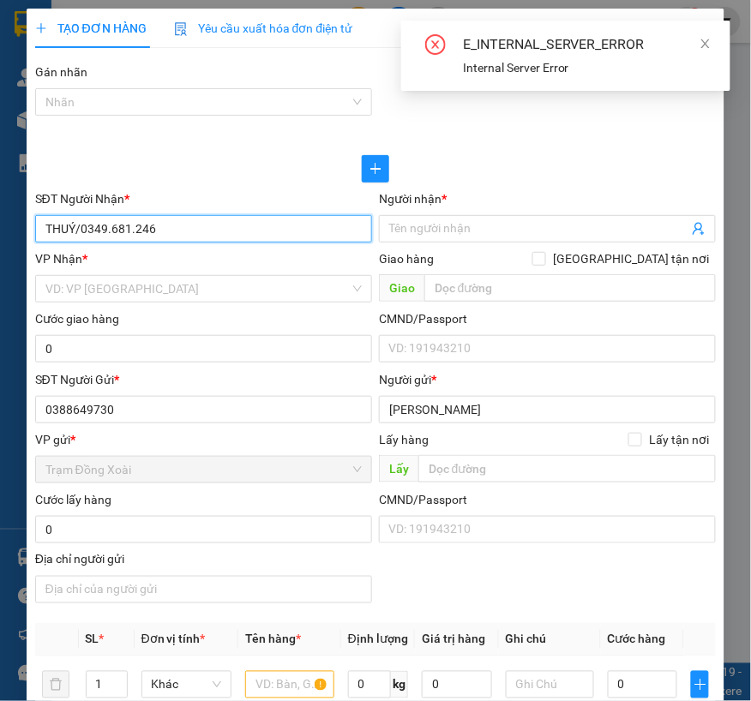
drag, startPoint x: 78, startPoint y: 229, endPoint x: 35, endPoint y: 229, distance: 42.9
click at [35, 229] on input "THUÝ/0349.681.246" at bounding box center [203, 228] width 337 height 27
type input "0349.681.246"
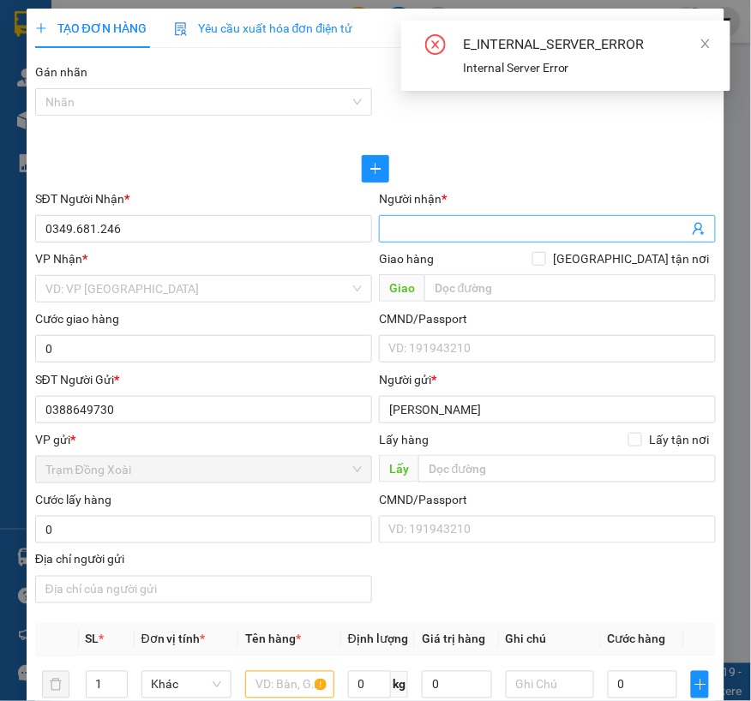
click at [442, 223] on input "Người nhận *" at bounding box center [538, 228] width 299 height 19
paste input "THUÝ/"
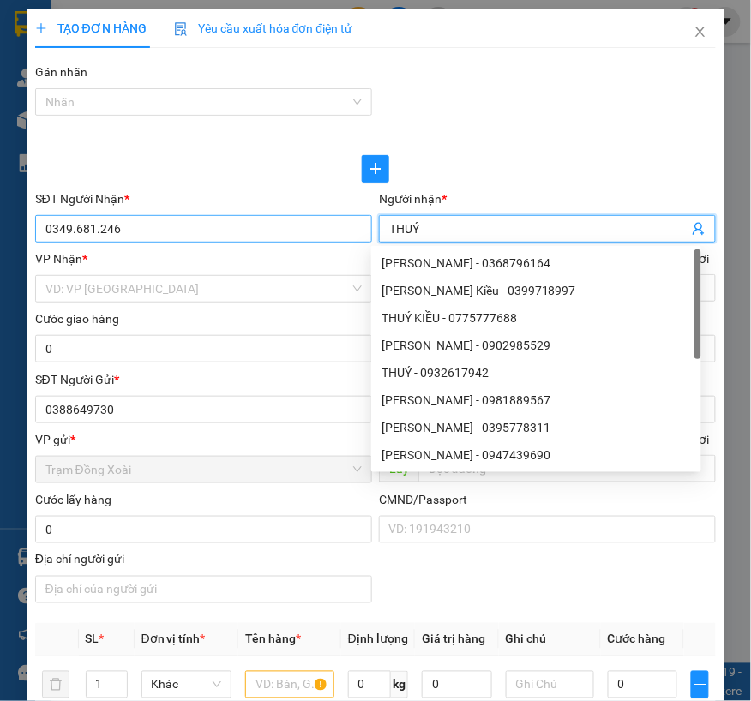
type input "THUÝ"
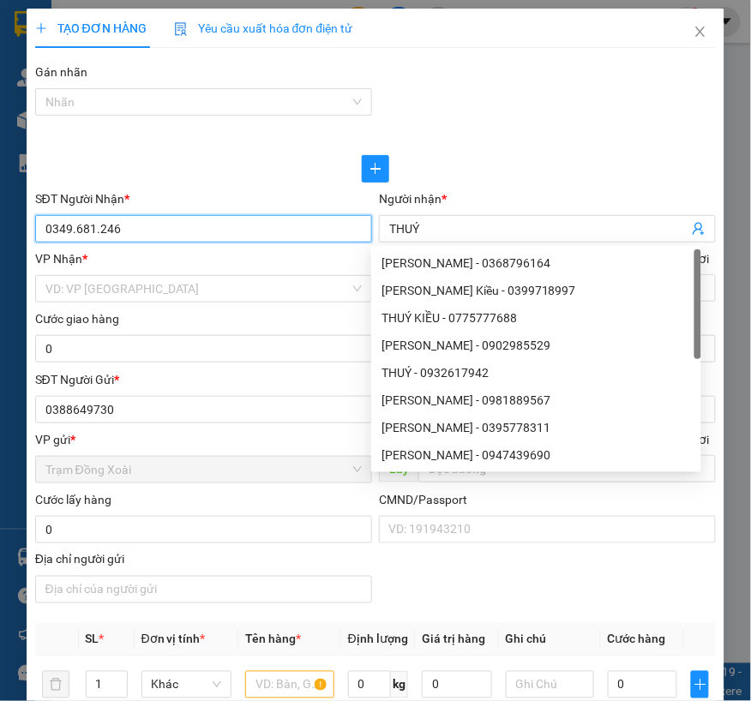
click at [96, 234] on input "0349.681.246" at bounding box center [203, 228] width 337 height 27
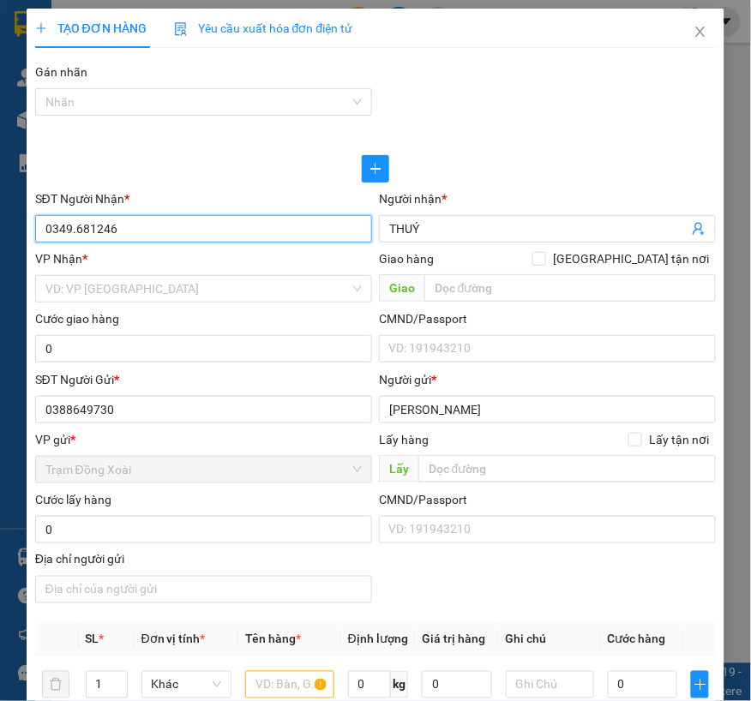
click at [75, 228] on input "0349.681246" at bounding box center [203, 228] width 337 height 27
type input "0349681246"
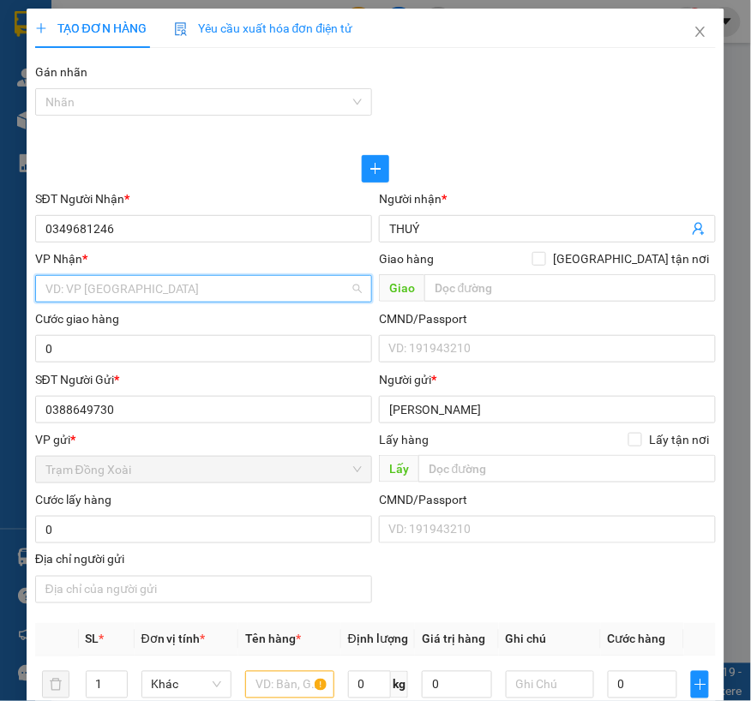
click at [108, 291] on input "search" at bounding box center [197, 289] width 304 height 26
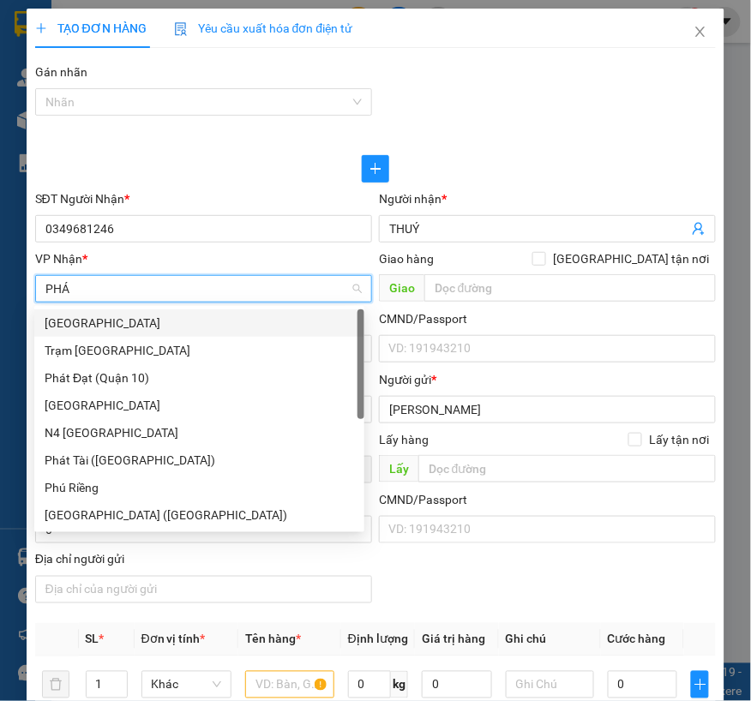
type input "PHÁT"
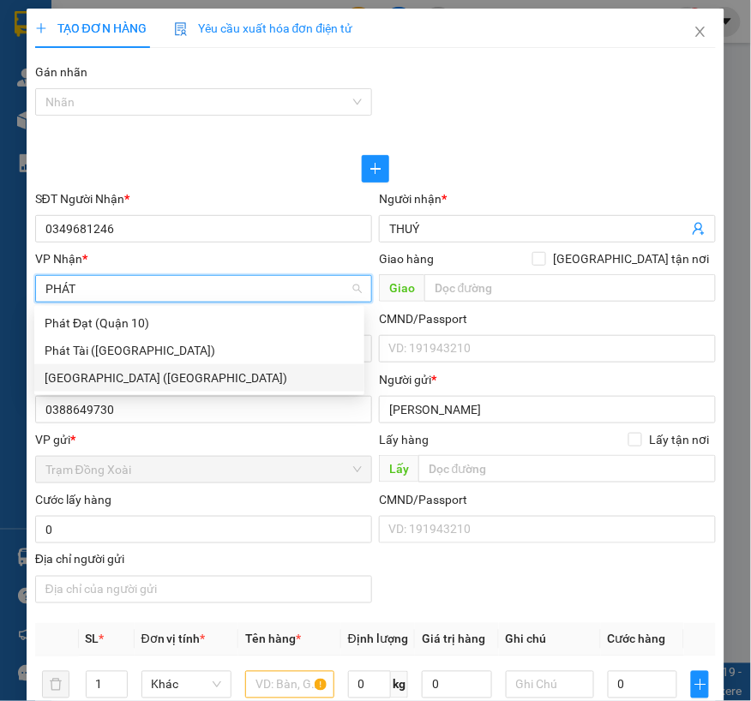
click at [126, 375] on div "[GEOGRAPHIC_DATA] ([GEOGRAPHIC_DATA])" at bounding box center [199, 378] width 309 height 19
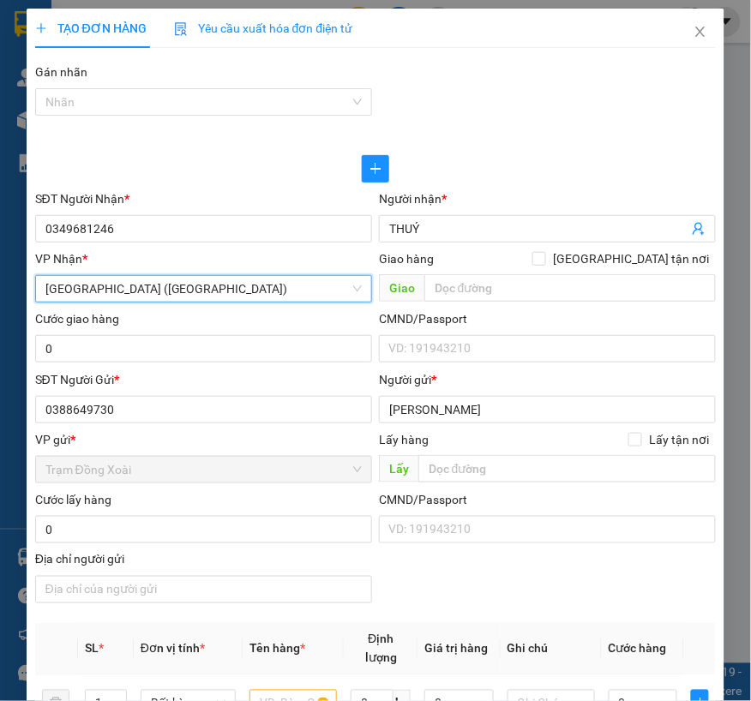
scroll to position [95, 0]
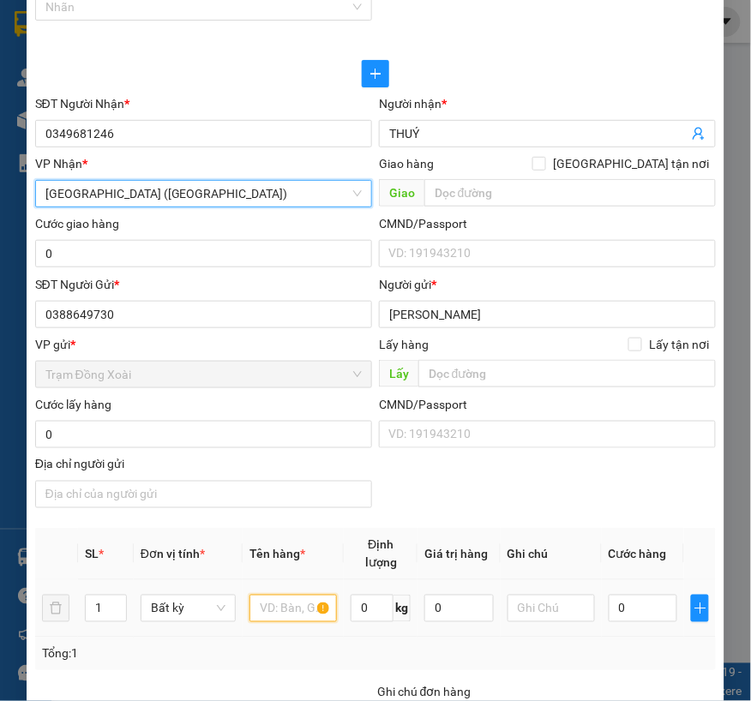
click at [276, 610] on input "text" at bounding box center [292, 608] width 87 height 27
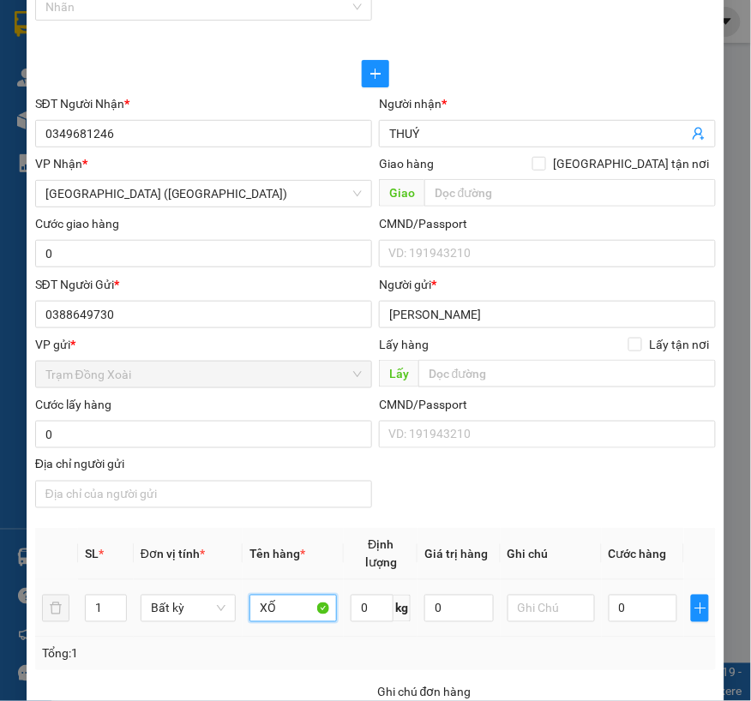
type input "X"
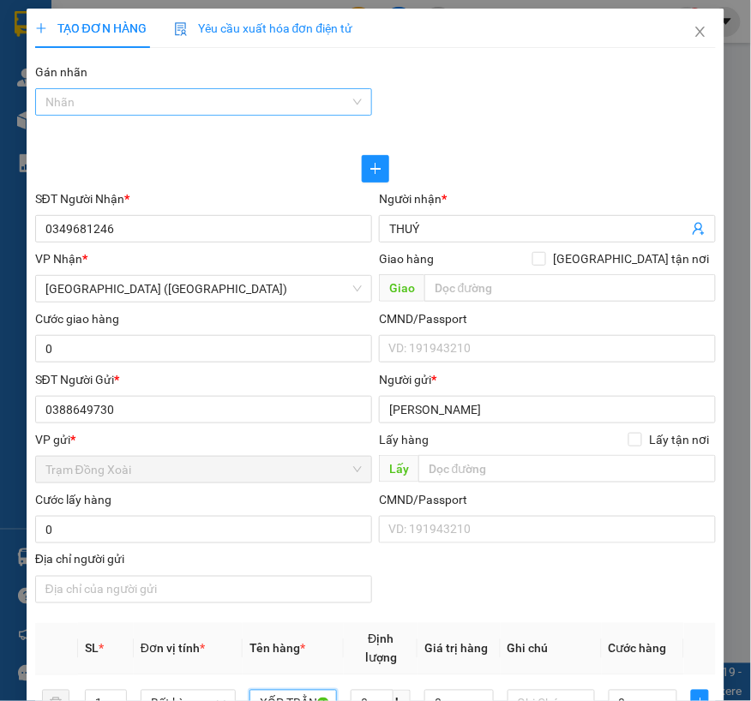
click at [191, 98] on div at bounding box center [194, 102] width 311 height 21
type input "XỐP TRẰNG"
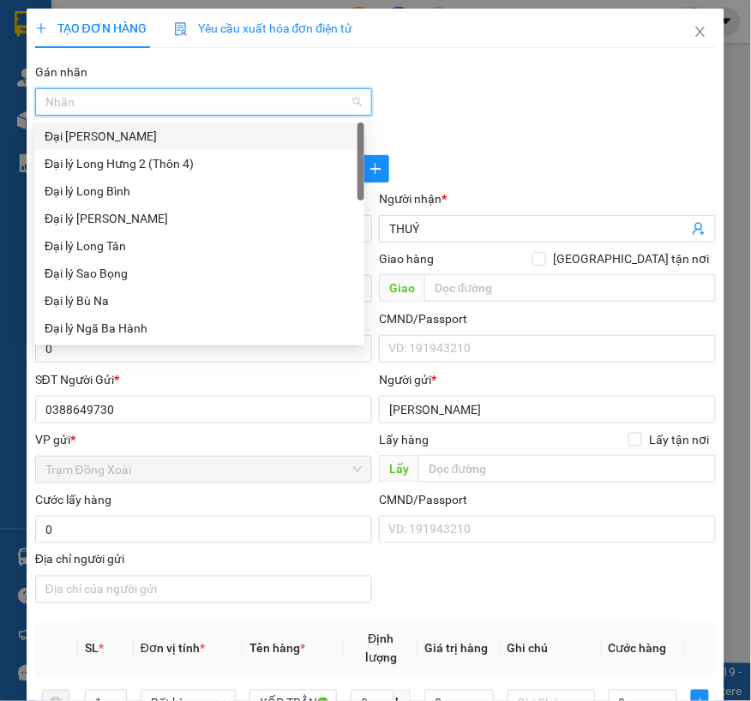
type input "D"
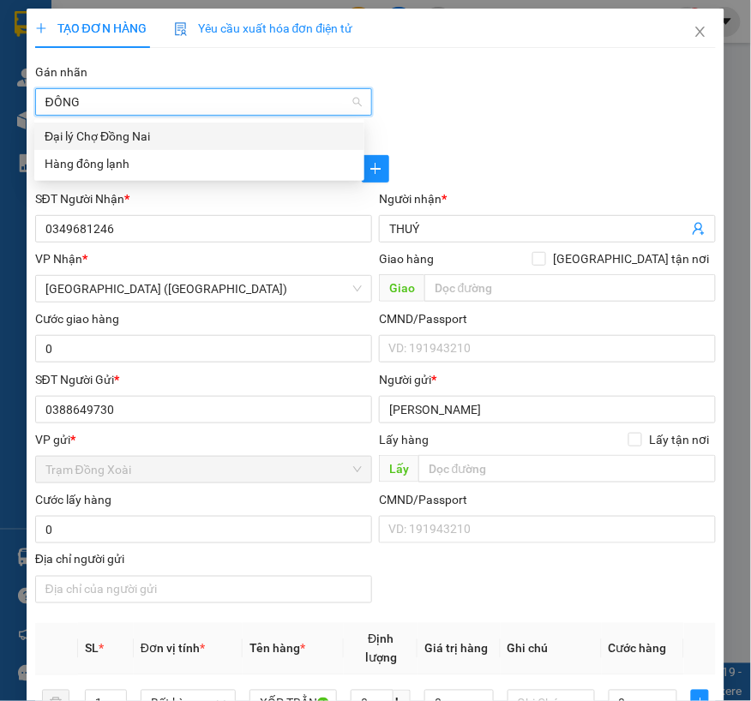
type input "ĐÔNG L"
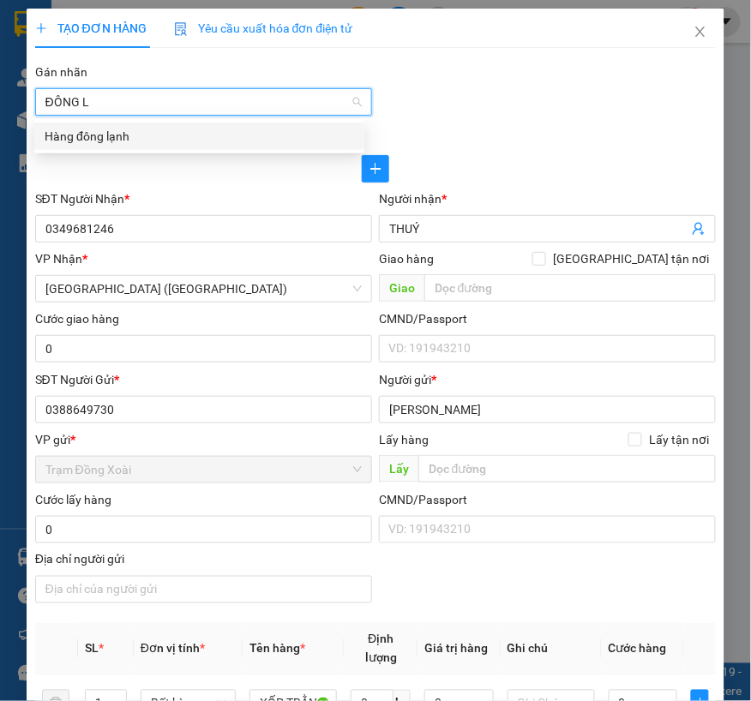
click at [189, 135] on div "Hàng đông lạnh" at bounding box center [199, 136] width 309 height 19
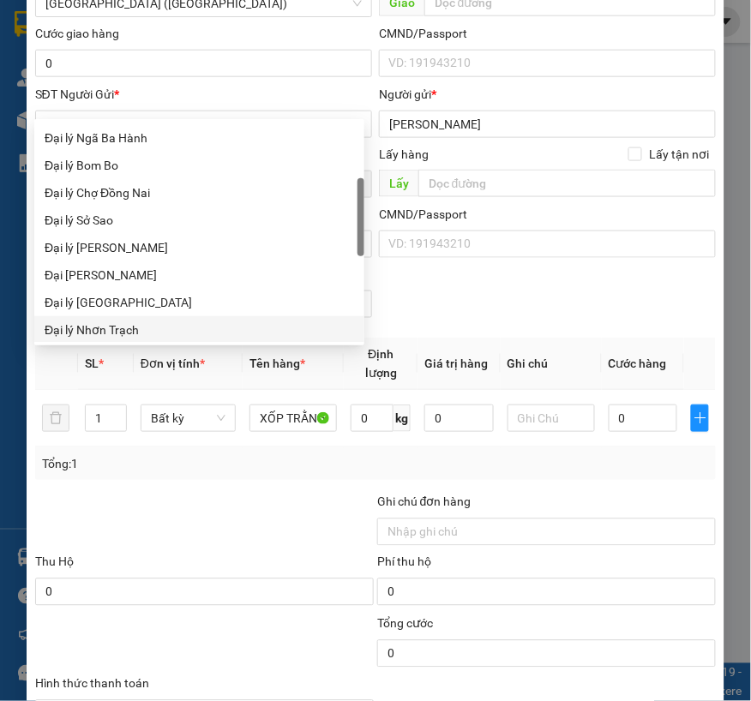
scroll to position [476, 0]
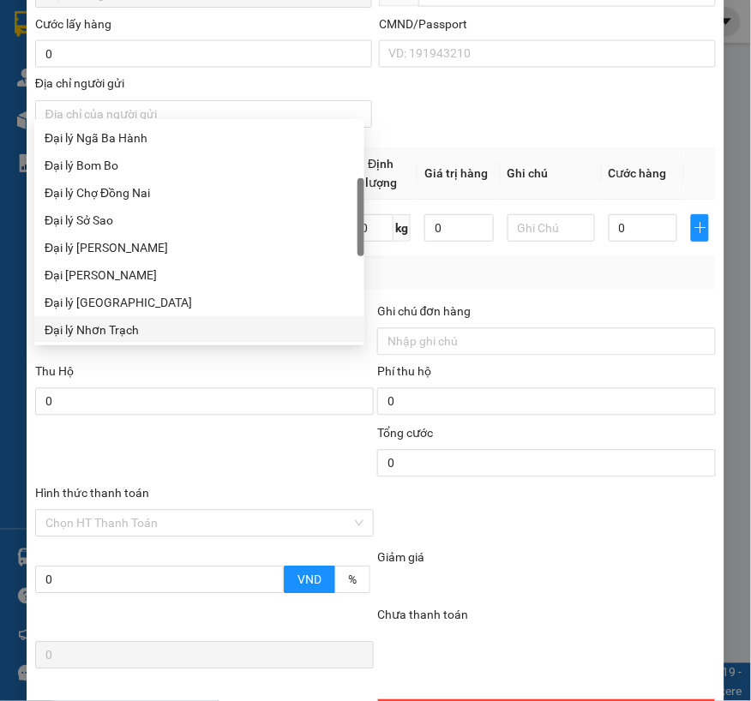
click at [481, 275] on div "Tổng: 1" at bounding box center [376, 273] width 668 height 19
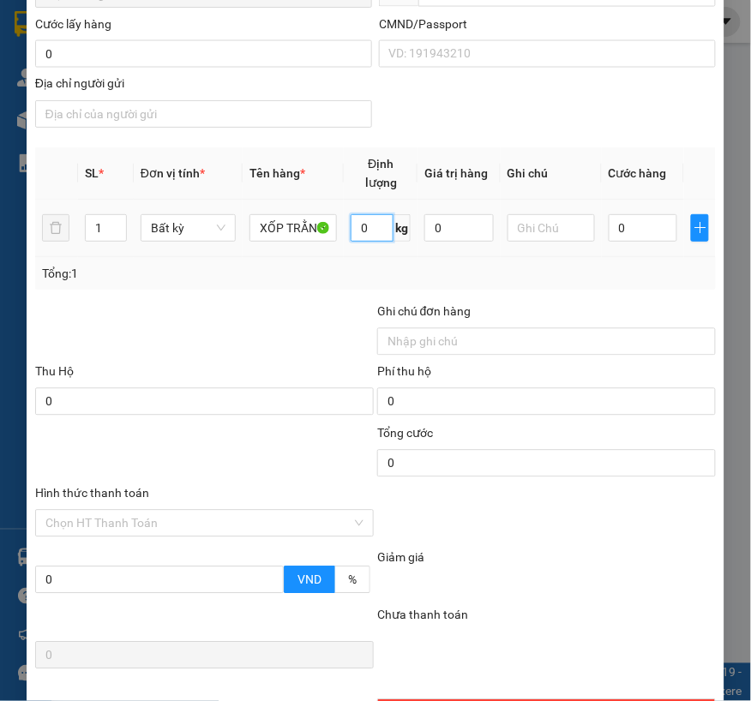
click at [357, 224] on input "0" at bounding box center [372, 227] width 43 height 27
type input "8"
click at [312, 319] on div at bounding box center [204, 333] width 342 height 60
type input "40.000"
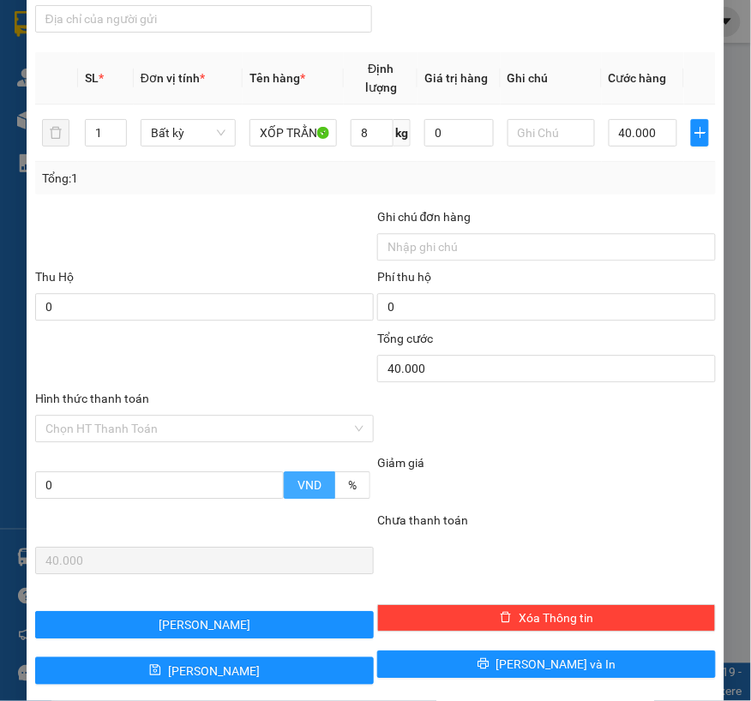
scroll to position [595, 0]
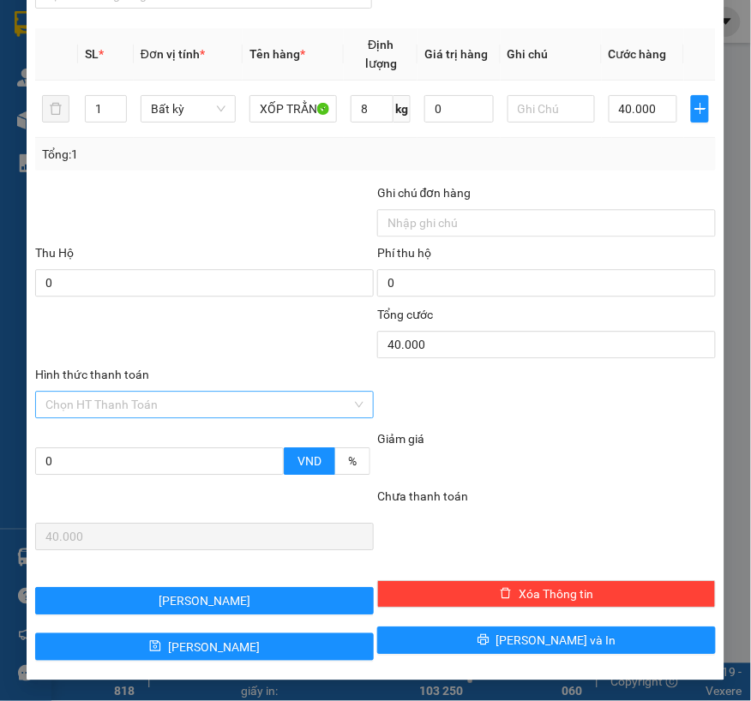
click at [175, 404] on input "Hình thức thanh toán" at bounding box center [198, 405] width 306 height 26
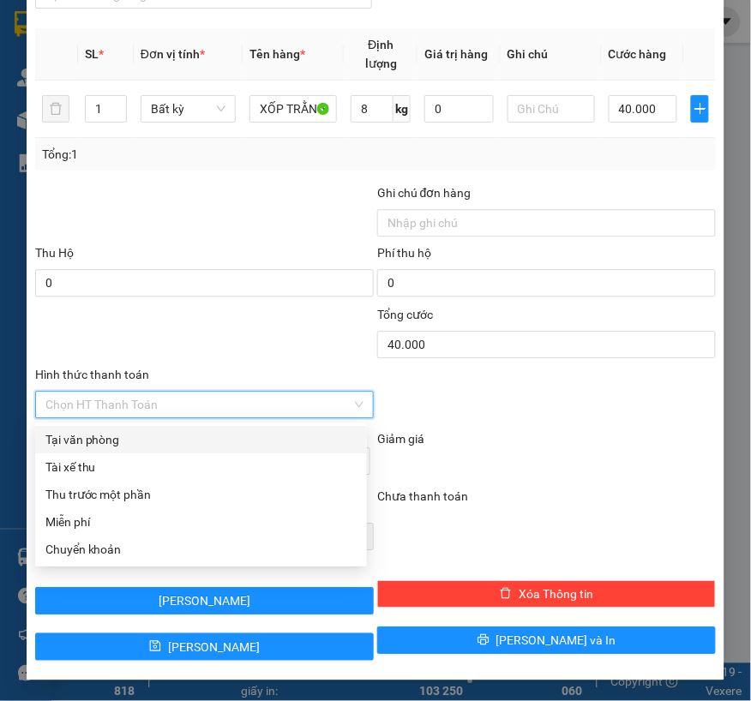
click at [111, 441] on div "Tại văn phòng" at bounding box center [200, 439] width 311 height 19
type input "0"
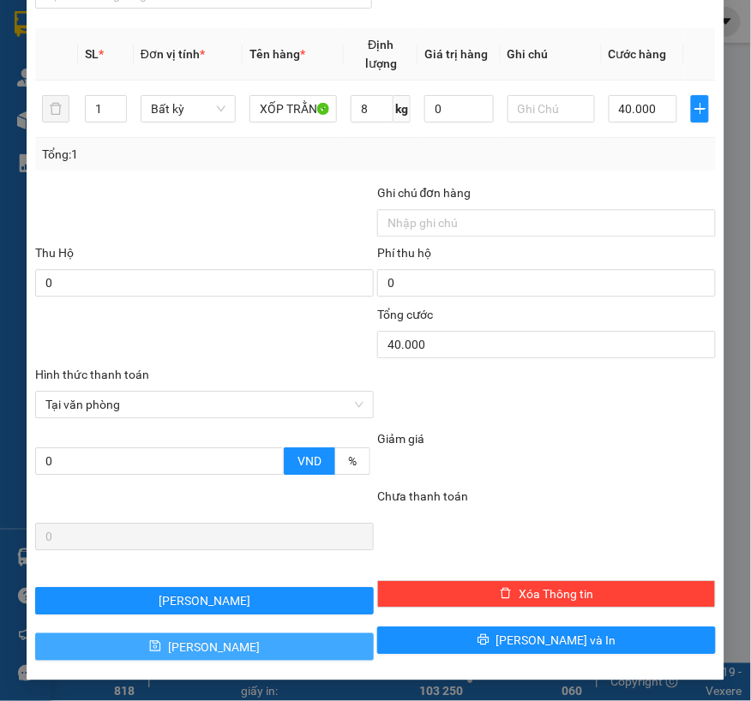
click at [161, 648] on icon "save" at bounding box center [155, 646] width 11 height 11
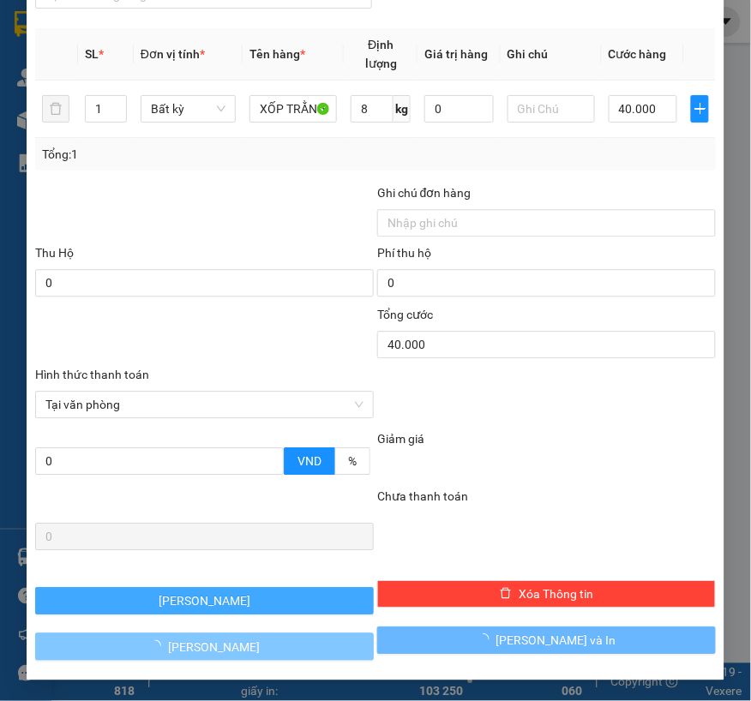
type input "0"
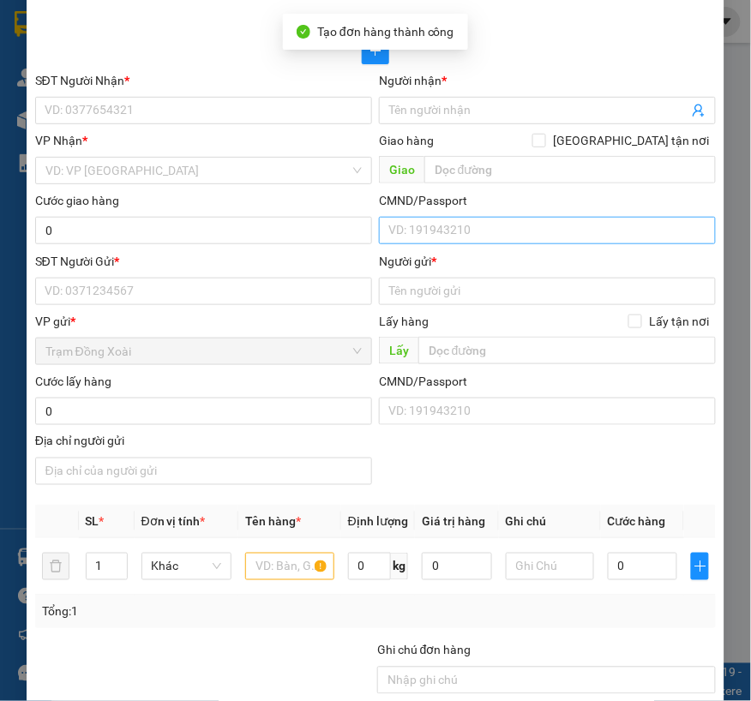
scroll to position [0, 0]
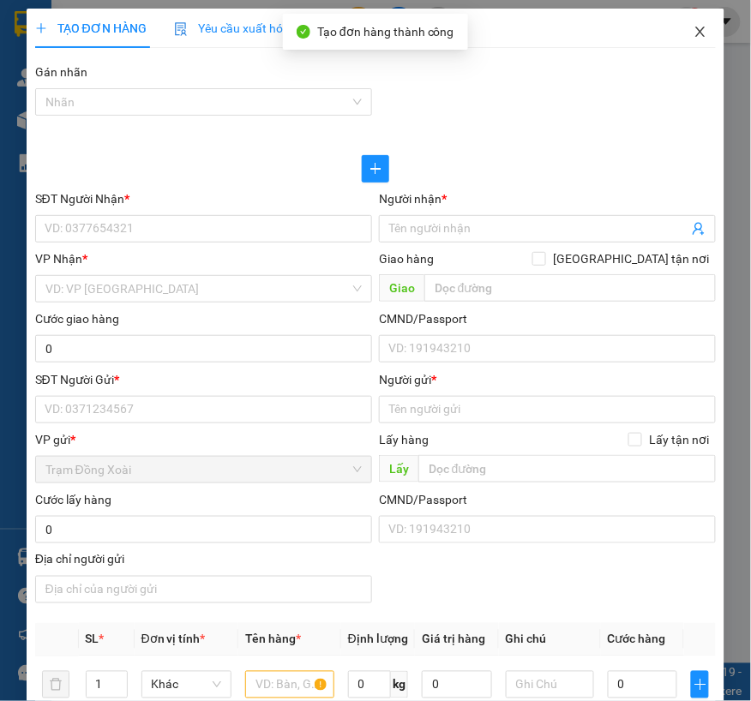
click at [694, 29] on icon "close" at bounding box center [701, 32] width 14 height 14
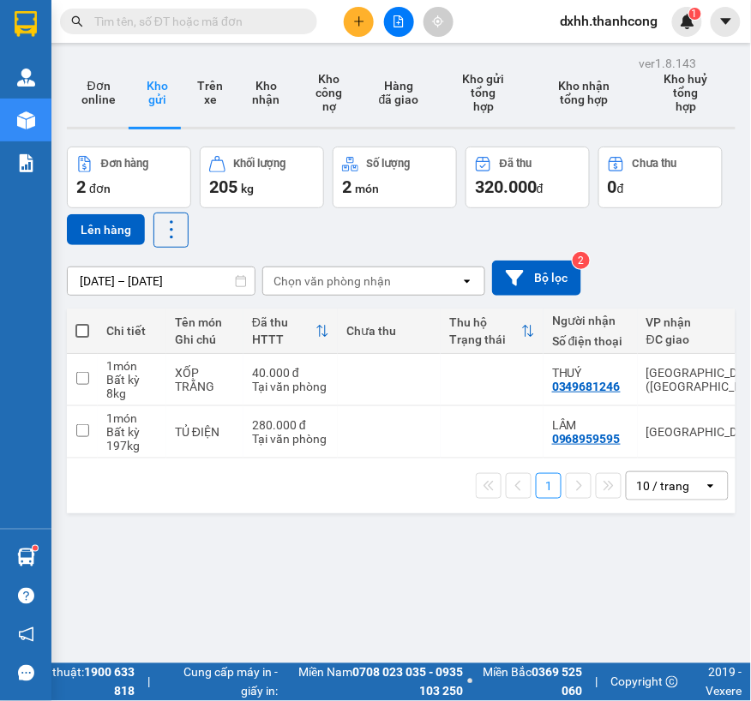
click at [201, 605] on div "ver 1.8.143 Đơn online Kho gửi Trên xe Kho nhận Kho công nợ Hàng đã giao Kho gử…" at bounding box center [401, 401] width 682 height 701
click at [206, 570] on div "ver 1.8.143 Đơn online Kho gửi Trên xe Kho nhận Kho công nợ Hàng đã giao Kho gử…" at bounding box center [401, 401] width 682 height 701
click at [79, 378] on input "checkbox" at bounding box center [82, 378] width 13 height 13
checkbox input "true"
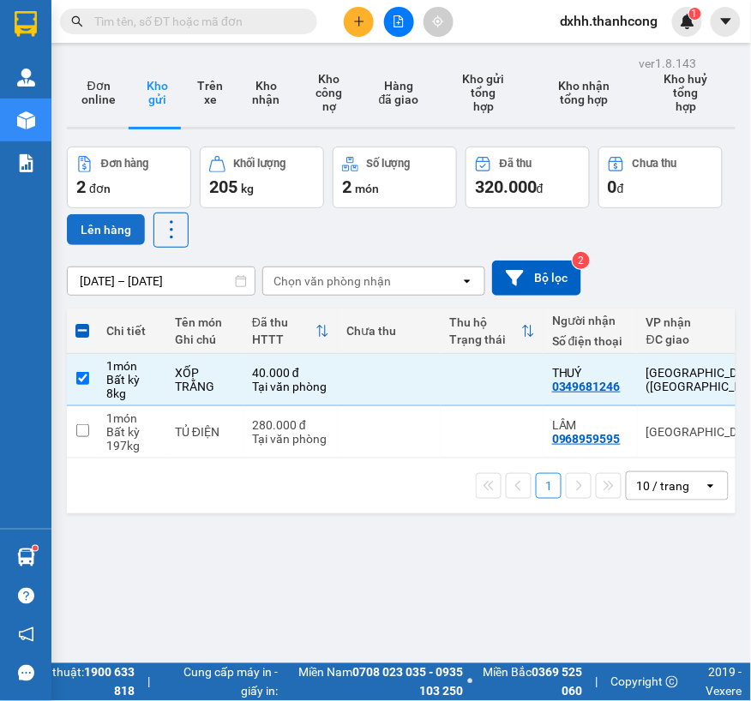
click at [105, 228] on button "Lên hàng" at bounding box center [106, 229] width 78 height 31
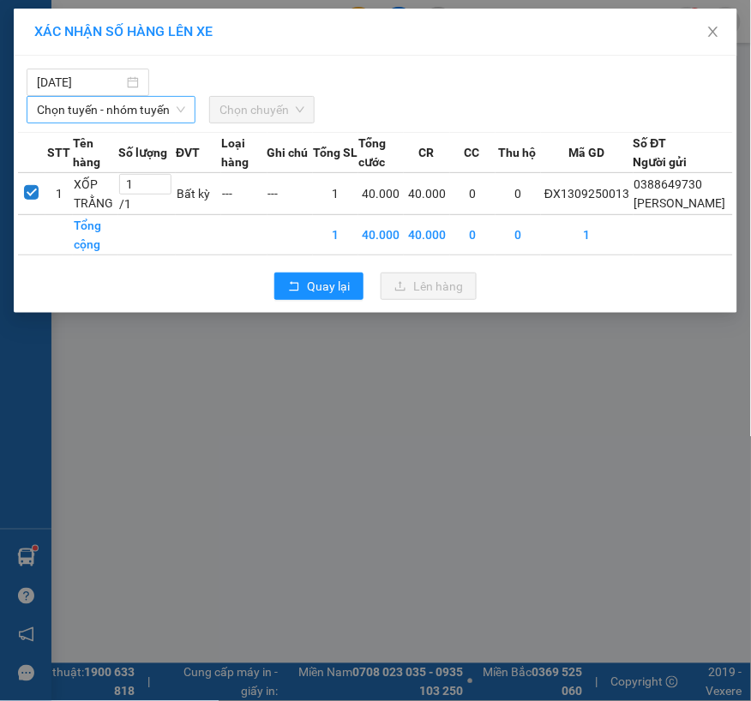
click at [121, 108] on span "Chọn tuyến - nhóm tuyến" at bounding box center [111, 110] width 148 height 26
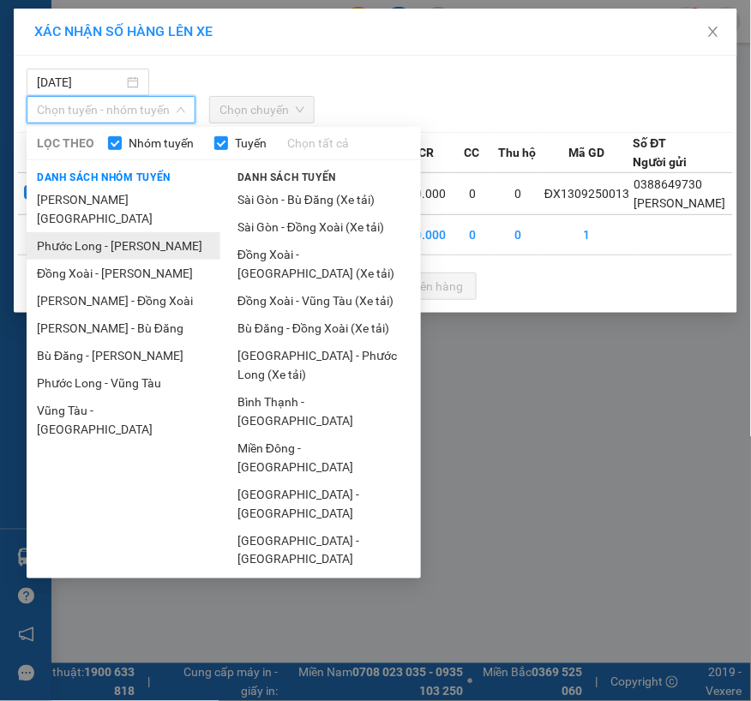
click at [104, 232] on li "Phước Long - [PERSON_NAME]" at bounding box center [124, 245] width 194 height 27
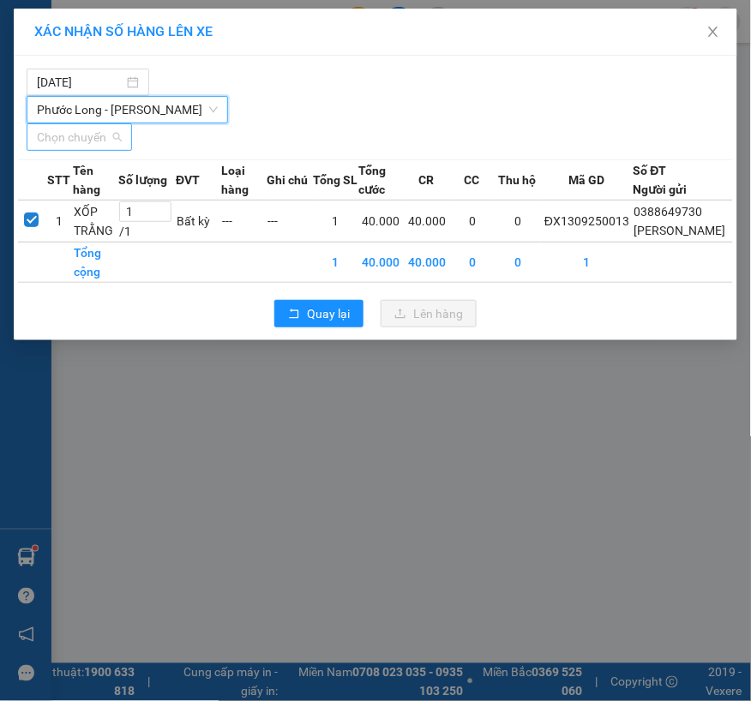
click at [96, 137] on span "Chọn chuyến" at bounding box center [79, 137] width 85 height 26
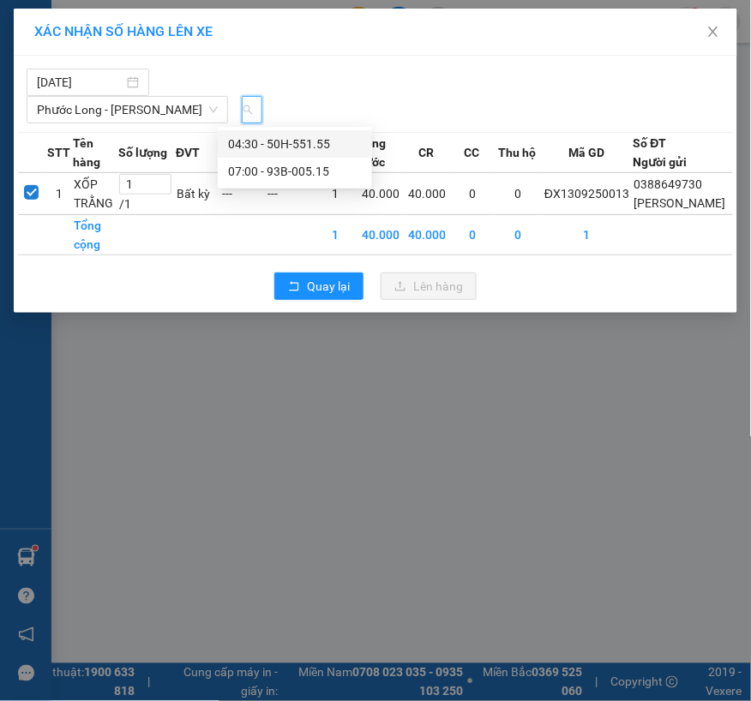
scroll to position [0, 18]
click at [292, 167] on div "07:00 - 93B-005.15" at bounding box center [295, 171] width 134 height 19
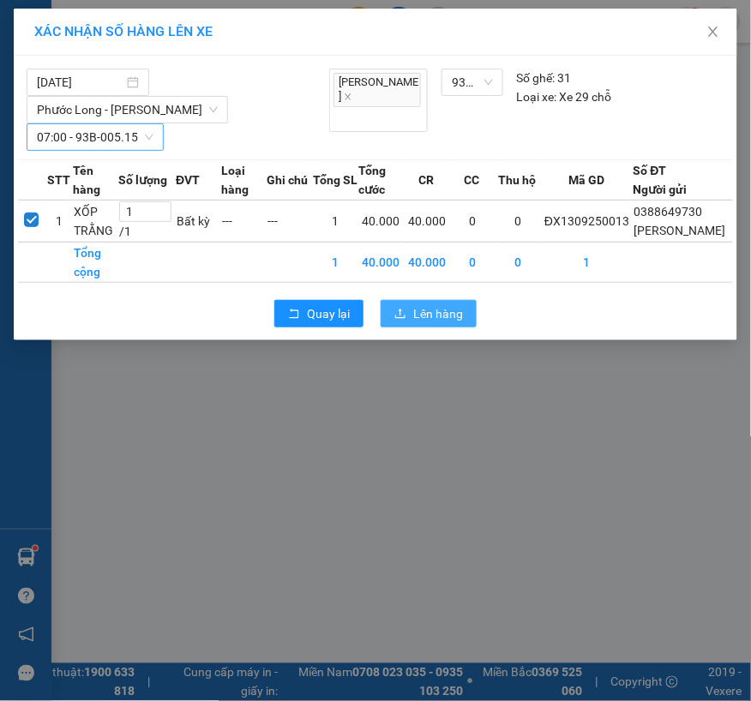
click at [405, 320] on icon "upload" at bounding box center [400, 314] width 12 height 12
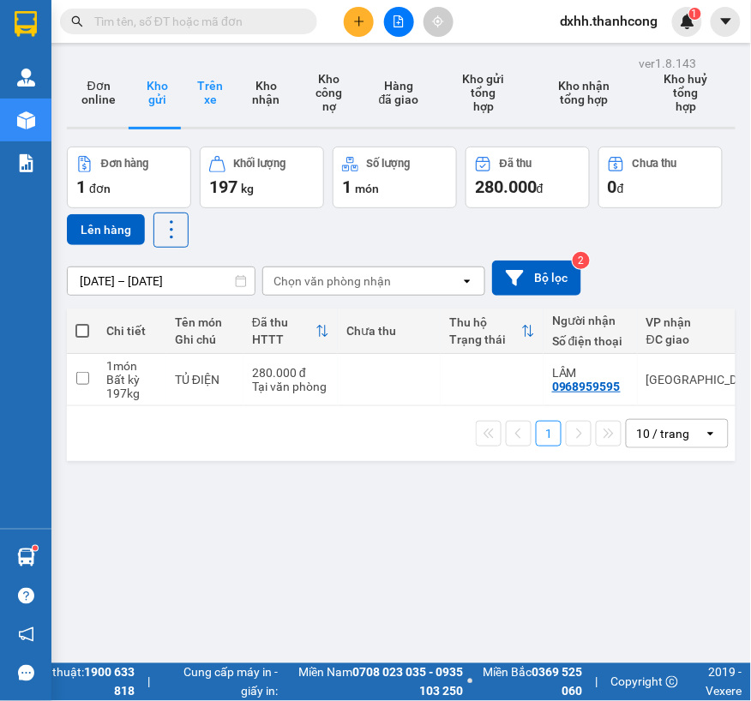
click at [209, 91] on button "Trên xe" at bounding box center [209, 92] width 53 height 69
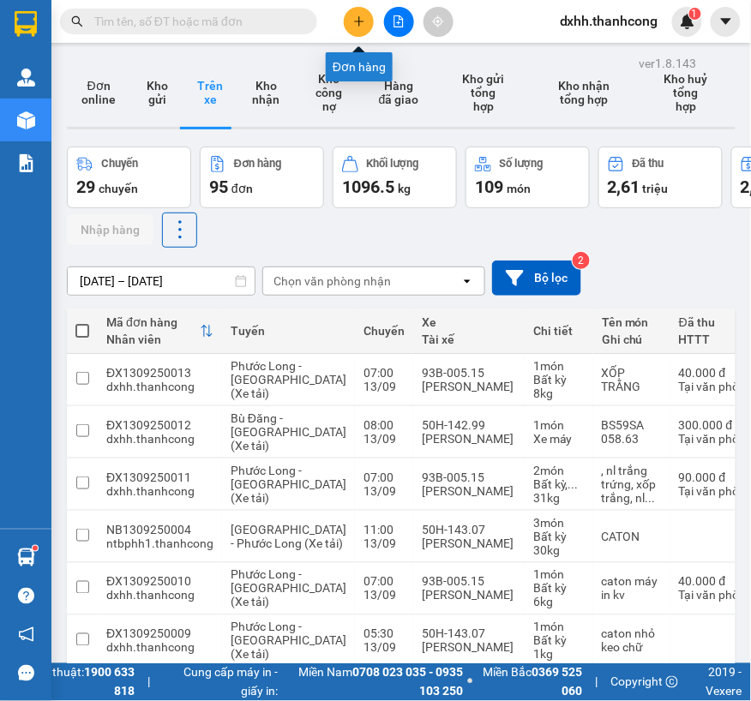
click at [363, 15] on icon "plus" at bounding box center [359, 21] width 12 height 12
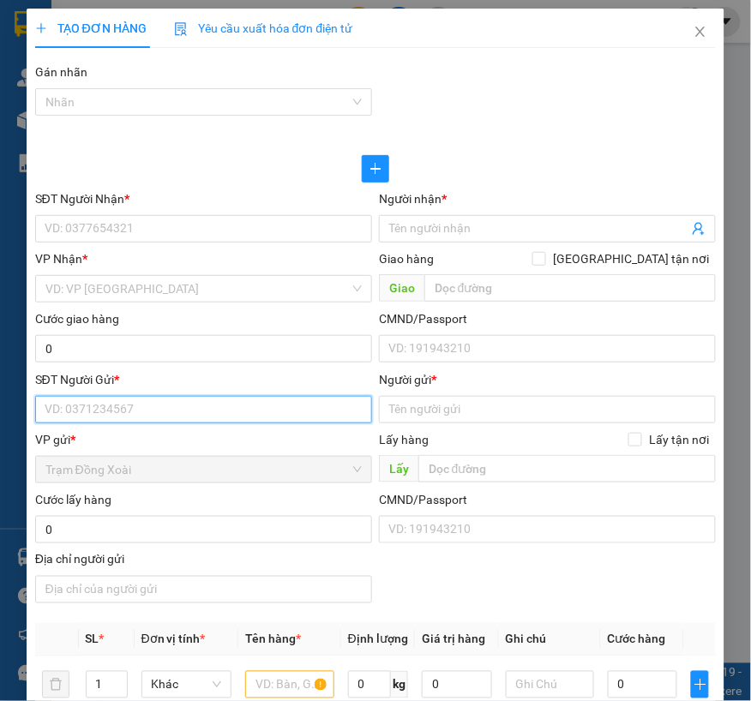
click at [123, 412] on input "SĐT Người Gửi *" at bounding box center [203, 409] width 337 height 27
paste input "[PERSON_NAME]/0367160051"
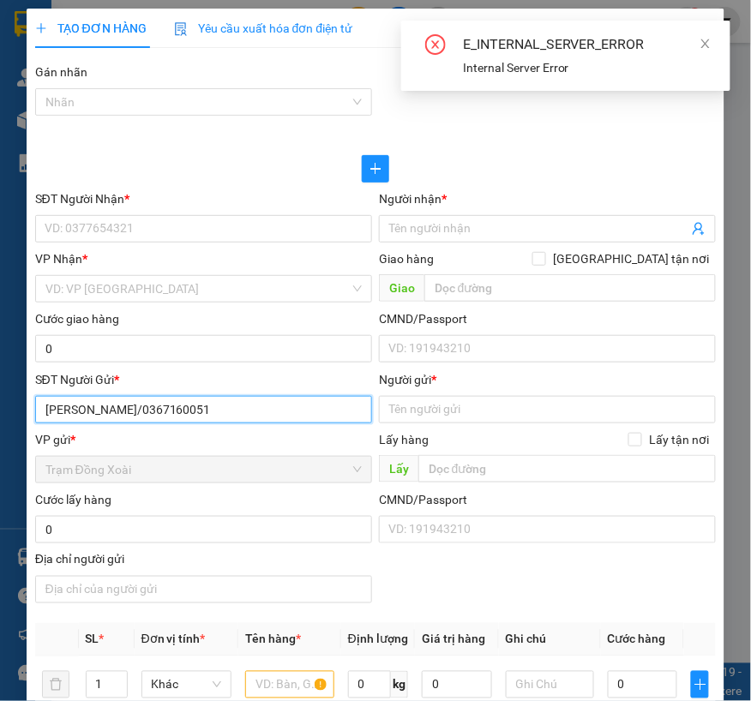
drag, startPoint x: 159, startPoint y: 405, endPoint x: 37, endPoint y: 410, distance: 121.8
click at [37, 410] on input "[PERSON_NAME]/0367160051" at bounding box center [203, 409] width 337 height 27
type input "0367160051"
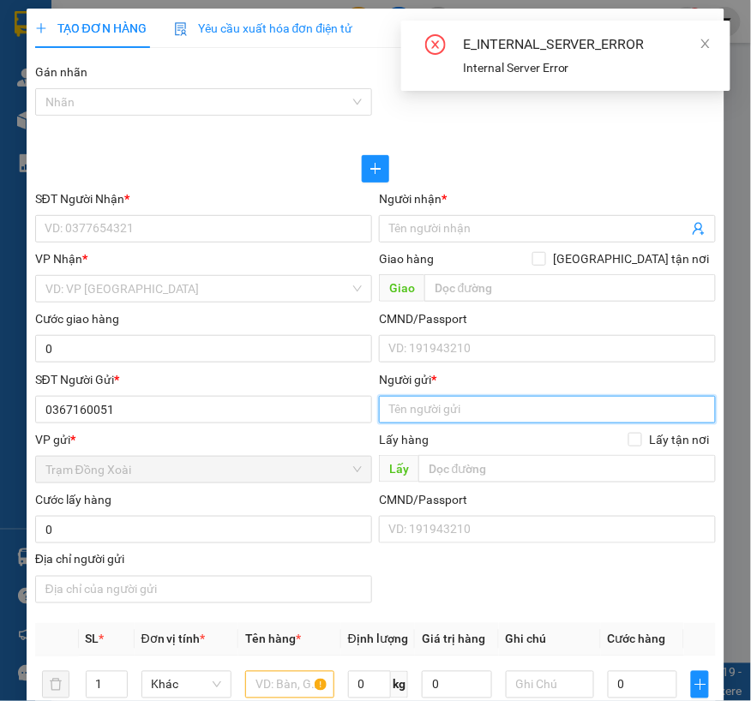
click at [432, 413] on input "Người gửi *" at bounding box center [547, 409] width 337 height 27
paste input "[PERSON_NAME]/"
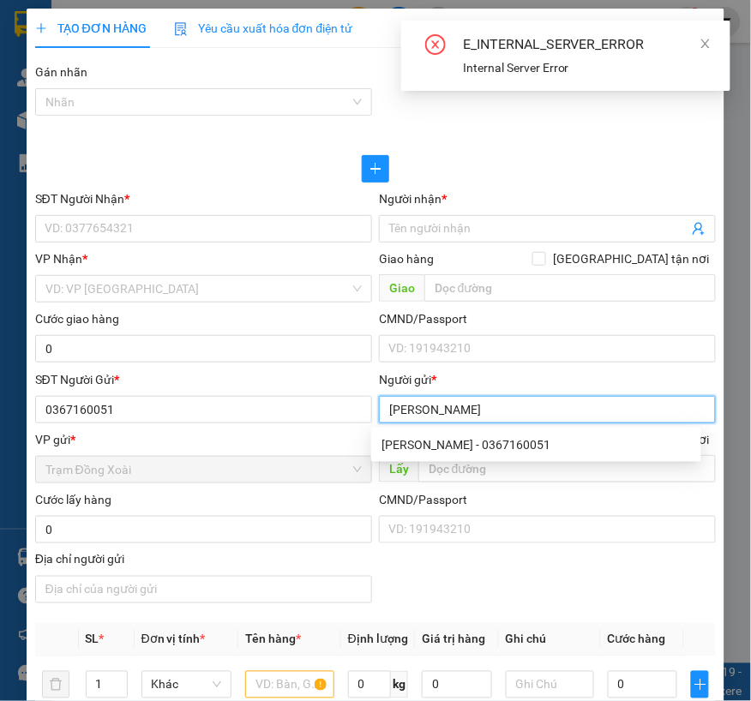
type input "[PERSON_NAME]"
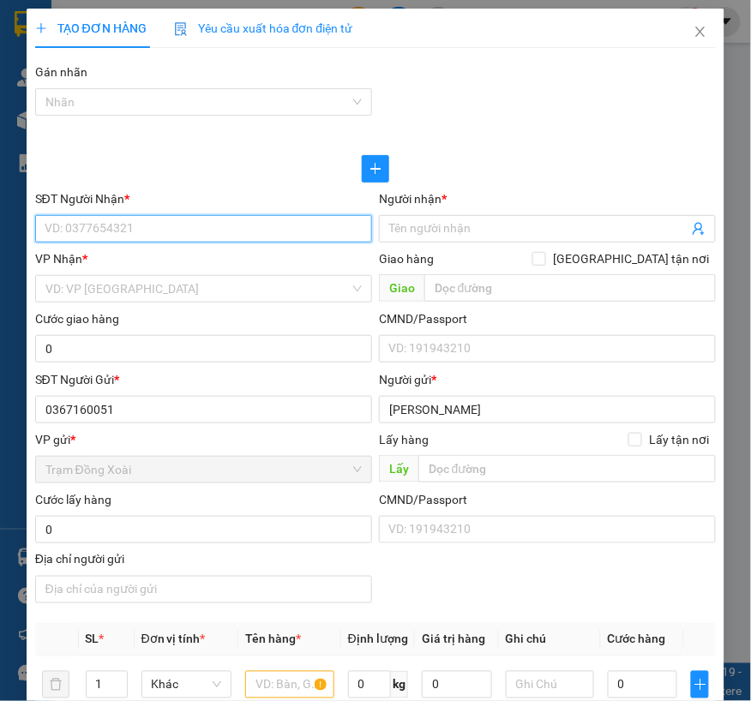
click at [75, 225] on input "SĐT Người Nhận *" at bounding box center [203, 228] width 337 height 27
paste input "LÝ/0985824923"
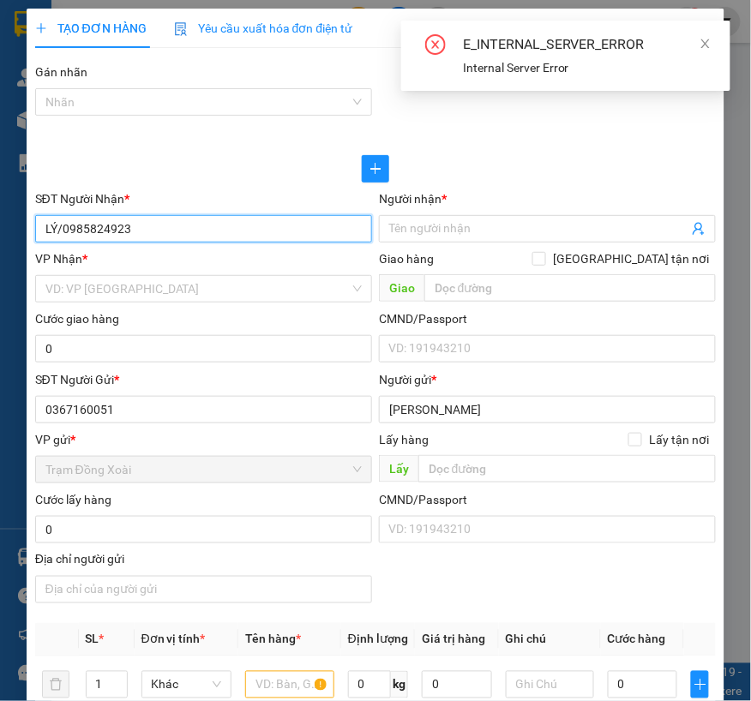
drag, startPoint x: 58, startPoint y: 226, endPoint x: 34, endPoint y: 229, distance: 24.1
click at [35, 229] on input "LÝ/0985824923" at bounding box center [203, 228] width 337 height 27
type input "0985824923"
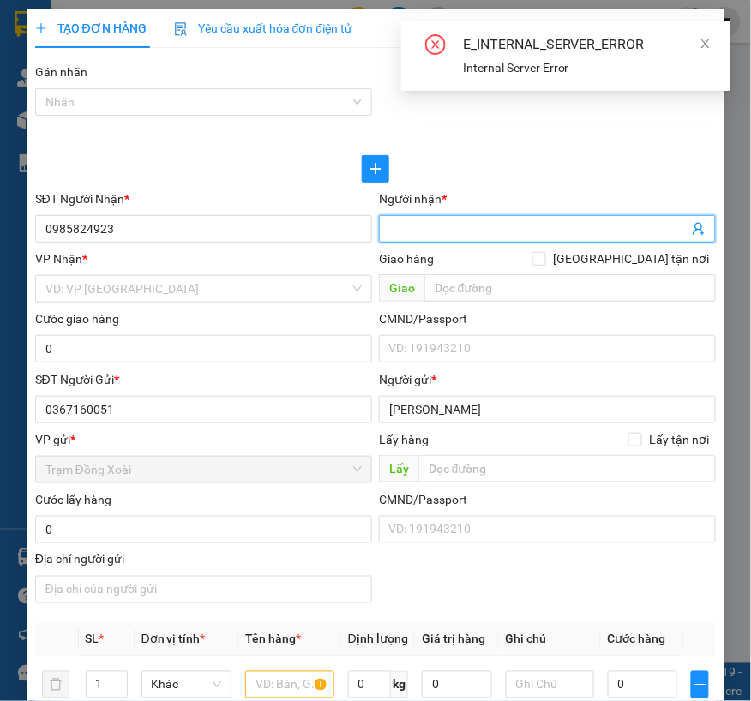
click at [415, 234] on input "Người nhận *" at bounding box center [538, 228] width 299 height 19
paste input "LÝ/"
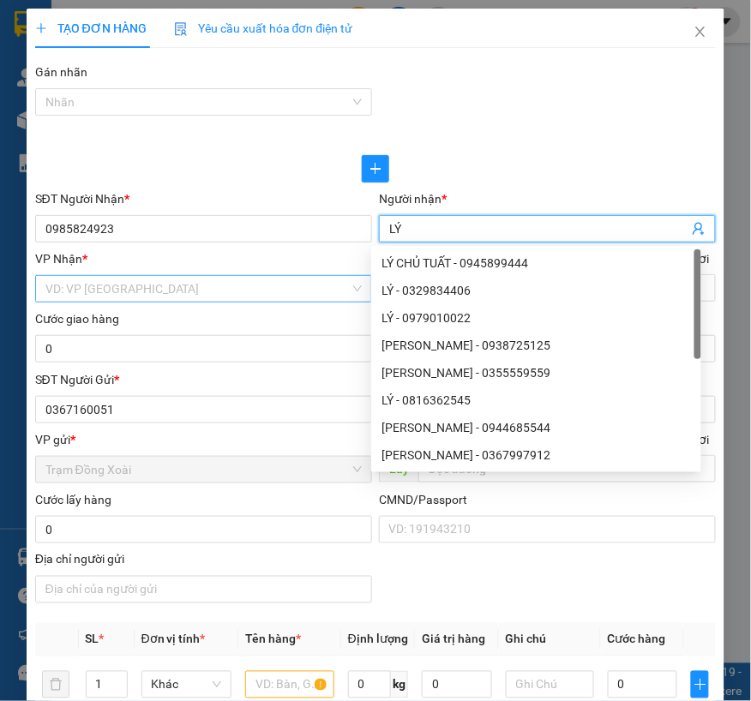
type input "LÝ"
click at [234, 284] on input "search" at bounding box center [197, 289] width 304 height 26
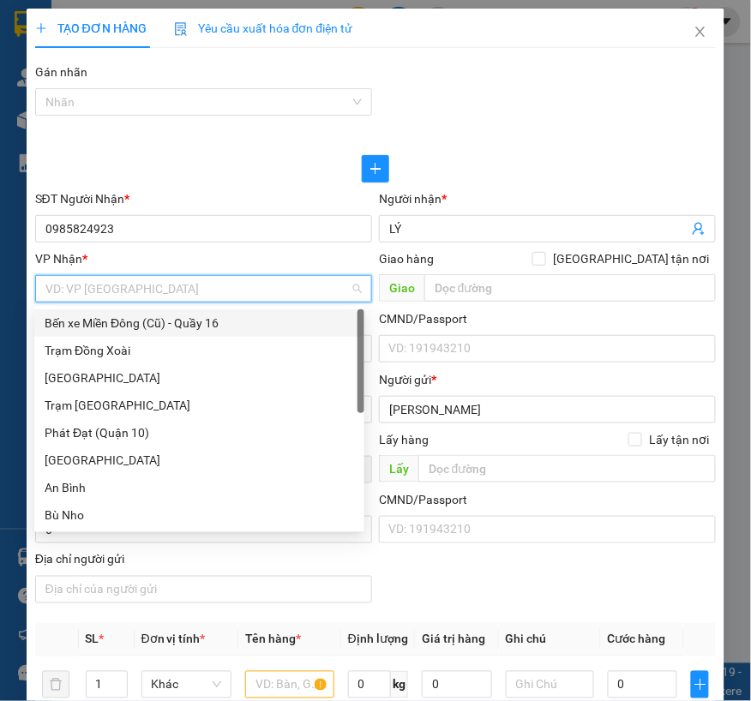
type input "O"
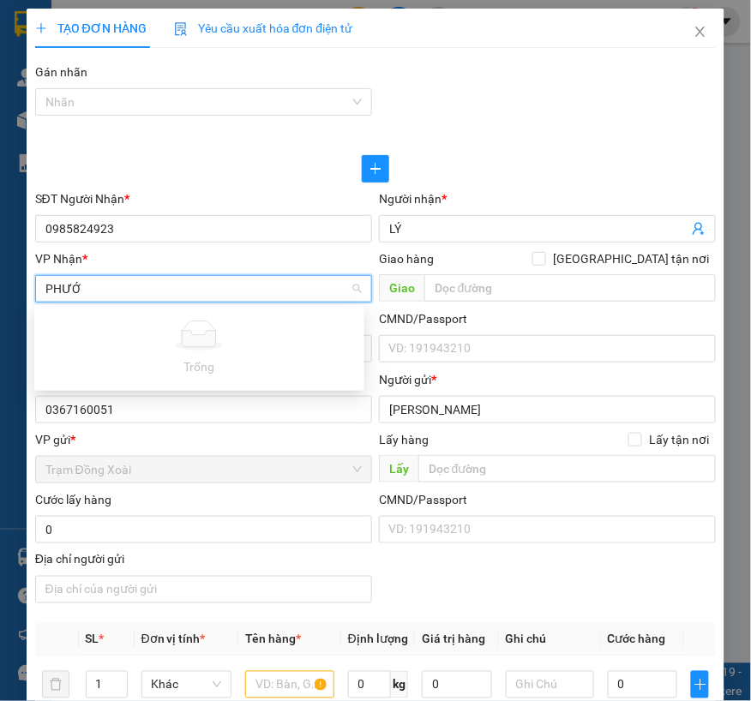
type input "PHƯỚC"
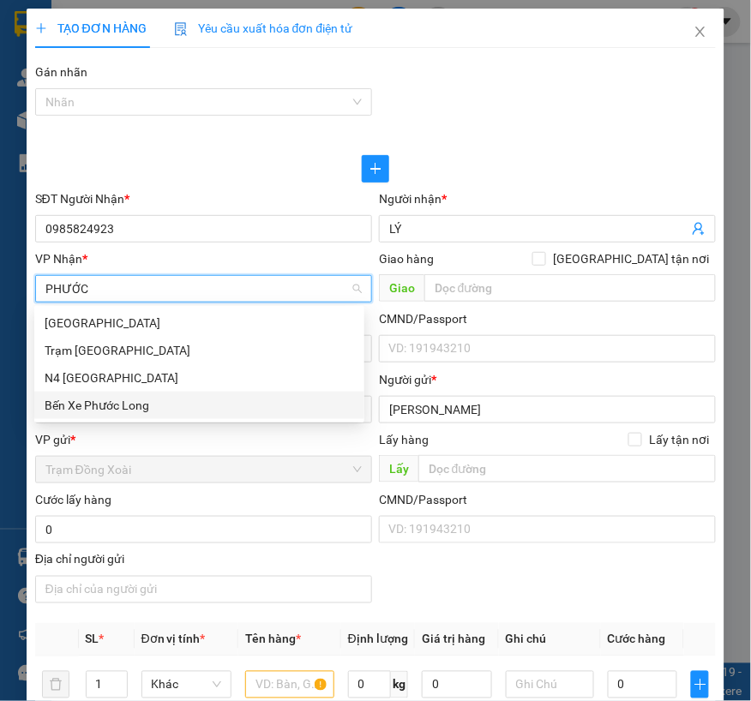
click at [121, 406] on div "Bến Xe Phước Long" at bounding box center [199, 405] width 309 height 19
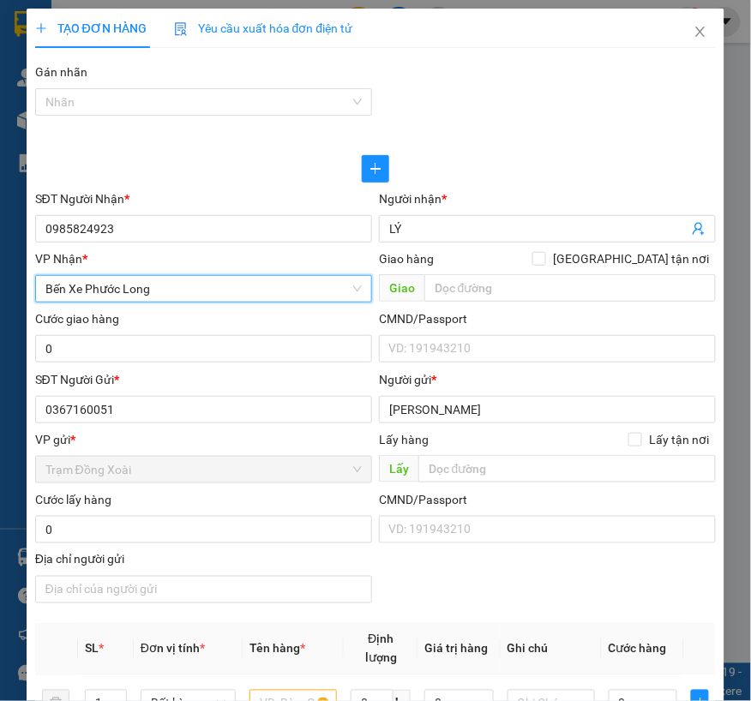
scroll to position [95, 0]
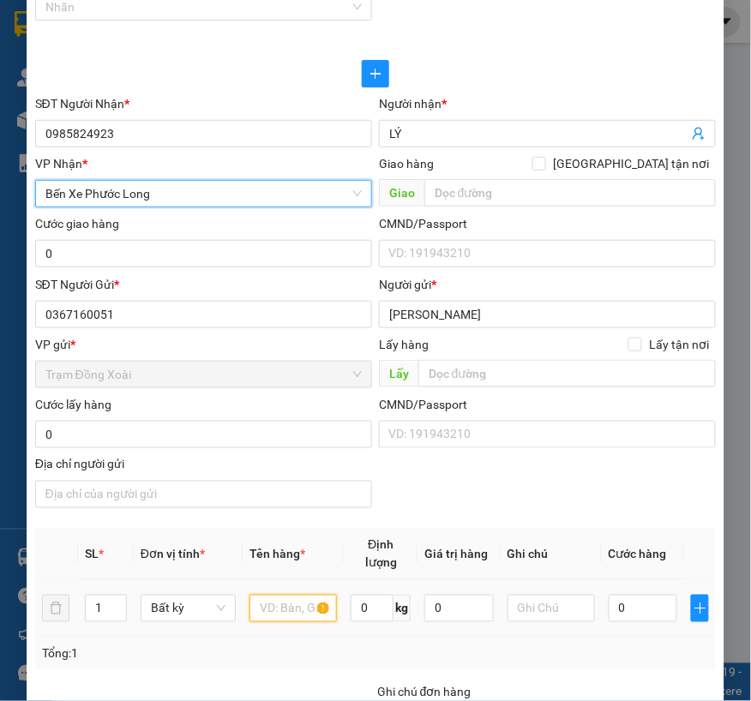
click at [291, 613] on input "text" at bounding box center [292, 608] width 87 height 27
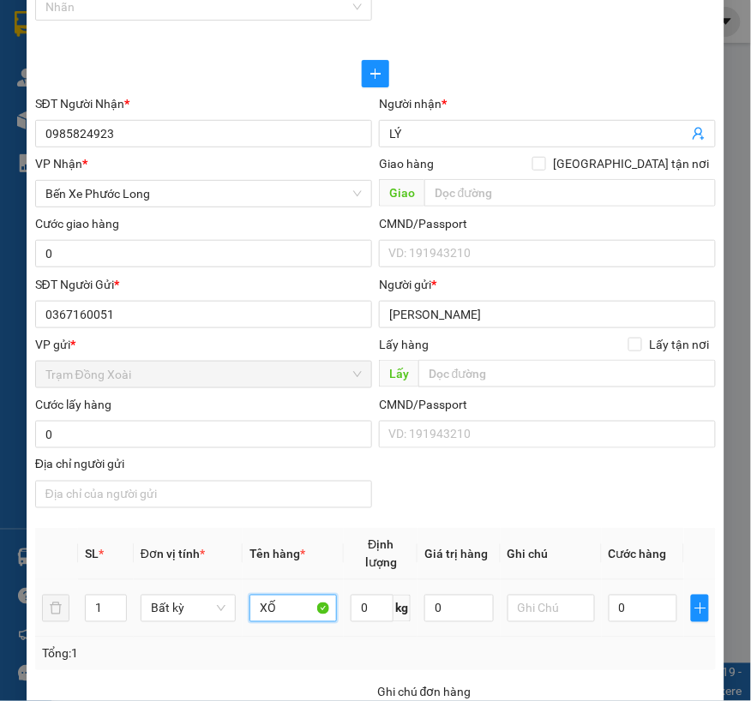
type input "X"
type input "XỐP VÀNG"
type input "1"
click at [410, 525] on div "Transit Pickup Surcharge Ids Transit Deliver Surcharge Ids Transit Deliver Surc…" at bounding box center [376, 567] width 682 height 1201
type input "20.000"
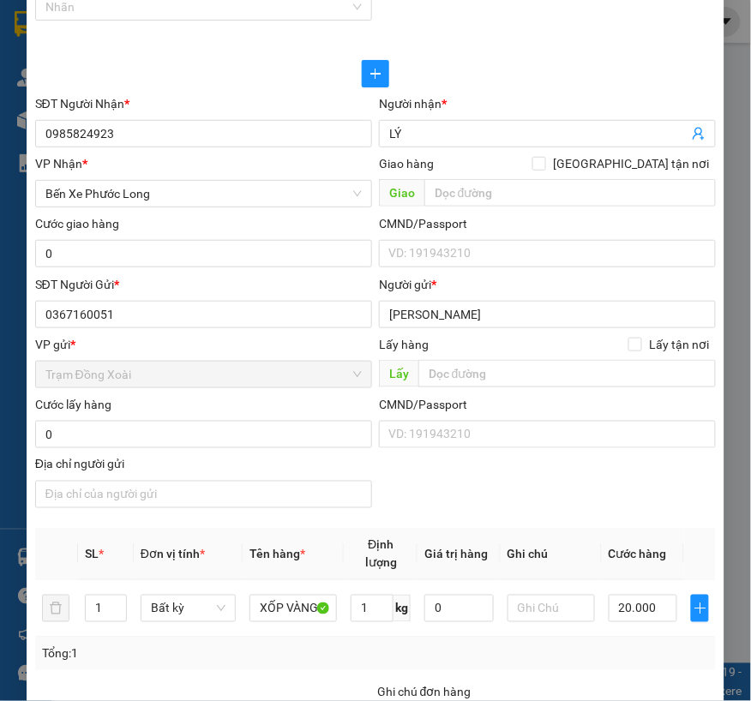
type input "20.000"
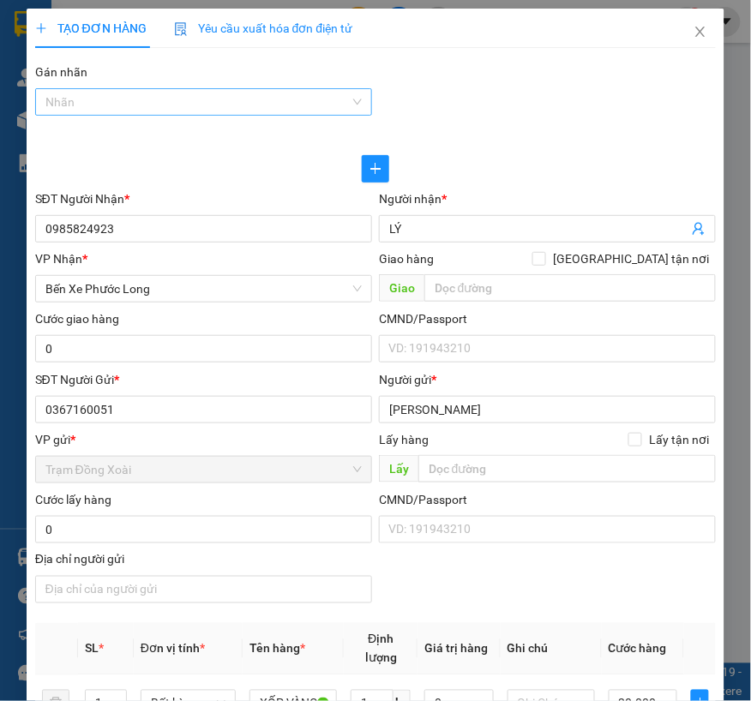
click at [236, 104] on div at bounding box center [194, 102] width 311 height 21
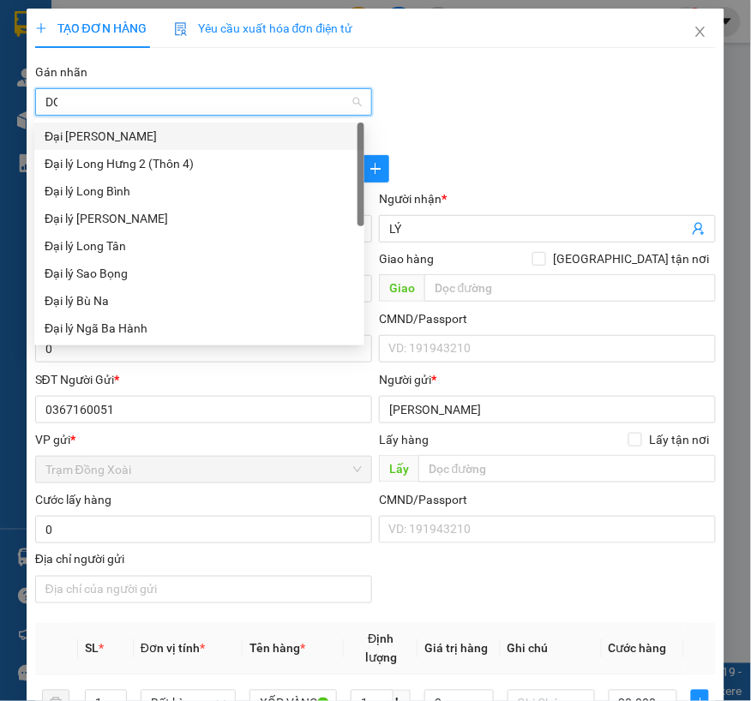
type input "D"
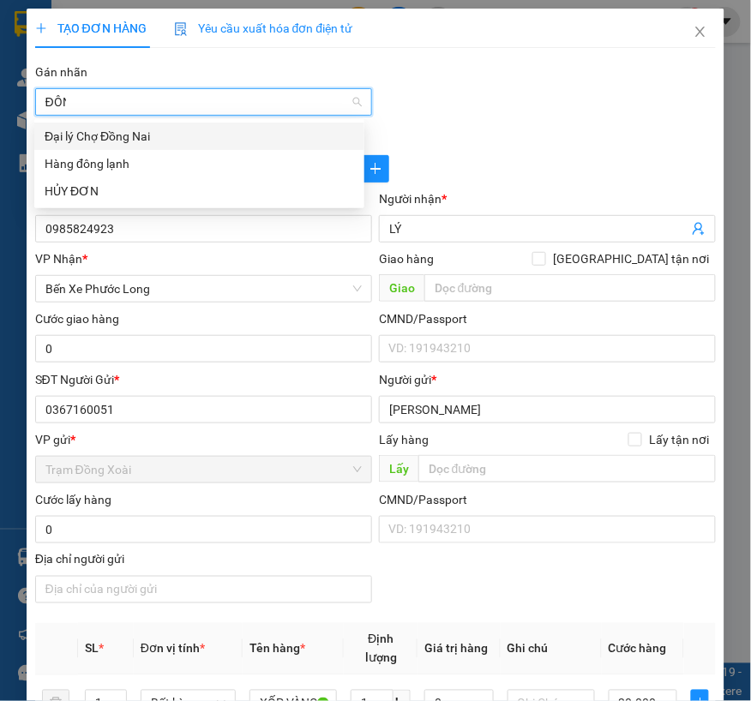
type input "ĐÔNG"
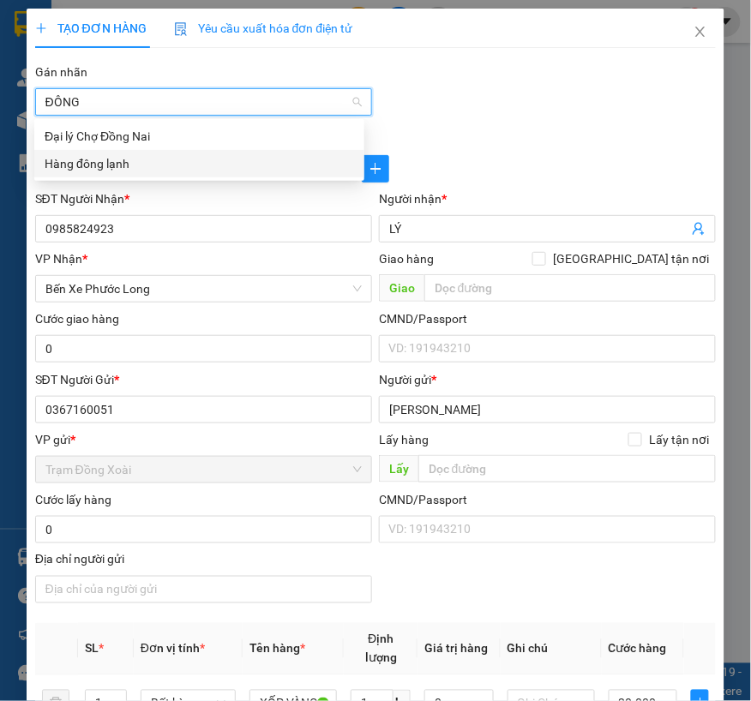
click at [153, 157] on div "Hàng đông lạnh" at bounding box center [199, 163] width 309 height 19
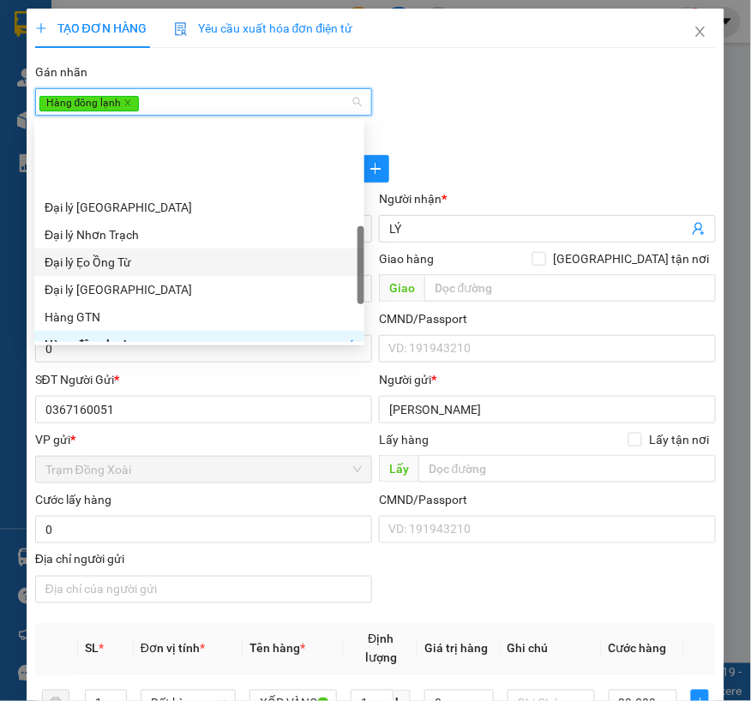
scroll to position [381, 0]
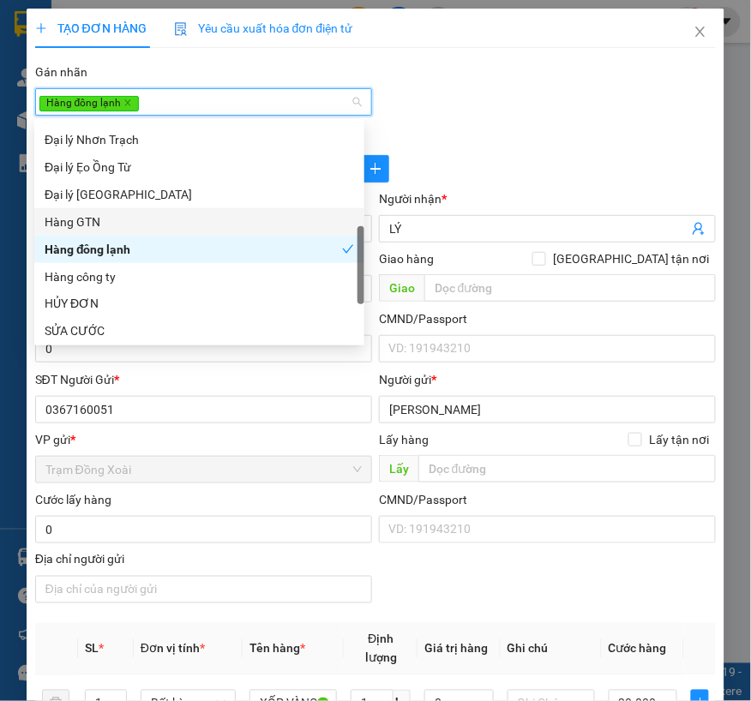
click at [528, 151] on div at bounding box center [376, 151] width 682 height 7
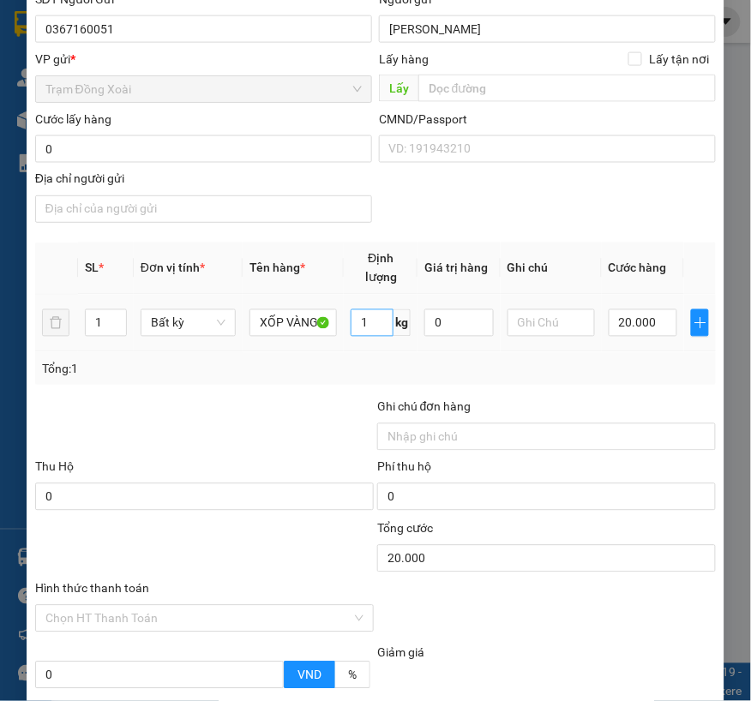
scroll to position [476, 0]
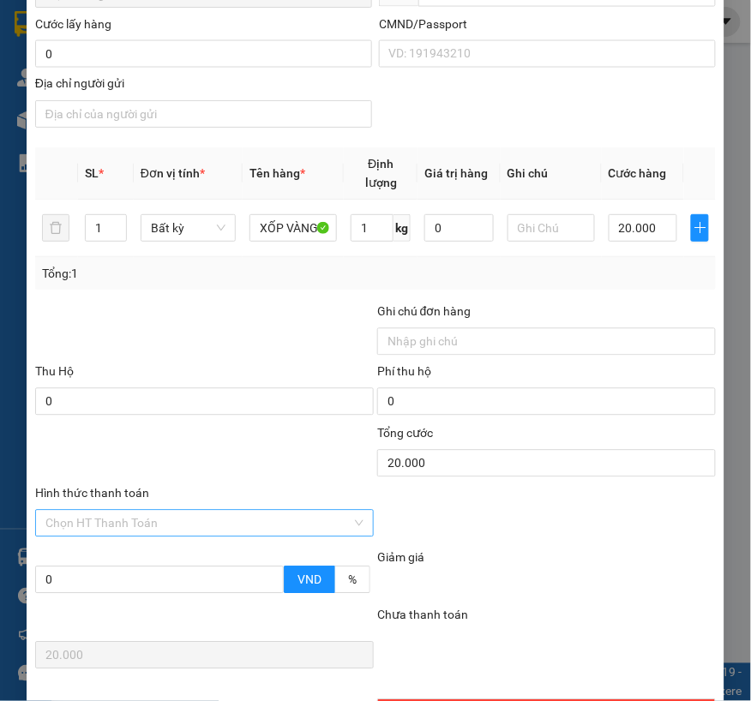
click at [166, 516] on input "Hình thức thanh toán" at bounding box center [198, 524] width 306 height 26
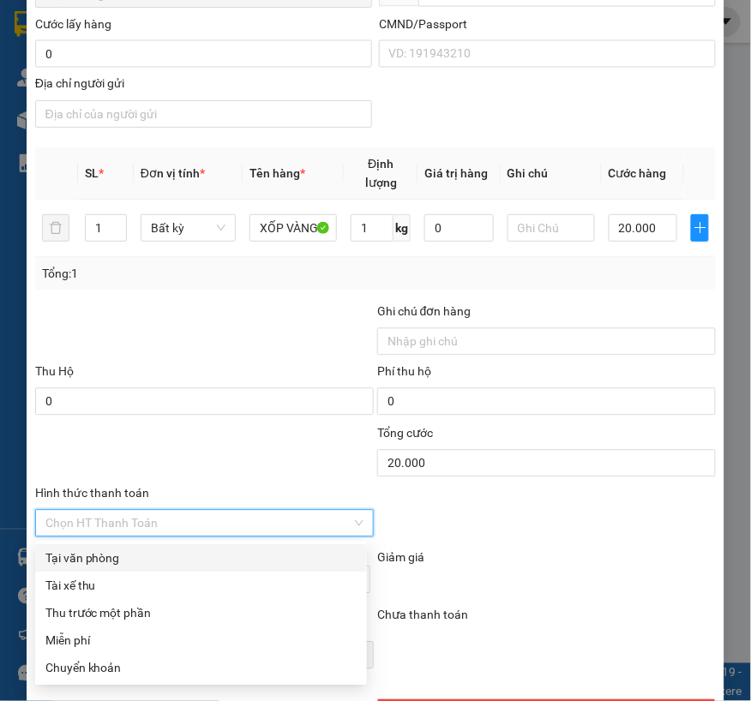
click at [105, 558] on div "Tại văn phòng" at bounding box center [200, 558] width 311 height 19
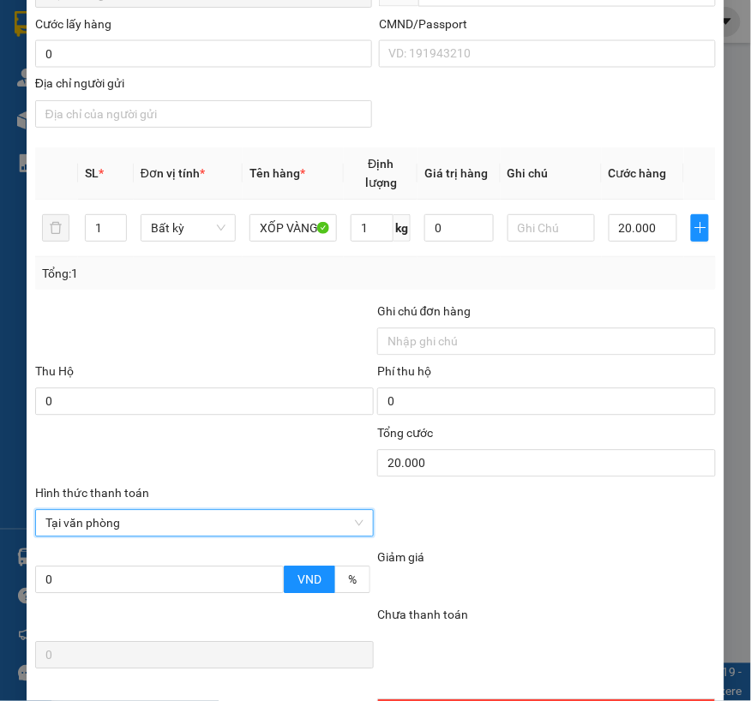
scroll to position [595, 0]
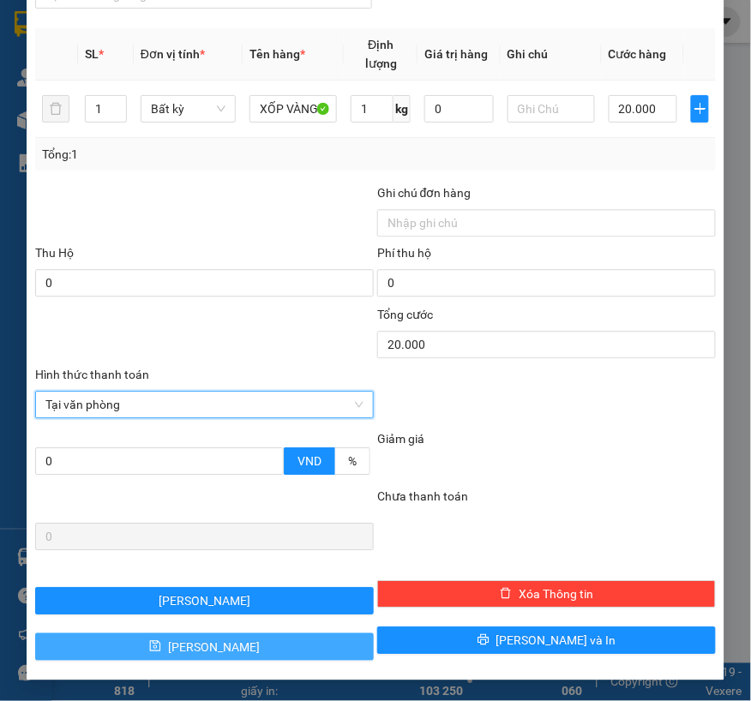
click at [165, 650] on button "[PERSON_NAME]" at bounding box center [204, 646] width 339 height 27
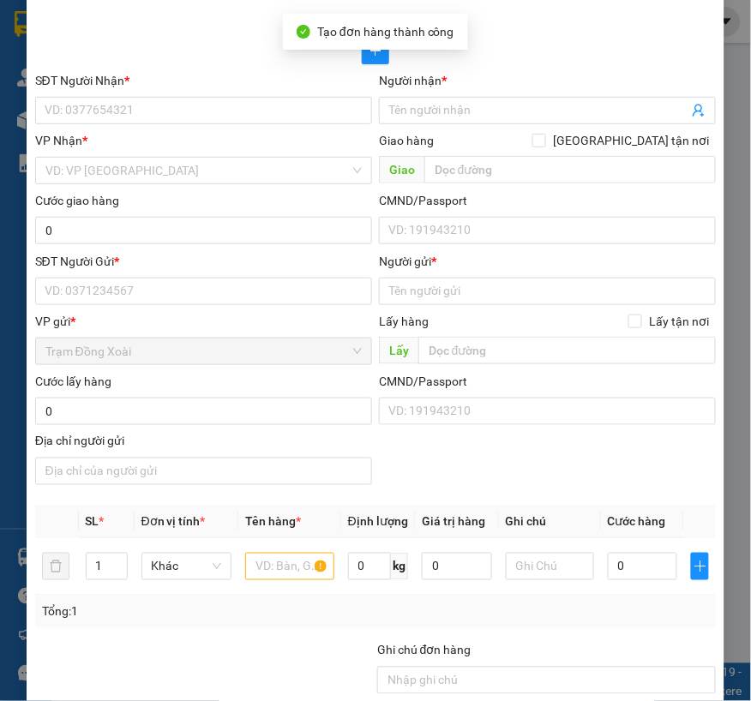
scroll to position [0, 0]
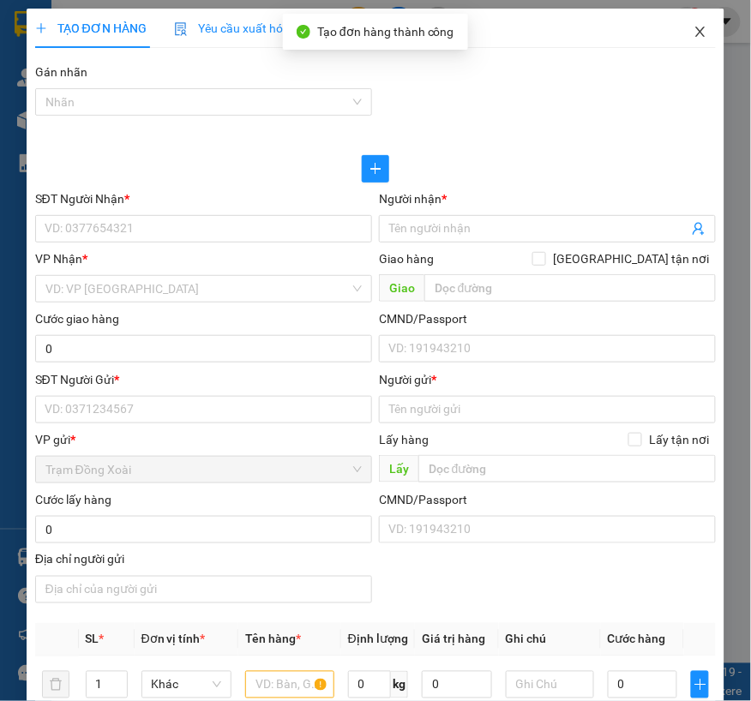
click at [694, 27] on icon "close" at bounding box center [701, 32] width 14 height 14
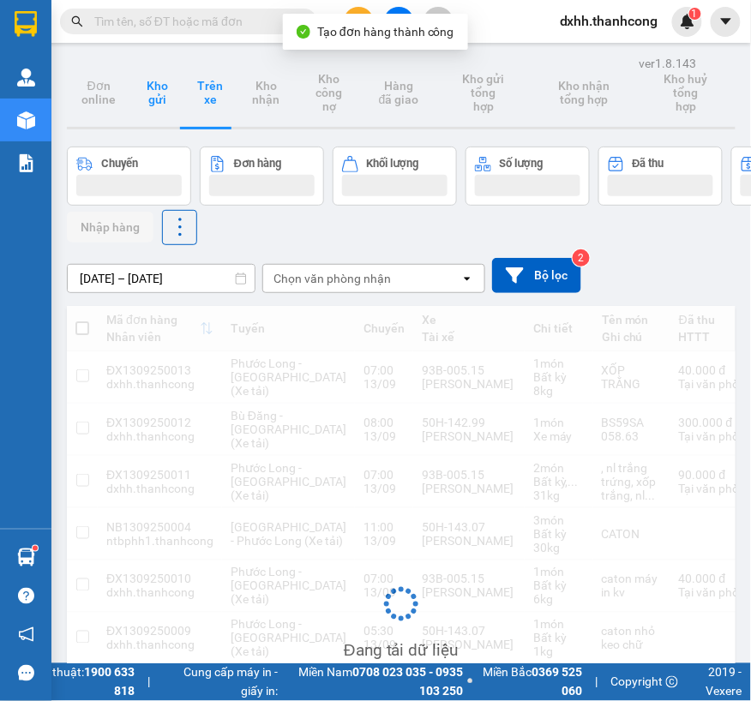
click at [152, 81] on button "Kho gửi" at bounding box center [157, 92] width 53 height 69
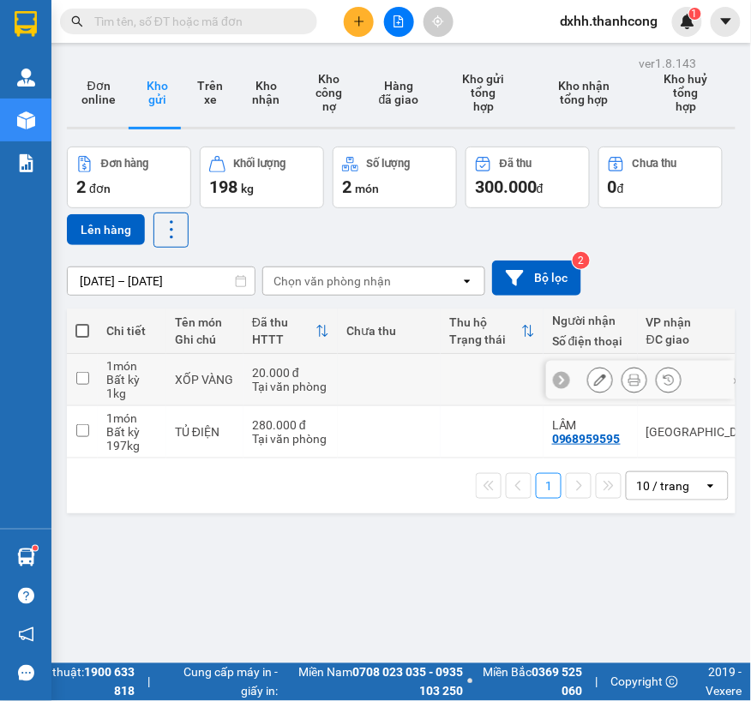
click at [87, 379] on input "checkbox" at bounding box center [82, 378] width 13 height 13
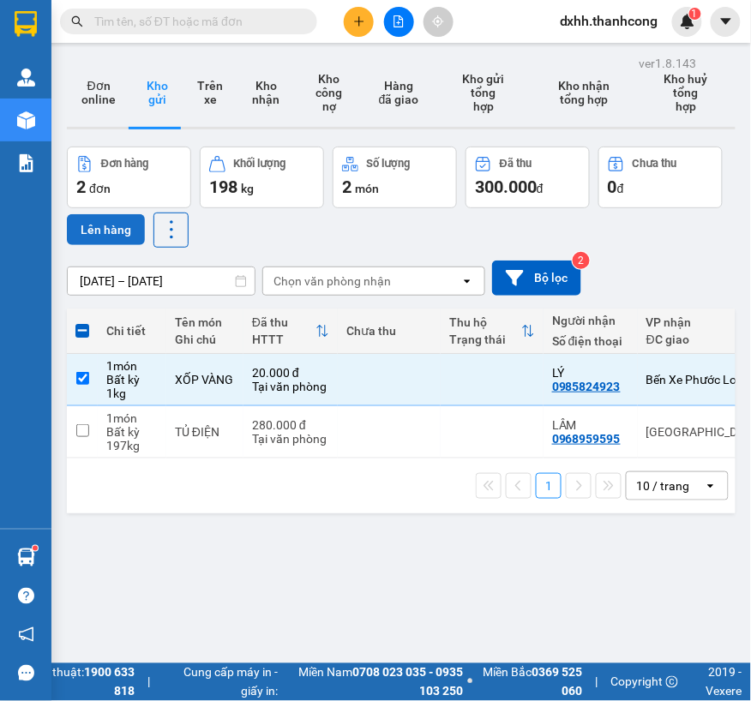
click at [117, 225] on button "Lên hàng" at bounding box center [106, 229] width 78 height 31
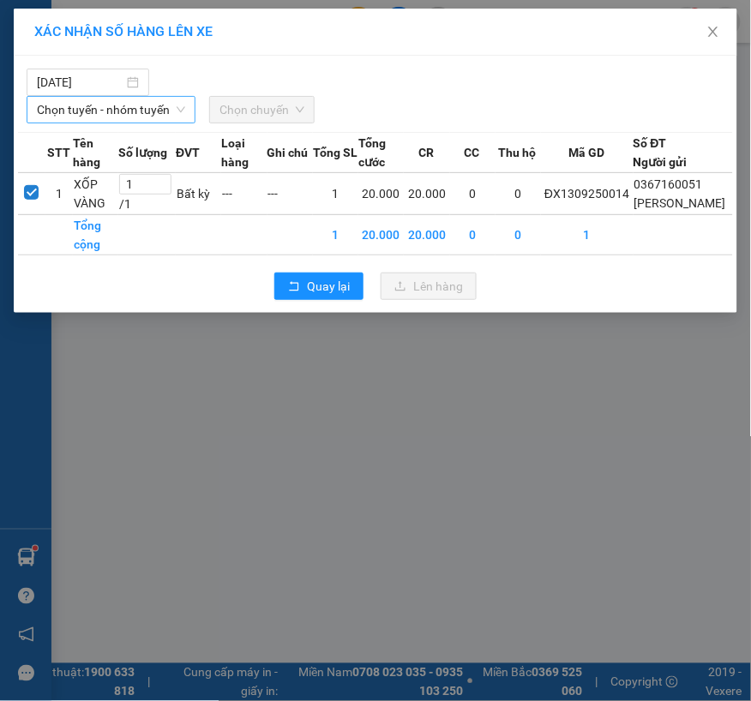
click at [113, 110] on span "Chọn tuyến - nhóm tuyến" at bounding box center [111, 110] width 148 height 26
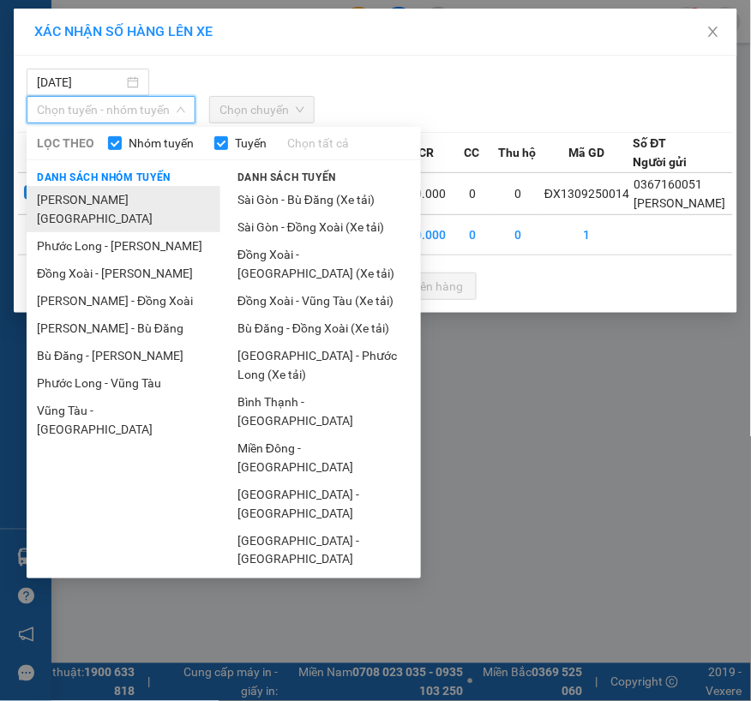
click at [132, 202] on li "[PERSON_NAME][GEOGRAPHIC_DATA]" at bounding box center [124, 209] width 194 height 46
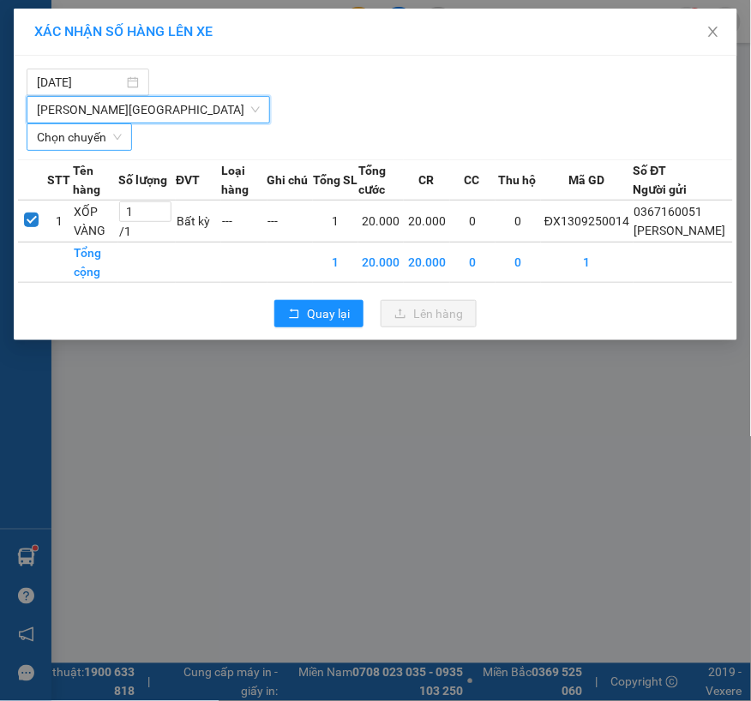
click at [99, 138] on span "Chọn chuyến" at bounding box center [79, 137] width 85 height 26
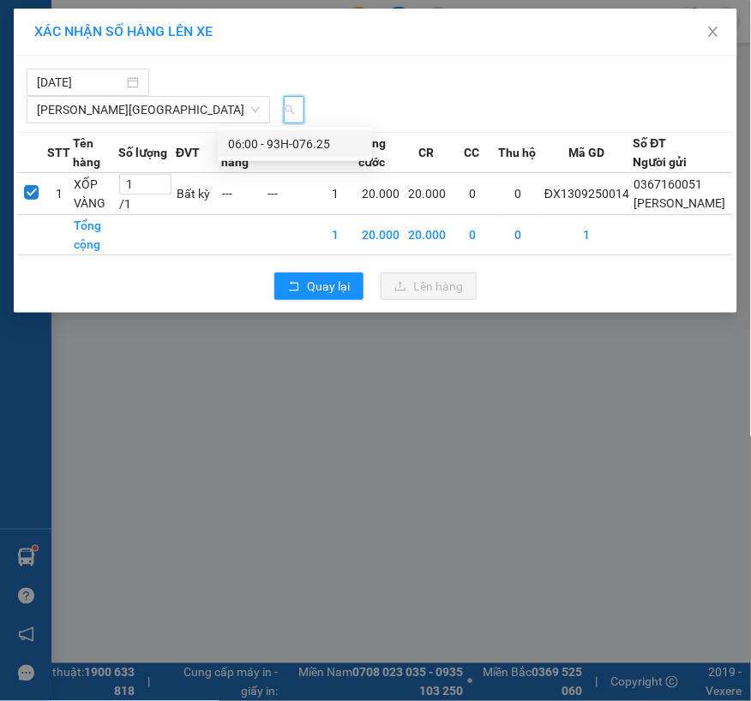
scroll to position [0, 21]
click at [304, 141] on div "06:00 - 93H-076.25" at bounding box center [295, 144] width 134 height 19
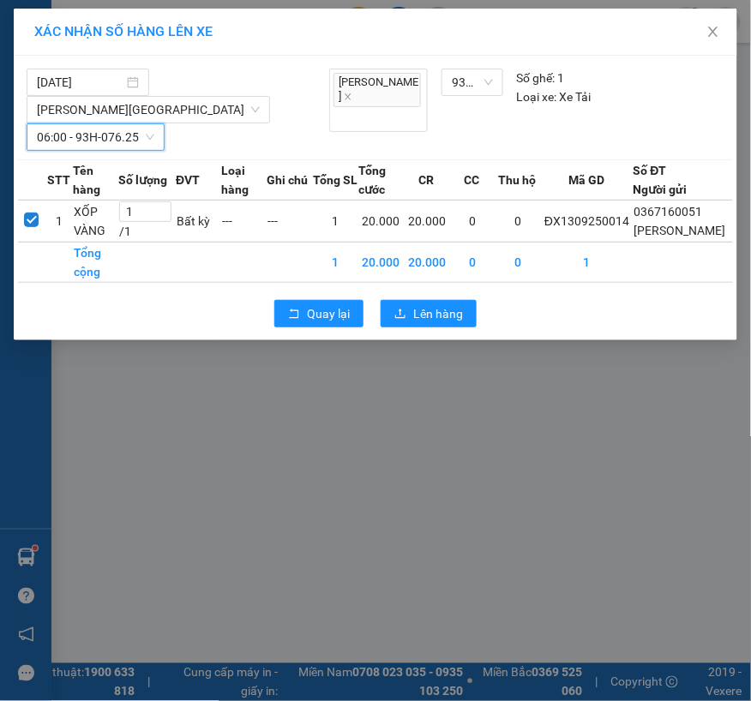
scroll to position [0, 0]
click at [405, 320] on icon "upload" at bounding box center [400, 314] width 12 height 12
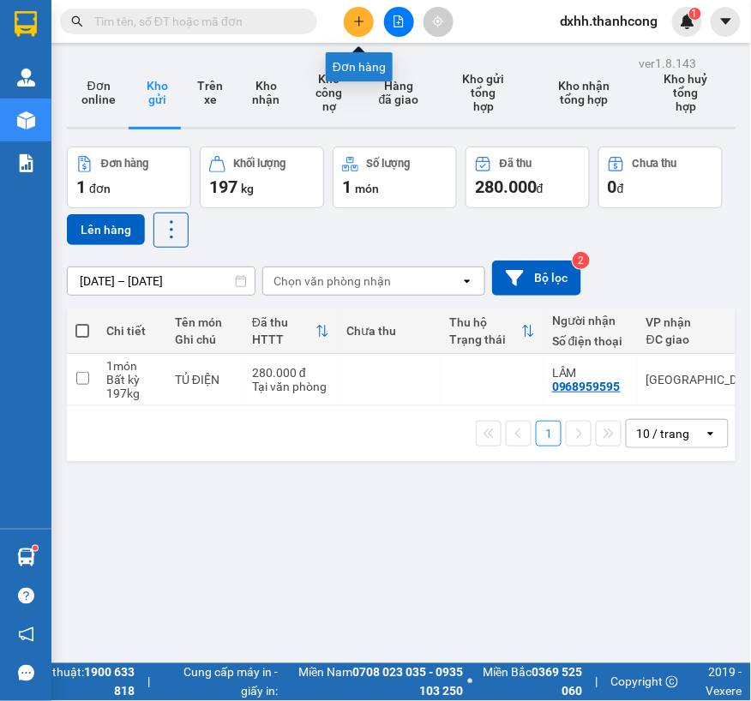
click at [357, 19] on icon "plus" at bounding box center [359, 21] width 12 height 12
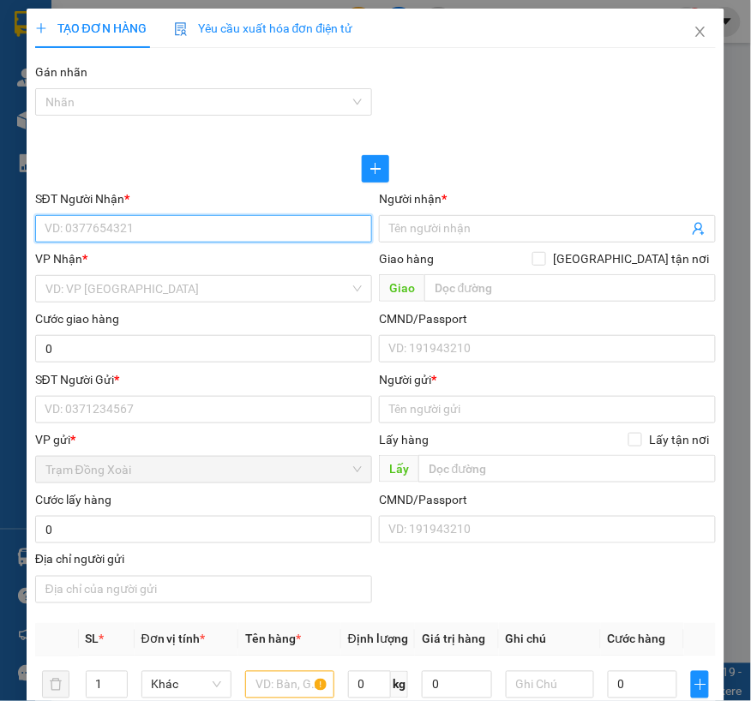
click at [169, 237] on input "SĐT Người Nhận *" at bounding box center [203, 228] width 337 height 27
paste input "THI/0975757004"
drag, startPoint x: 69, startPoint y: 231, endPoint x: 36, endPoint y: 230, distance: 32.6
click at [36, 230] on input "THI/0975757004" at bounding box center [203, 228] width 337 height 27
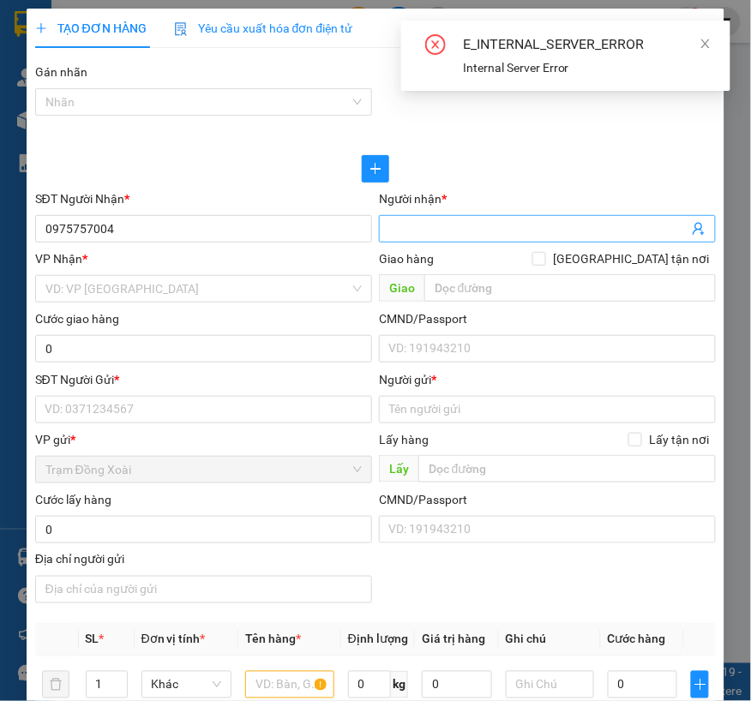
click at [458, 234] on input "Người nhận *" at bounding box center [538, 228] width 299 height 19
paste input "THI/"
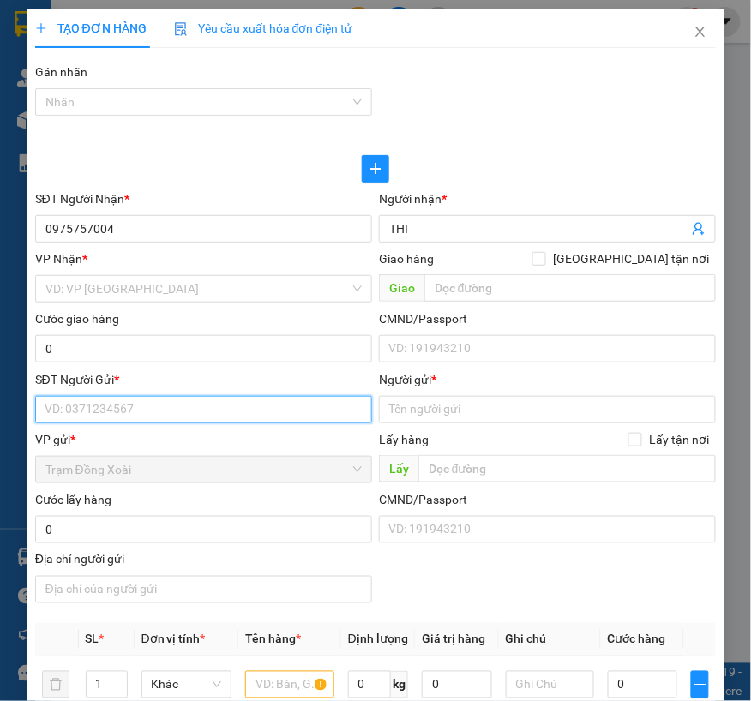
click at [115, 406] on input "SĐT Người Gửi *" at bounding box center [203, 409] width 337 height 27
paste input "THI/"
click at [151, 410] on input "THI/" at bounding box center [203, 409] width 337 height 27
paste input "HOÀNG ÂU/0972096983"
click at [69, 407] on input "THI/HOÀNG ÂU/0972096983" at bounding box center [203, 409] width 337 height 27
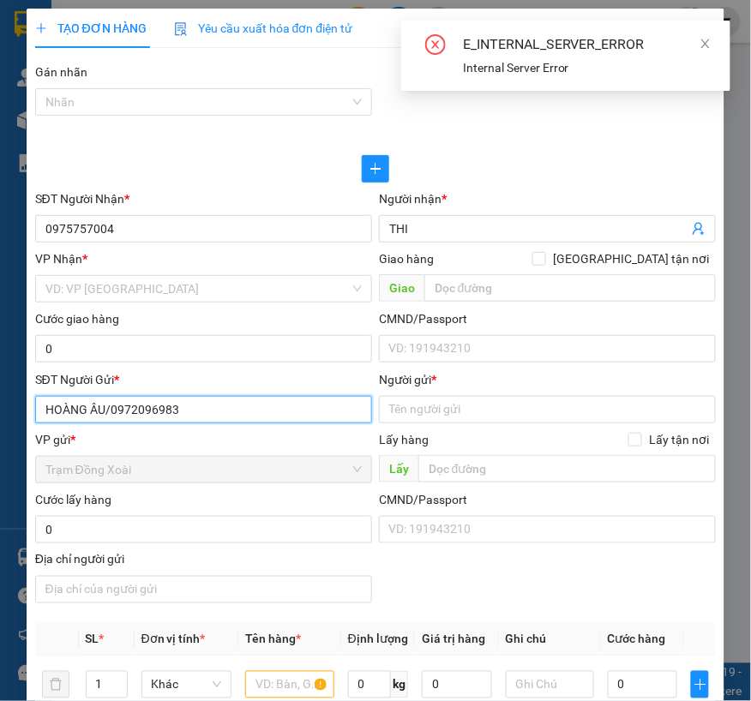
drag, startPoint x: 112, startPoint y: 414, endPoint x: 41, endPoint y: 417, distance: 71.2
click at [41, 417] on input "HOÀNG ÂU/0972096983" at bounding box center [203, 409] width 337 height 27
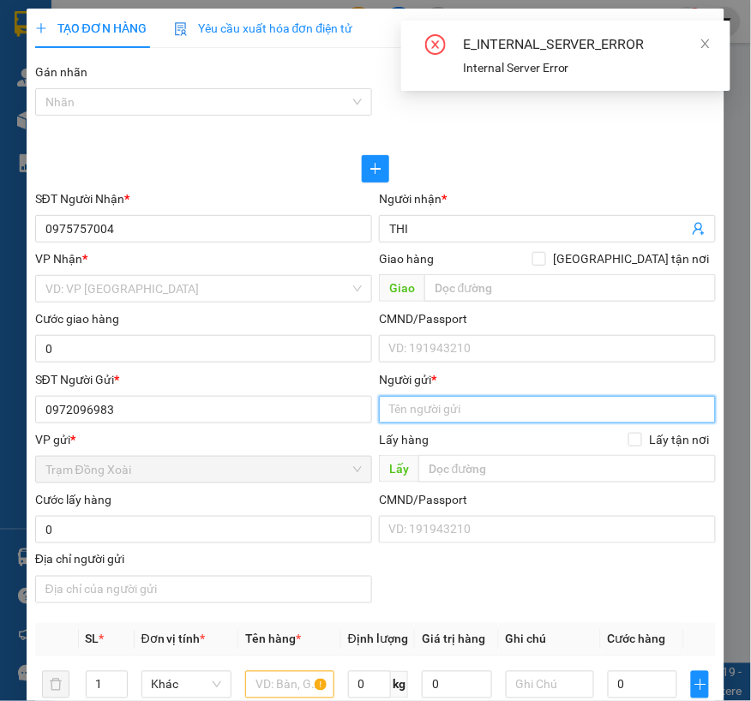
click at [469, 411] on input "Người gửi *" at bounding box center [547, 409] width 337 height 27
paste input "HOÀNG ÂU/"
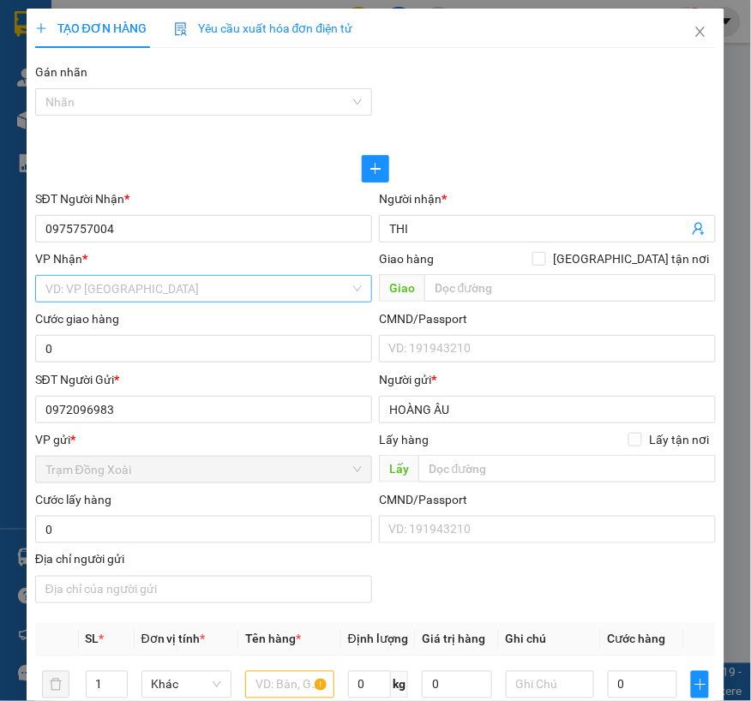
click at [135, 288] on input "search" at bounding box center [197, 289] width 304 height 26
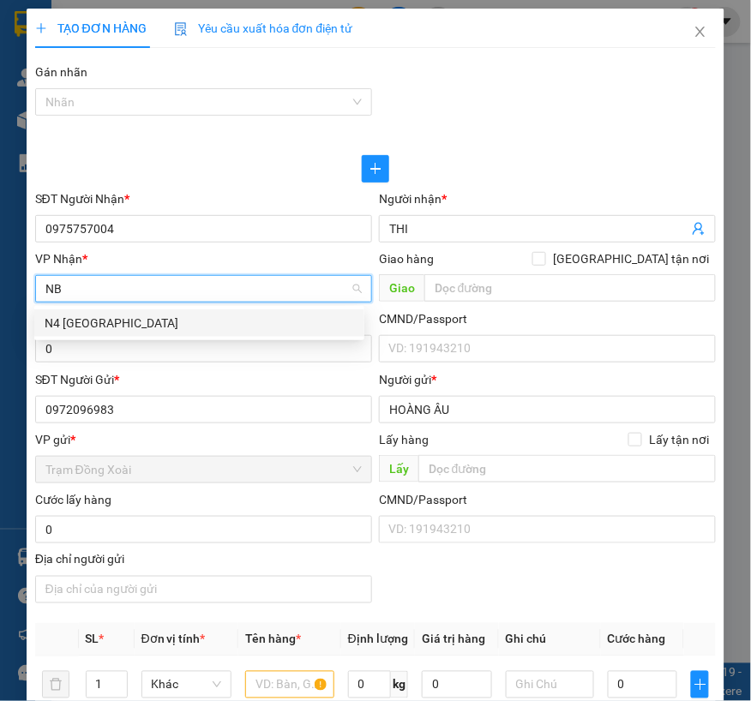
click at [140, 327] on div "N4 [GEOGRAPHIC_DATA]" at bounding box center [199, 323] width 309 height 19
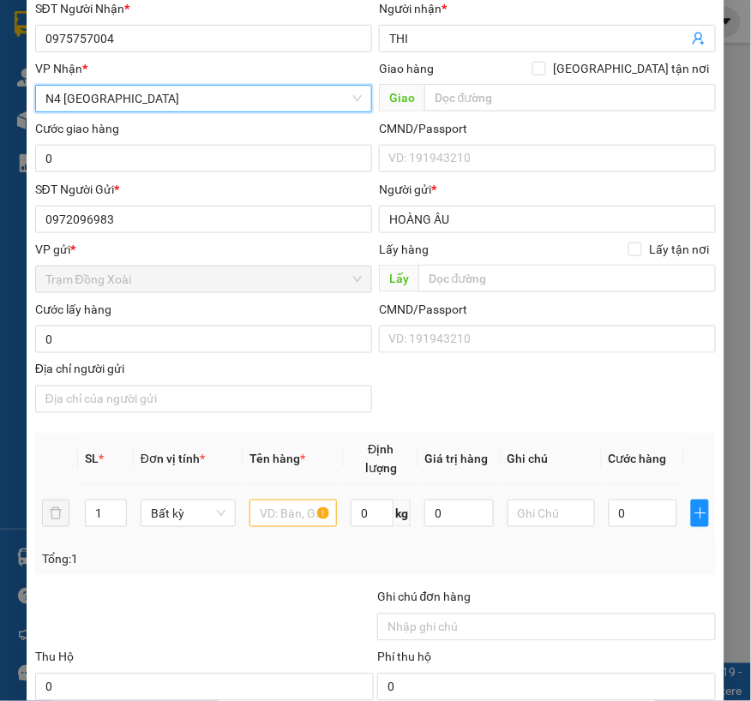
scroll to position [381, 0]
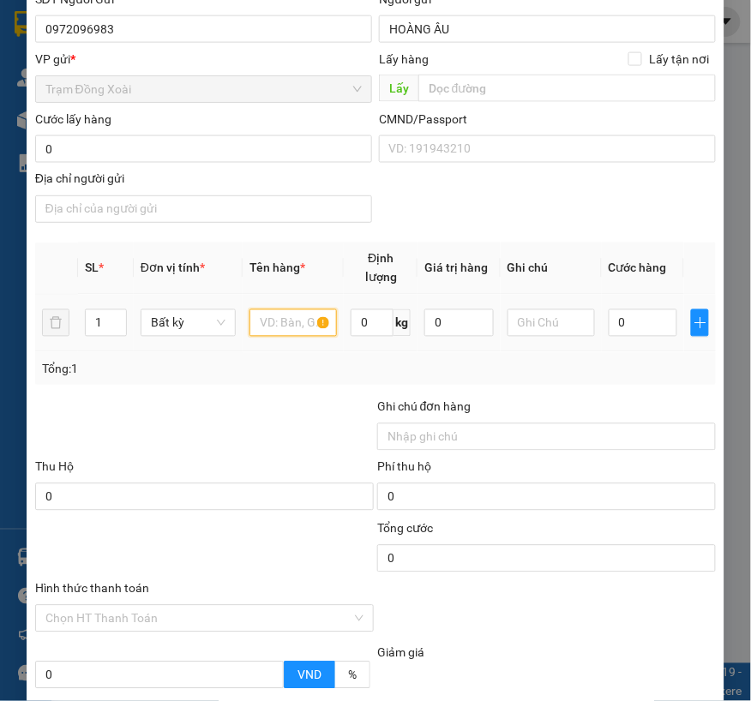
click at [295, 321] on input "text" at bounding box center [292, 322] width 87 height 27
click at [363, 323] on input "0" at bounding box center [372, 322] width 43 height 27
click at [331, 387] on div "Transit Pickup Surcharge Ids Transit Deliver Surcharge Ids Transit Deliver Surc…" at bounding box center [376, 281] width 682 height 1201
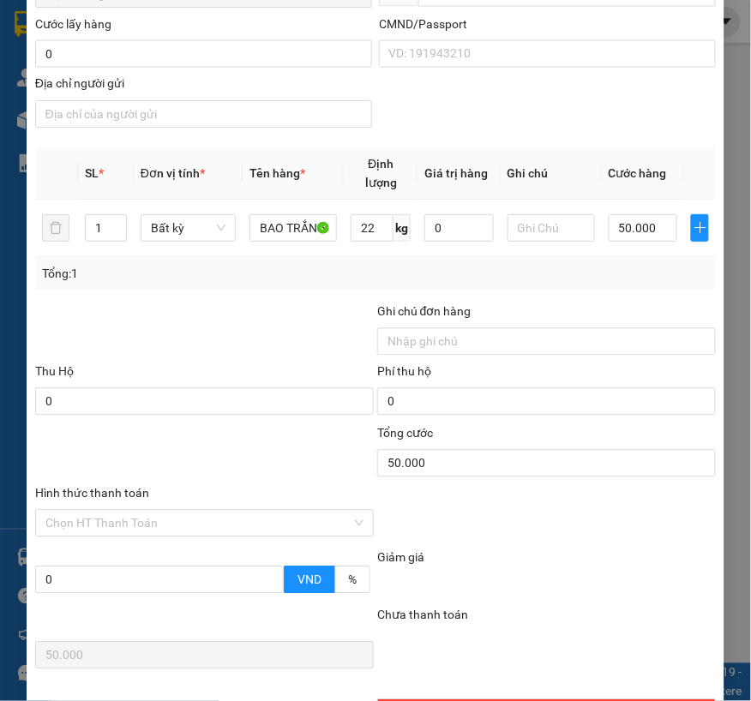
scroll to position [571, 0]
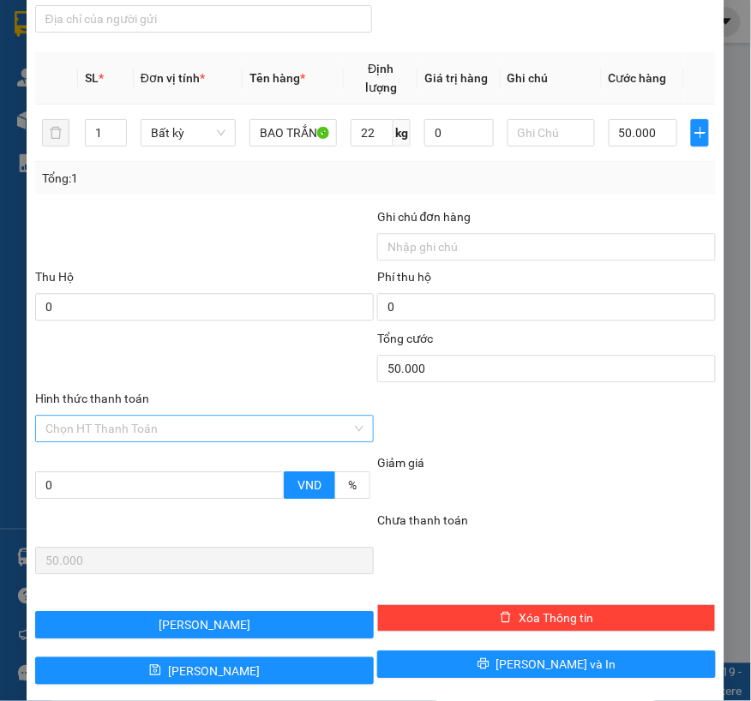
click at [173, 421] on input "Hình thức thanh toán" at bounding box center [198, 429] width 306 height 26
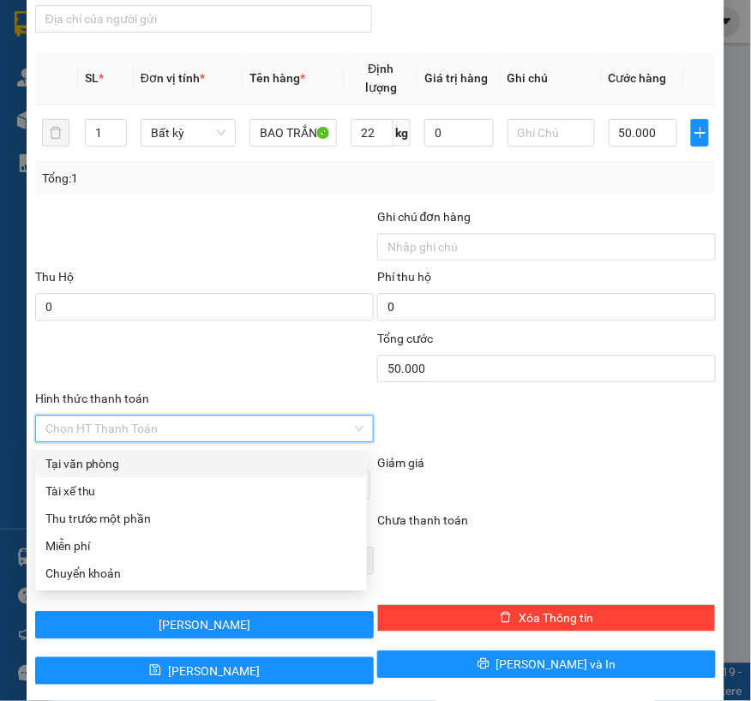
click at [115, 464] on div "Tại văn phòng" at bounding box center [200, 463] width 311 height 19
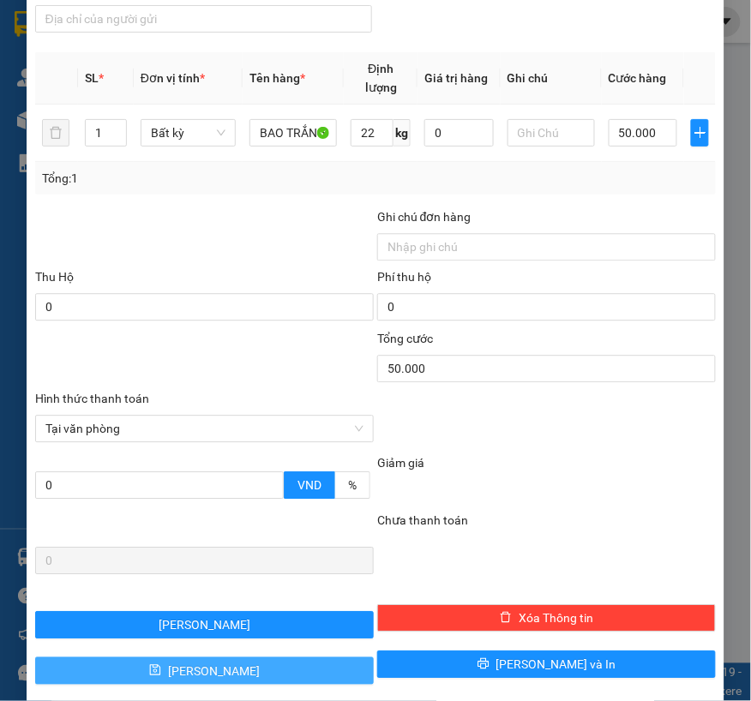
click at [220, 672] on button "[PERSON_NAME]" at bounding box center [204, 670] width 339 height 27
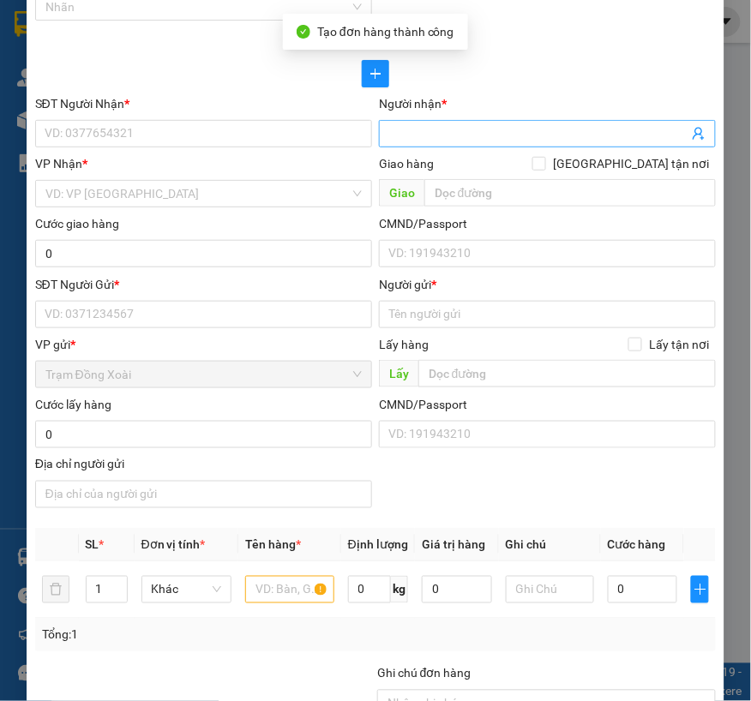
scroll to position [0, 0]
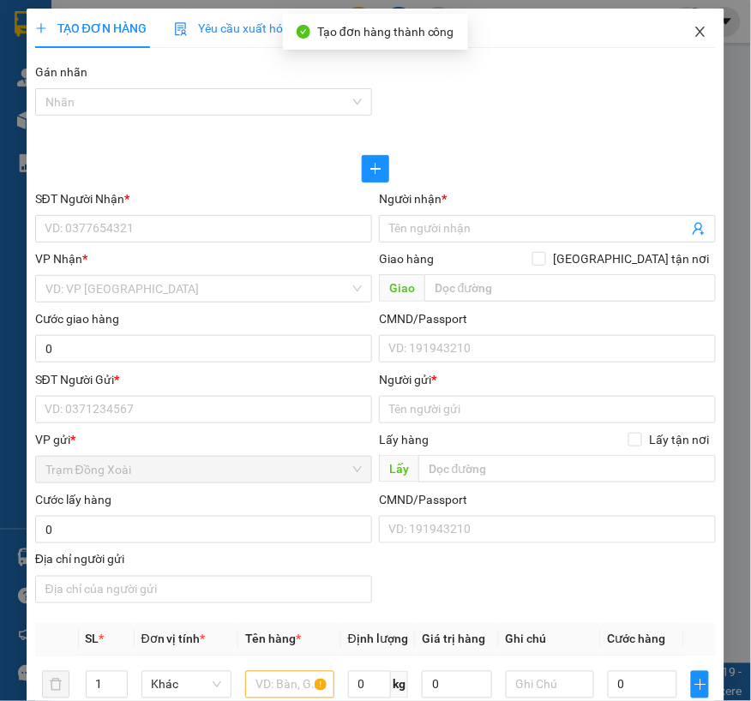
click at [694, 37] on icon "close" at bounding box center [701, 32] width 14 height 14
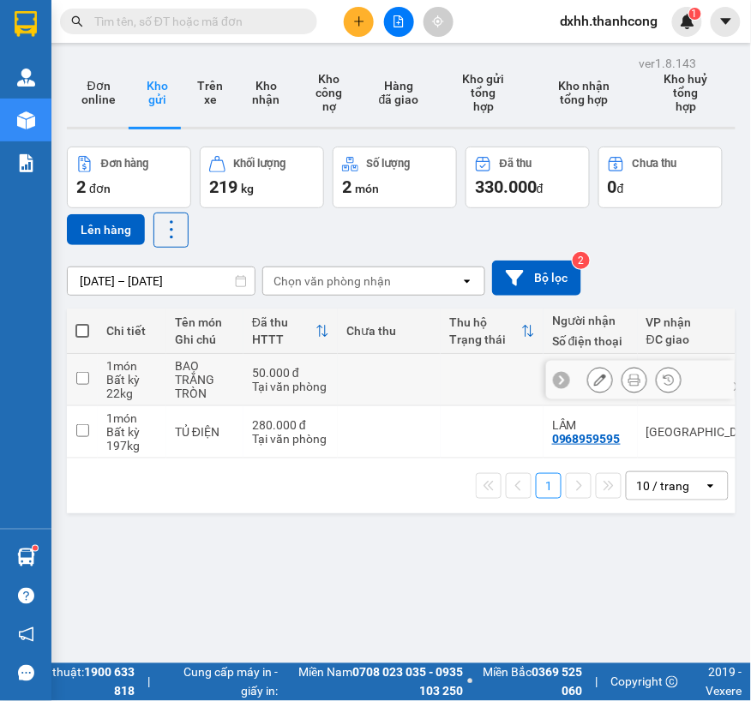
click at [81, 375] on input "checkbox" at bounding box center [82, 378] width 13 height 13
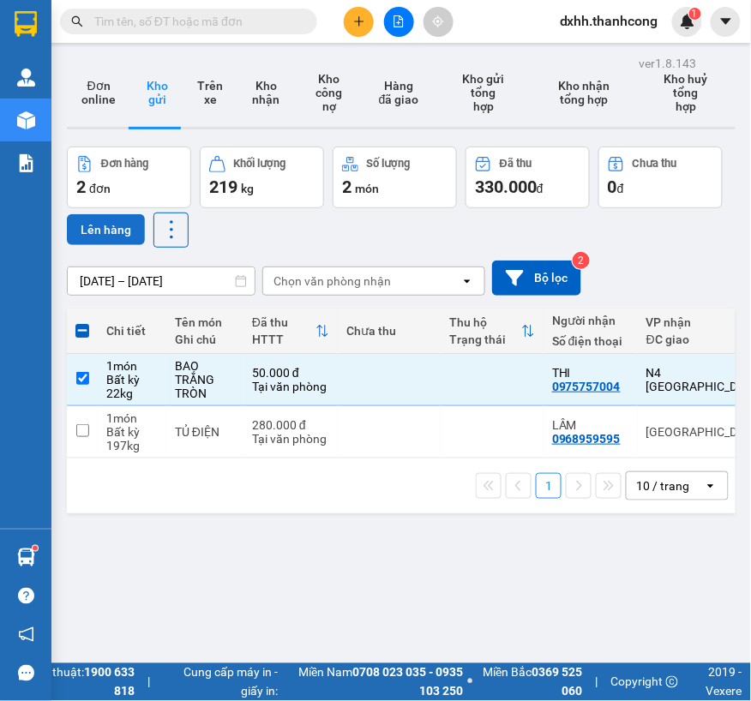
click at [81, 228] on button "Lên hàng" at bounding box center [106, 229] width 78 height 31
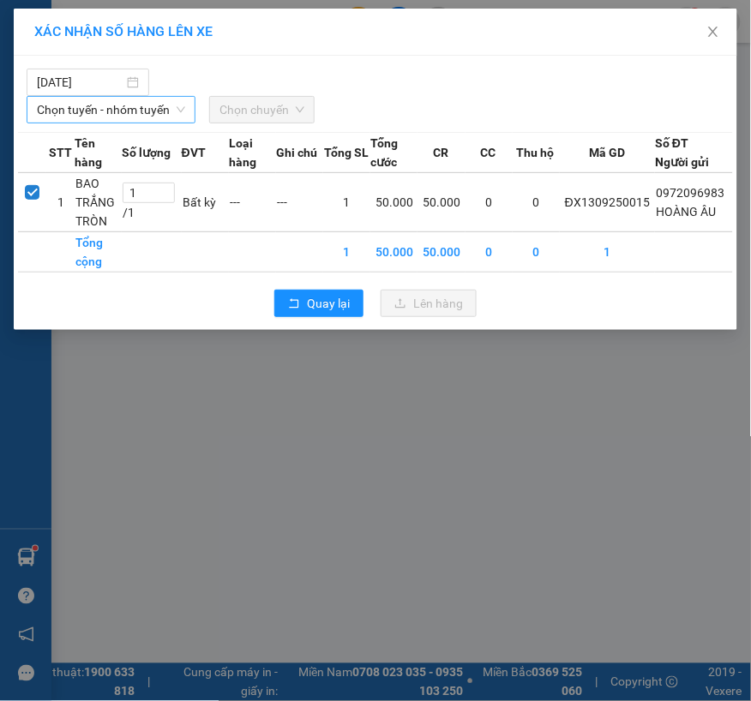
click at [140, 110] on span "Chọn tuyến - nhóm tuyến" at bounding box center [111, 110] width 148 height 26
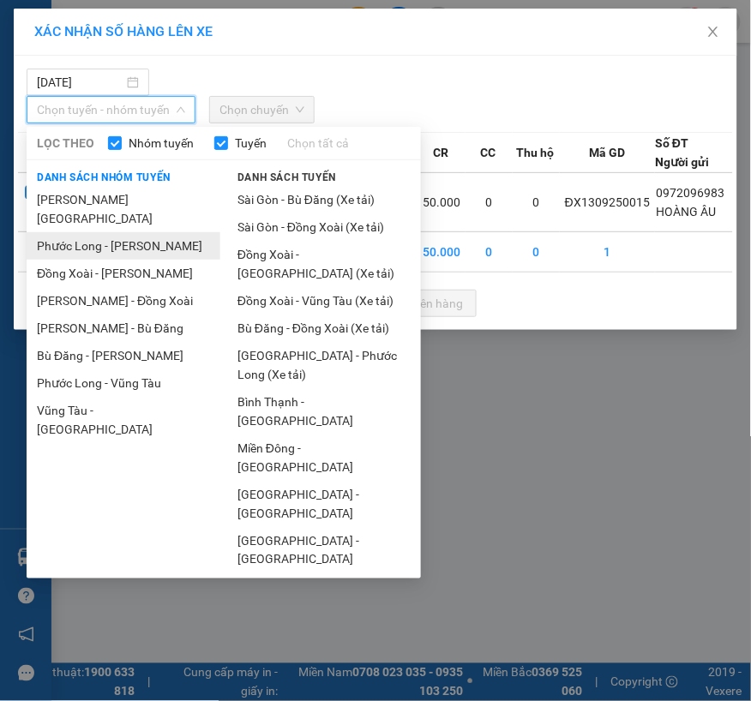
click at [138, 232] on li "Phước Long - [PERSON_NAME]" at bounding box center [124, 245] width 194 height 27
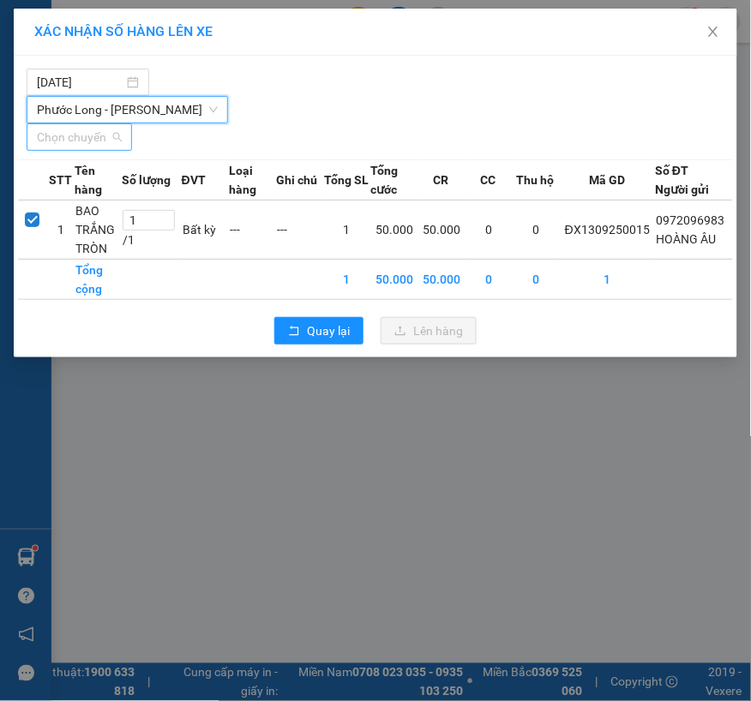
click at [120, 139] on span "Chọn chuyến" at bounding box center [79, 137] width 85 height 26
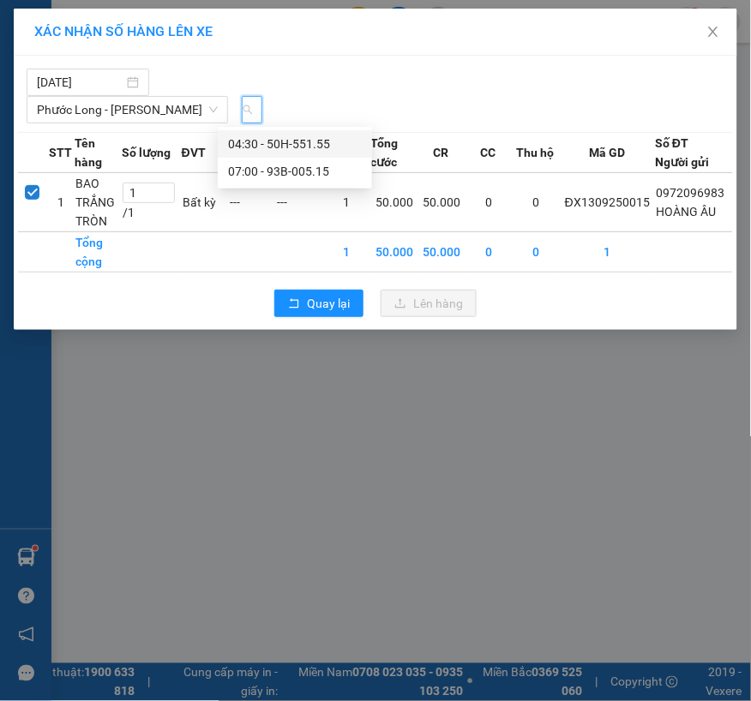
scroll to position [0, 18]
click at [309, 173] on div "07:00 - 93B-005.15" at bounding box center [295, 171] width 134 height 19
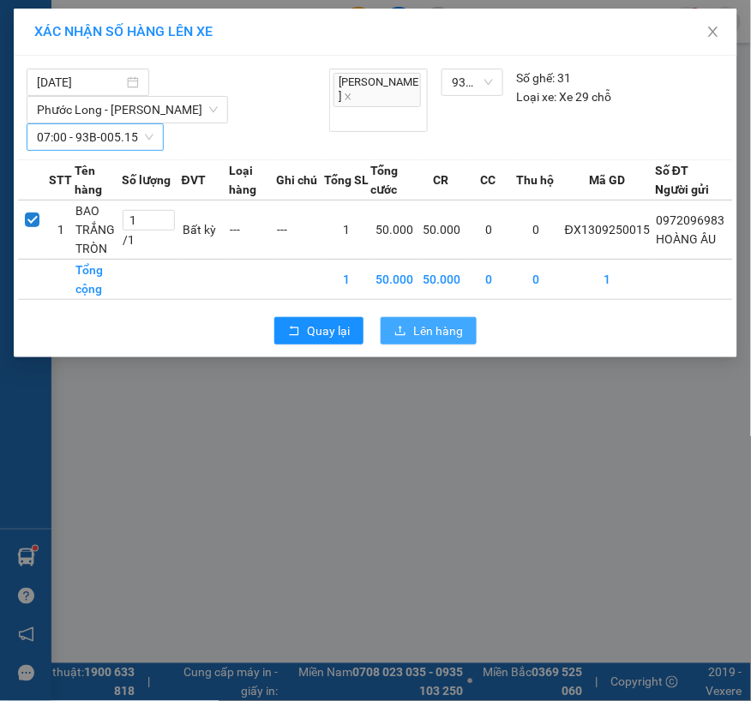
click at [413, 329] on span "Lên hàng" at bounding box center [438, 330] width 50 height 19
